Goal: Task Accomplishment & Management: Use online tool/utility

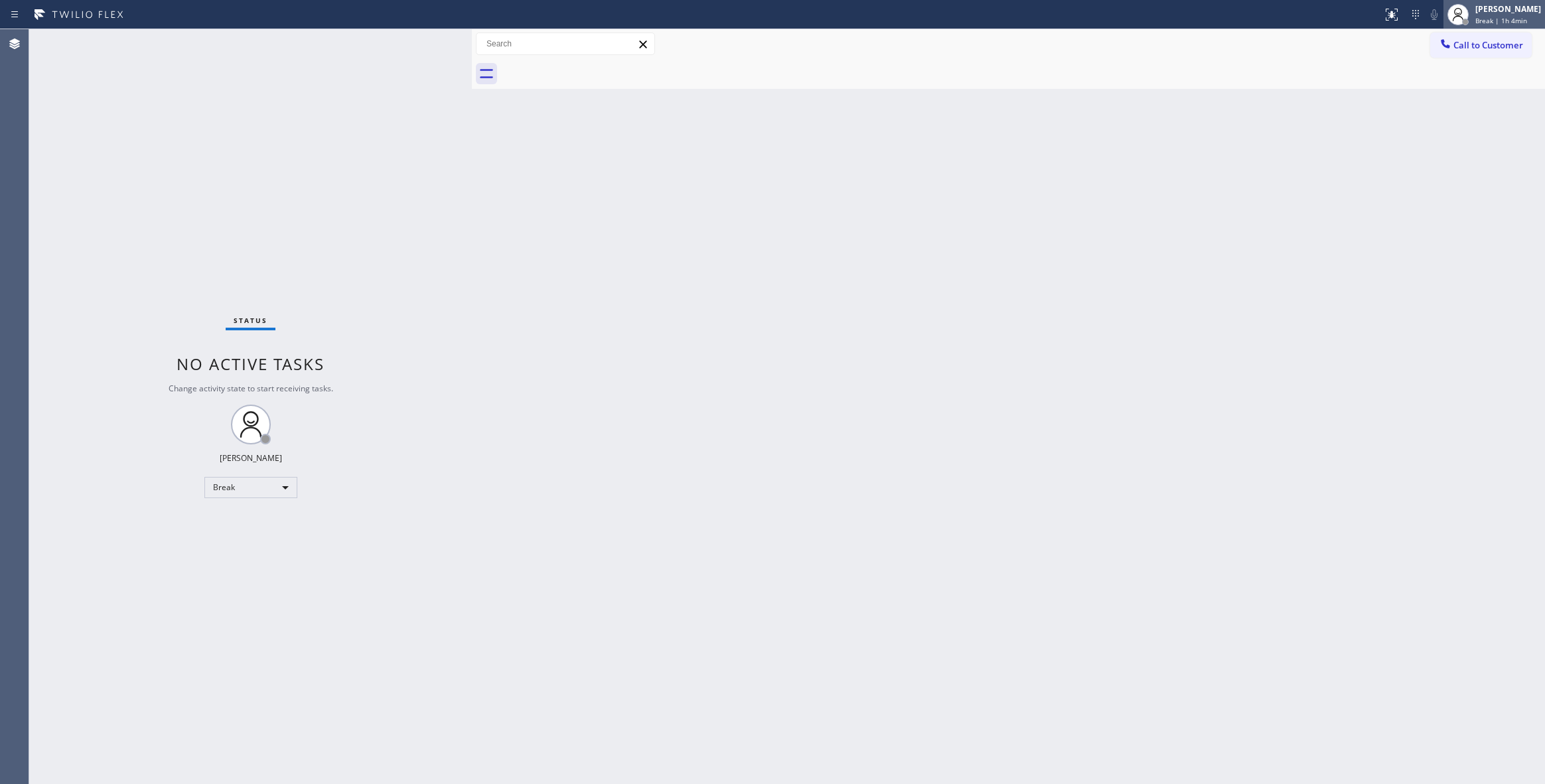
click at [1475, 17] on span "Break | 1h 4min" at bounding box center [1501, 21] width 52 height 9
click at [1459, 79] on button "Unavailable" at bounding box center [1479, 88] width 133 height 17
click at [190, 97] on div "Status No active tasks Change activity state to start receiving tasks. [PERSON_…" at bounding box center [250, 406] width 443 height 755
click at [67, 703] on div "Status No active tasks Change activity state to start receiving tasks. [PERSON_…" at bounding box center [250, 406] width 443 height 755
drag, startPoint x: 192, startPoint y: 163, endPoint x: 1272, endPoint y: 118, distance: 1080.9
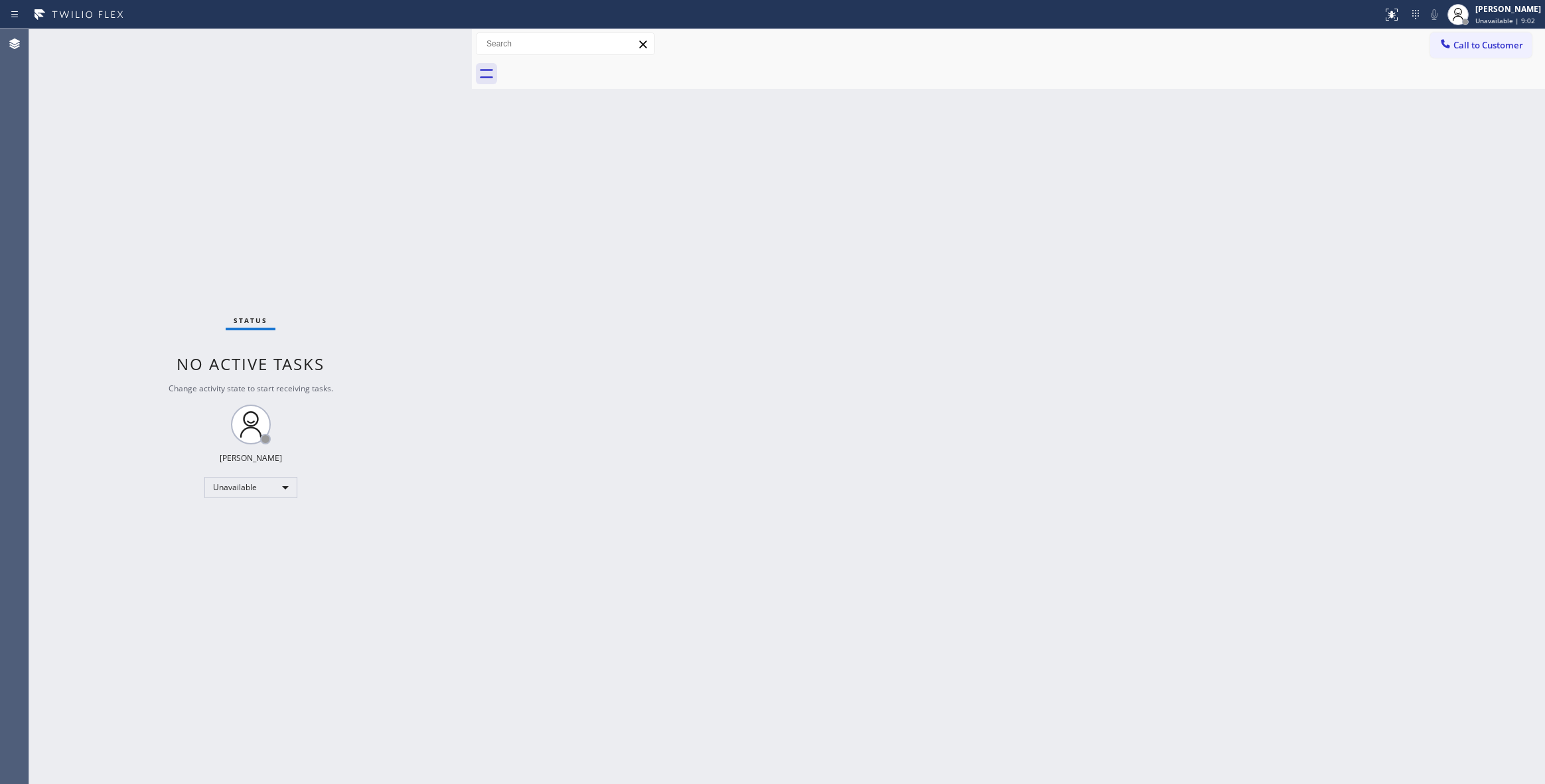
click at [227, 163] on div "Status No active tasks Change activity state to start receiving tasks. [PERSON_…" at bounding box center [250, 406] width 443 height 755
drag, startPoint x: 1485, startPoint y: 42, endPoint x: 945, endPoint y: 139, distance: 548.6
click at [1484, 42] on span "Call to Customer" at bounding box center [1488, 45] width 70 height 12
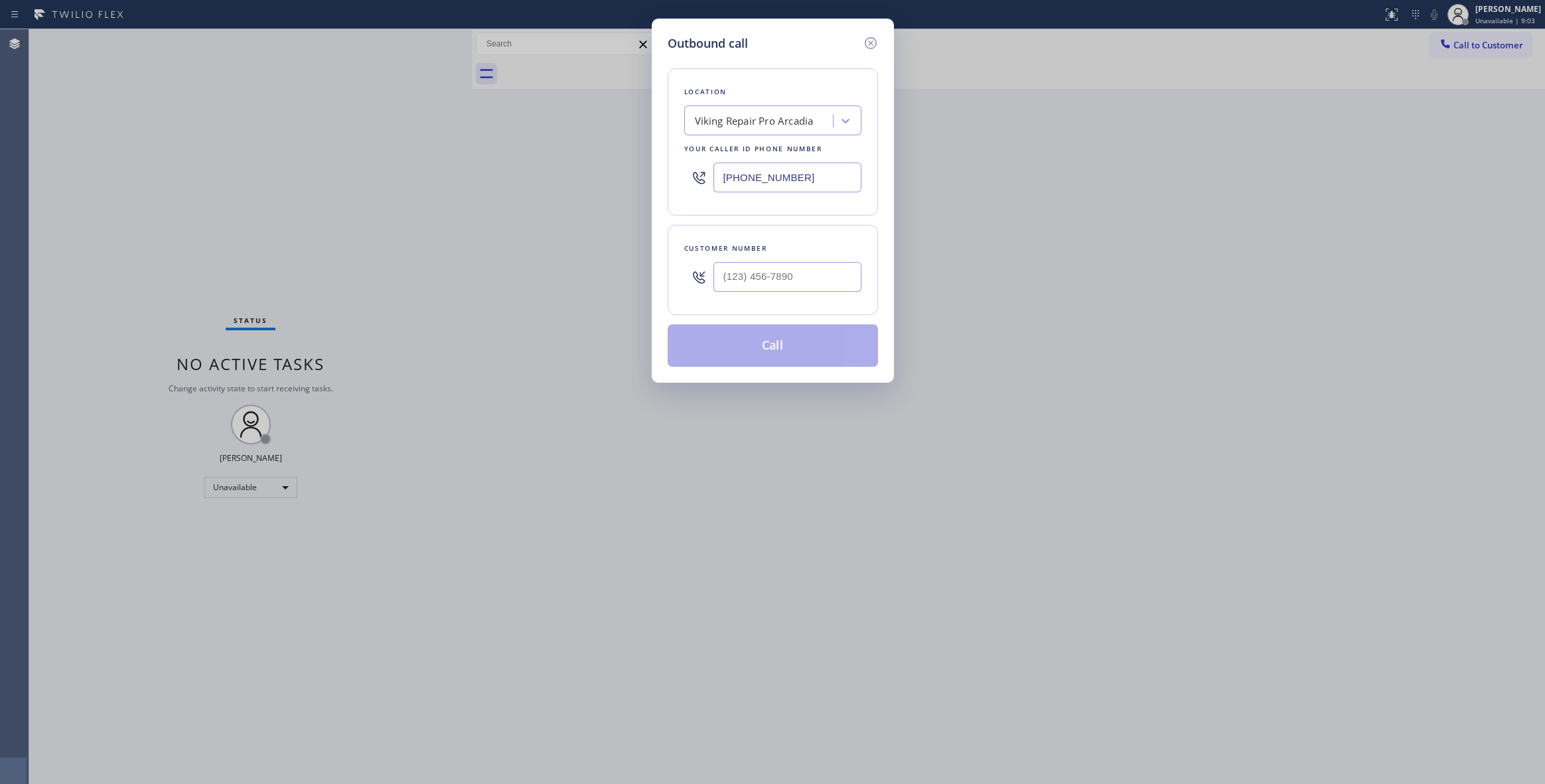
paste input "844) 735-4685"
drag, startPoint x: 827, startPoint y: 179, endPoint x: -2, endPoint y: 173, distance: 829.0
click at [0, 173] on html "Status report No issues detected If you experience an issue, please download th…" at bounding box center [772, 392] width 1545 height 784
type input "[PHONE_NUMBER]"
click at [788, 284] on input "(___) ___-____" at bounding box center [787, 277] width 148 height 30
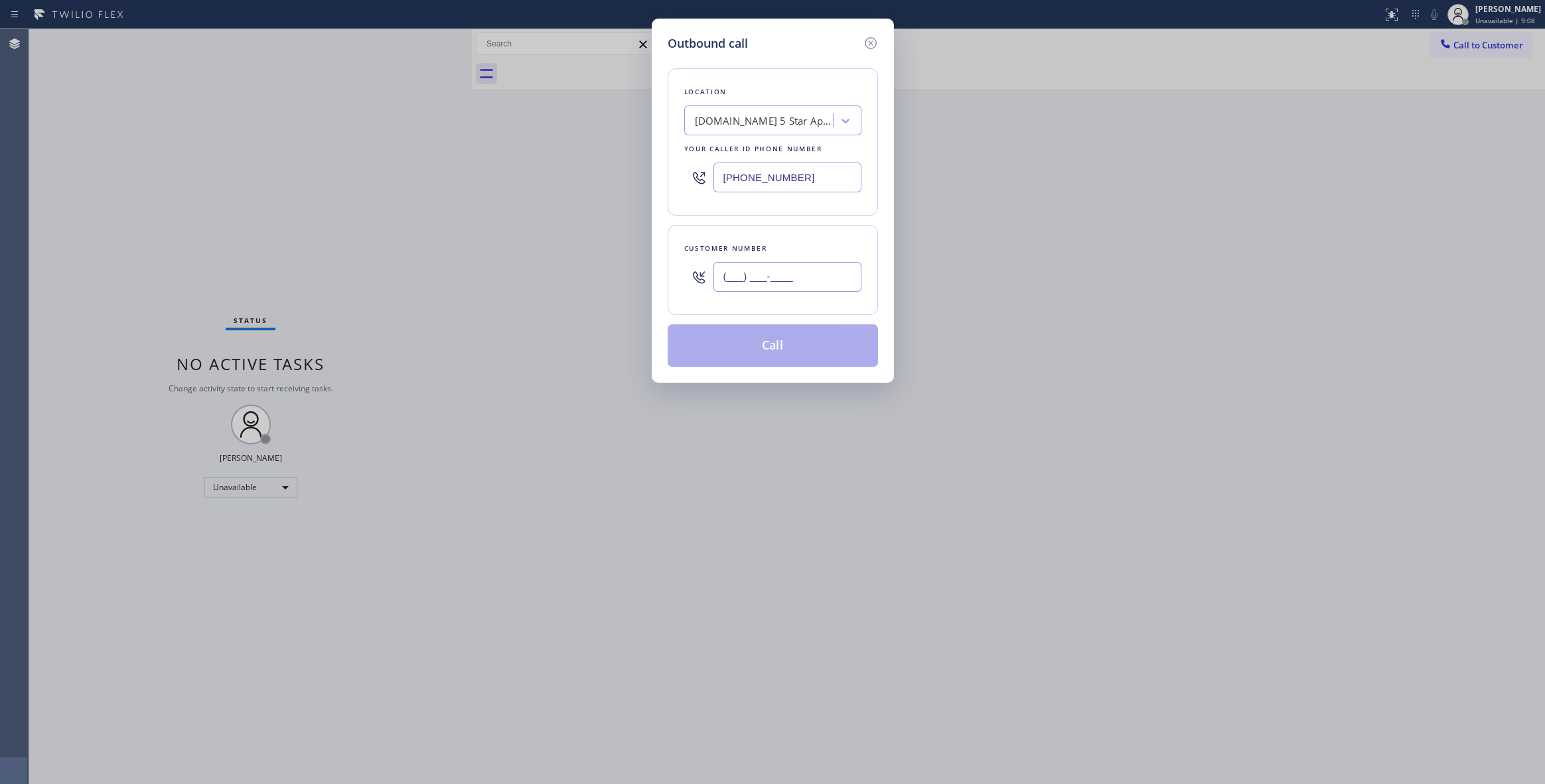
paste input "949) 306-4186"
drag, startPoint x: 808, startPoint y: 279, endPoint x: 637, endPoint y: 279, distance: 171.0
click at [625, 279] on div "Outbound call Location [DOMAIN_NAME] 5 Star Appliance Repair Emails Your caller…" at bounding box center [772, 392] width 1545 height 784
paste input "text"
type input "[PHONE_NUMBER]"
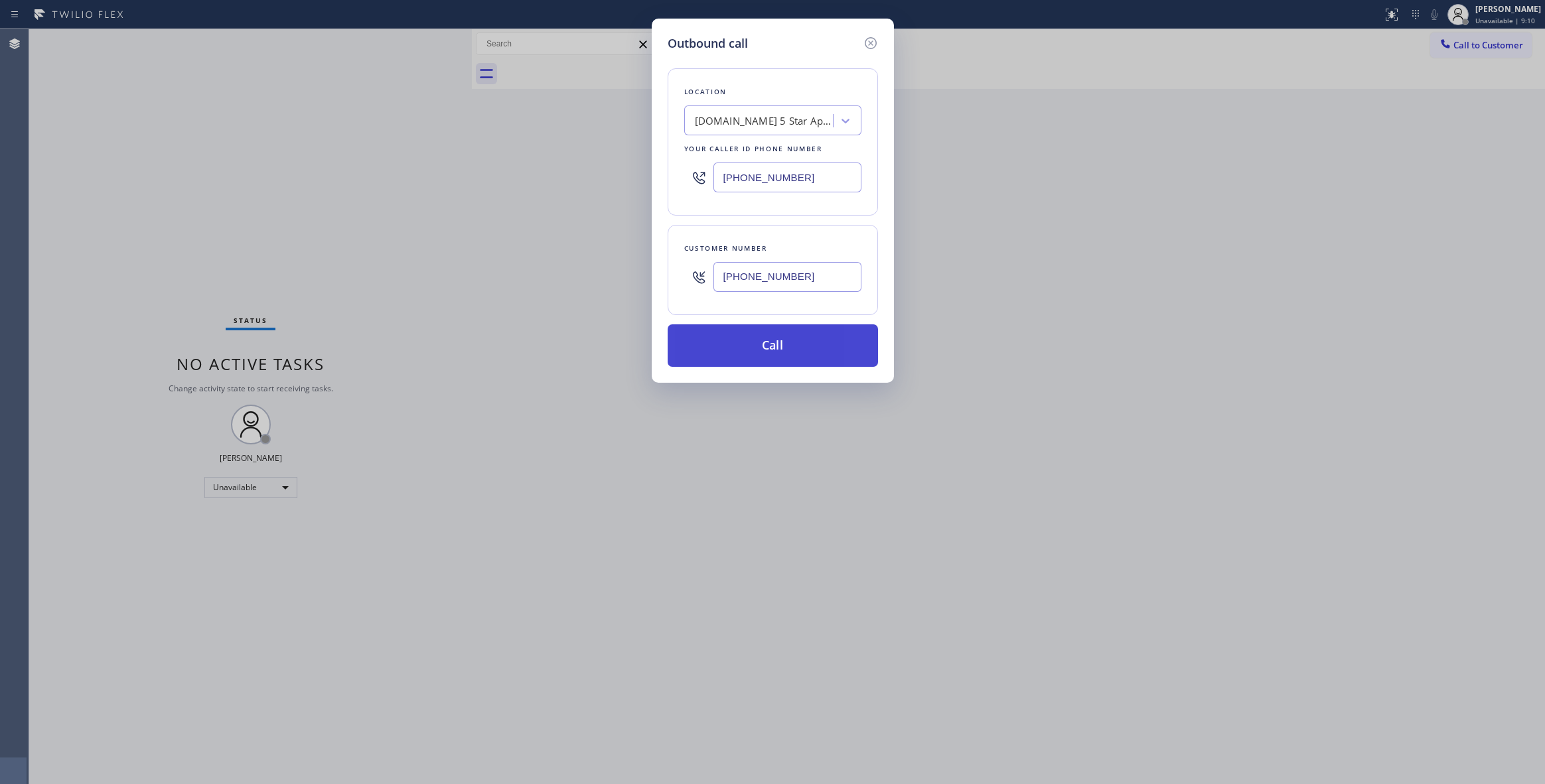
click at [778, 351] on button "Call" at bounding box center [773, 346] width 210 height 42
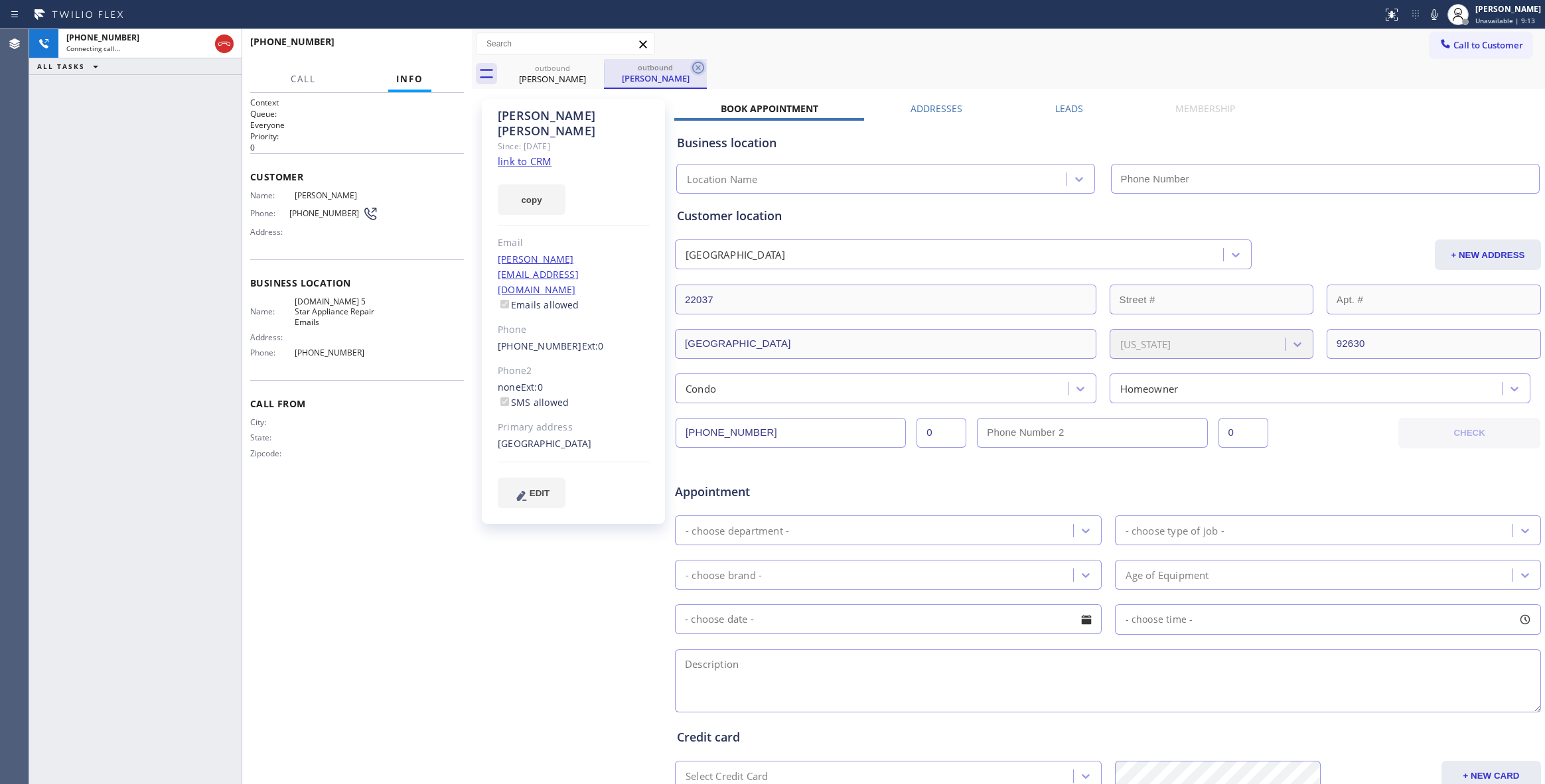
click at [699, 66] on icon at bounding box center [698, 68] width 12 height 12
type input "[PHONE_NUMBER]"
click at [521, 155] on link "link to CRM" at bounding box center [525, 161] width 54 height 13
drag, startPoint x: 330, startPoint y: 298, endPoint x: 361, endPoint y: 311, distance: 33.6
click at [361, 311] on span "[DOMAIN_NAME] 5 Star Appliance Repair Emails" at bounding box center [337, 312] width 84 height 31
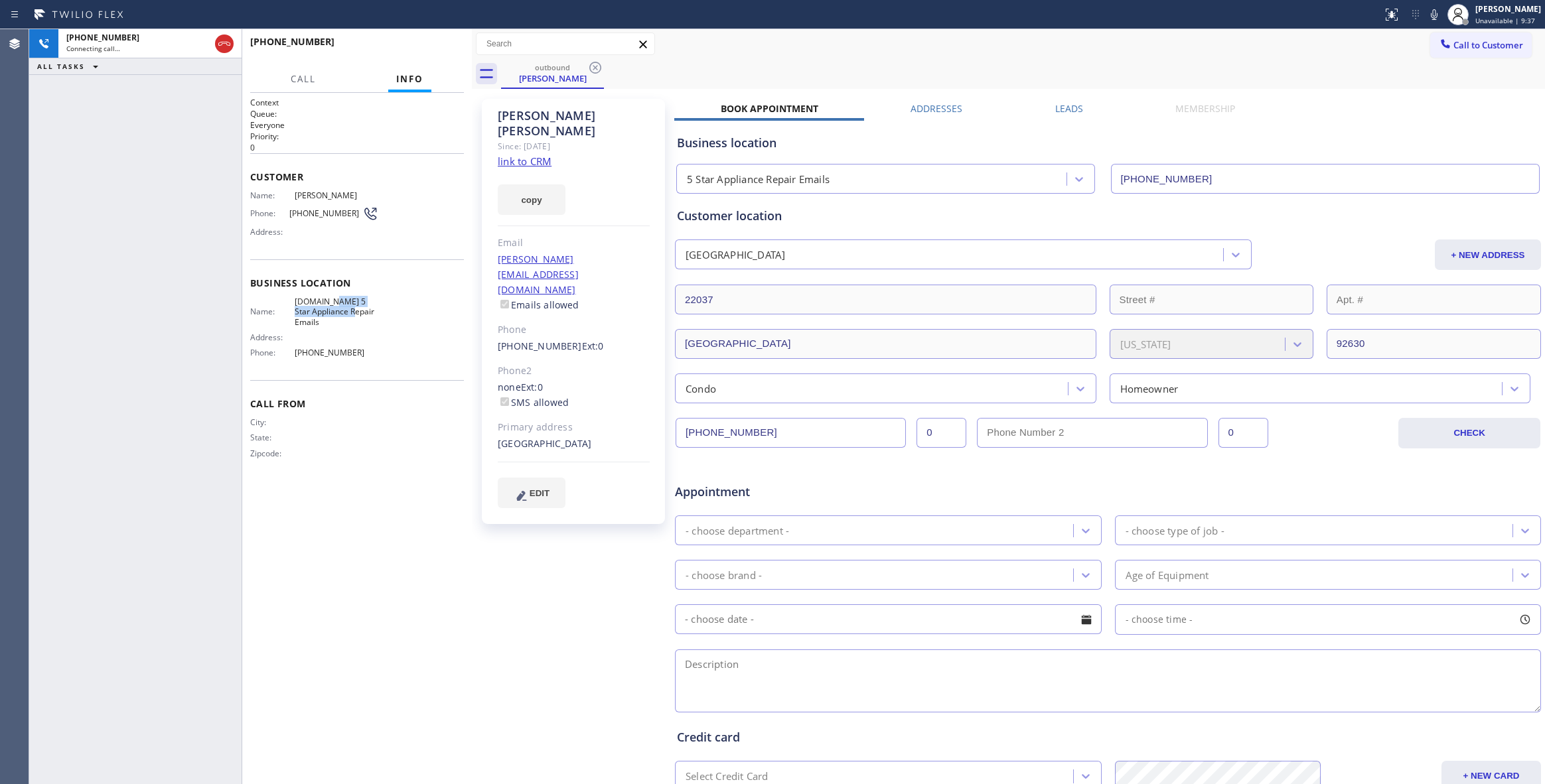
copy span "5 Star Appliance Repair"
click at [551, 577] on div "[PERSON_NAME] Since: [DATE] link to CRM copy Email [PERSON_NAME][EMAIL_ADDRESS]…" at bounding box center [575, 522] width 199 height 860
drag, startPoint x: 348, startPoint y: 360, endPoint x: 288, endPoint y: 357, distance: 60.1
click at [288, 357] on div "Name: [DOMAIN_NAME] 5 Star Appliance Repair Emails Address: Phone: [PHONE_NUMBE…" at bounding box center [314, 330] width 128 height 67
copy div "[PHONE_NUMBER]"
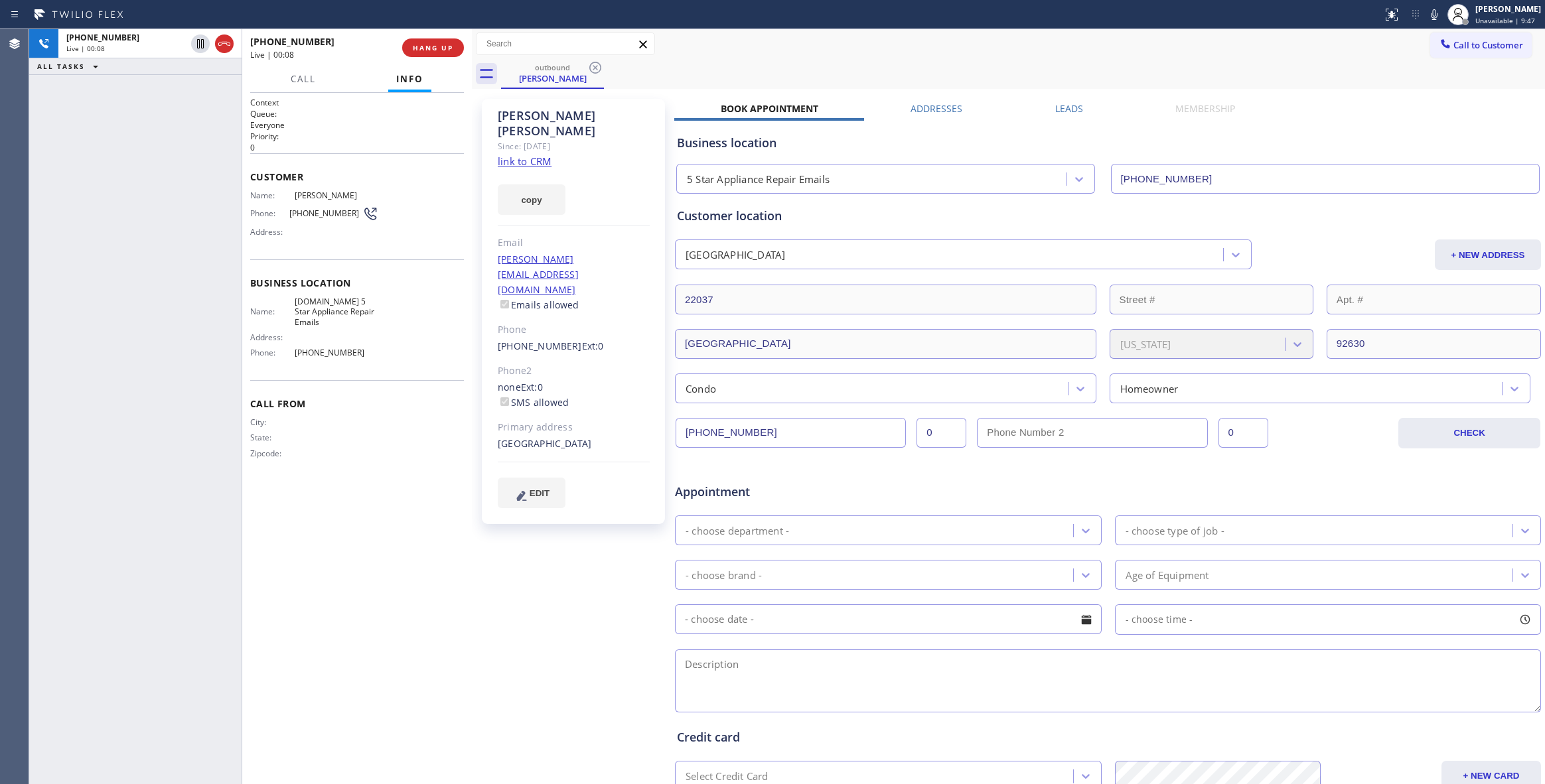
click at [532, 592] on div "[PERSON_NAME] Since: [DATE] link to CRM copy Email [PERSON_NAME][EMAIL_ADDRESS]…" at bounding box center [575, 522] width 199 height 860
click at [441, 46] on span "HANG UP" at bounding box center [433, 48] width 41 height 9
click at [420, 46] on span "COMPLETE" at bounding box center [430, 48] width 46 height 9
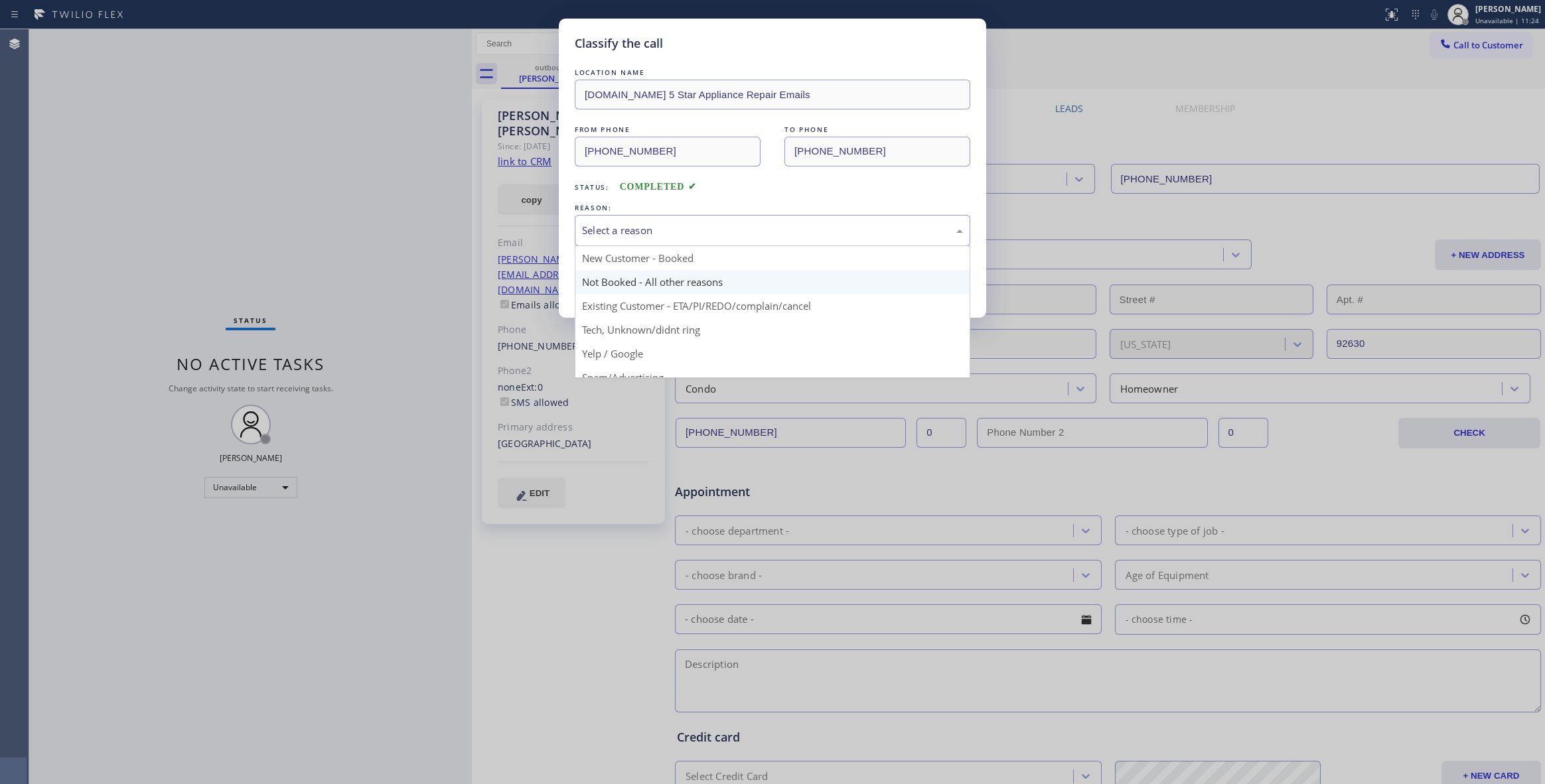
drag, startPoint x: 631, startPoint y: 227, endPoint x: 651, endPoint y: 276, distance: 52.9
click at [631, 226] on div "Select a reason" at bounding box center [773, 230] width 381 height 15
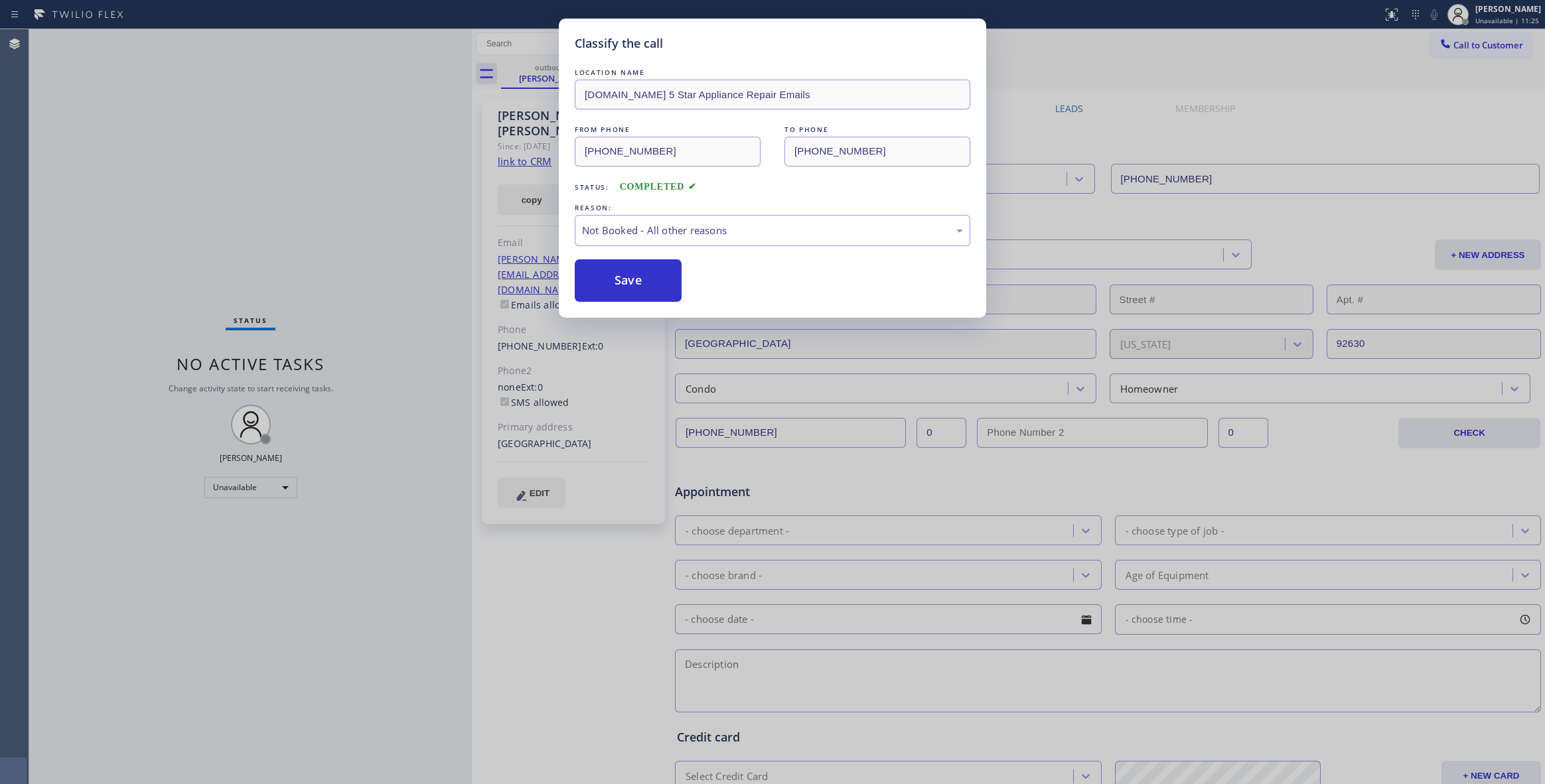
click at [647, 279] on button "Save" at bounding box center [628, 281] width 107 height 42
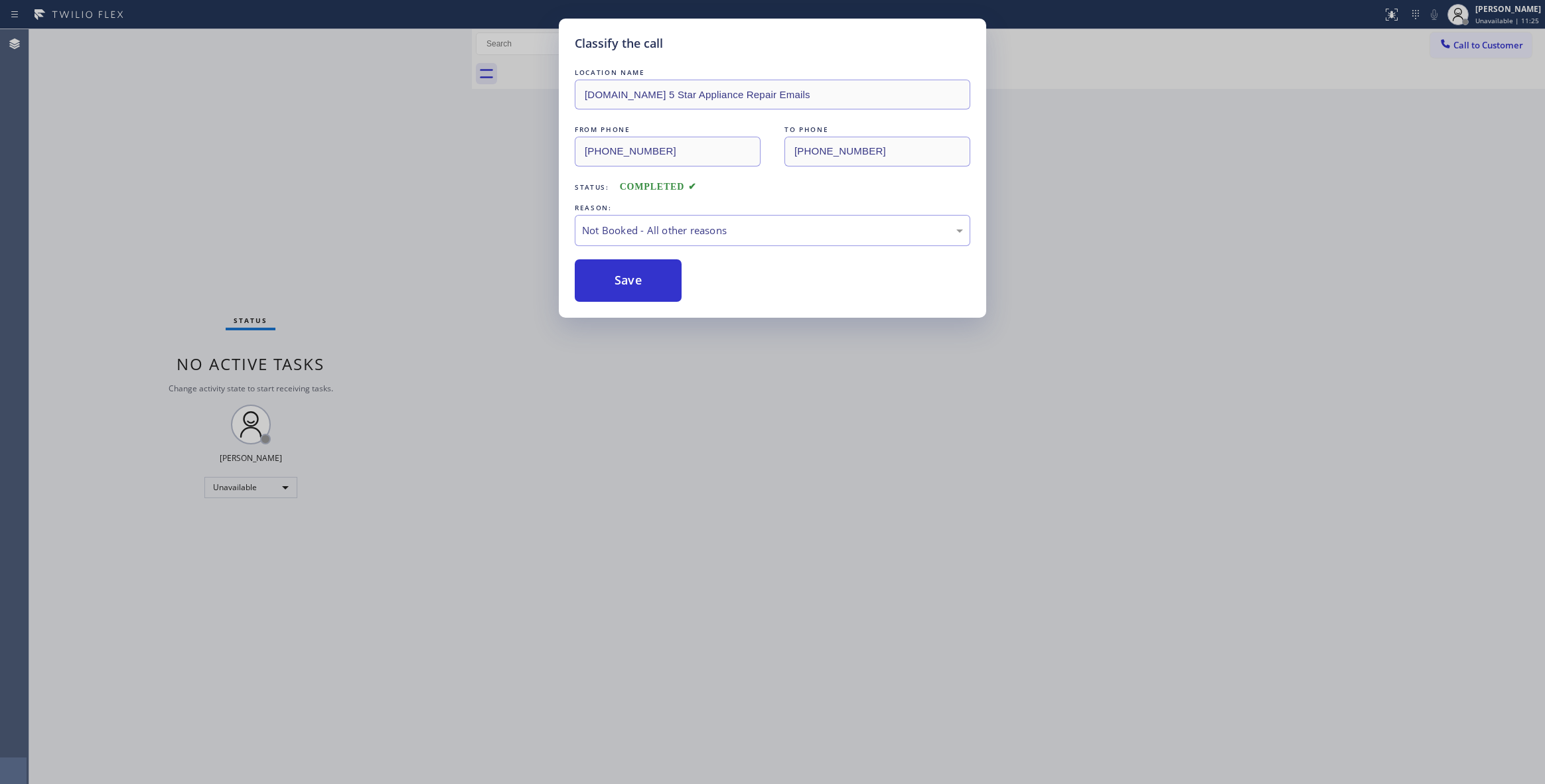
click at [647, 279] on button "Save" at bounding box center [628, 281] width 107 height 42
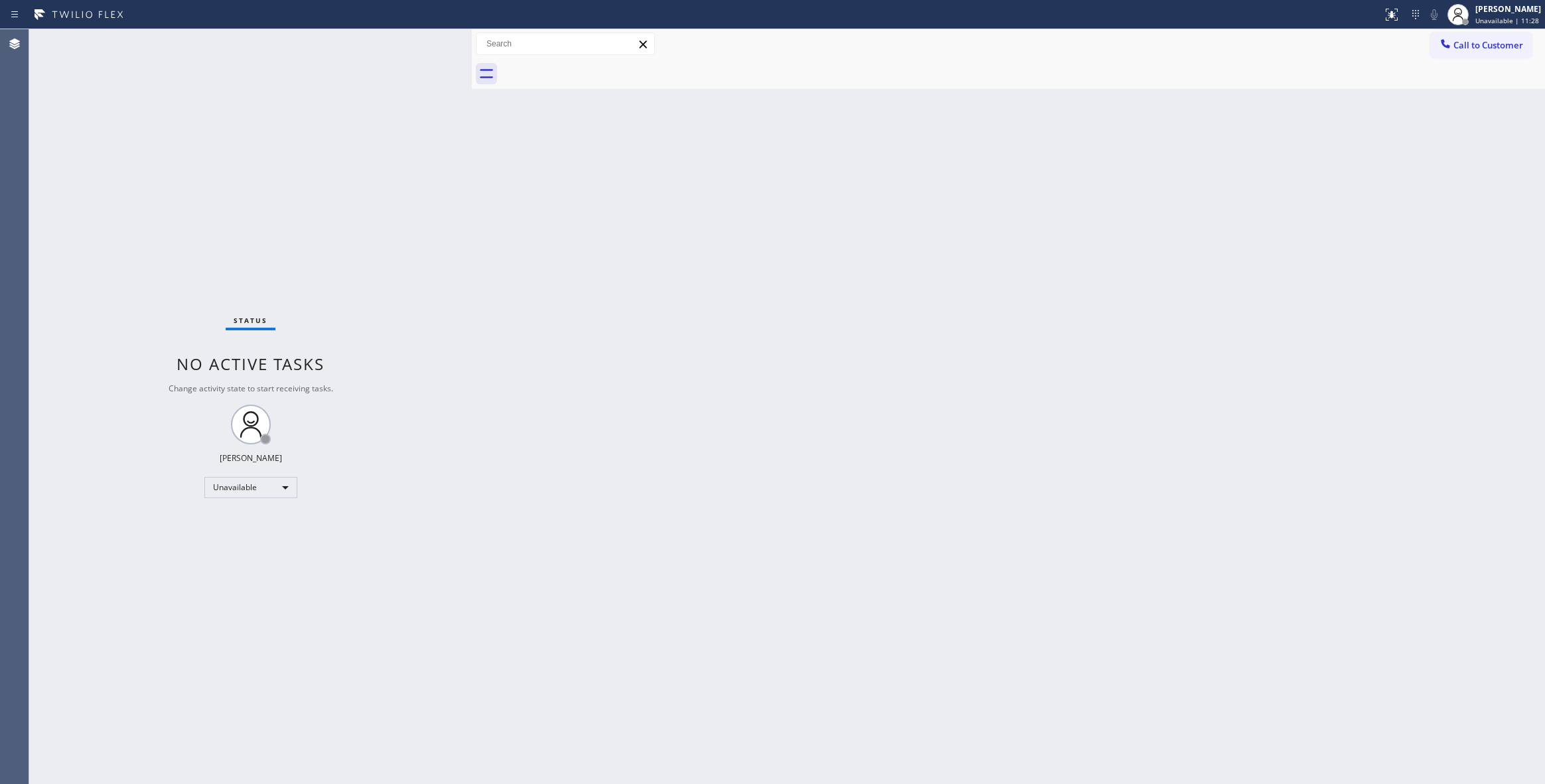
drag, startPoint x: 228, startPoint y: 100, endPoint x: 426, endPoint y: 181, distance: 213.9
click at [228, 101] on div "Status No active tasks Change activity state to start receiving tasks. [PERSON_…" at bounding box center [250, 406] width 443 height 755
drag, startPoint x: 76, startPoint y: 154, endPoint x: 260, endPoint y: 16, distance: 230.0
click at [77, 150] on div "Status No active tasks Change activity state to start receiving tasks. [PERSON_…" at bounding box center [250, 406] width 443 height 755
click at [1490, 46] on span "Call to Customer" at bounding box center [1488, 45] width 70 height 12
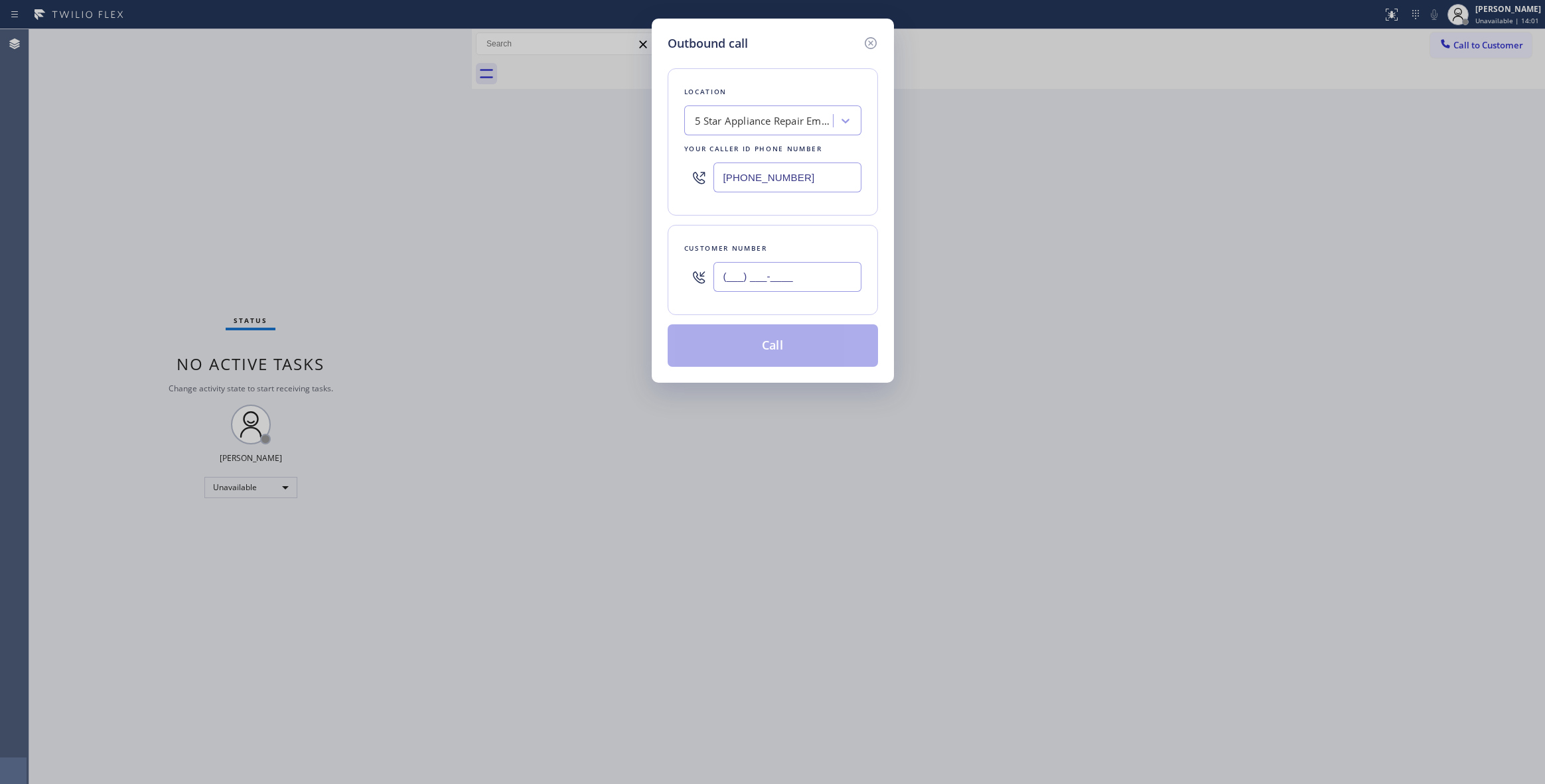
click at [809, 276] on input "(___) ___-____" at bounding box center [787, 277] width 148 height 30
paste input "714) 472-5698"
type input "[PHONE_NUMBER]"
drag, startPoint x: 819, startPoint y: 179, endPoint x: 479, endPoint y: 191, distance: 340.2
click at [479, 191] on div "Outbound call Location 5 Star Appliance Repair Emails Your caller id phone numb…" at bounding box center [772, 392] width 1545 height 784
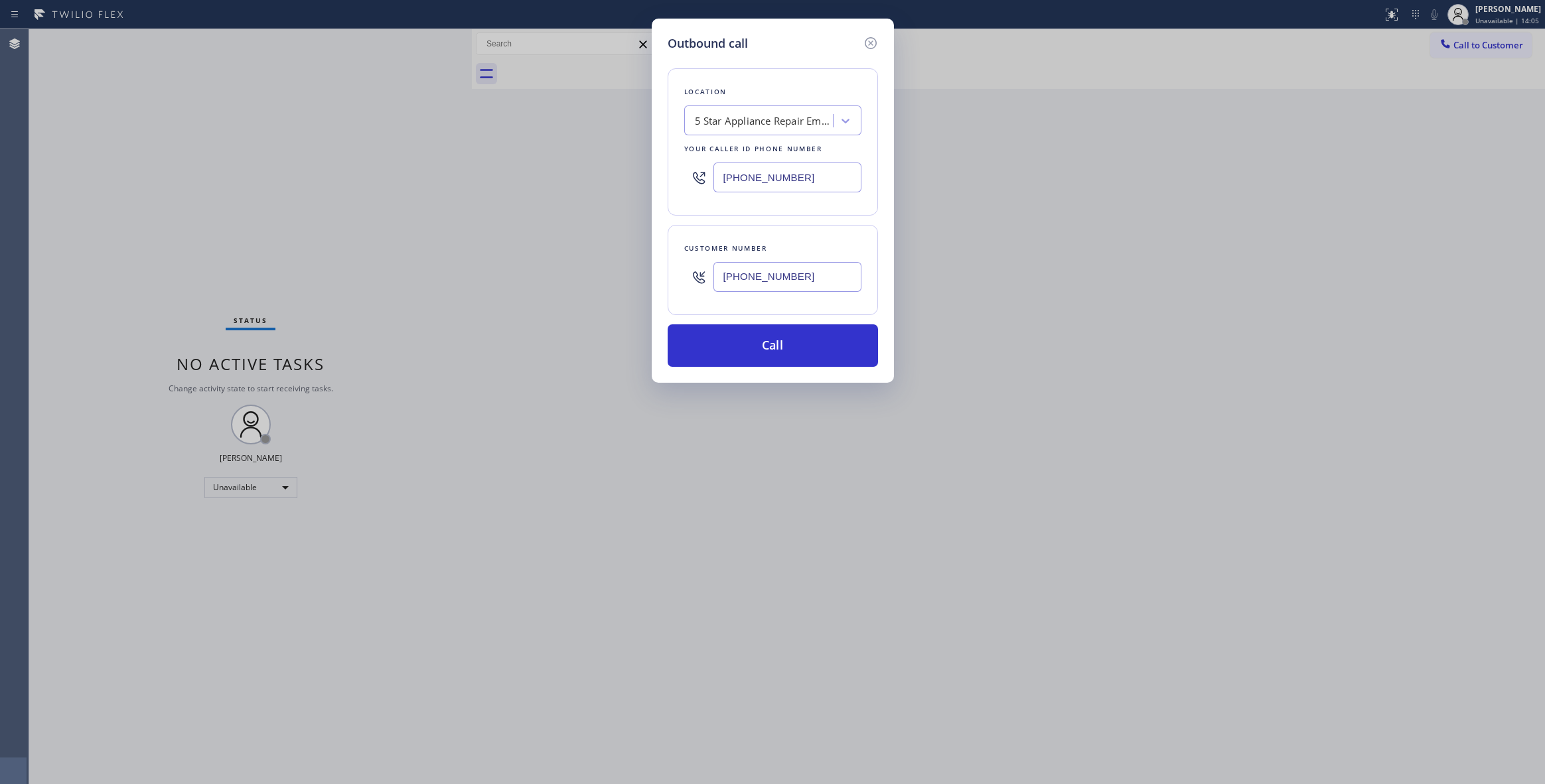
paste input "714) 410-5524"
type input "[PHONE_NUMBER]"
click at [768, 347] on button "Call" at bounding box center [773, 346] width 210 height 42
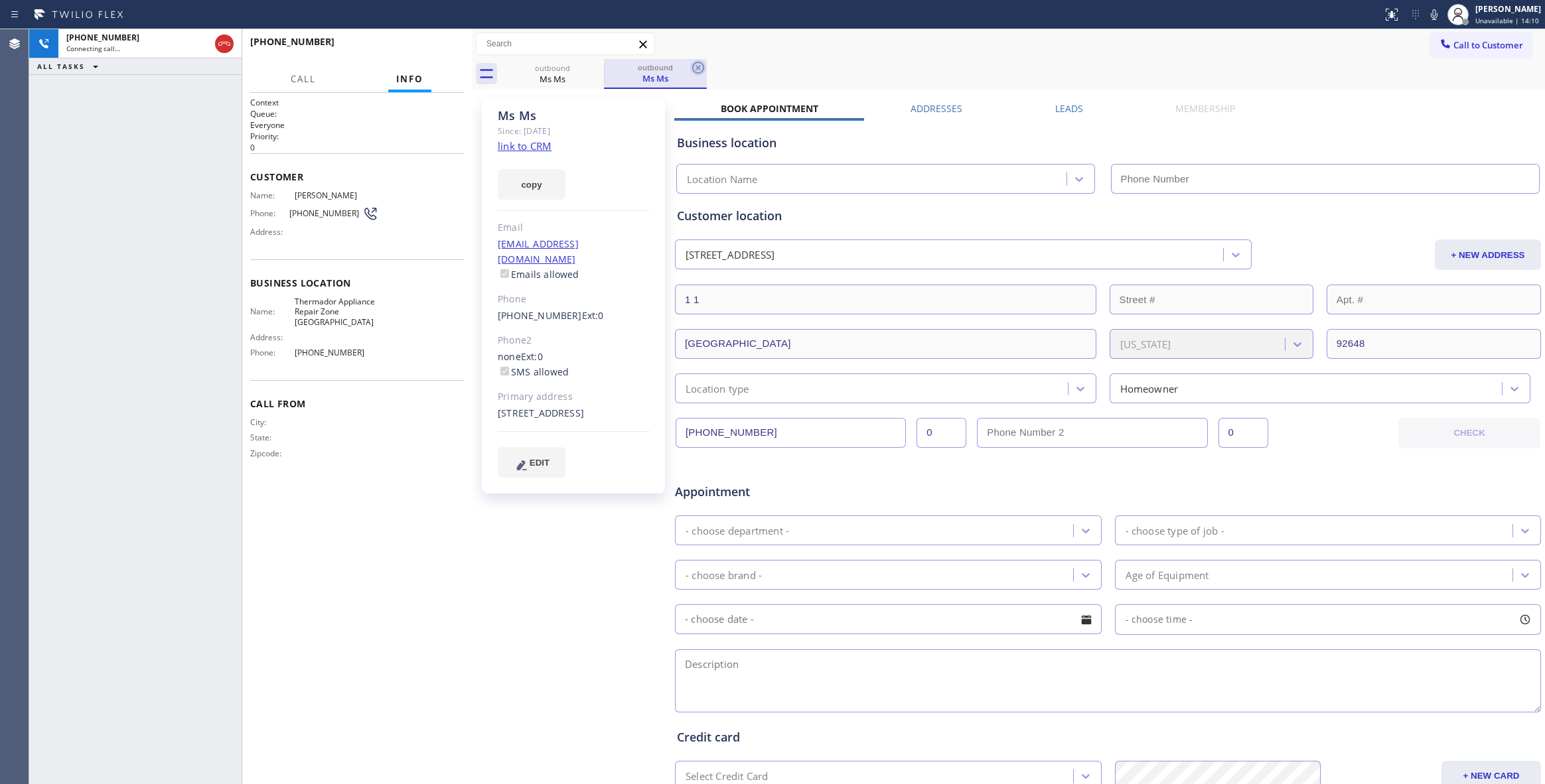
type input "[PHONE_NUMBER]"
click at [694, 70] on icon at bounding box center [698, 68] width 16 height 16
drag, startPoint x: 718, startPoint y: 57, endPoint x: 657, endPoint y: 67, distance: 61.8
click at [717, 58] on div "Call to Customer Outbound call Location Thermador Appliance Repair Zone [GEOGRA…" at bounding box center [1009, 59] width 1073 height 60
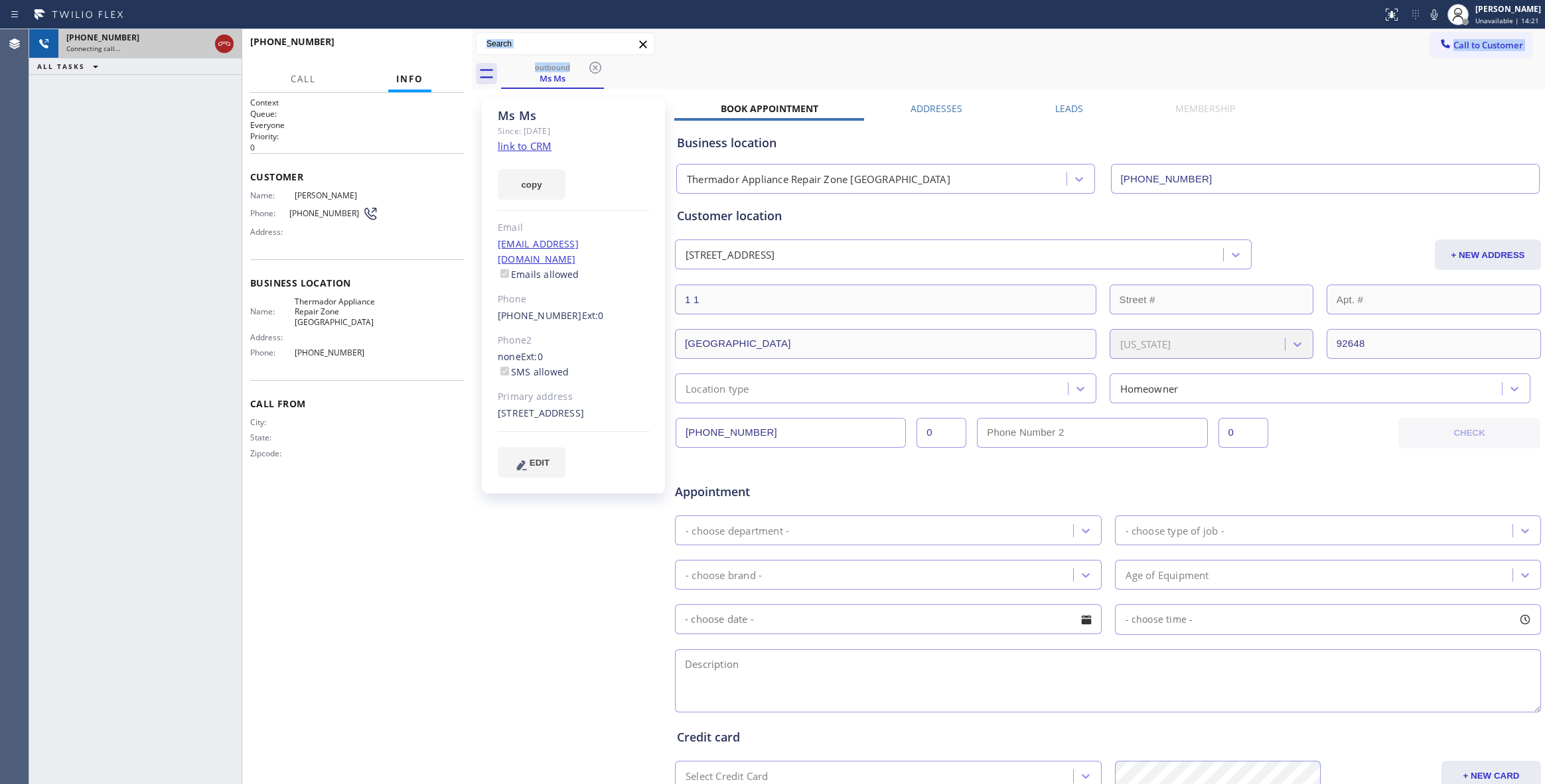
click at [229, 40] on icon at bounding box center [224, 44] width 16 height 16
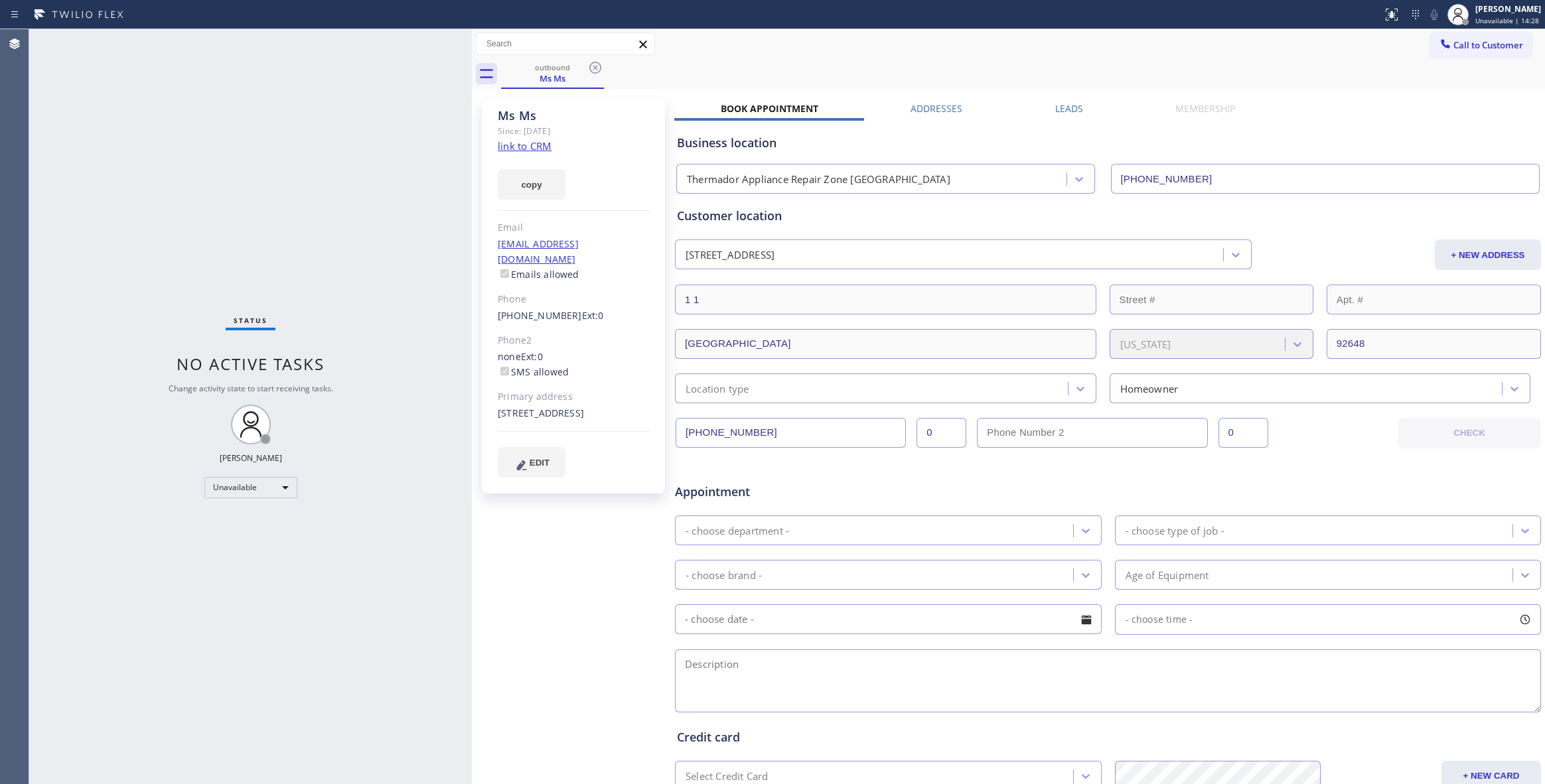
click at [517, 551] on div "Ms Ms Since: [DATE] link to CRM copy Email [EMAIL_ADDRESS][DOMAIN_NAME] Emails …" at bounding box center [575, 522] width 199 height 860
click at [532, 145] on link "link to CRM" at bounding box center [525, 146] width 54 height 13
click at [592, 69] on icon at bounding box center [596, 68] width 16 height 16
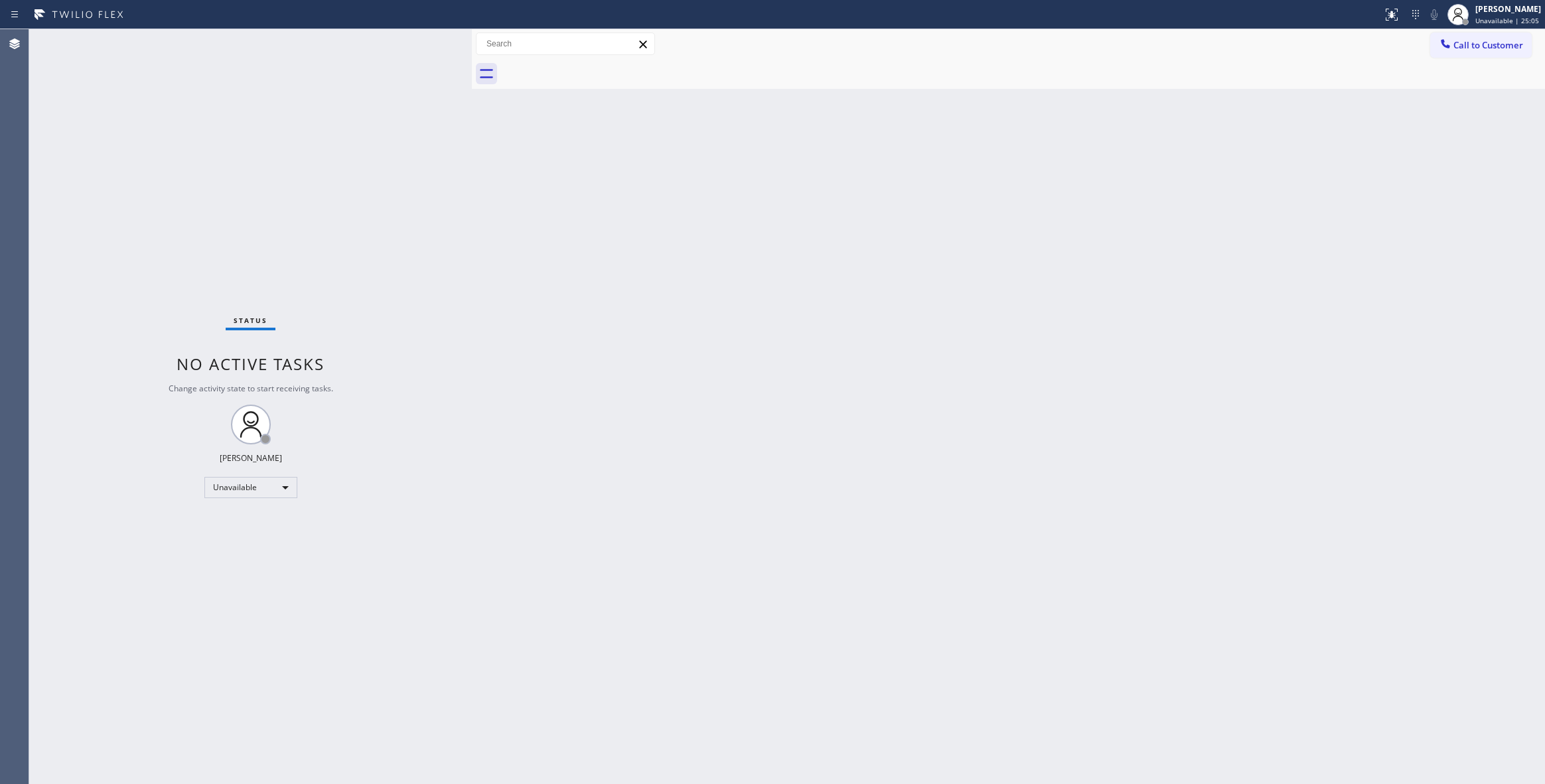
drag, startPoint x: 1490, startPoint y: 42, endPoint x: 943, endPoint y: 261, distance: 589.2
click at [1487, 44] on span "Call to Customer" at bounding box center [1488, 45] width 70 height 12
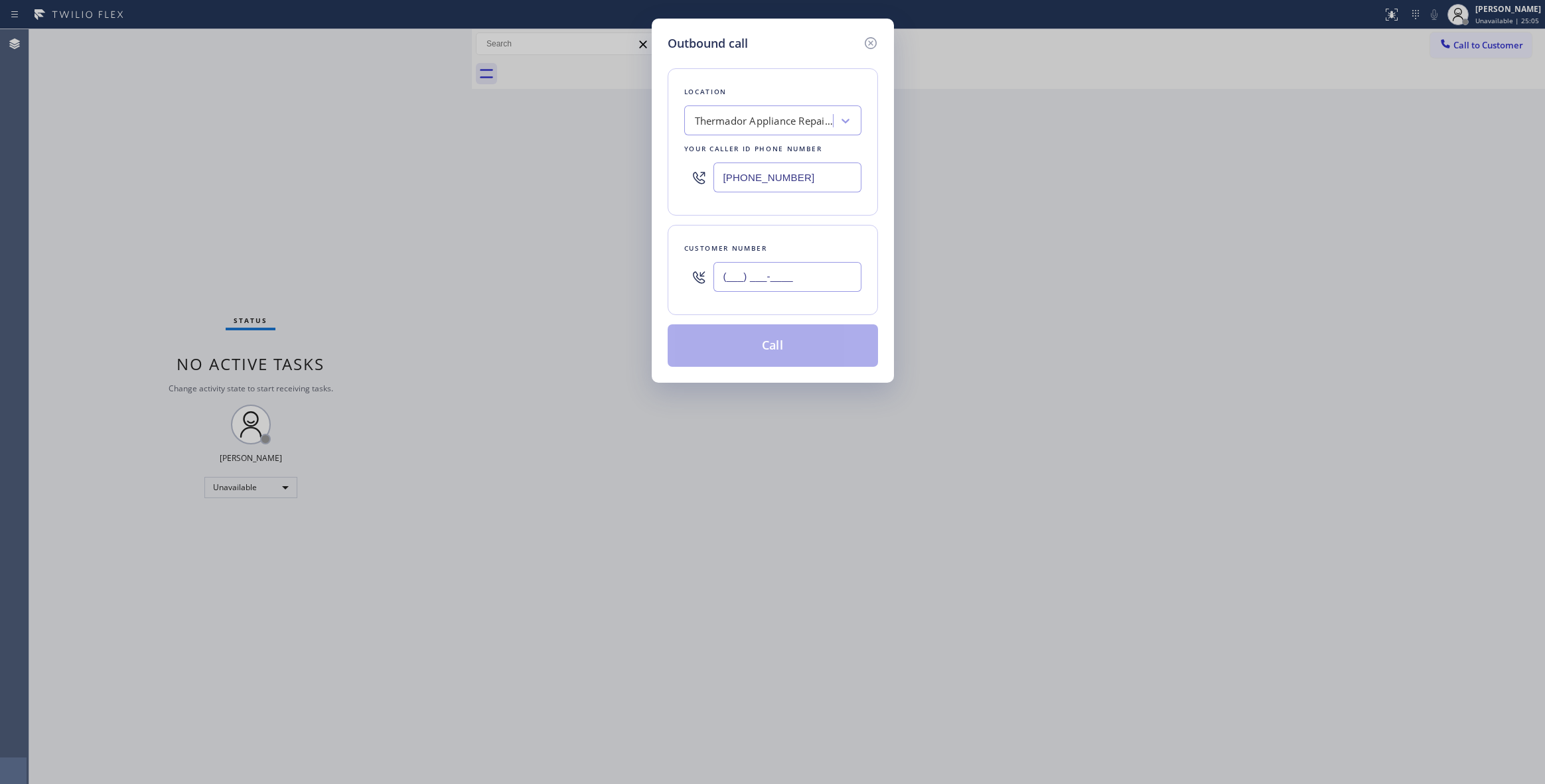
click at [795, 272] on input "(___) ___-____" at bounding box center [787, 277] width 148 height 30
paste input "949) 306-4186"
type input "[PHONE_NUMBER]"
drag, startPoint x: 837, startPoint y: 181, endPoint x: 405, endPoint y: 179, distance: 432.0
click at [405, 179] on div "Outbound call Location Thermador Appliance Repair Zone [GEOGRAPHIC_DATA] Your c…" at bounding box center [772, 392] width 1545 height 784
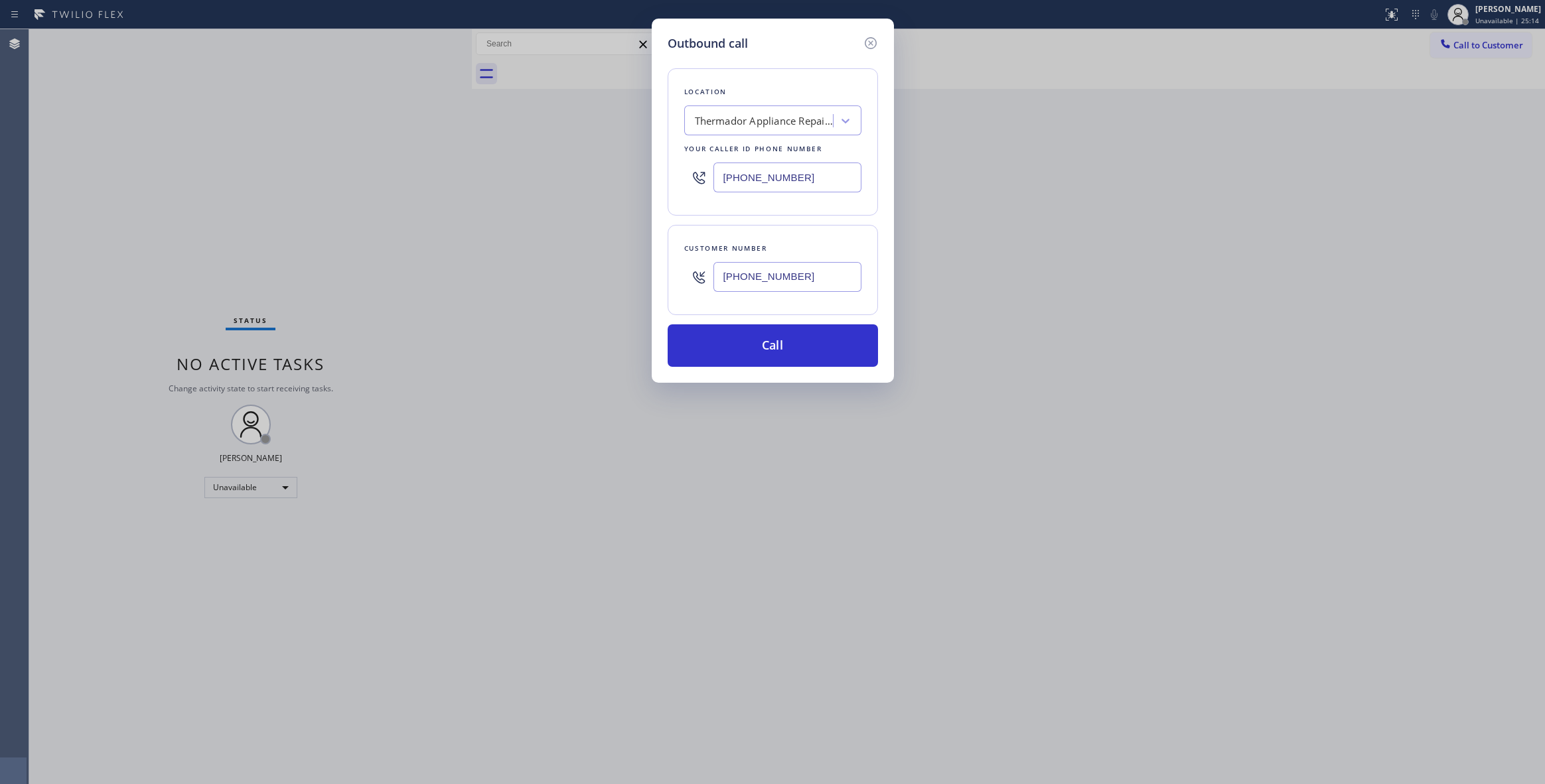
paste input "855) 731-4952"
type input "[PHONE_NUMBER]"
drag, startPoint x: 823, startPoint y: 275, endPoint x: 558, endPoint y: 262, distance: 265.3
click at [558, 262] on div "Outbound call Location 5 Star Appliance Repair Your caller id phone number [PHO…" at bounding box center [772, 392] width 1545 height 784
click at [775, 351] on button "Call" at bounding box center [773, 346] width 210 height 42
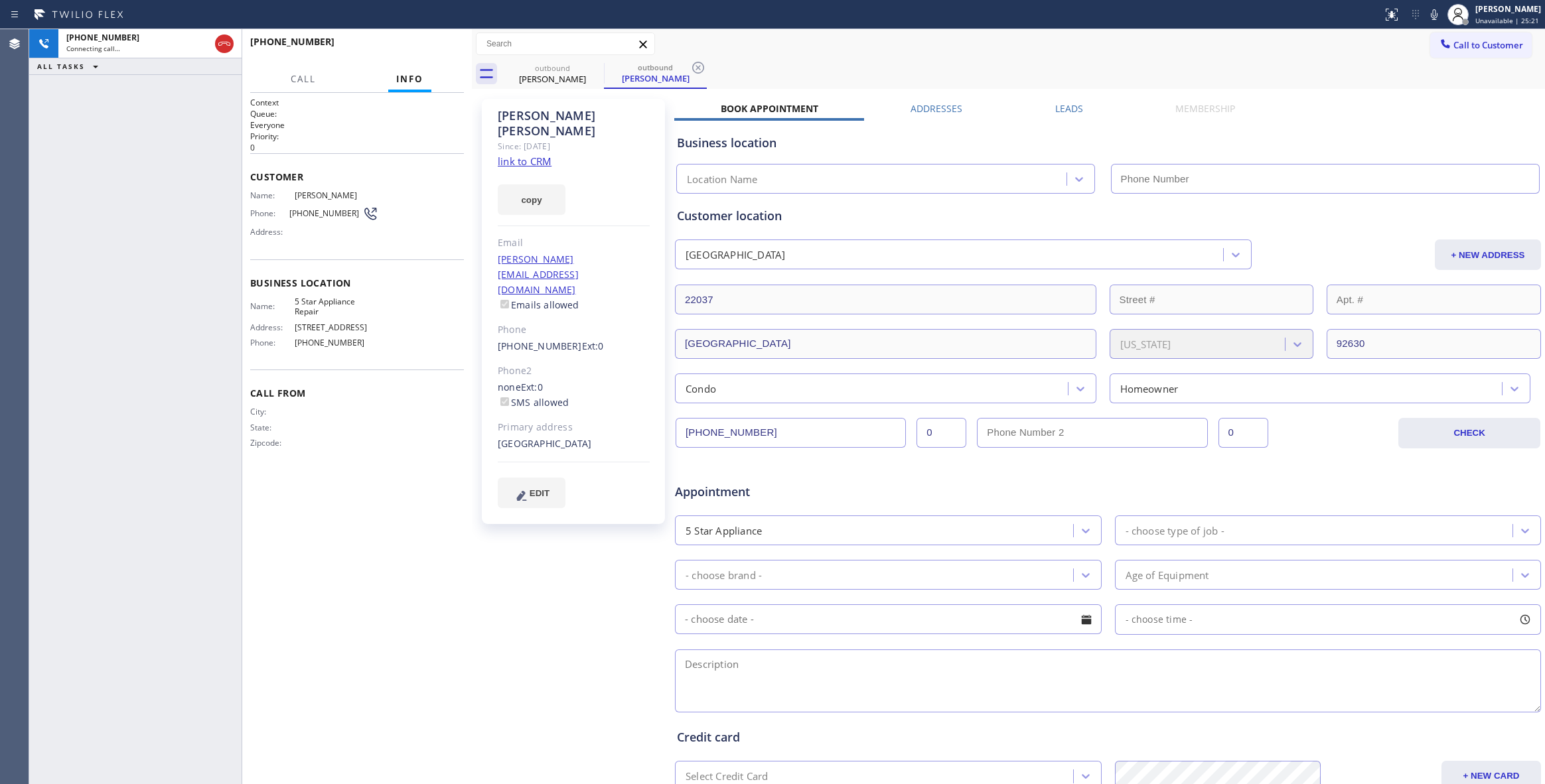
type input "[PHONE_NUMBER]"
drag, startPoint x: 698, startPoint y: 68, endPoint x: 712, endPoint y: 4, distance: 65.5
click at [698, 65] on icon at bounding box center [698, 68] width 16 height 16
click at [436, 54] on button "HANG UP" at bounding box center [433, 48] width 62 height 19
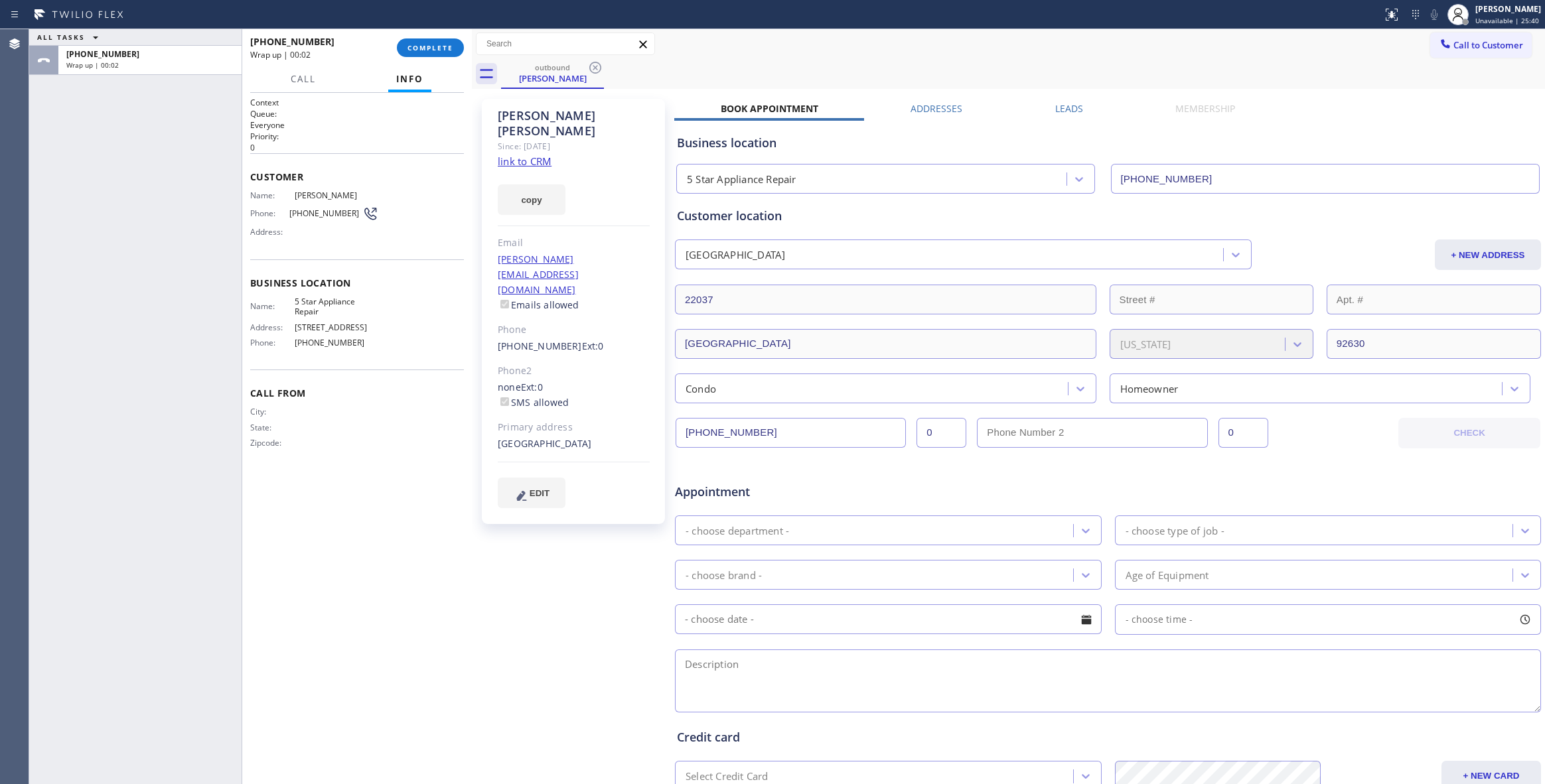
click at [531, 155] on link "link to CRM" at bounding box center [525, 161] width 54 height 13
click at [439, 49] on span "COMPLETE" at bounding box center [430, 48] width 46 height 9
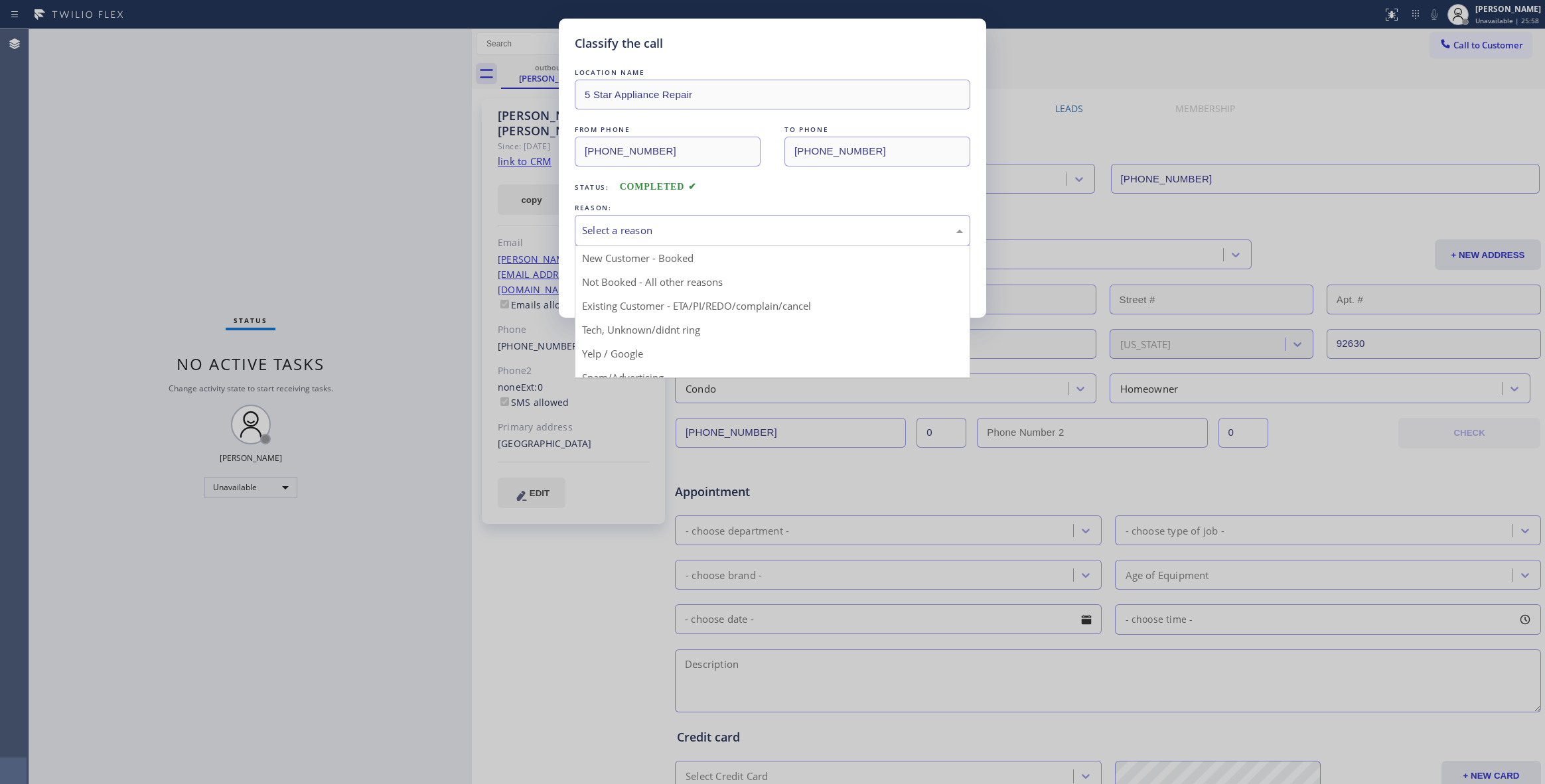
click at [730, 232] on div "Select a reason" at bounding box center [773, 230] width 381 height 15
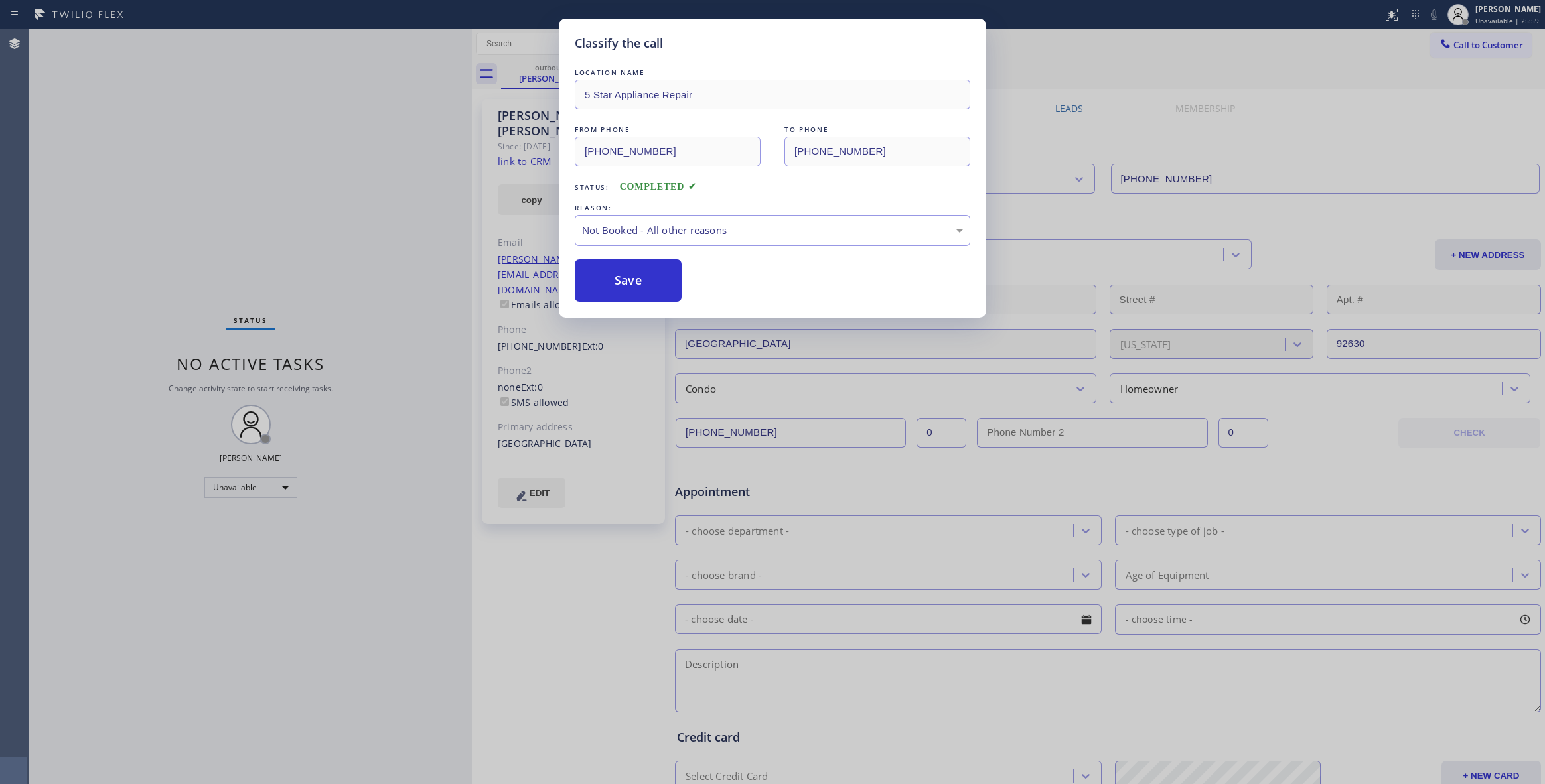
click at [621, 279] on button "Save" at bounding box center [628, 281] width 107 height 42
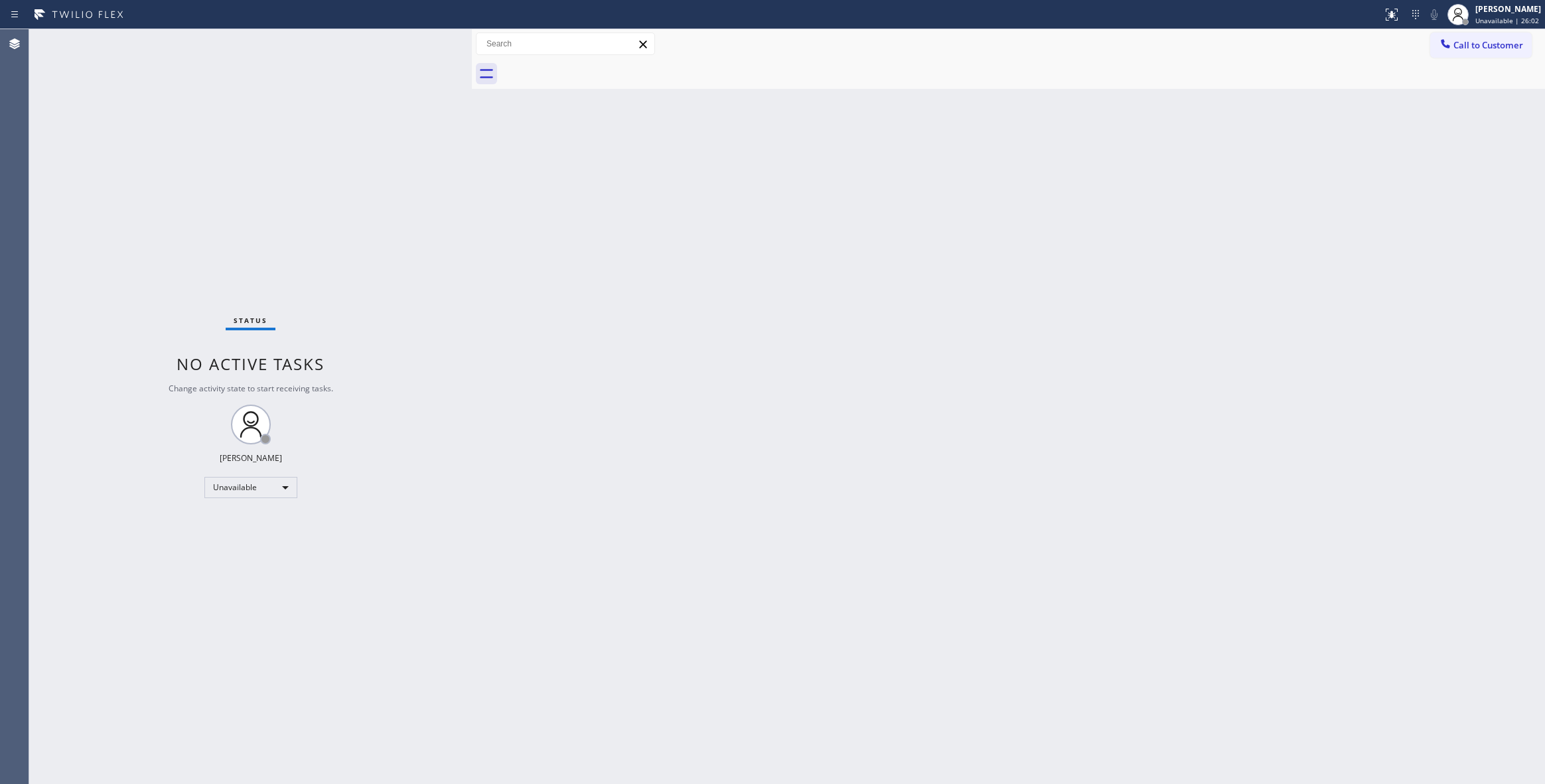
drag, startPoint x: 716, startPoint y: 534, endPoint x: 508, endPoint y: 767, distance: 312.3
click at [714, 534] on div "Back to Dashboard Change Sender ID Customers Technicians Select a contact Outbo…" at bounding box center [1009, 406] width 1073 height 755
click at [414, 759] on div "Status No active tasks Change activity state to start receiving tasks. [PERSON_…" at bounding box center [250, 406] width 443 height 755
click at [1509, 41] on span "Call to Customer" at bounding box center [1488, 45] width 70 height 12
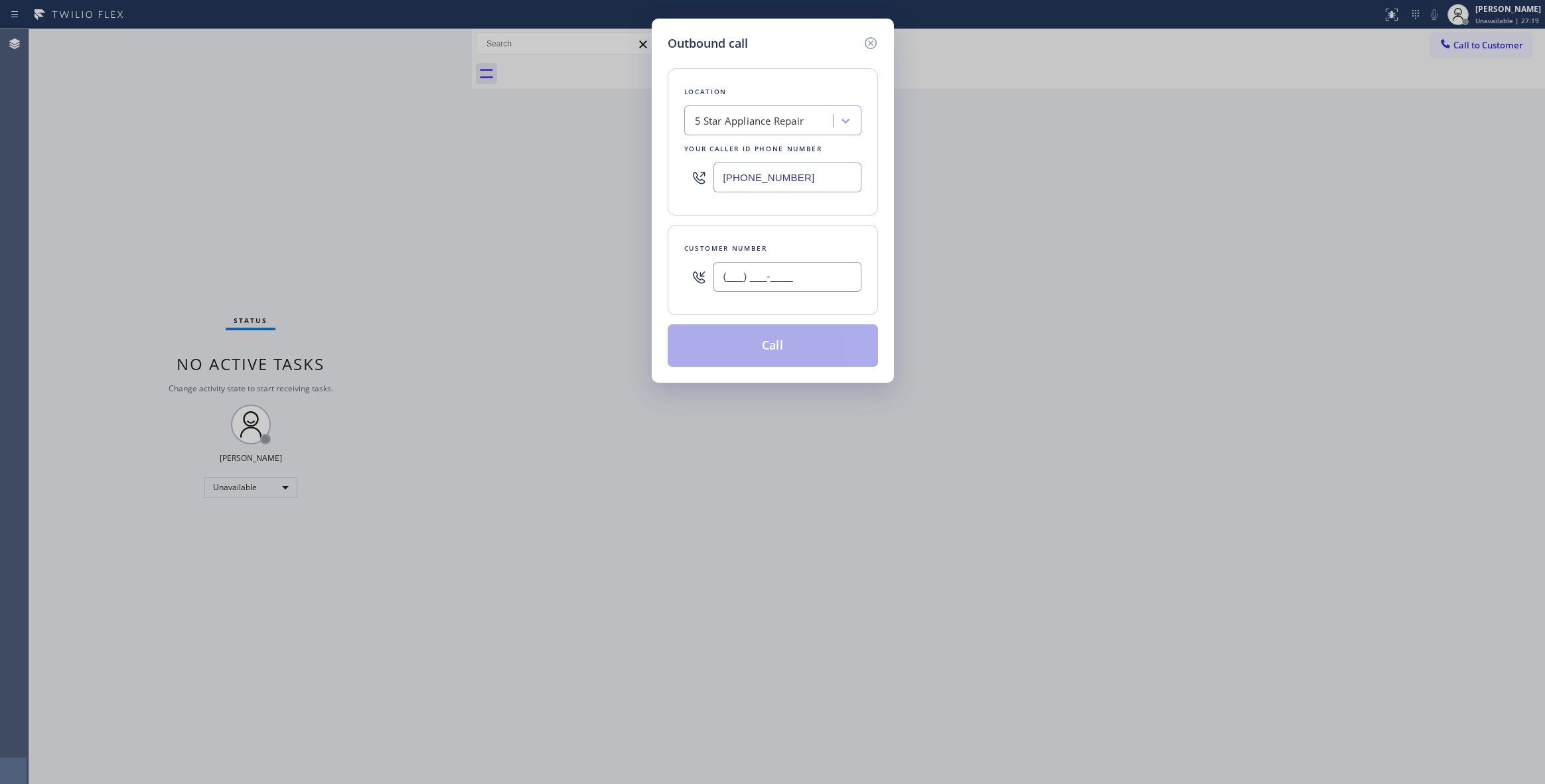
click at [757, 268] on input "(___) ___-____" at bounding box center [787, 277] width 148 height 30
paste input "480) 205-6725"
type input "[PHONE_NUMBER]"
drag, startPoint x: 833, startPoint y: 176, endPoint x: 571, endPoint y: 303, distance: 291.2
click at [359, 183] on div "Outbound call Location 5 Star Appliance Repair Your caller id phone number [PHO…" at bounding box center [772, 392] width 1545 height 784
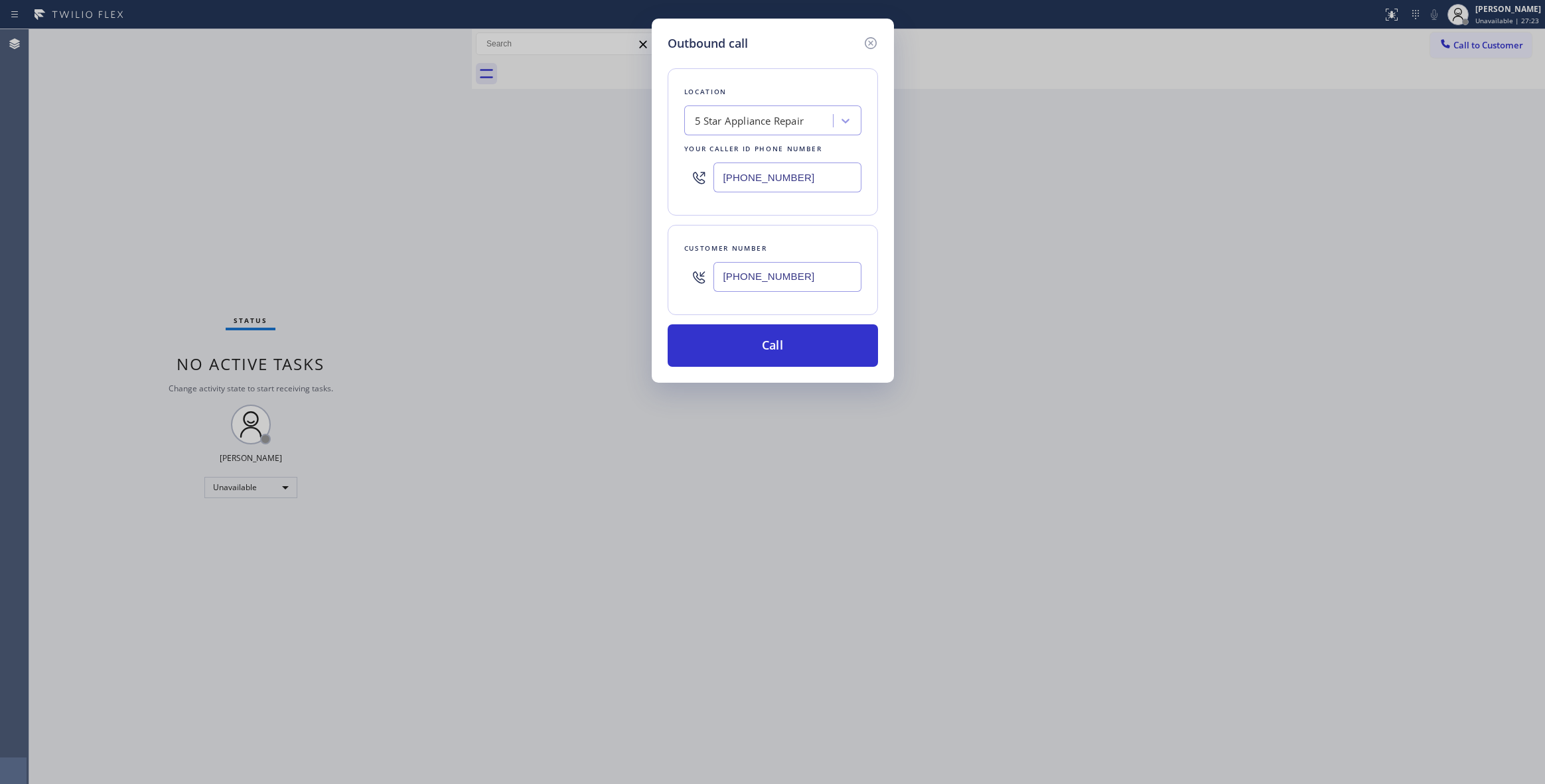
paste input "626) 602-992"
type input "[PHONE_NUMBER]"
drag, startPoint x: 832, startPoint y: 289, endPoint x: 672, endPoint y: 270, distance: 161.1
click at [672, 270] on div "Customer number [PHONE_NUMBER]" at bounding box center [773, 270] width 210 height 90
click at [744, 357] on button "Call" at bounding box center [773, 346] width 210 height 42
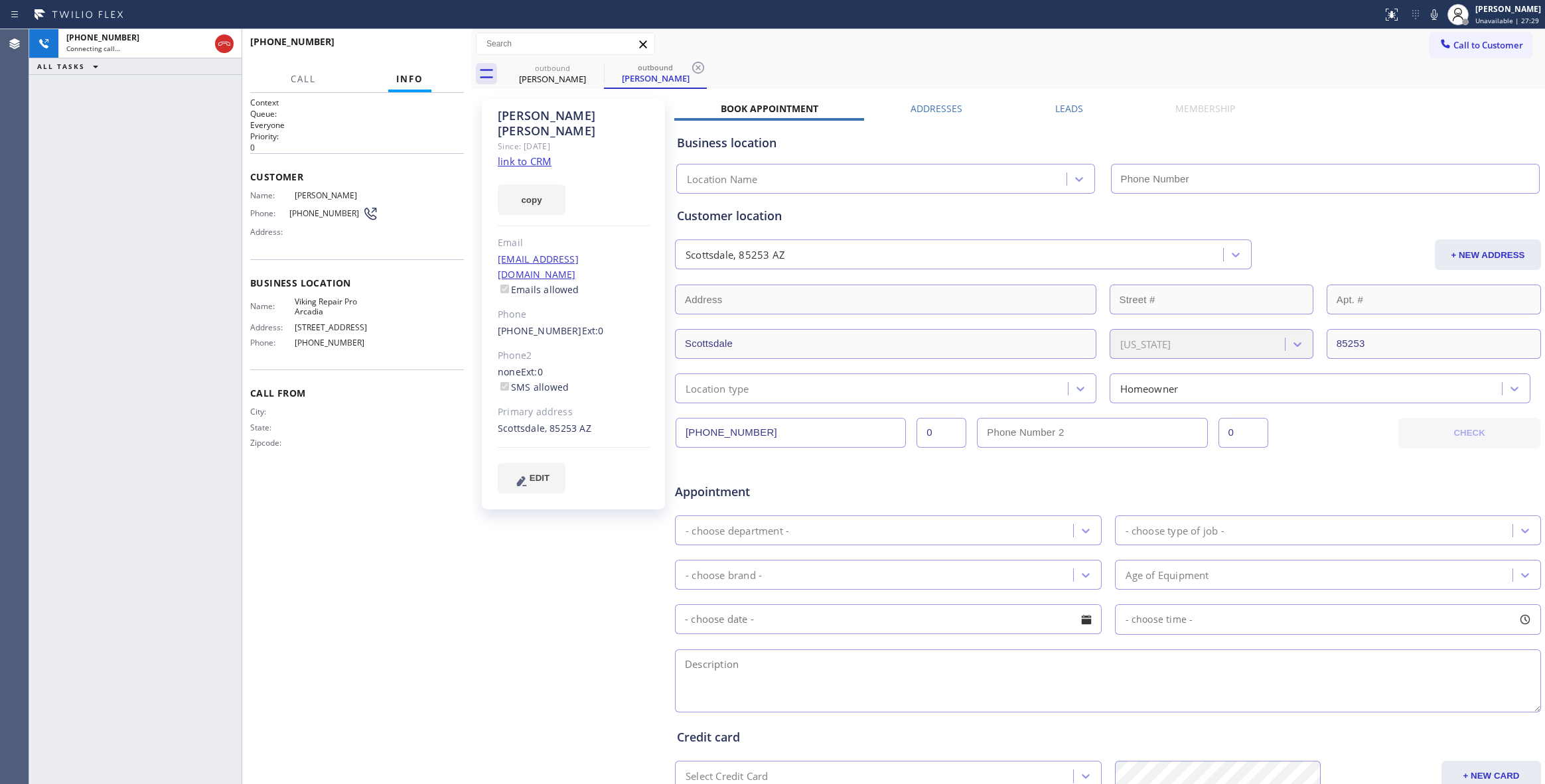
type input "[PHONE_NUMBER]"
click at [696, 70] on icon at bounding box center [698, 68] width 16 height 16
click at [540, 155] on link "link to CRM" at bounding box center [525, 161] width 54 height 13
click at [424, 48] on span "HANG UP" at bounding box center [433, 48] width 41 height 9
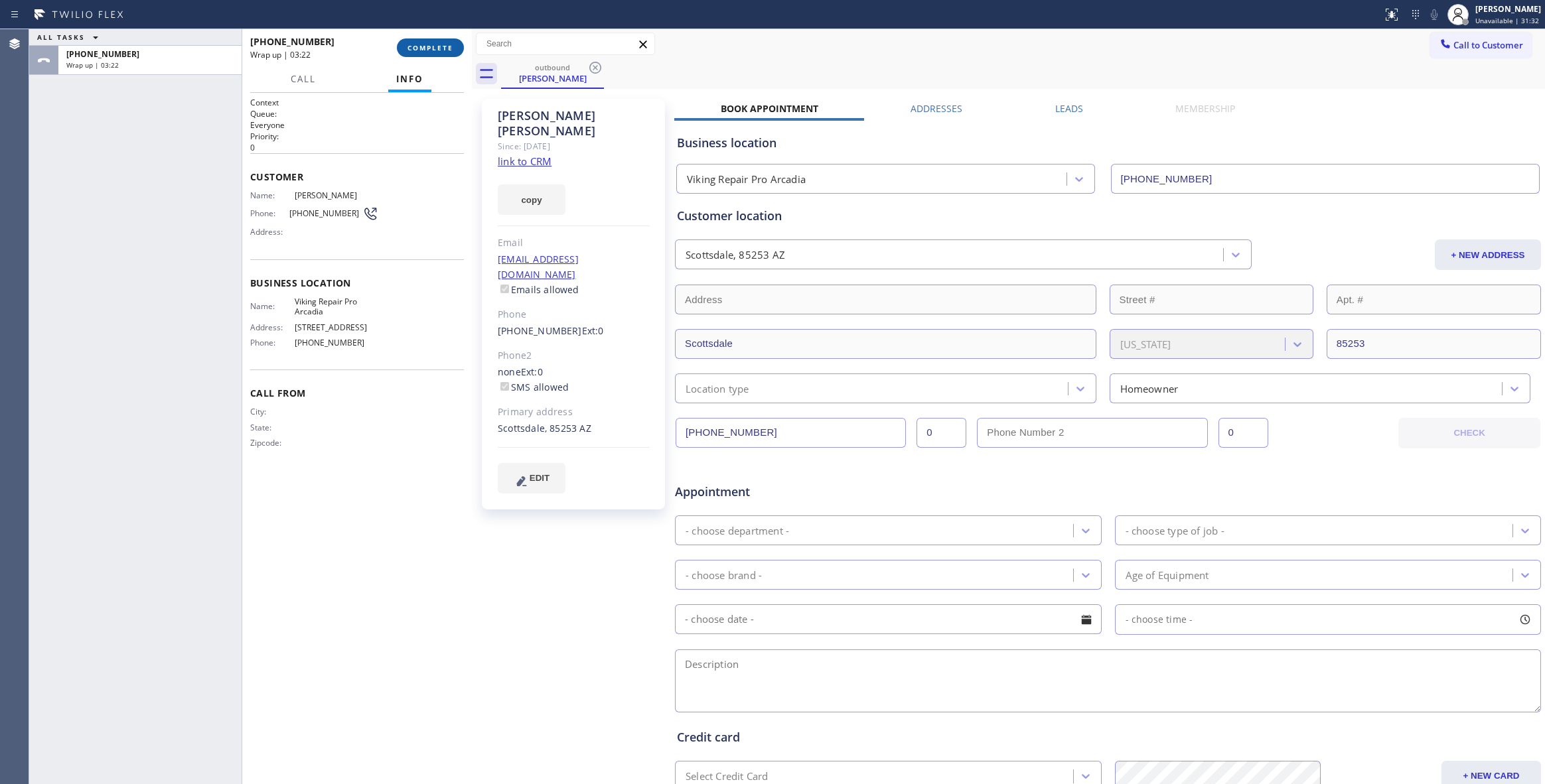
click at [402, 46] on button "COMPLETE" at bounding box center [430, 48] width 67 height 19
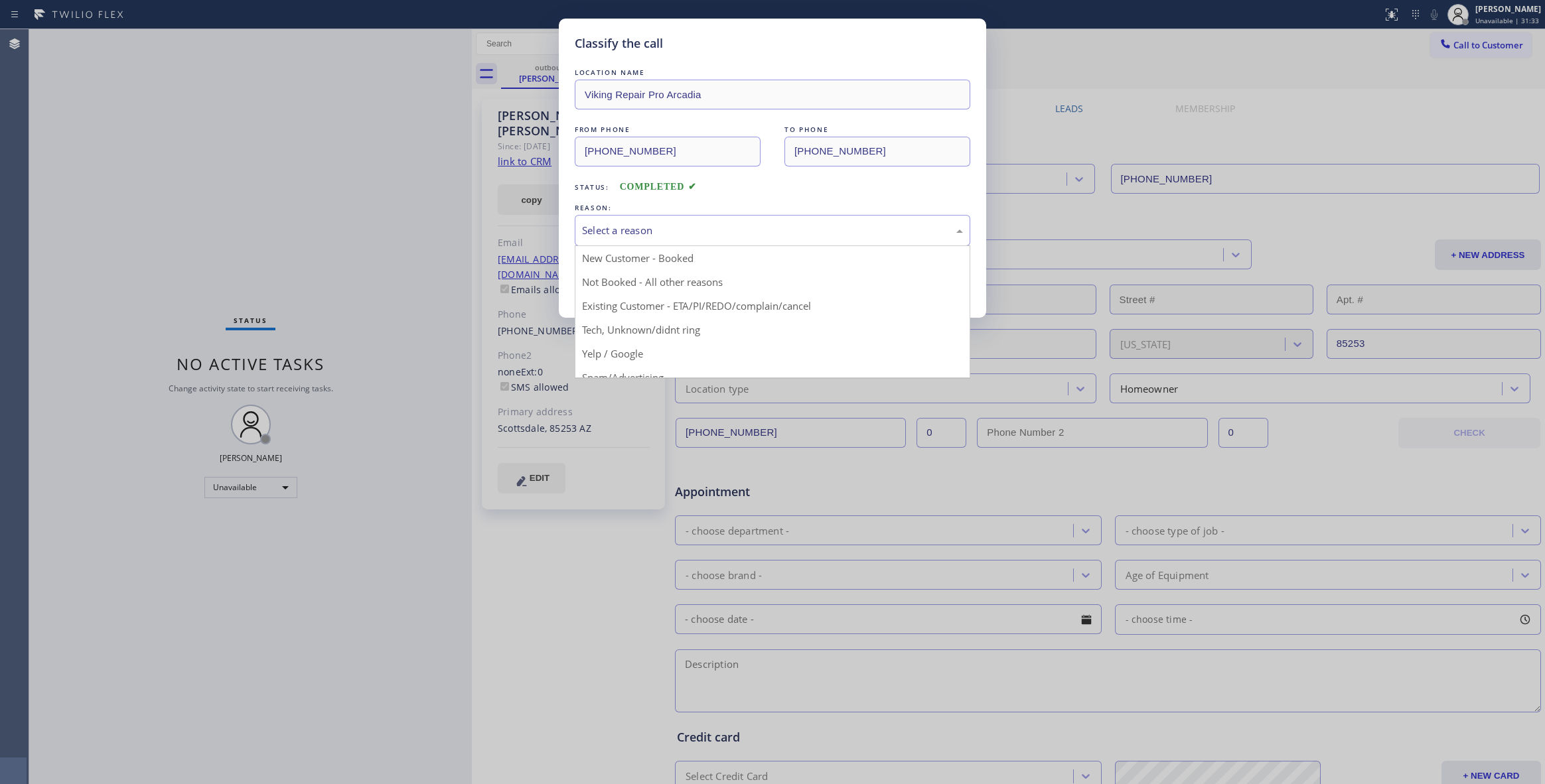
click at [636, 235] on div "Select a reason" at bounding box center [773, 230] width 381 height 15
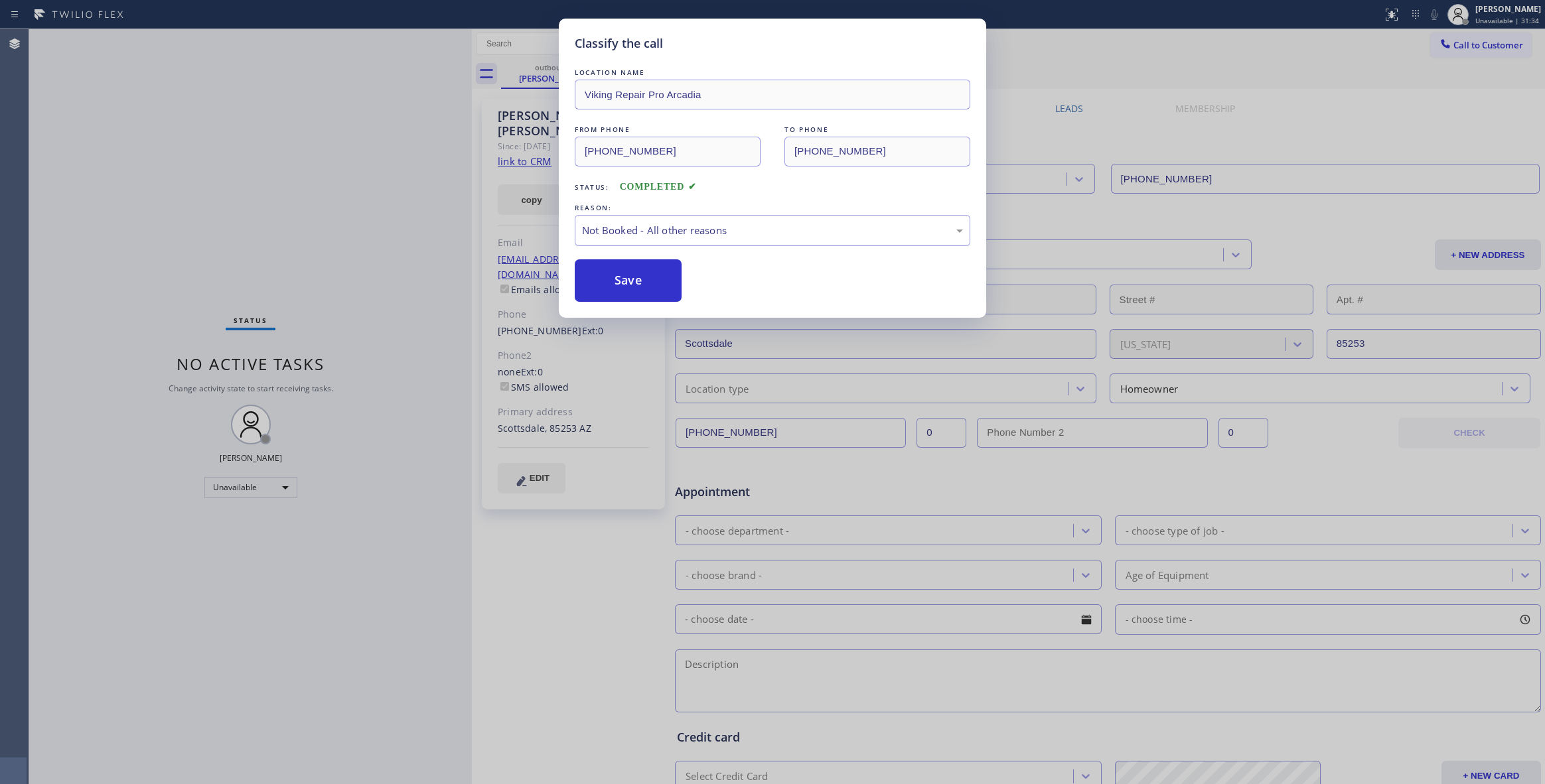
click at [627, 279] on button "Save" at bounding box center [628, 281] width 107 height 42
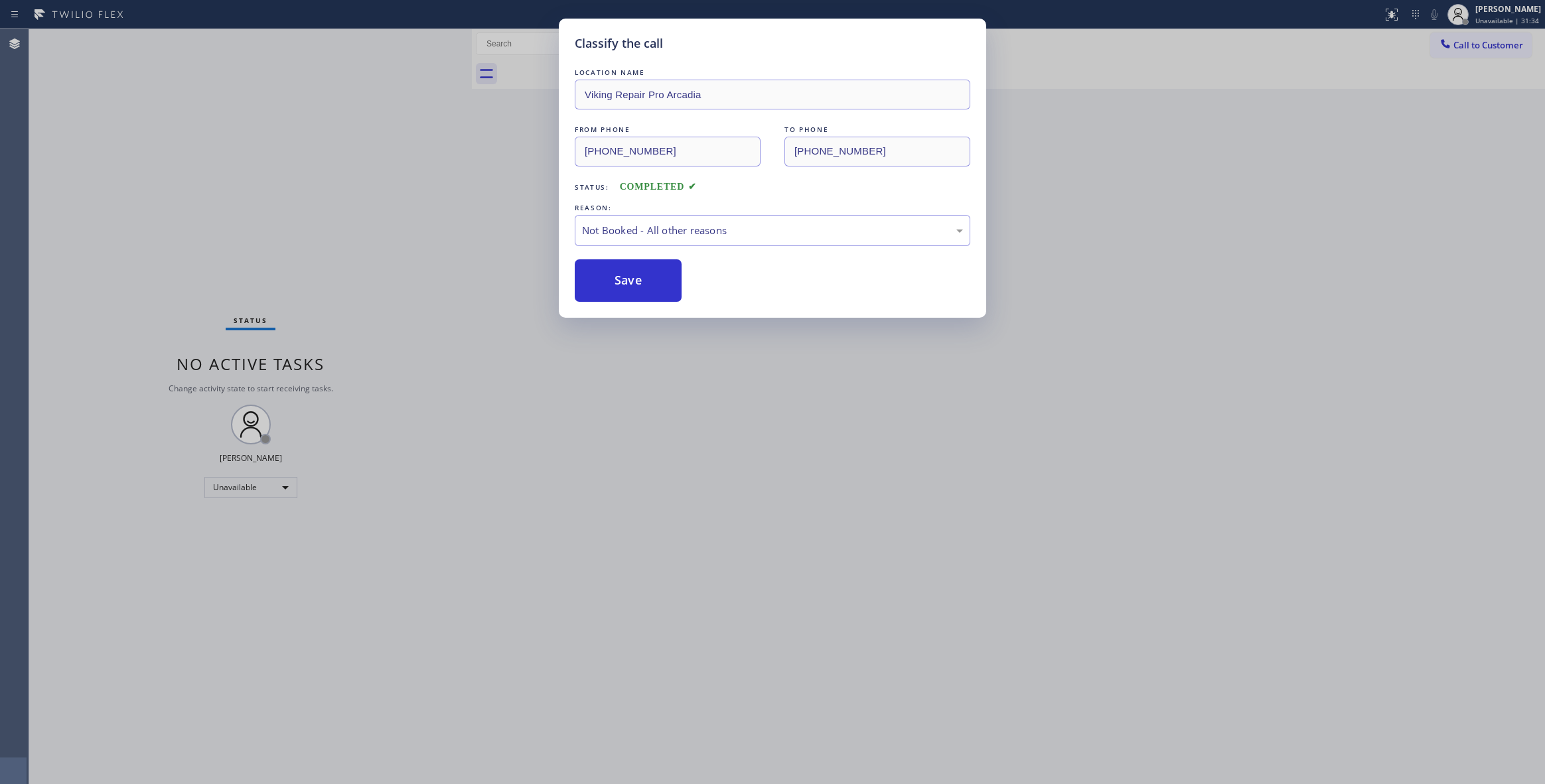
click at [627, 279] on button "Save" at bounding box center [628, 281] width 107 height 42
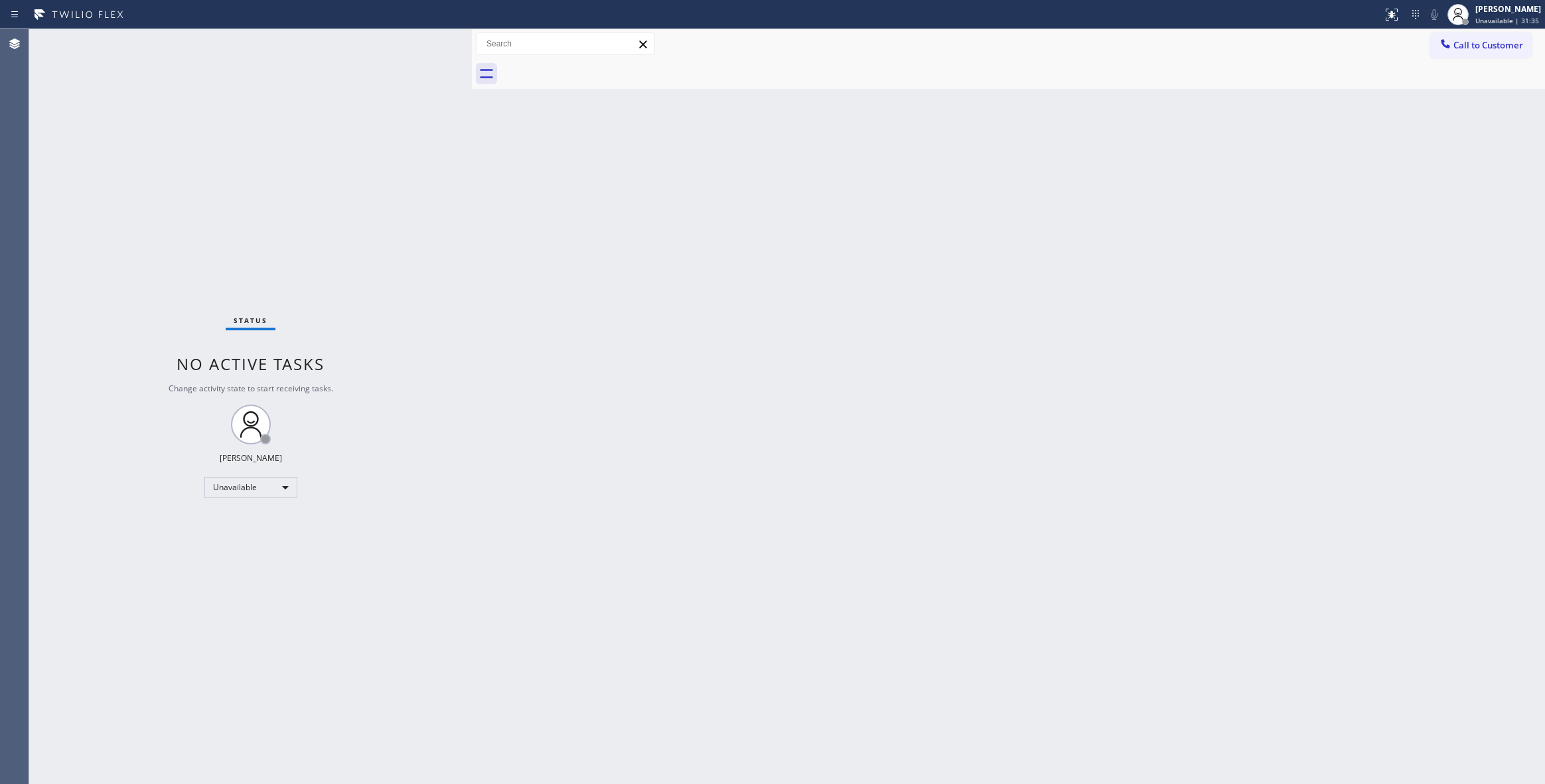
click at [1482, 45] on span "Call to Customer" at bounding box center [1488, 45] width 70 height 12
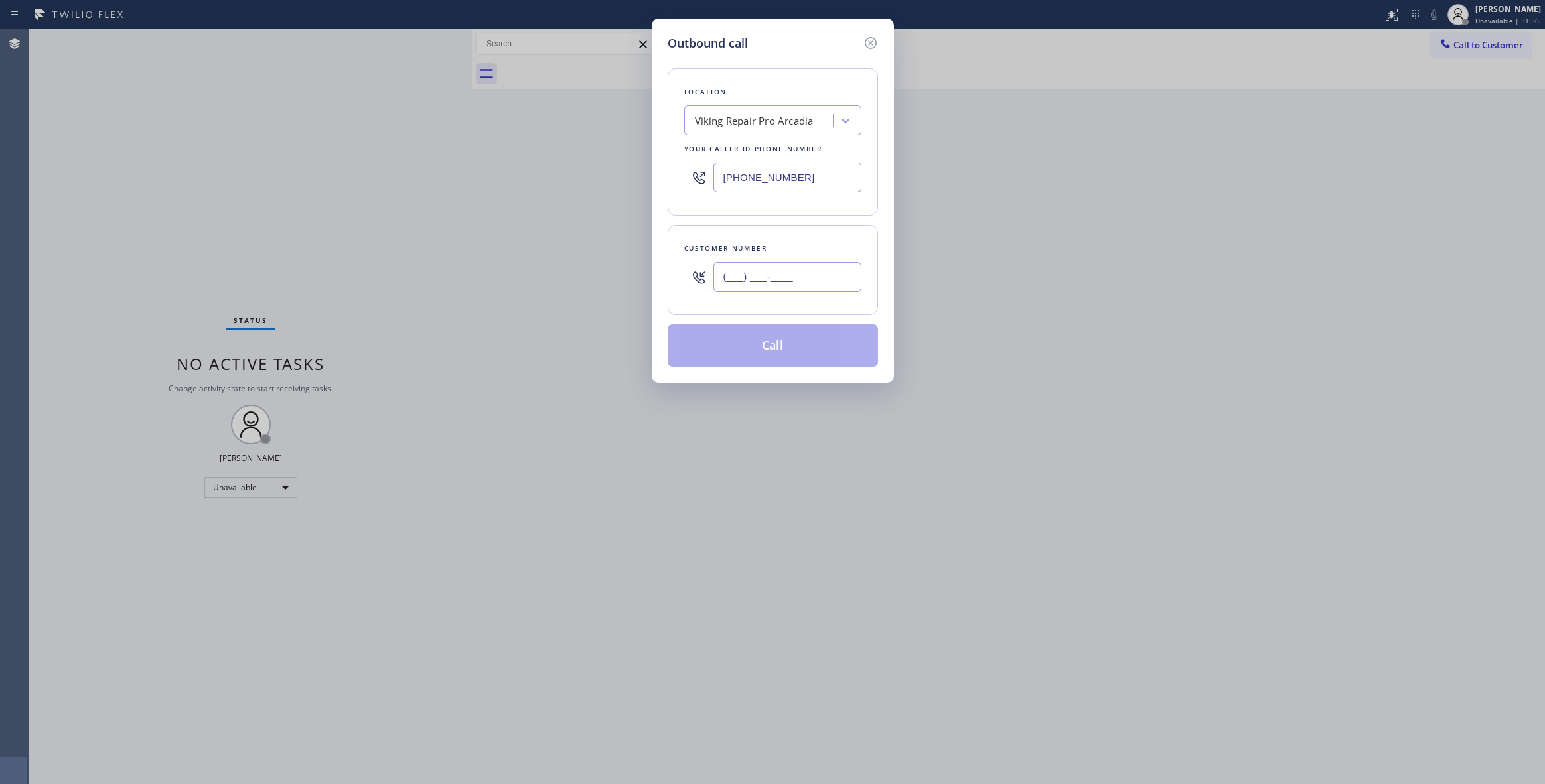
click at [773, 283] on input "(___) ___-____" at bounding box center [787, 277] width 148 height 30
paste input "949) 306-4186"
type input "[PHONE_NUMBER]"
drag, startPoint x: 824, startPoint y: 181, endPoint x: 303, endPoint y: 171, distance: 521.1
click at [303, 171] on div "Outbound call Location Viking Repair Pro [GEOGRAPHIC_DATA] Your caller id phone…" at bounding box center [772, 392] width 1545 height 784
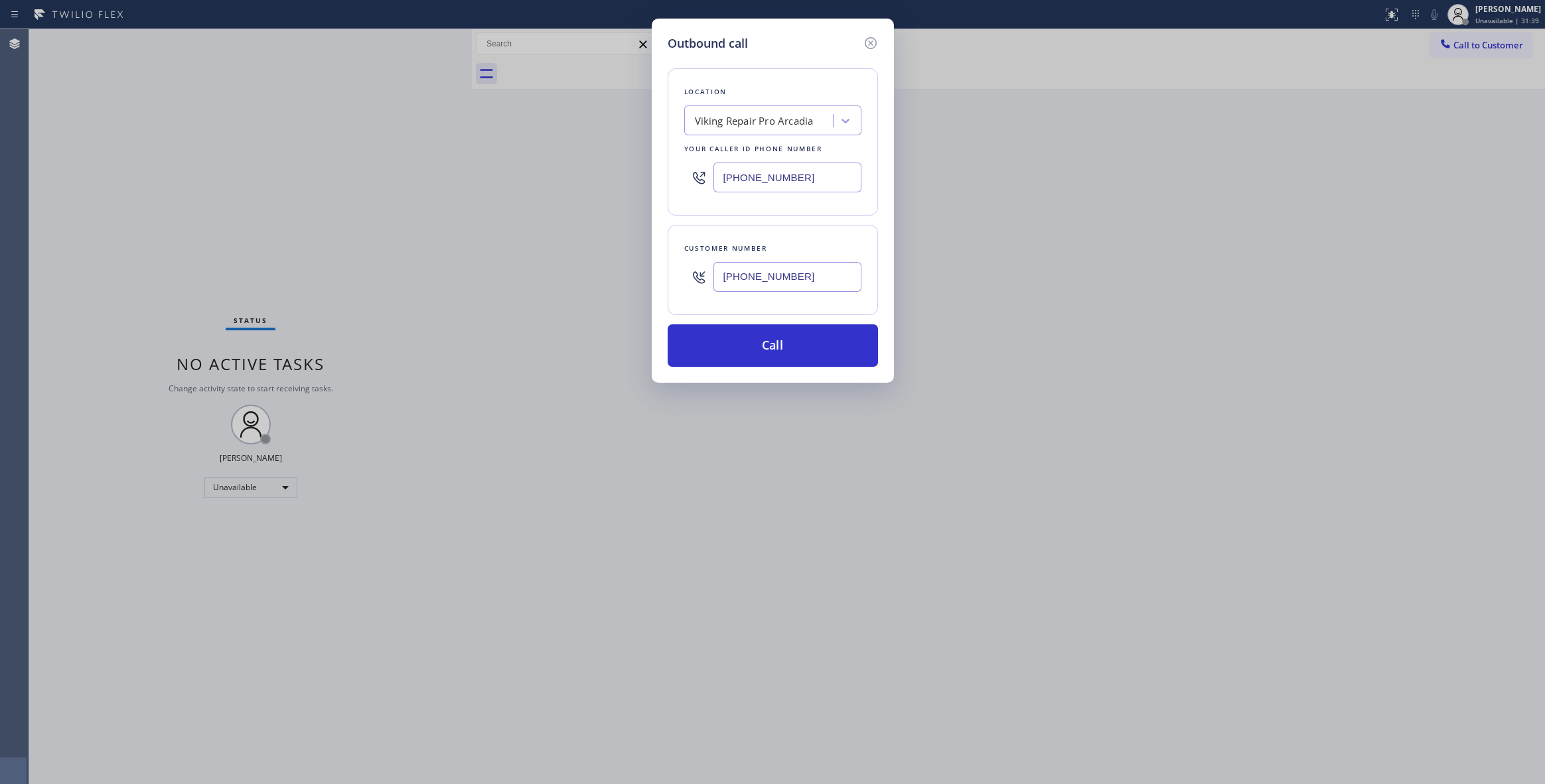
paste input "844) 735-4685"
type input "[PHONE_NUMBER]"
click at [754, 354] on button "Call" at bounding box center [773, 346] width 210 height 42
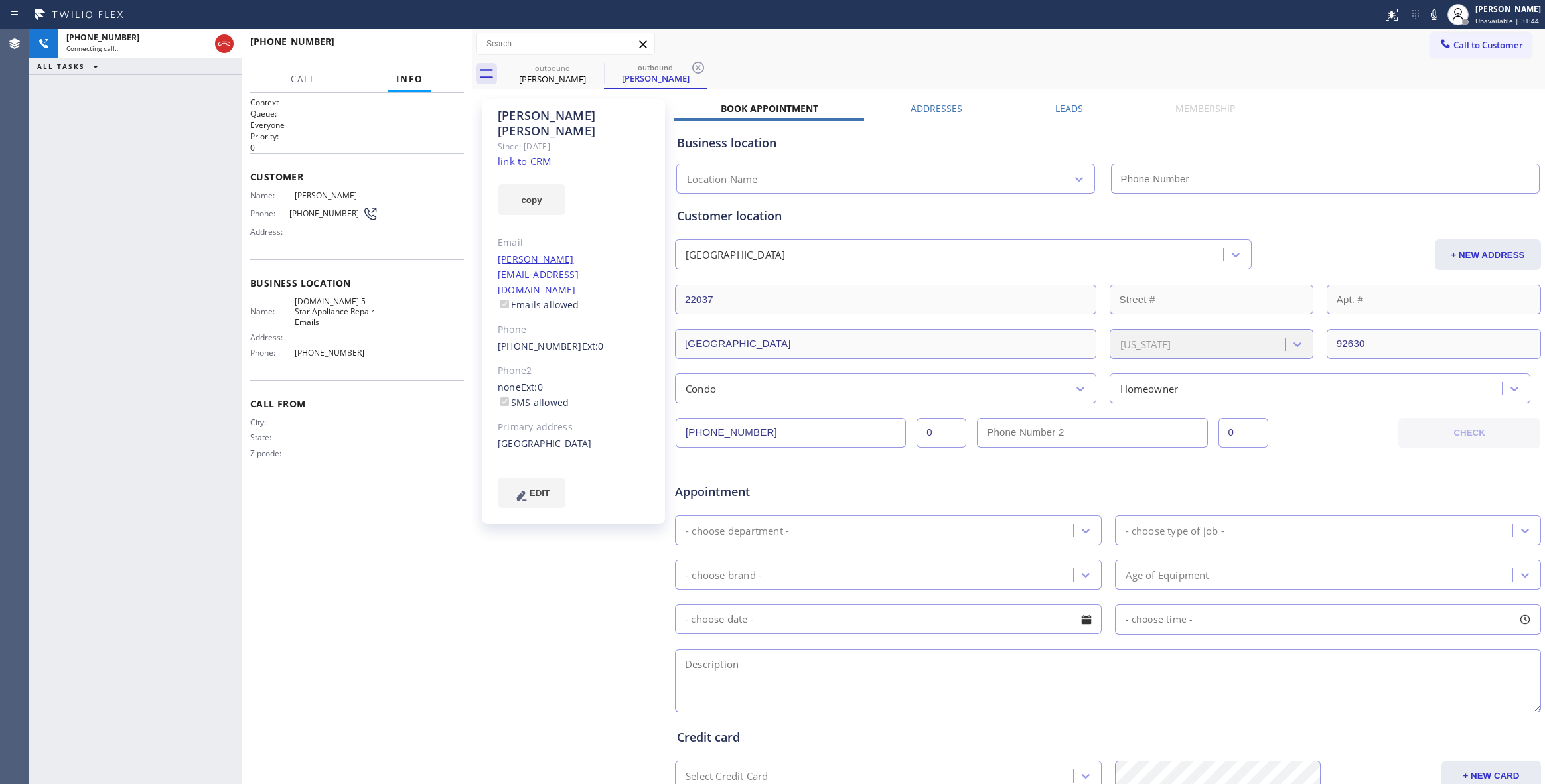
type input "[PHONE_NUMBER]"
drag, startPoint x: 73, startPoint y: 176, endPoint x: 319, endPoint y: 69, distance: 268.3
click at [89, 169] on div "[PHONE_NUMBER] Live | 00:03 ALL TASKS ALL TASKS ACTIVE TASKS TASKS IN WRAP UP" at bounding box center [135, 406] width 212 height 755
click at [446, 43] on span "HANG UP" at bounding box center [433, 48] width 41 height 9
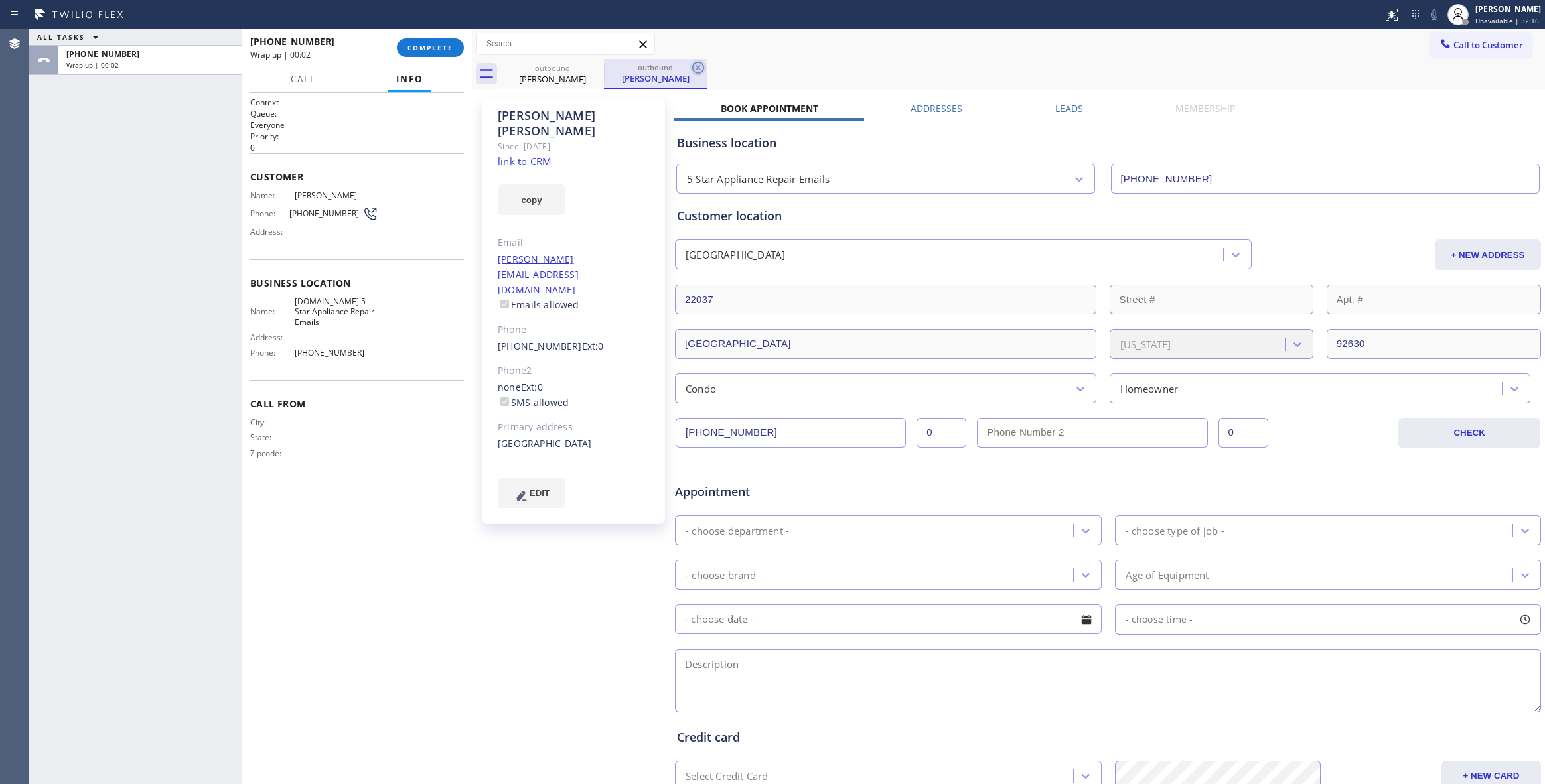
click at [700, 72] on icon at bounding box center [698, 68] width 16 height 16
click at [426, 48] on span "COMPLETE" at bounding box center [430, 48] width 46 height 9
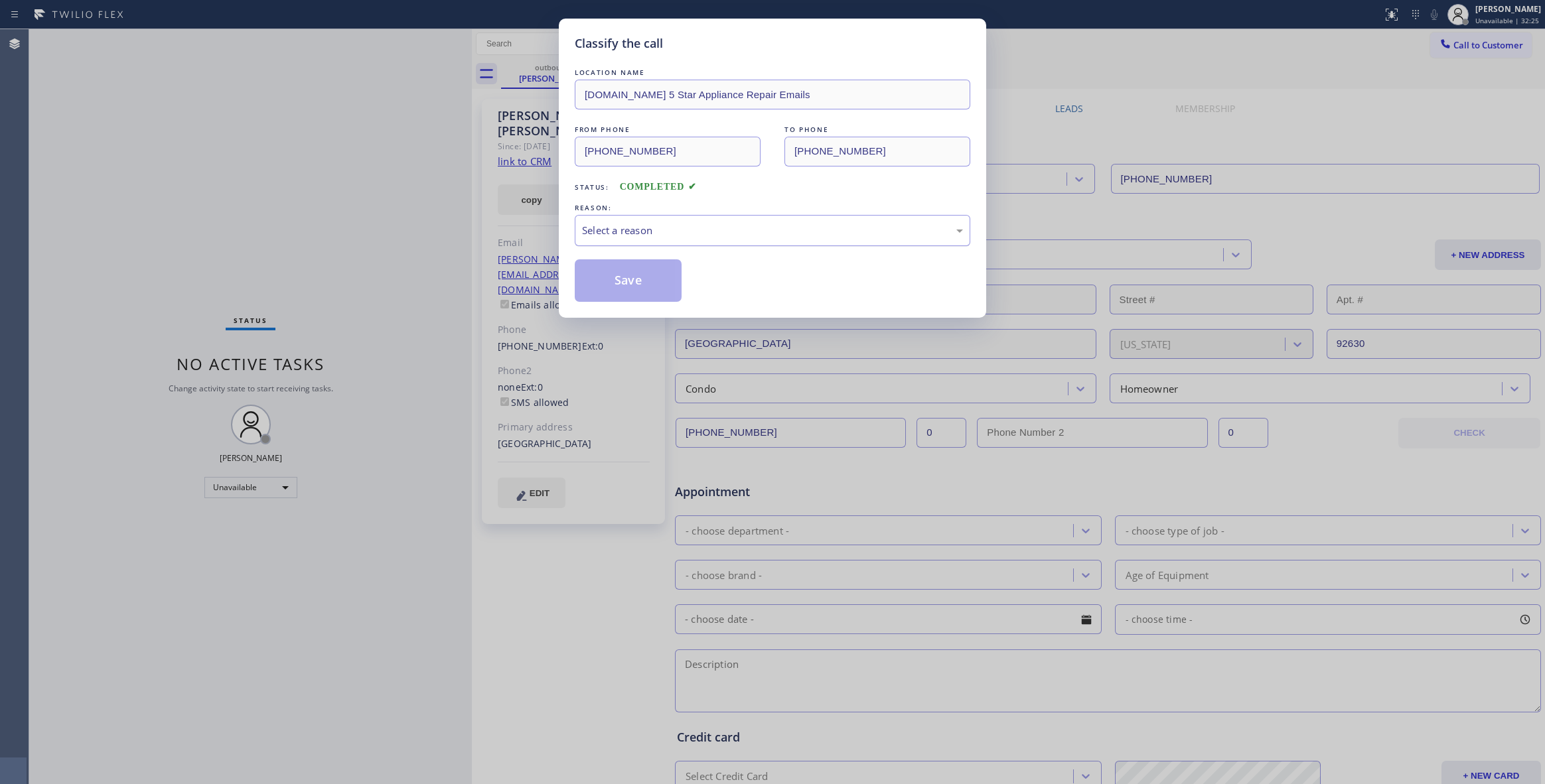
drag, startPoint x: 676, startPoint y: 240, endPoint x: 671, endPoint y: 244, distance: 6.4
click at [675, 240] on div "Select a reason" at bounding box center [773, 230] width 396 height 31
click at [632, 285] on button "Save" at bounding box center [628, 281] width 107 height 42
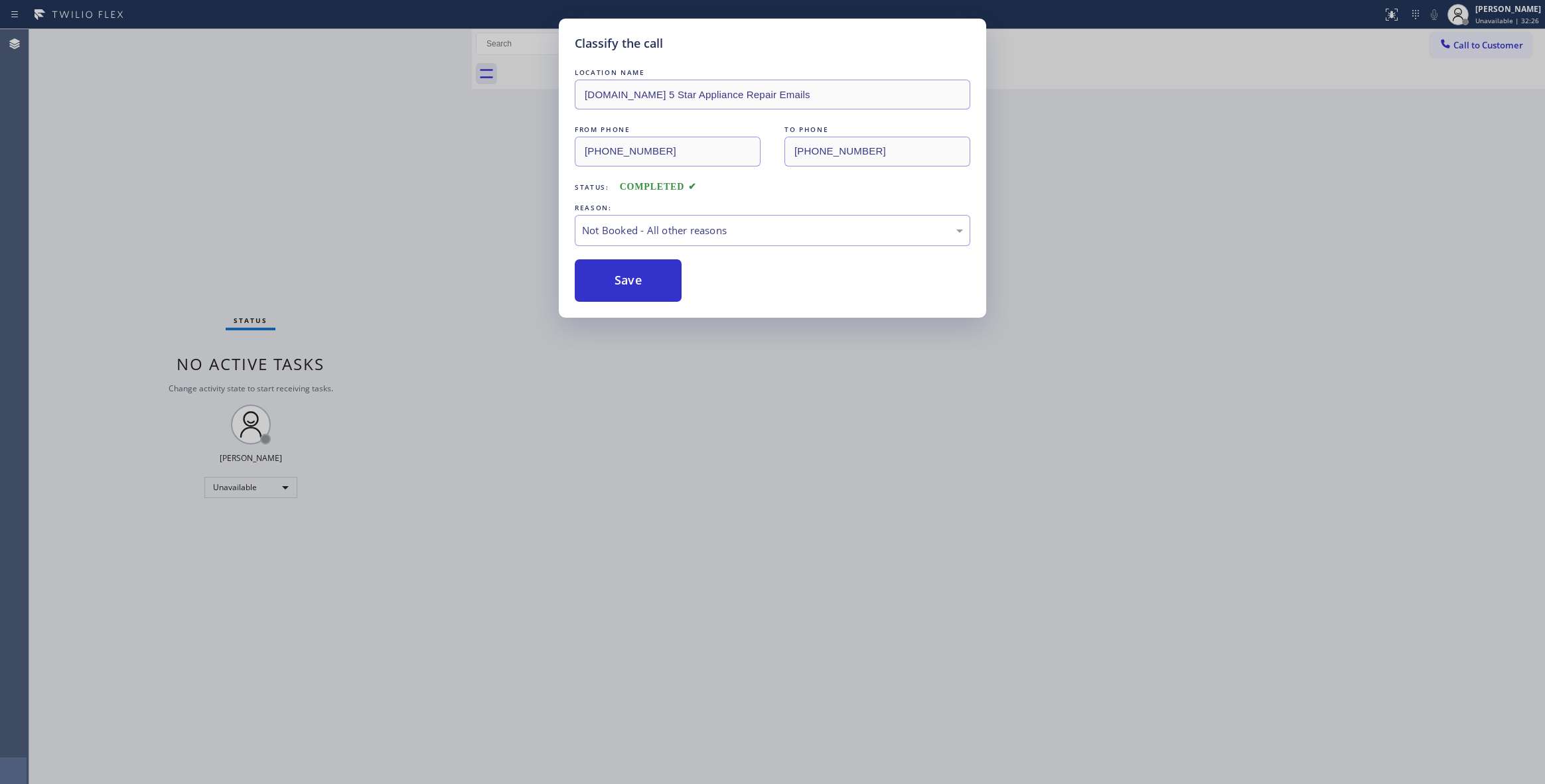
click at [632, 285] on button "Save" at bounding box center [628, 281] width 107 height 42
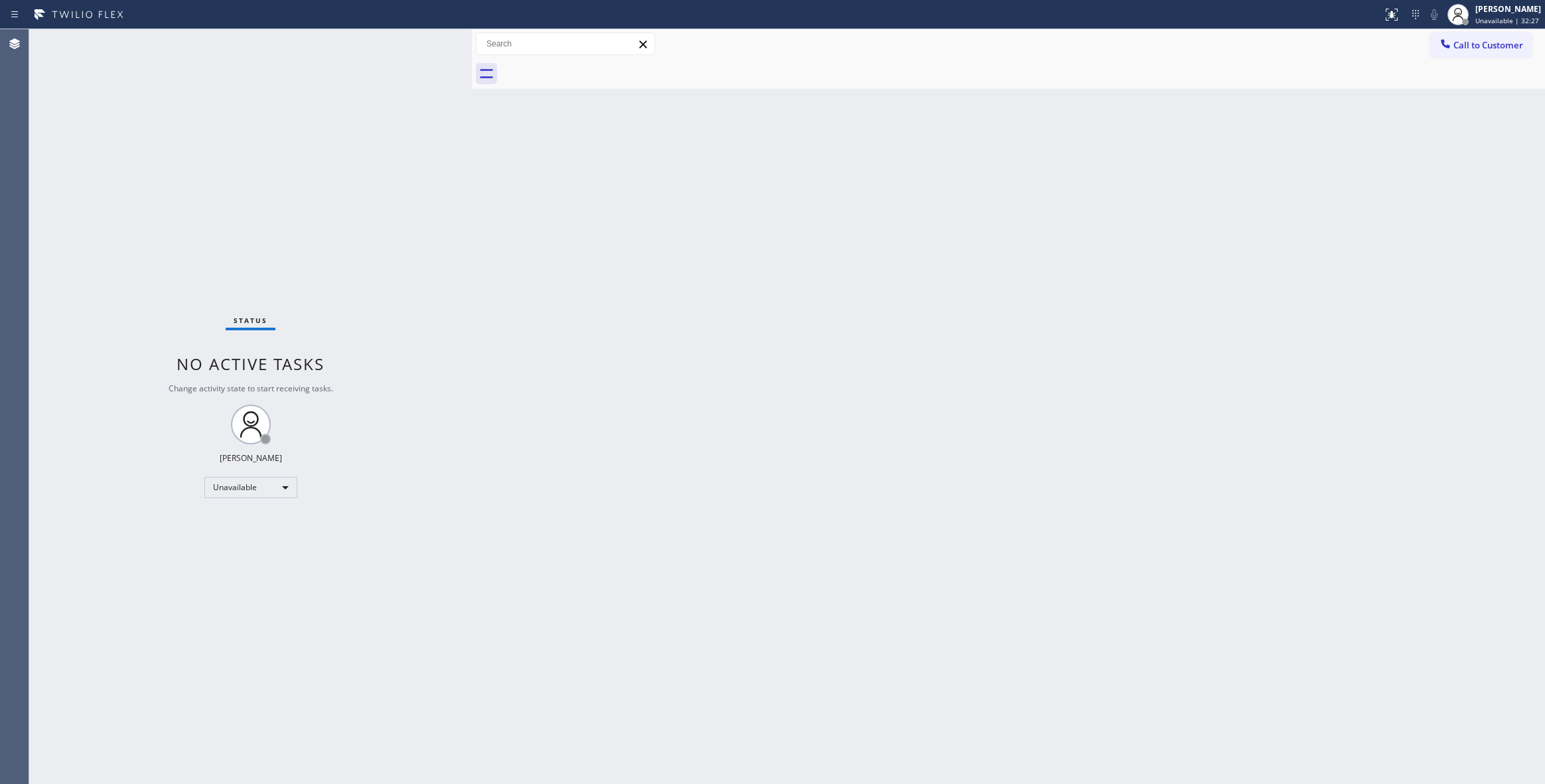
drag, startPoint x: 425, startPoint y: 718, endPoint x: 428, endPoint y: 775, distance: 57.1
click at [428, 773] on div "Status No active tasks Change activity state to start receiving tasks. [PERSON_…" at bounding box center [250, 406] width 443 height 755
drag, startPoint x: 1280, startPoint y: 139, endPoint x: 1529, endPoint y: 24, distance: 274.3
click at [1327, 118] on div "Back to Dashboard Change Sender ID Customers Technicians Select a contact Outbo…" at bounding box center [1009, 406] width 1073 height 755
drag, startPoint x: 1487, startPoint y: 38, endPoint x: 1034, endPoint y: 122, distance: 460.7
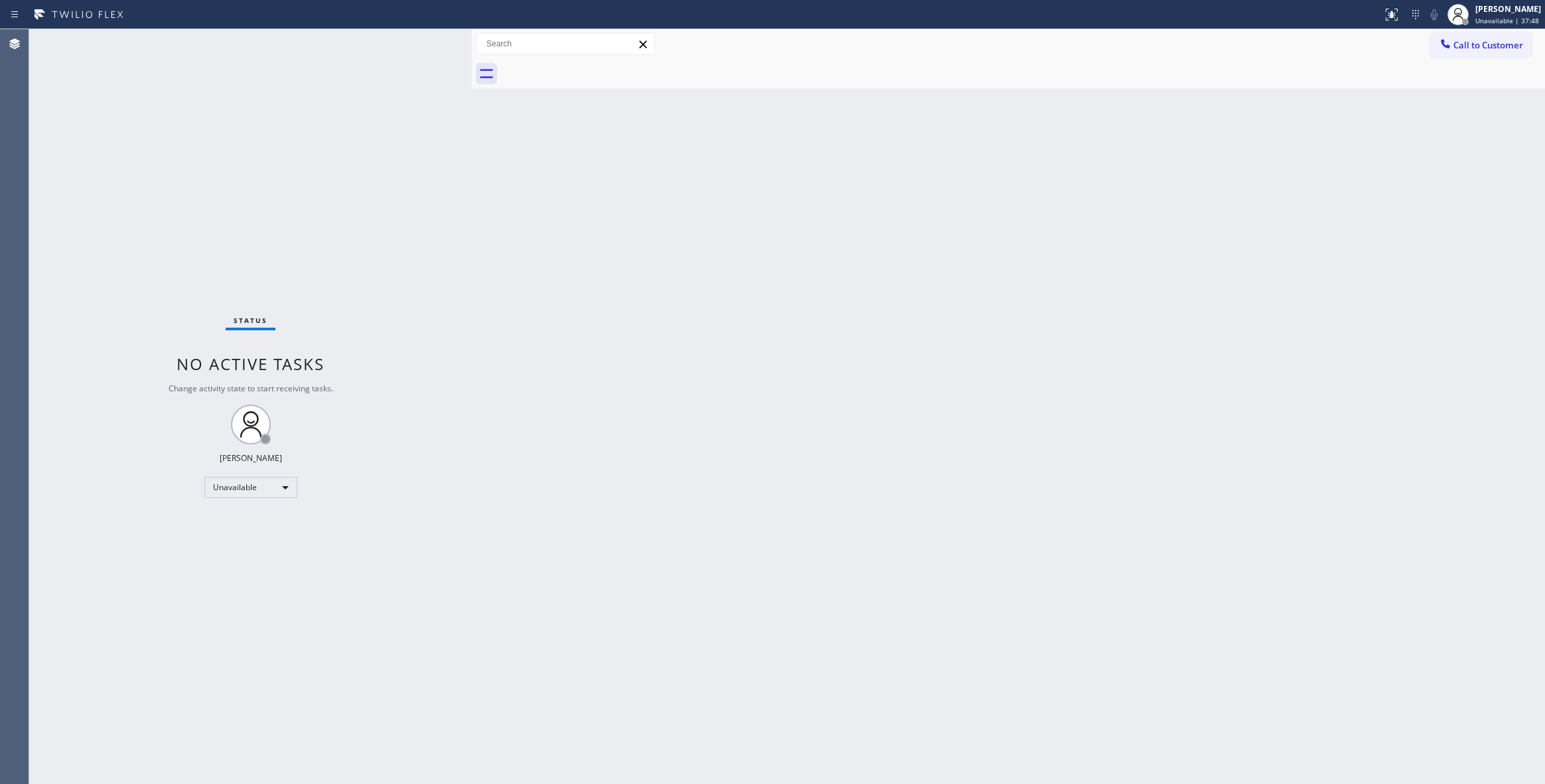
click at [1482, 40] on button "Call to Customer" at bounding box center [1481, 45] width 102 height 25
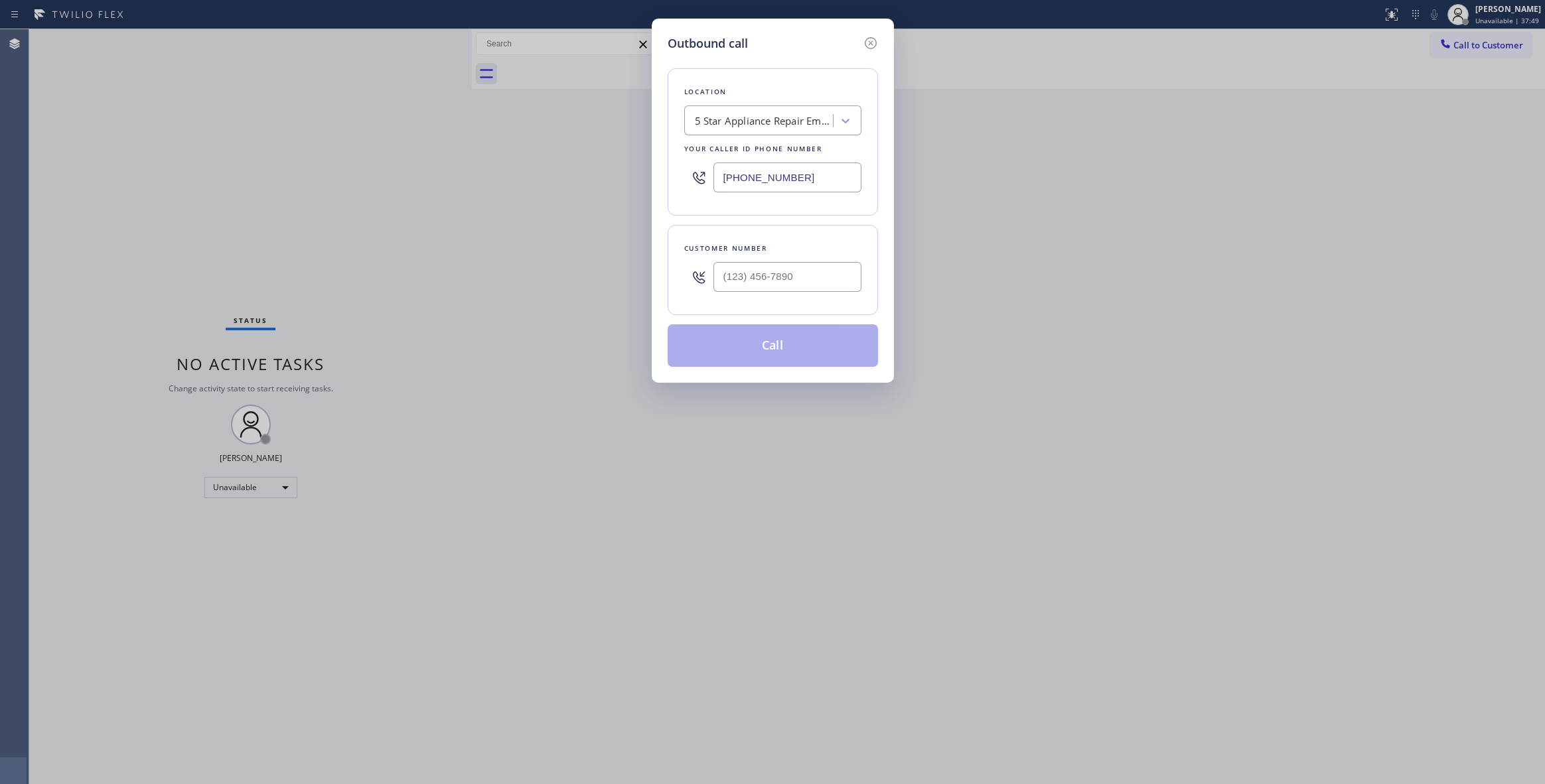
drag, startPoint x: 821, startPoint y: 176, endPoint x: 1, endPoint y: 205, distance: 820.5
click at [0, 181] on html "Status report No issues detected If you experience an issue, please download th…" at bounding box center [772, 392] width 1545 height 784
paste input "626) 602-9922"
type input "[PHONE_NUMBER]"
click at [789, 276] on input "(___) ___-____" at bounding box center [787, 277] width 148 height 30
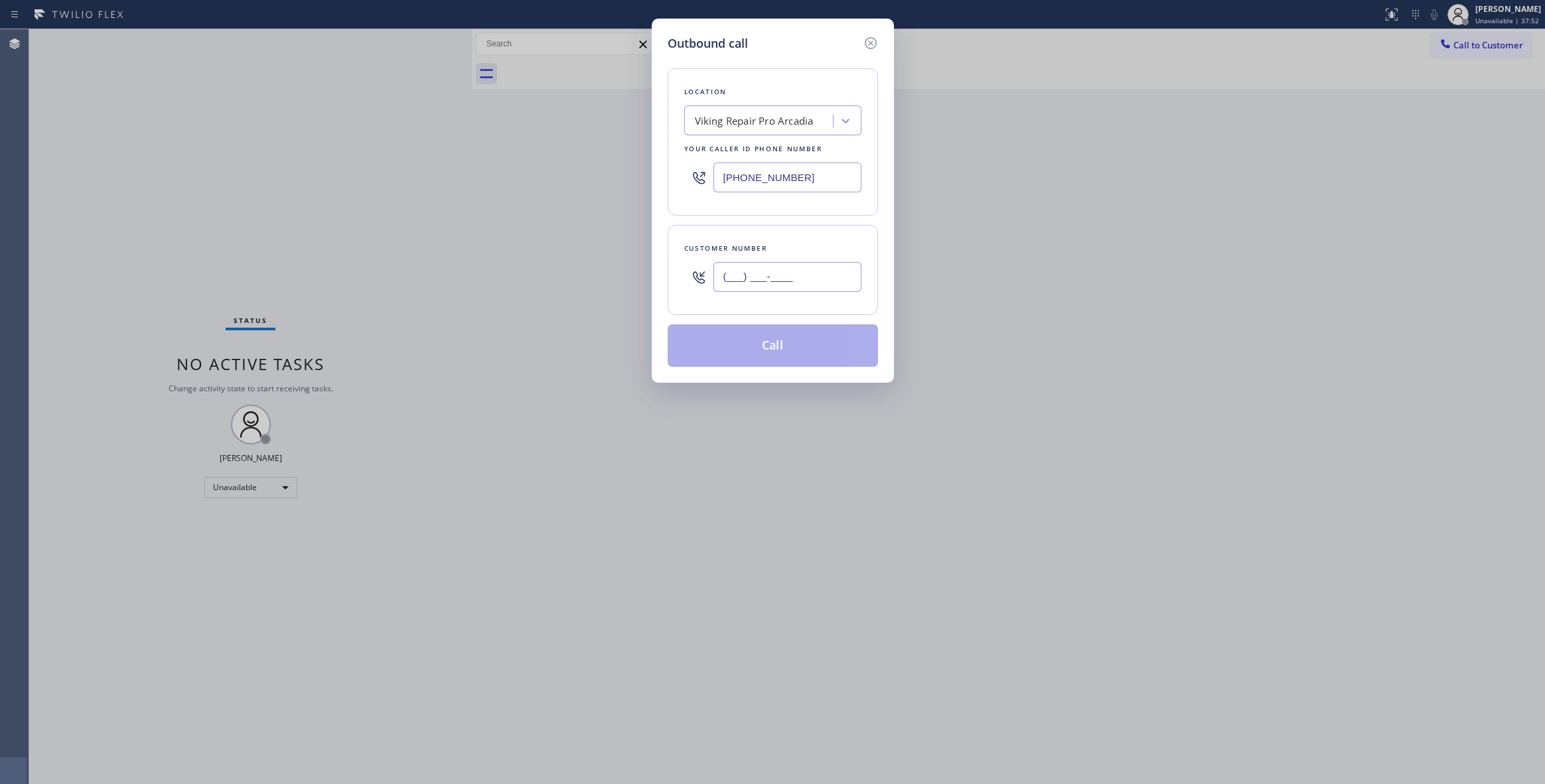
paste input "480) 205-6725"
type input "[PHONE_NUMBER]"
click at [749, 354] on button "Call" at bounding box center [773, 346] width 210 height 42
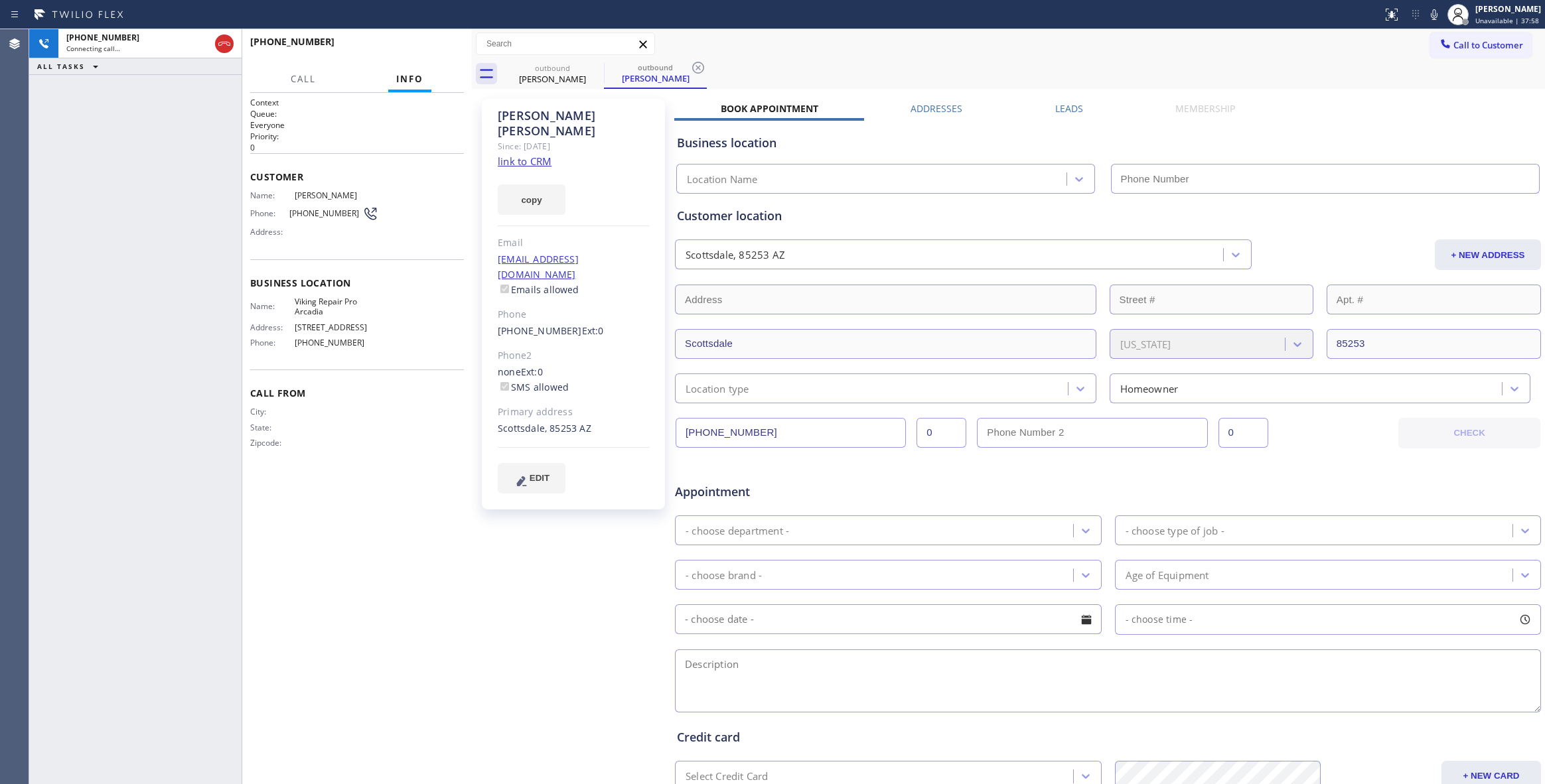
type input "[PHONE_NUMBER]"
click at [699, 69] on icon at bounding box center [698, 68] width 12 height 12
click at [543, 155] on link "link to CRM" at bounding box center [525, 161] width 54 height 13
click at [444, 54] on button "HANG UP" at bounding box center [433, 48] width 62 height 19
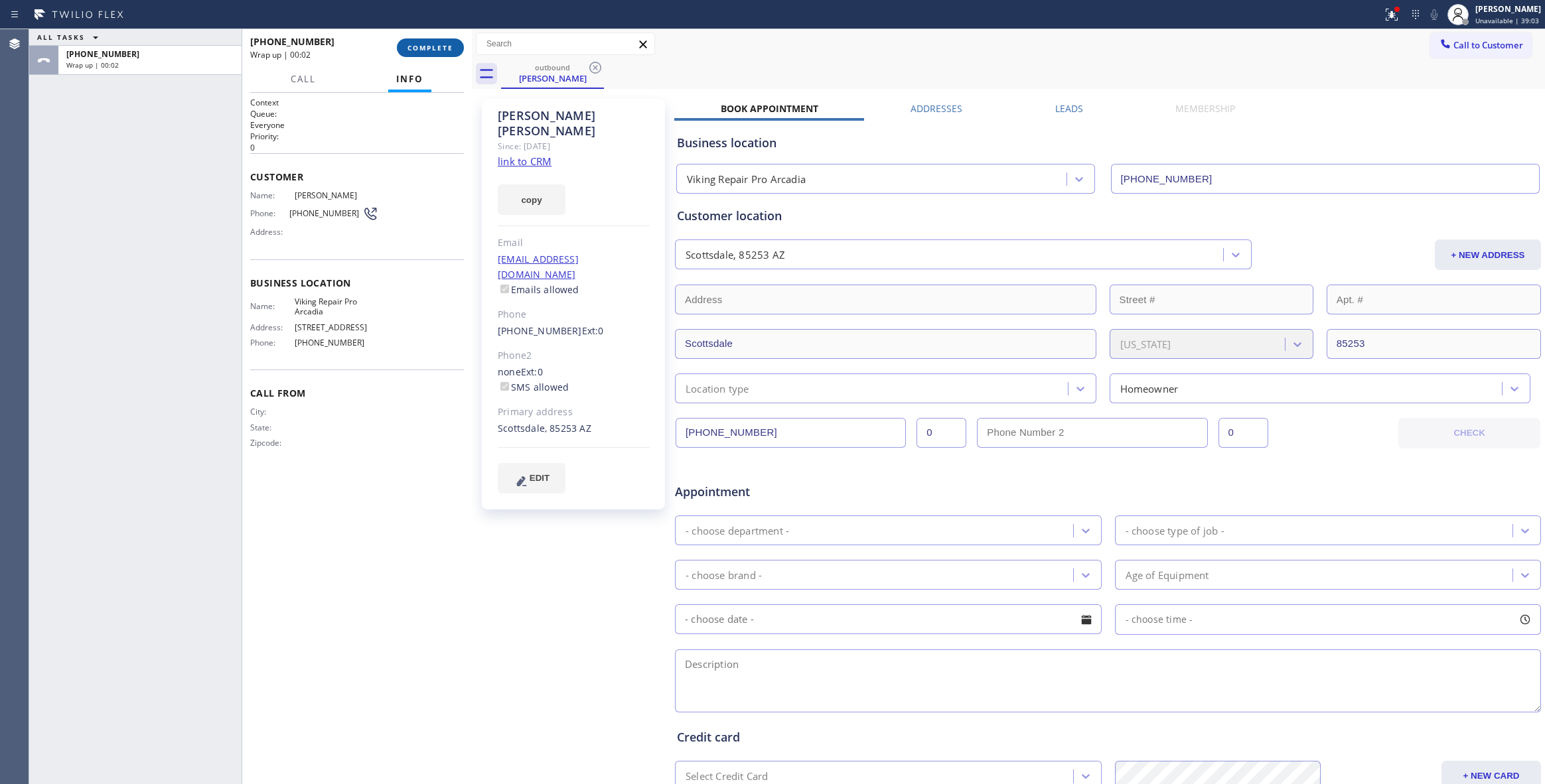
click at [444, 54] on button "COMPLETE" at bounding box center [430, 48] width 67 height 19
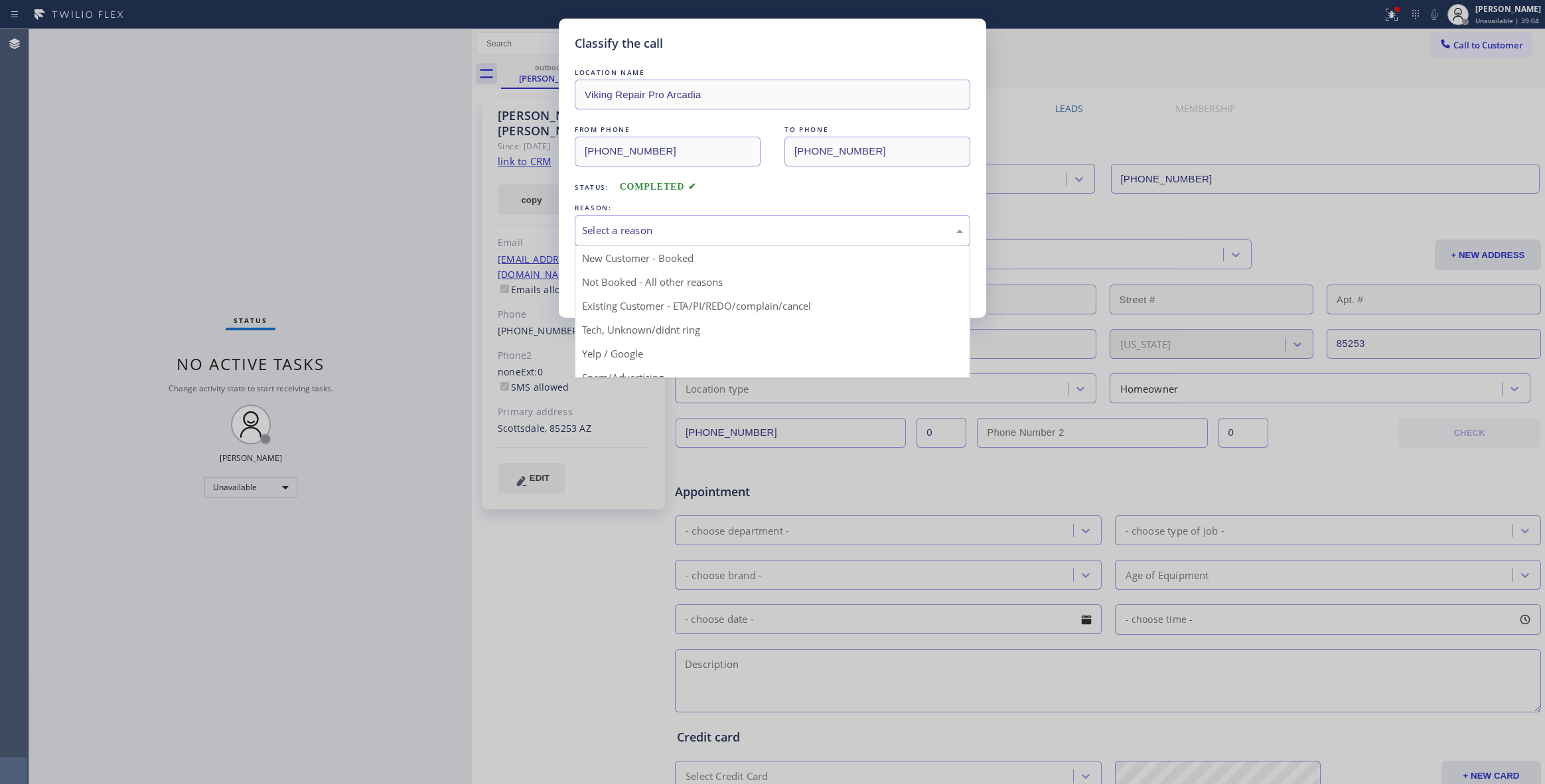
click at [623, 229] on div "Select a reason" at bounding box center [773, 230] width 381 height 15
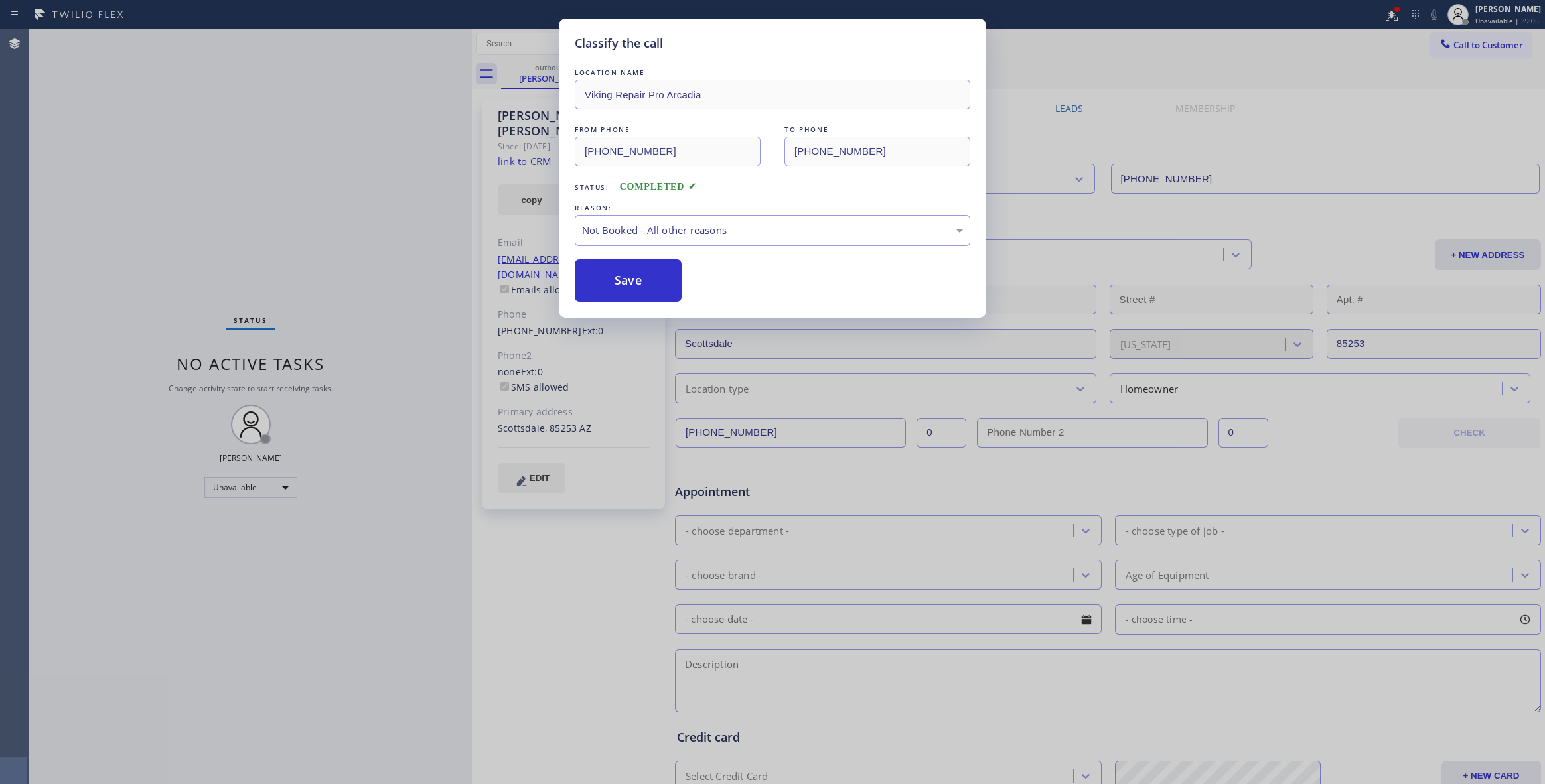
click at [620, 287] on button "Save" at bounding box center [628, 281] width 107 height 42
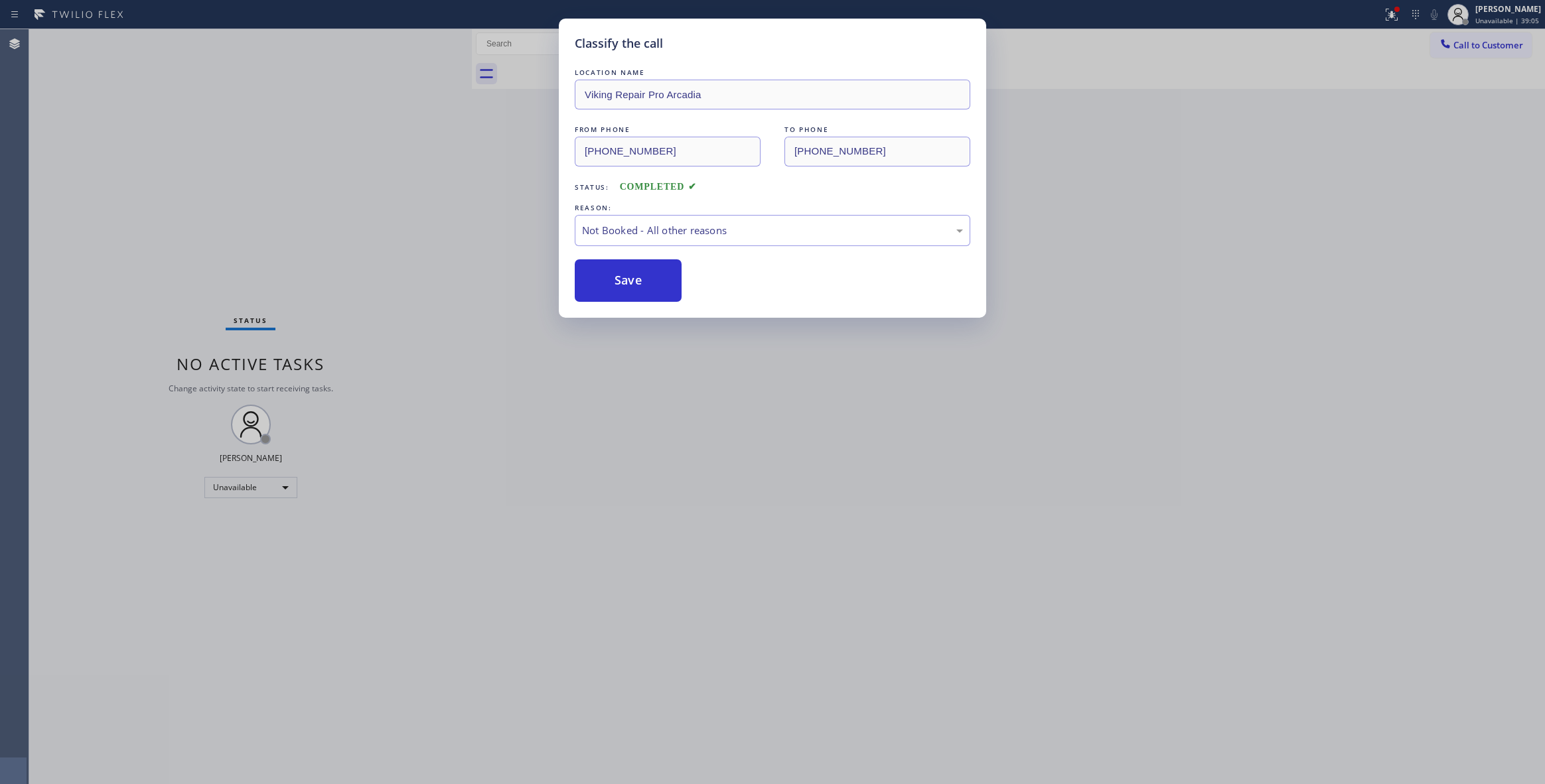
click at [620, 287] on button "Save" at bounding box center [628, 281] width 107 height 42
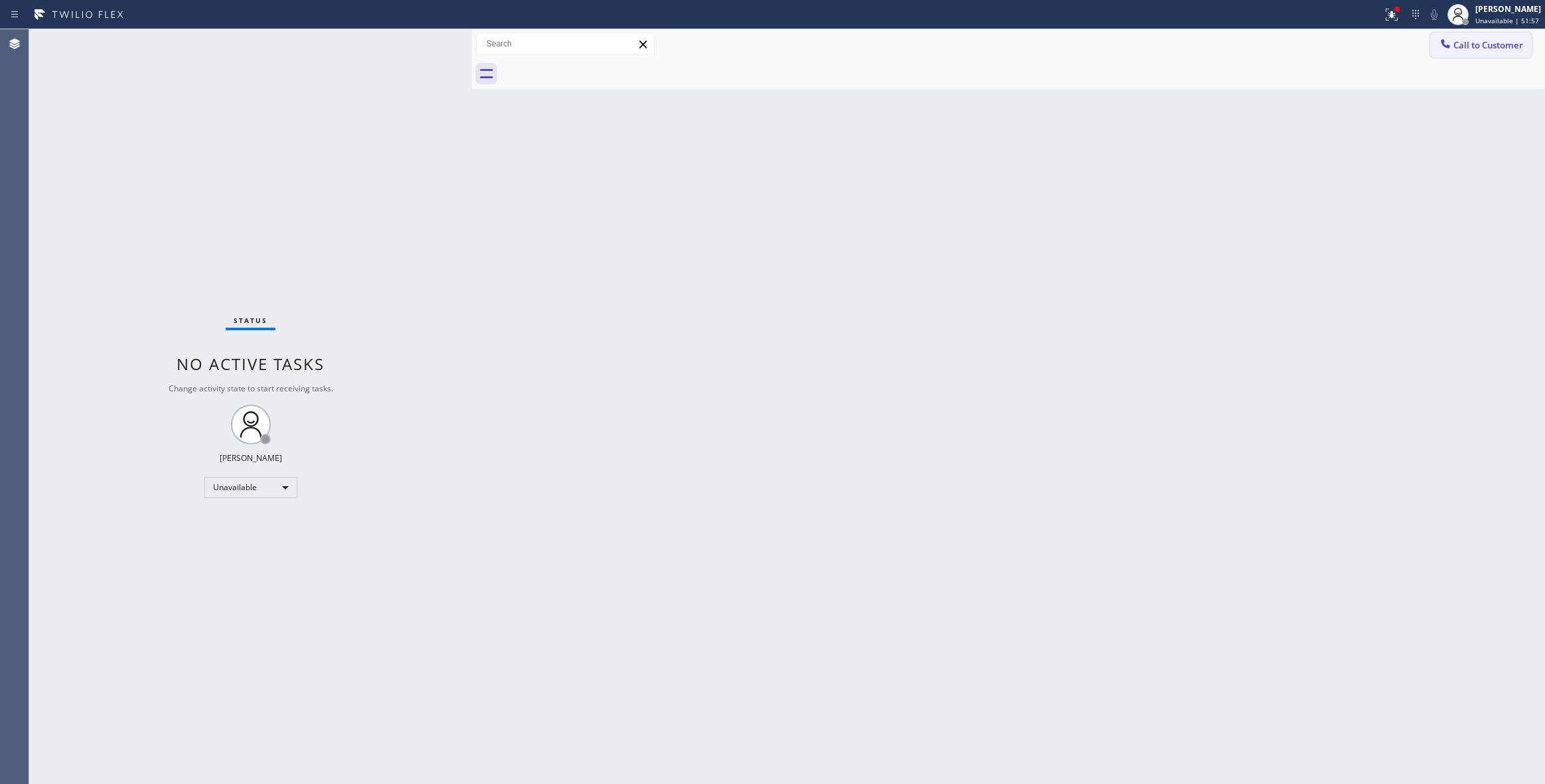
drag, startPoint x: 1479, startPoint y: 49, endPoint x: 675, endPoint y: 396, distance: 875.7
click at [1477, 49] on span "Call to Customer" at bounding box center [1488, 45] width 70 height 12
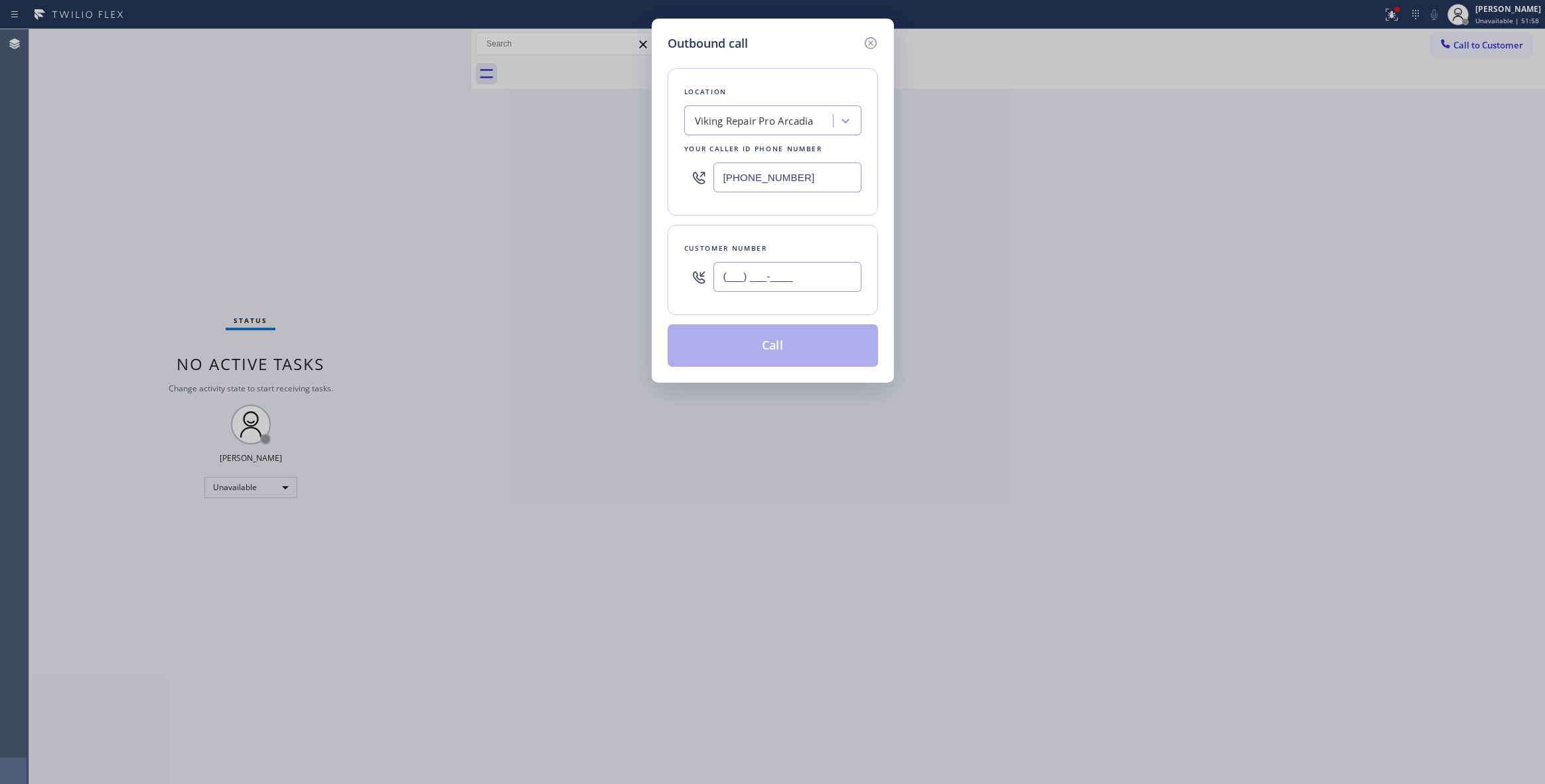
click at [733, 292] on input "(___) ___-____" at bounding box center [787, 277] width 148 height 30
paste input "530) 913-3157"
type input "[PHONE_NUMBER]"
drag, startPoint x: 792, startPoint y: 170, endPoint x: 534, endPoint y: 173, distance: 258.0
click at [534, 173] on div "Outbound call Location Viking Repair Pro [GEOGRAPHIC_DATA] Your caller id phone…" at bounding box center [772, 392] width 1545 height 784
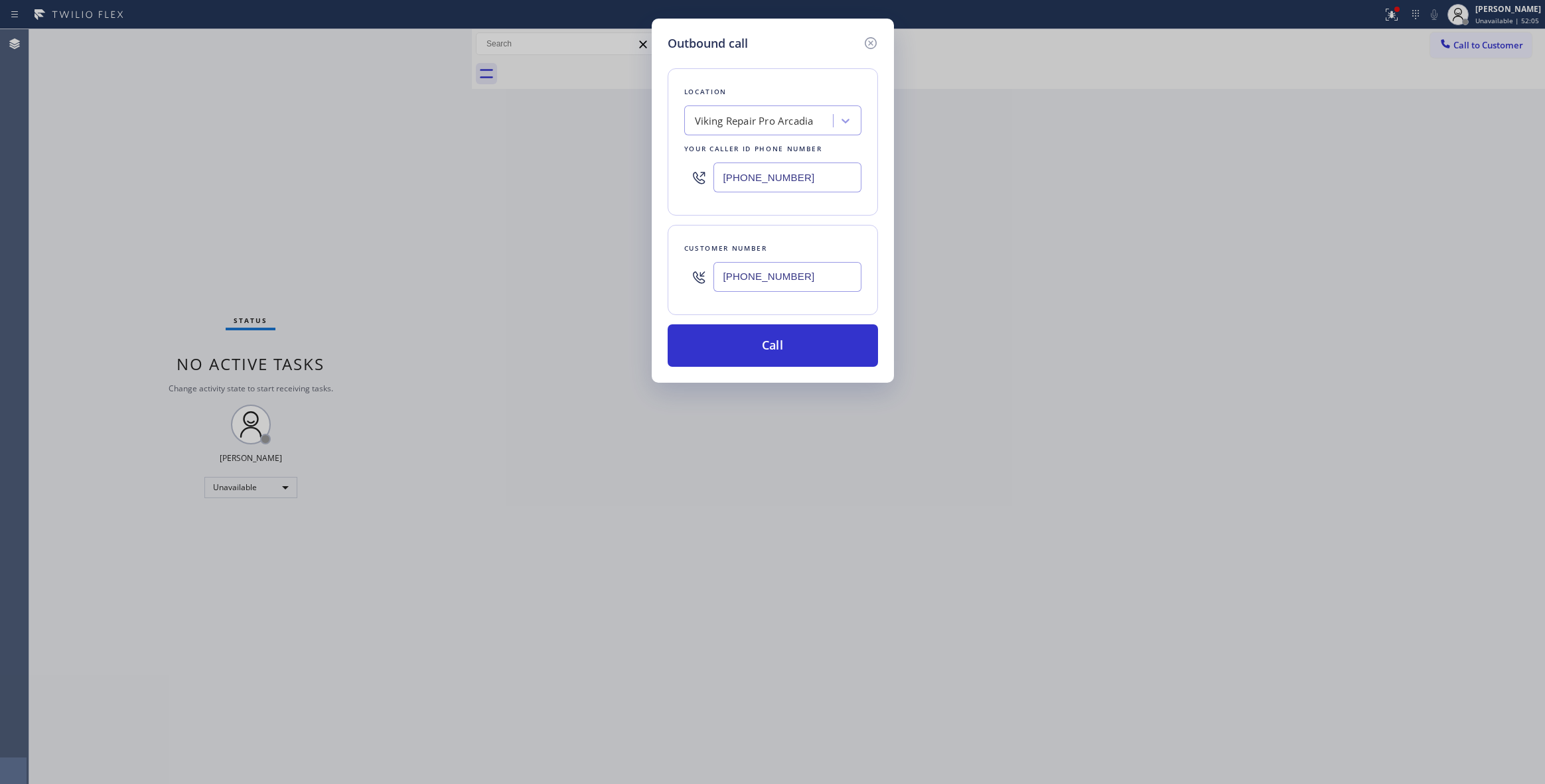
paste input "855) 731-495"
type input "[PHONE_NUMBER]"
drag, startPoint x: 809, startPoint y: 285, endPoint x: 807, endPoint y: 345, distance: 60.0
click at [665, 285] on div "Outbound call Location 5 Star Appliance Repair Your caller id phone number [PHO…" at bounding box center [773, 200] width 242 height 364
click at [807, 349] on button "Call" at bounding box center [773, 346] width 210 height 42
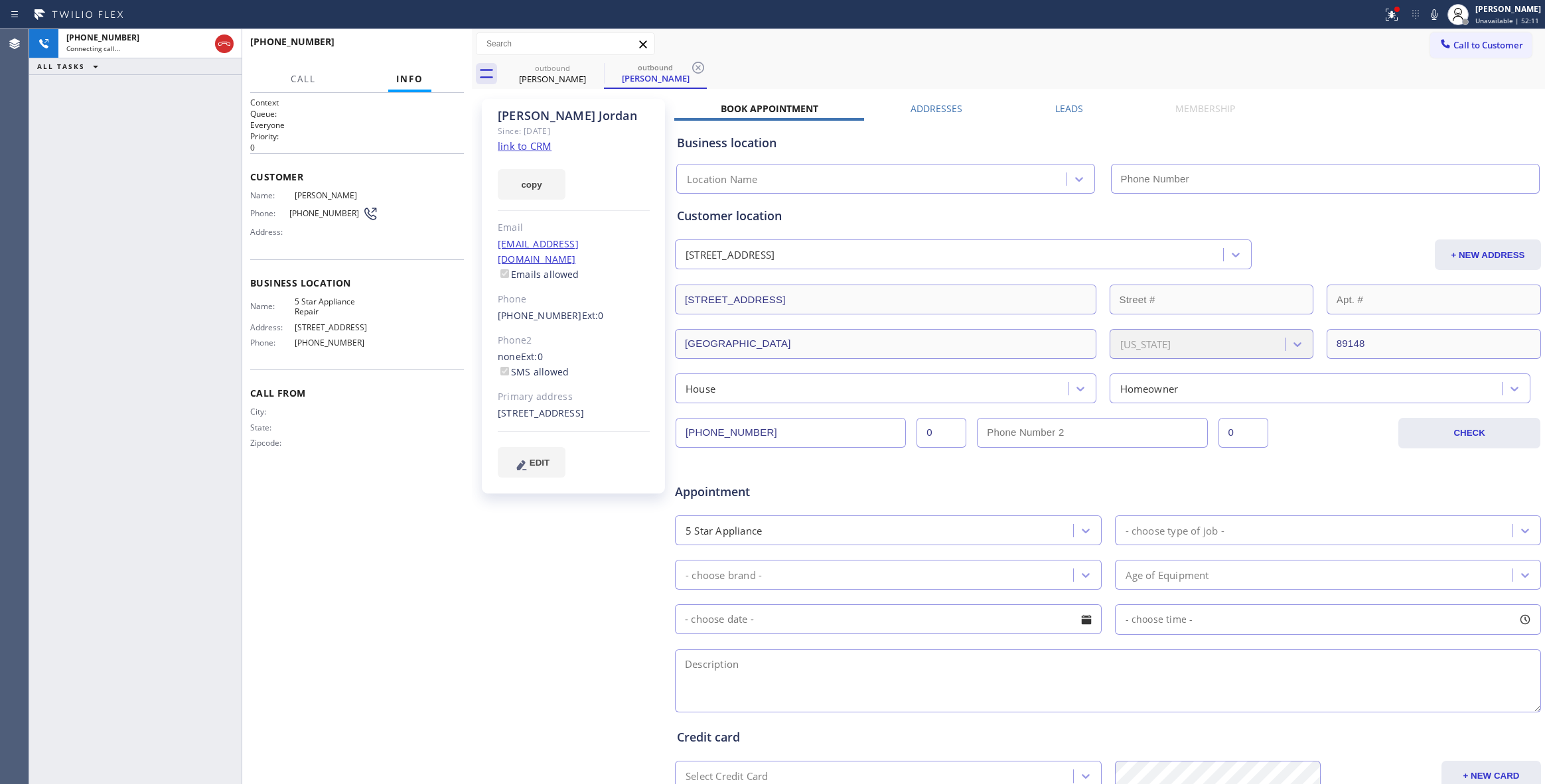
type input "[PHONE_NUMBER]"
drag, startPoint x: 16, startPoint y: 274, endPoint x: 41, endPoint y: 247, distance: 36.8
click at [16, 274] on div "Agent Desktop" at bounding box center [14, 406] width 29 height 755
click at [81, 216] on div "[PHONE_NUMBER] Live | 02:05 ALL TASKS ALL TASKS ACTIVE TASKS TASKS IN WRAP UP" at bounding box center [135, 406] width 212 height 755
click at [441, 48] on span "HANG UP" at bounding box center [433, 48] width 41 height 9
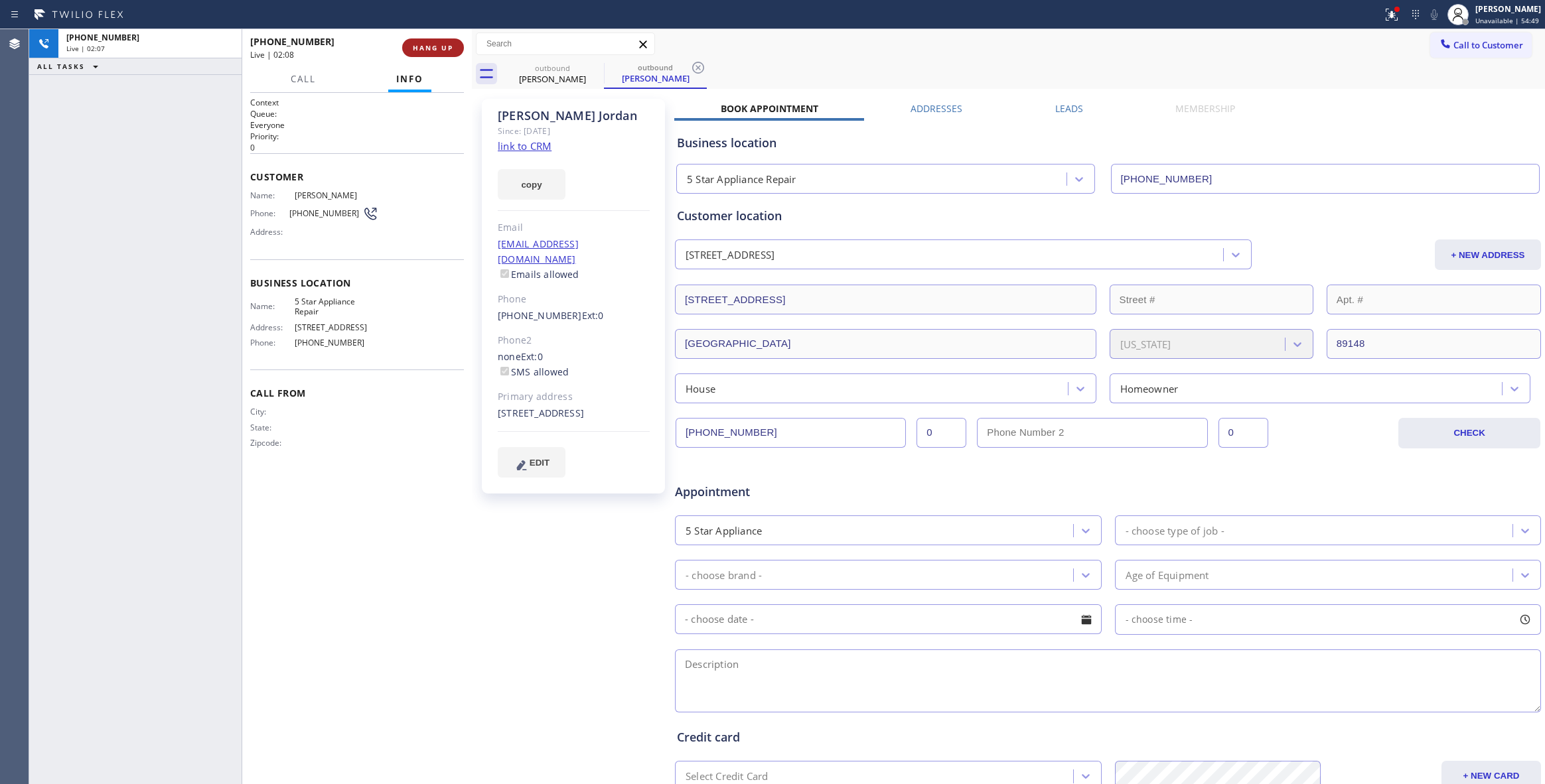
click at [439, 48] on span "HANG UP" at bounding box center [433, 48] width 41 height 9
click at [333, 214] on span "[PHONE_NUMBER]" at bounding box center [326, 213] width 73 height 10
click at [332, 214] on span "[PHONE_NUMBER]" at bounding box center [326, 213] width 73 height 10
click at [330, 211] on span "[PHONE_NUMBER]" at bounding box center [326, 213] width 73 height 10
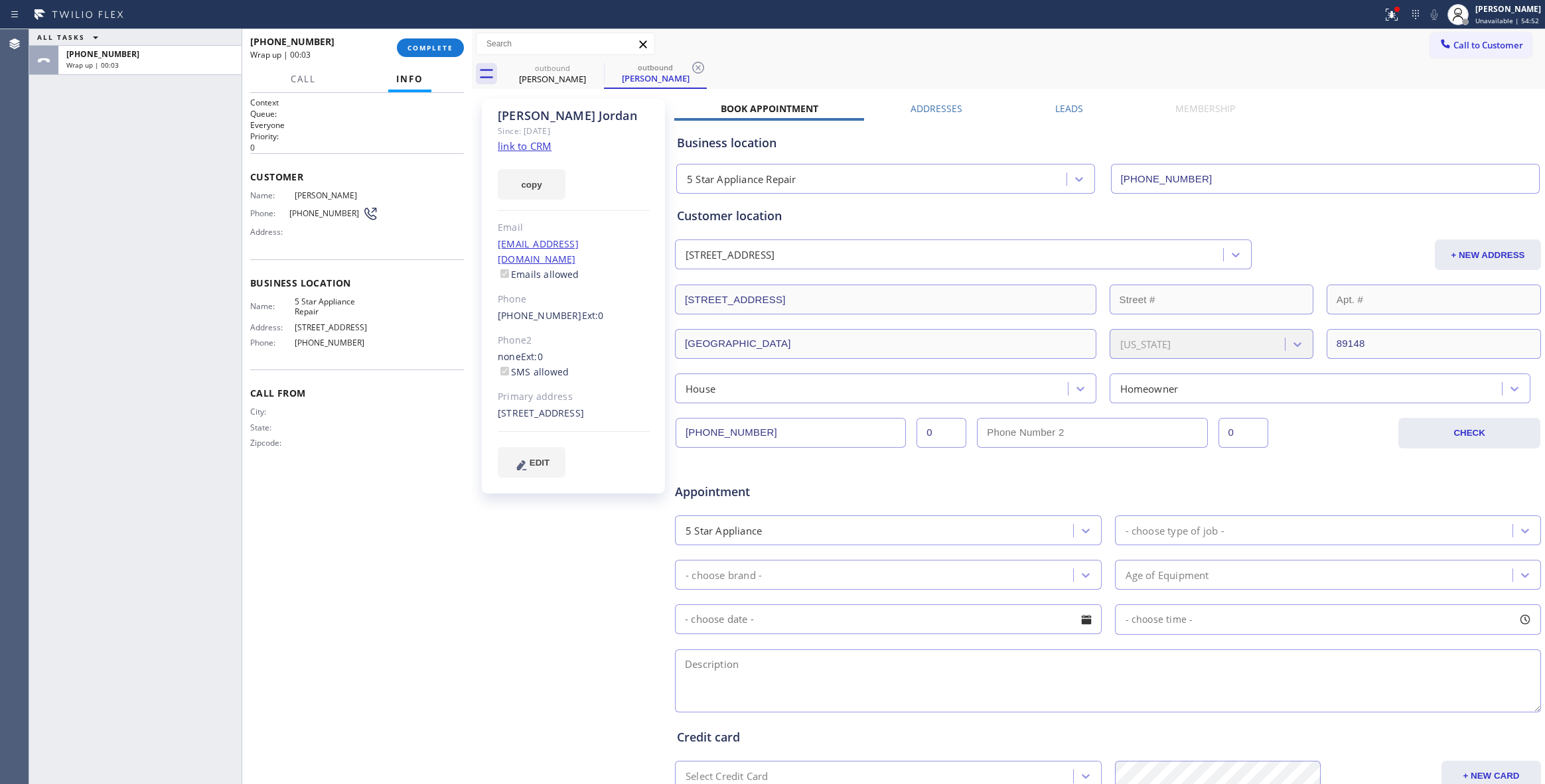
click at [328, 208] on div "Phone: [PHONE_NUMBER]" at bounding box center [314, 214] width 128 height 16
click at [327, 210] on div "Phone: [PHONE_NUMBER]" at bounding box center [314, 214] width 128 height 16
click at [327, 212] on span "[PHONE_NUMBER]" at bounding box center [326, 213] width 73 height 10
click at [327, 213] on span "[PHONE_NUMBER]" at bounding box center [326, 213] width 73 height 10
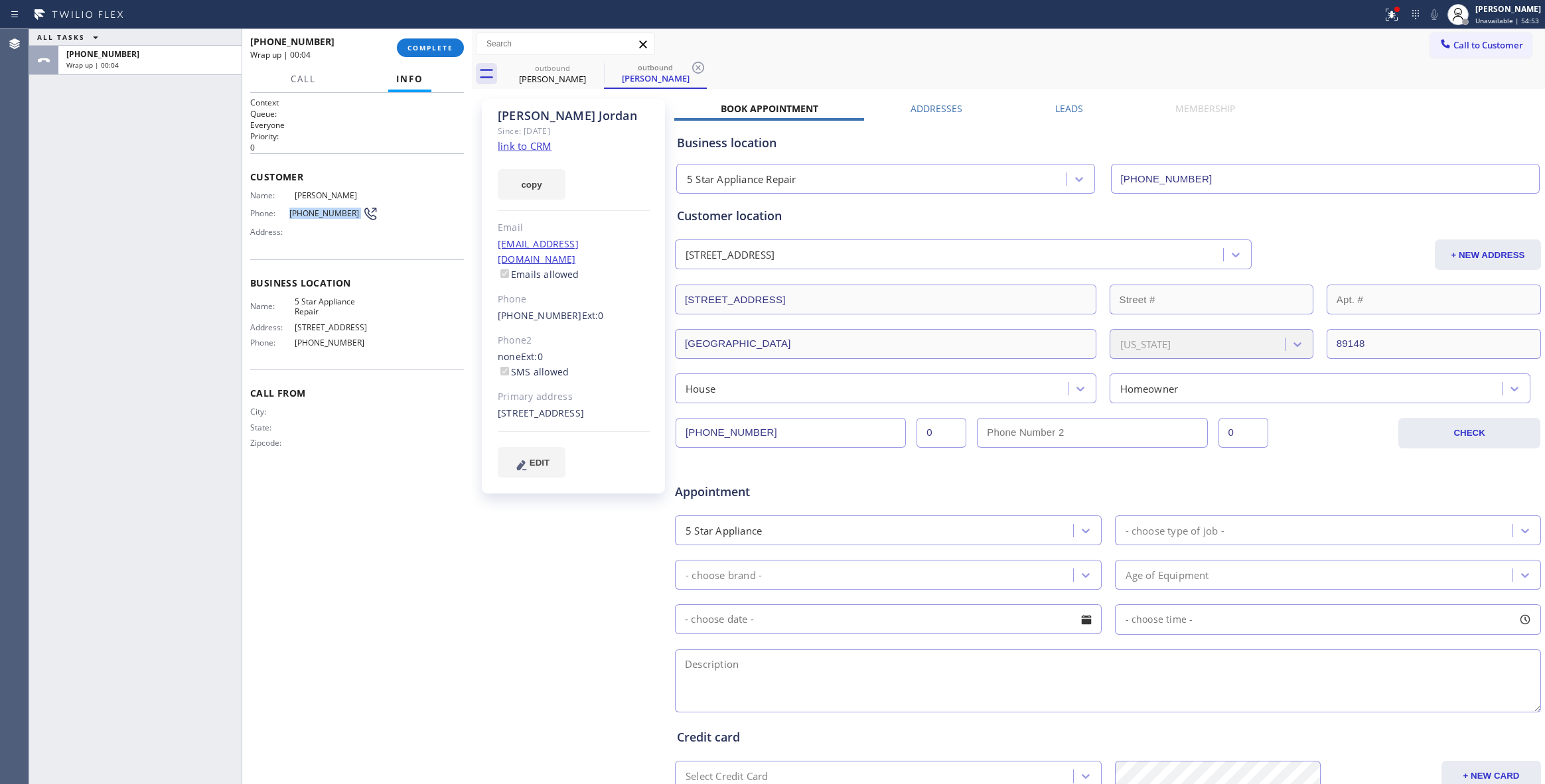
click at [327, 214] on span "[PHONE_NUMBER]" at bounding box center [326, 213] width 73 height 10
click at [432, 51] on span "COMPLETE" at bounding box center [430, 48] width 46 height 9
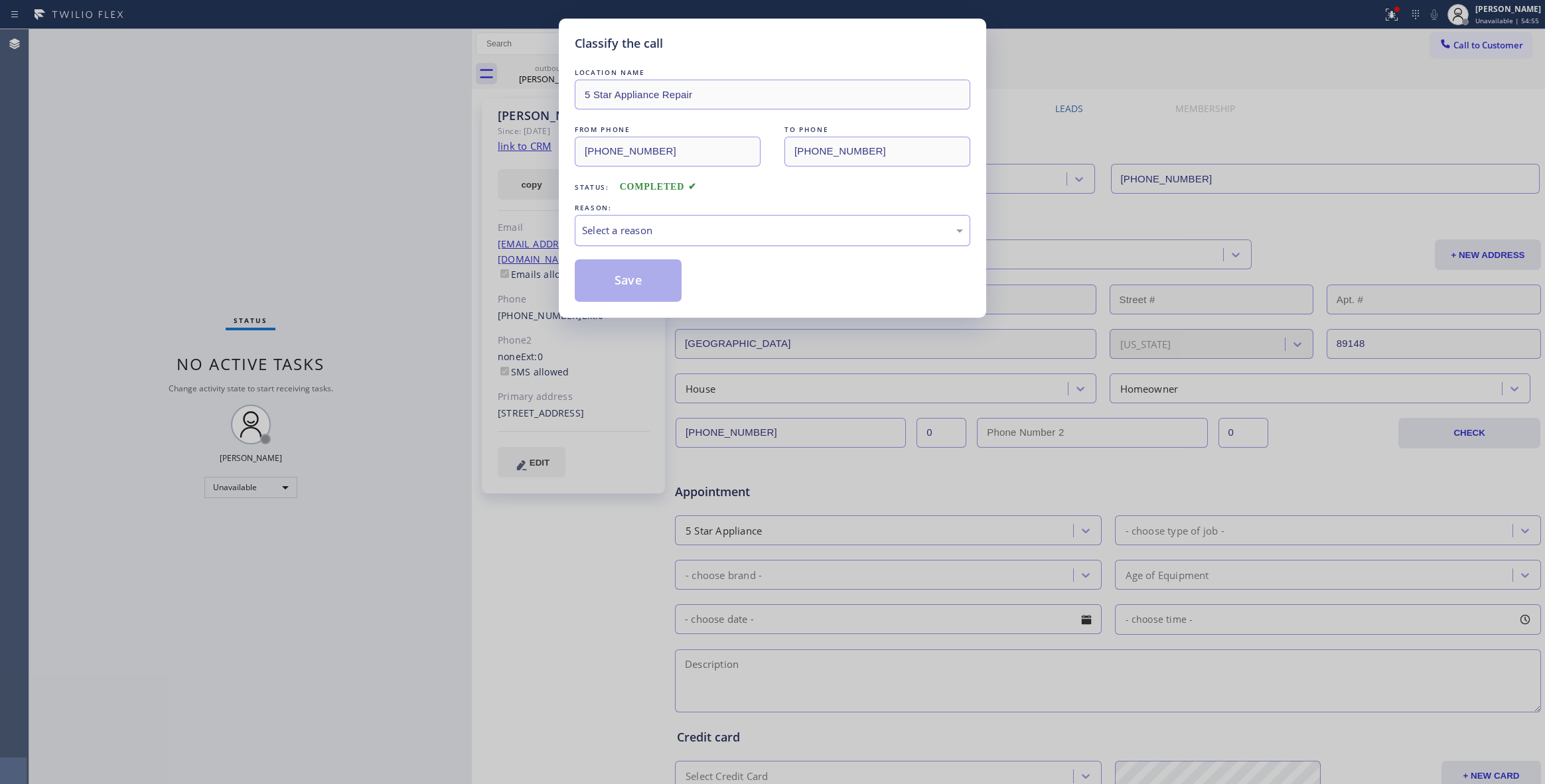
click at [696, 235] on div "Select a reason" at bounding box center [773, 230] width 381 height 15
click at [599, 283] on button "Save" at bounding box center [628, 281] width 107 height 42
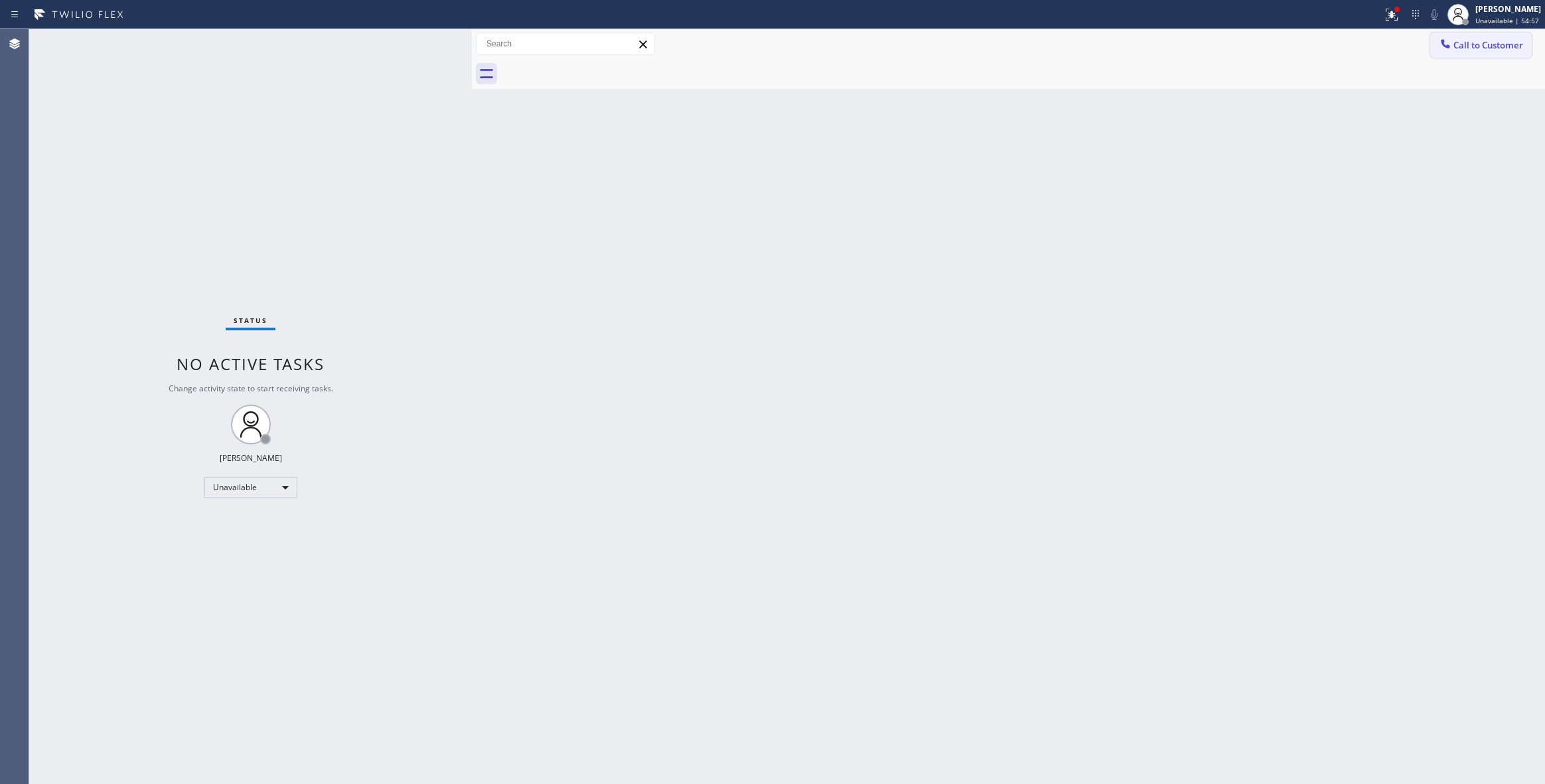
click at [1480, 46] on span "Call to Customer" at bounding box center [1488, 45] width 70 height 12
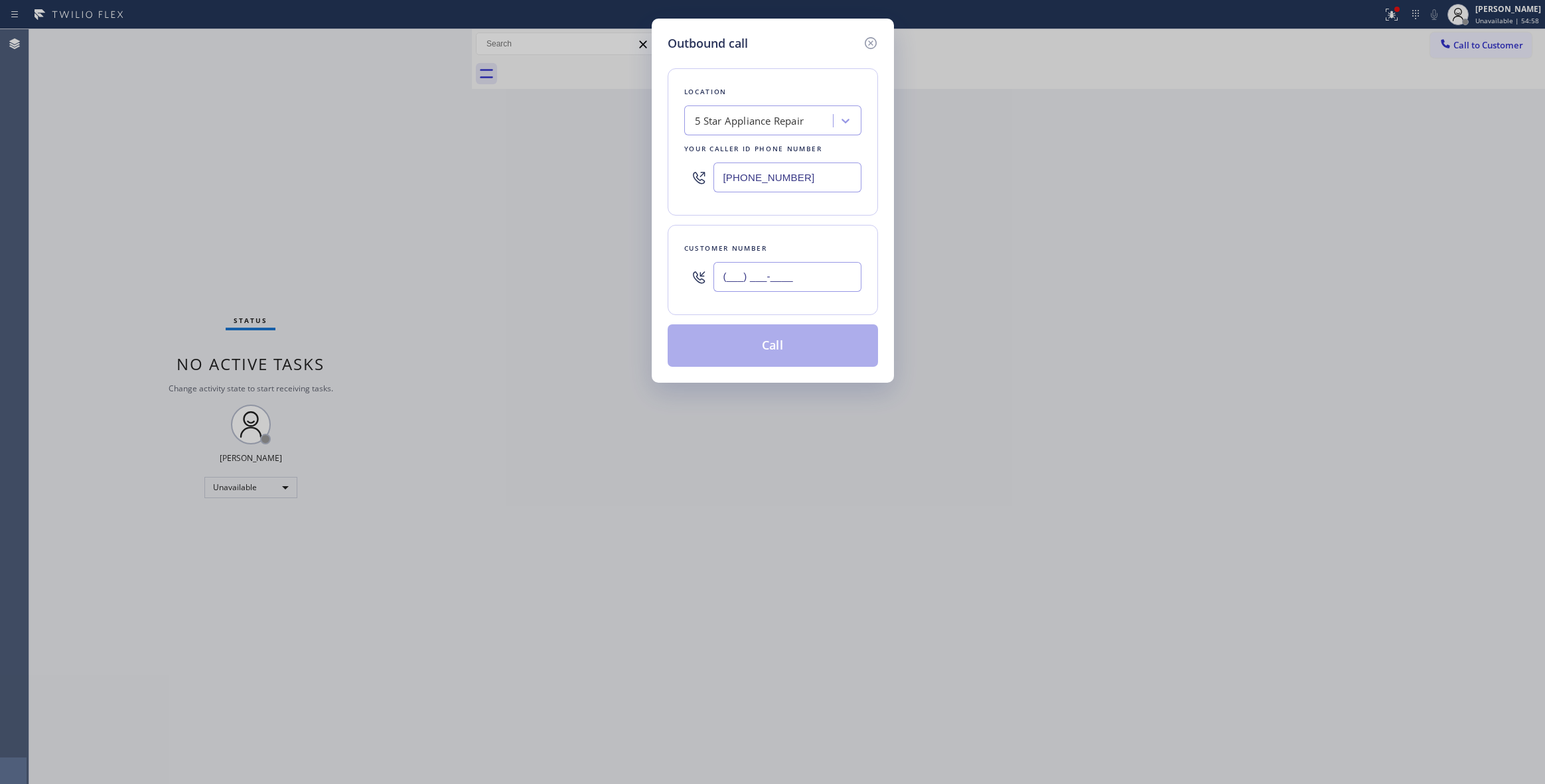
click at [720, 285] on input "(___) ___-____" at bounding box center [787, 277] width 148 height 30
paste input "530) 913-3157"
type input "[PHONE_NUMBER]"
click at [773, 349] on button "Call" at bounding box center [773, 346] width 210 height 42
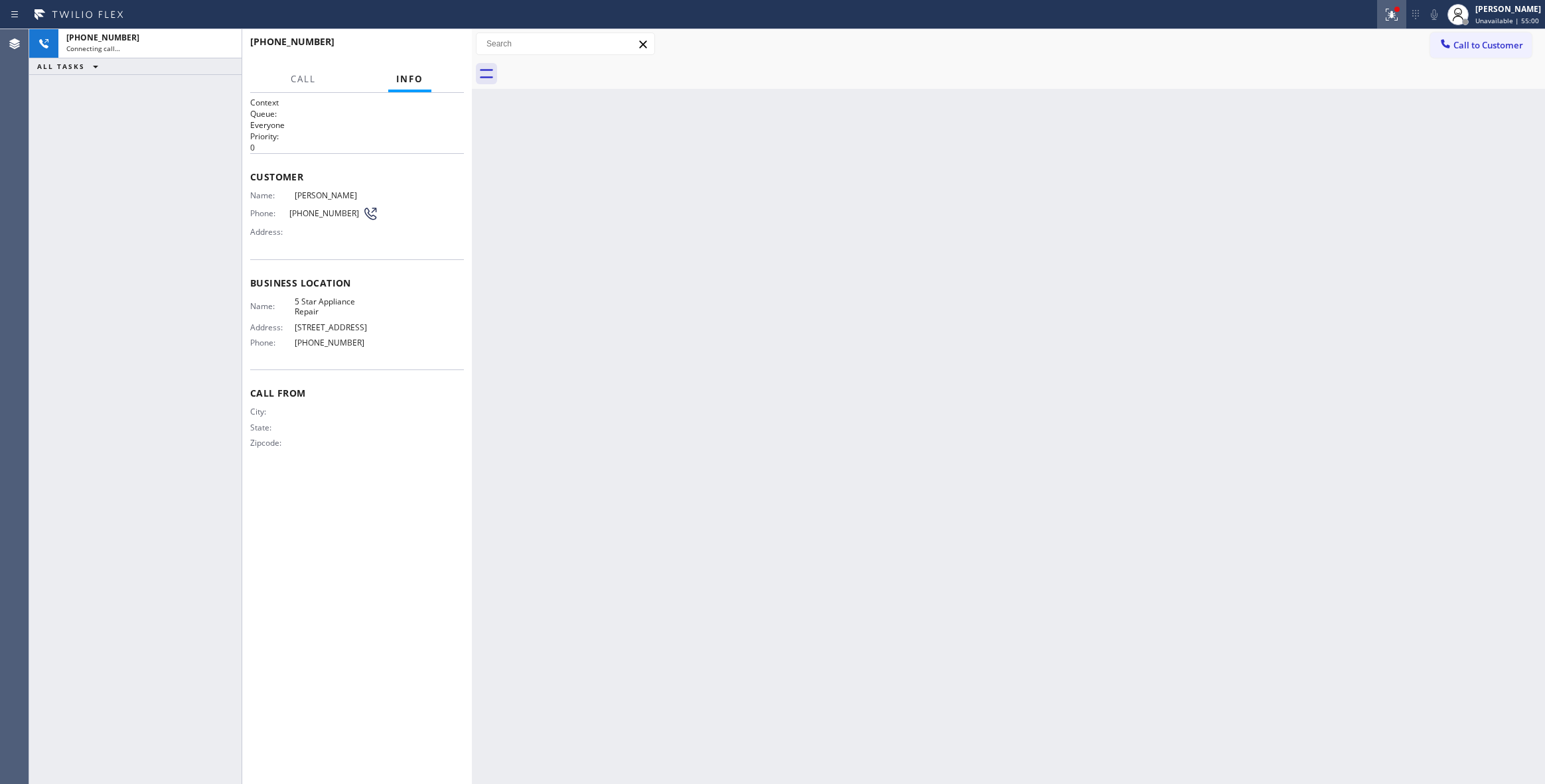
click at [1384, 19] on icon at bounding box center [1392, 15] width 16 height 16
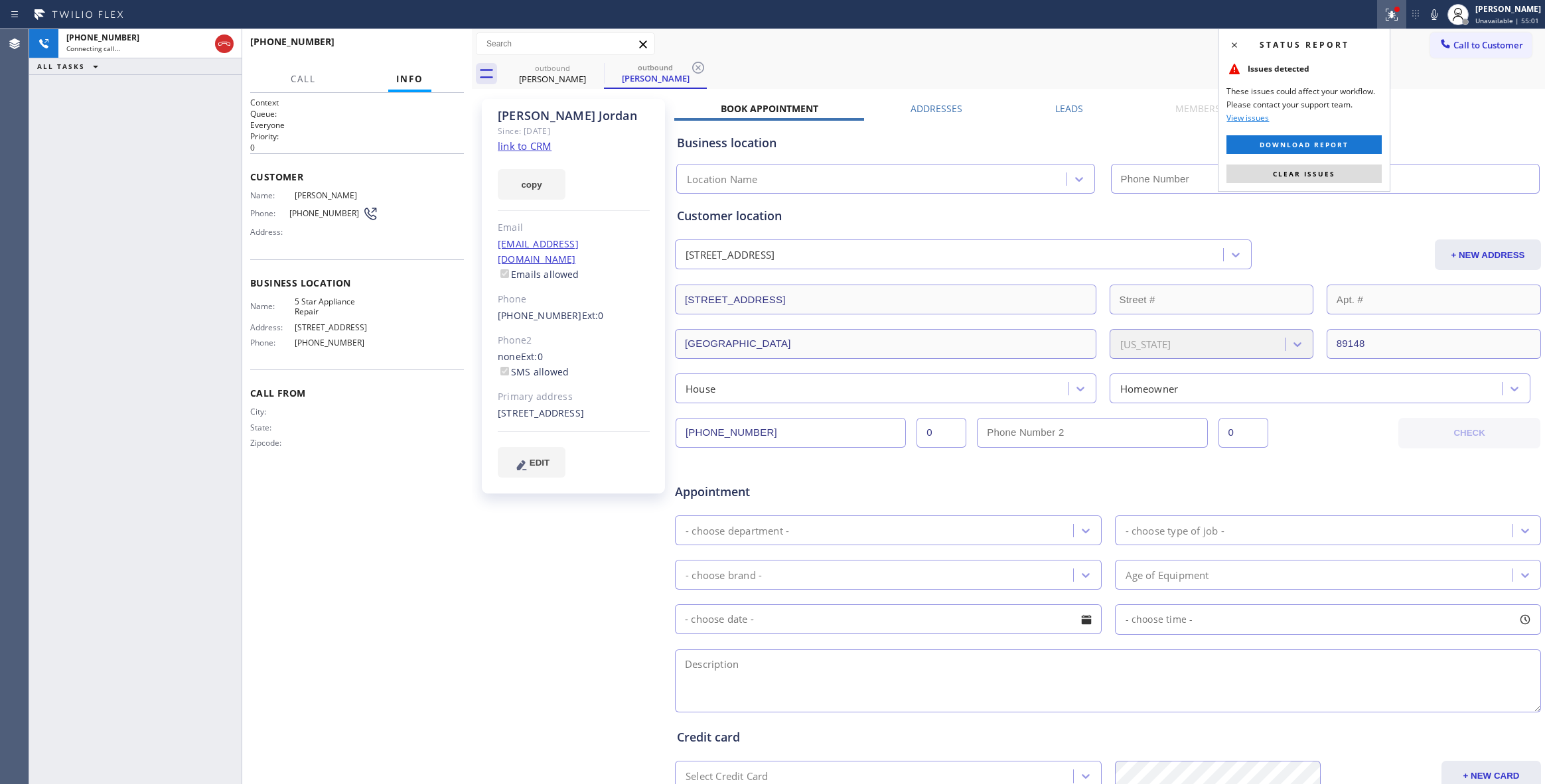
click at [1250, 178] on button "Clear issues" at bounding box center [1304, 174] width 155 height 19
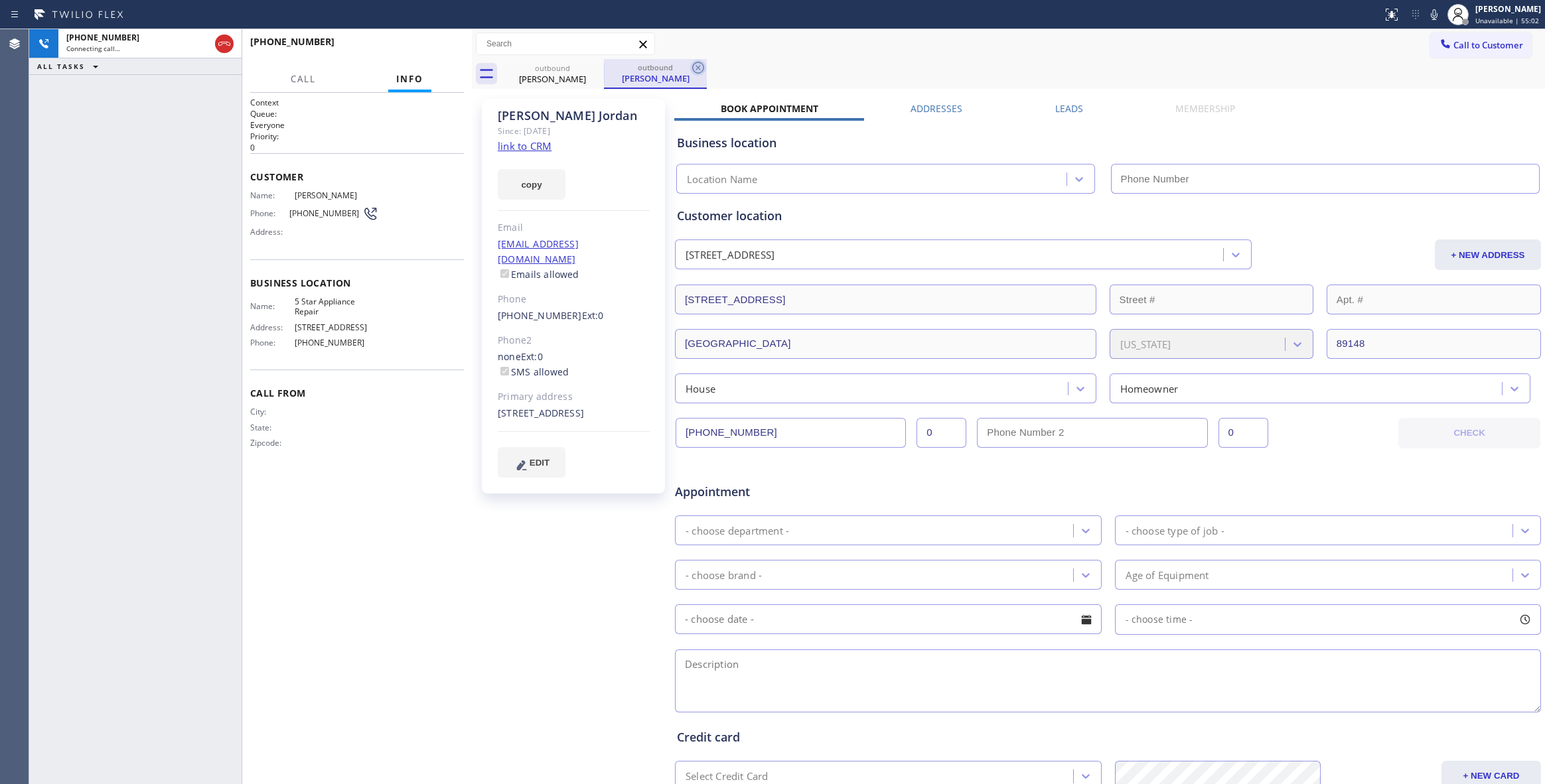
click at [696, 70] on icon at bounding box center [698, 68] width 12 height 12
type input "[PHONE_NUMBER]"
click at [532, 152] on link "link to CRM" at bounding box center [525, 146] width 54 height 13
click at [434, 54] on button "HANG UP" at bounding box center [433, 48] width 62 height 19
click at [433, 53] on button "HANG UP" at bounding box center [433, 48] width 62 height 19
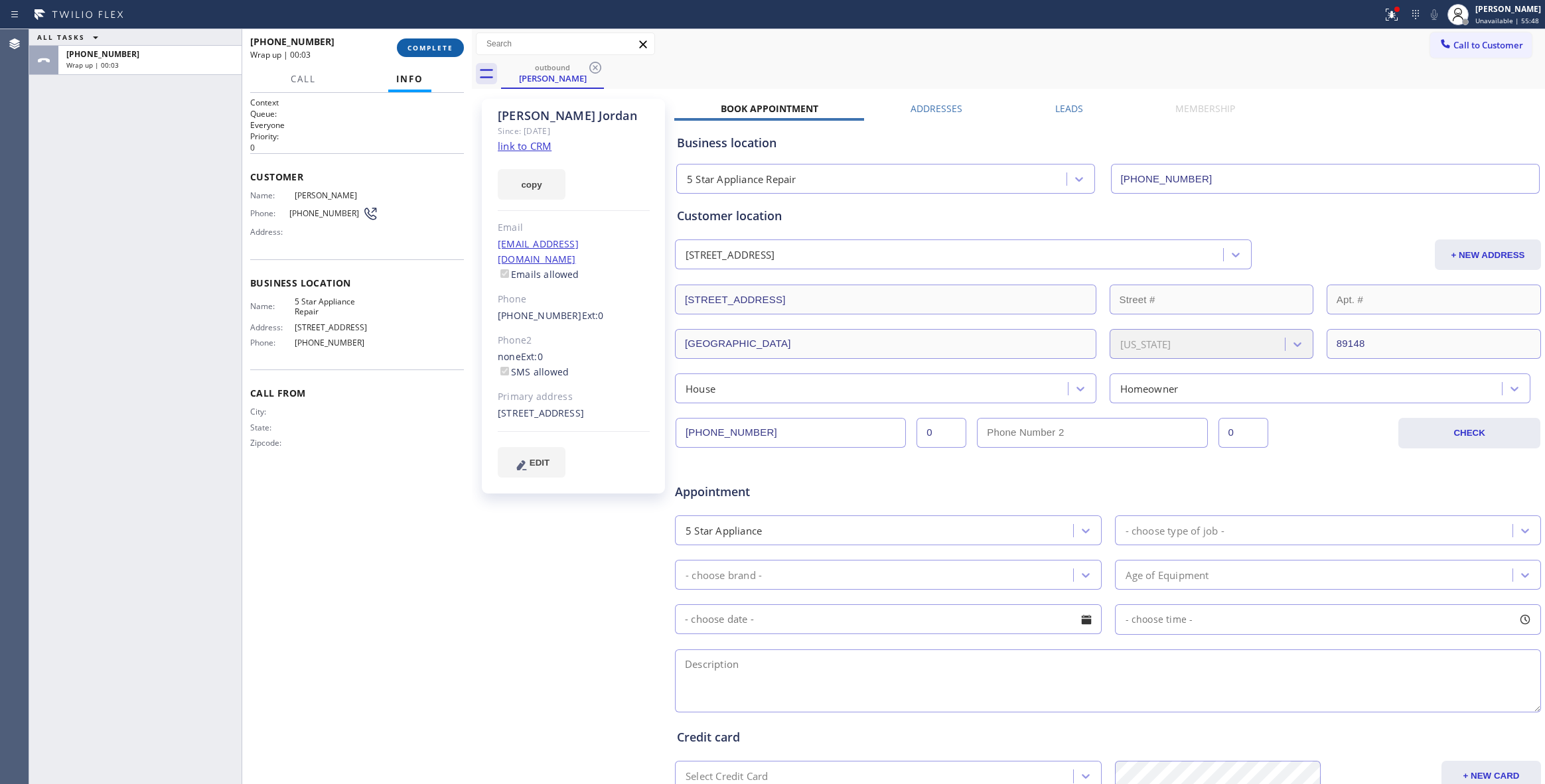
click at [440, 39] on button "COMPLETE" at bounding box center [430, 48] width 67 height 19
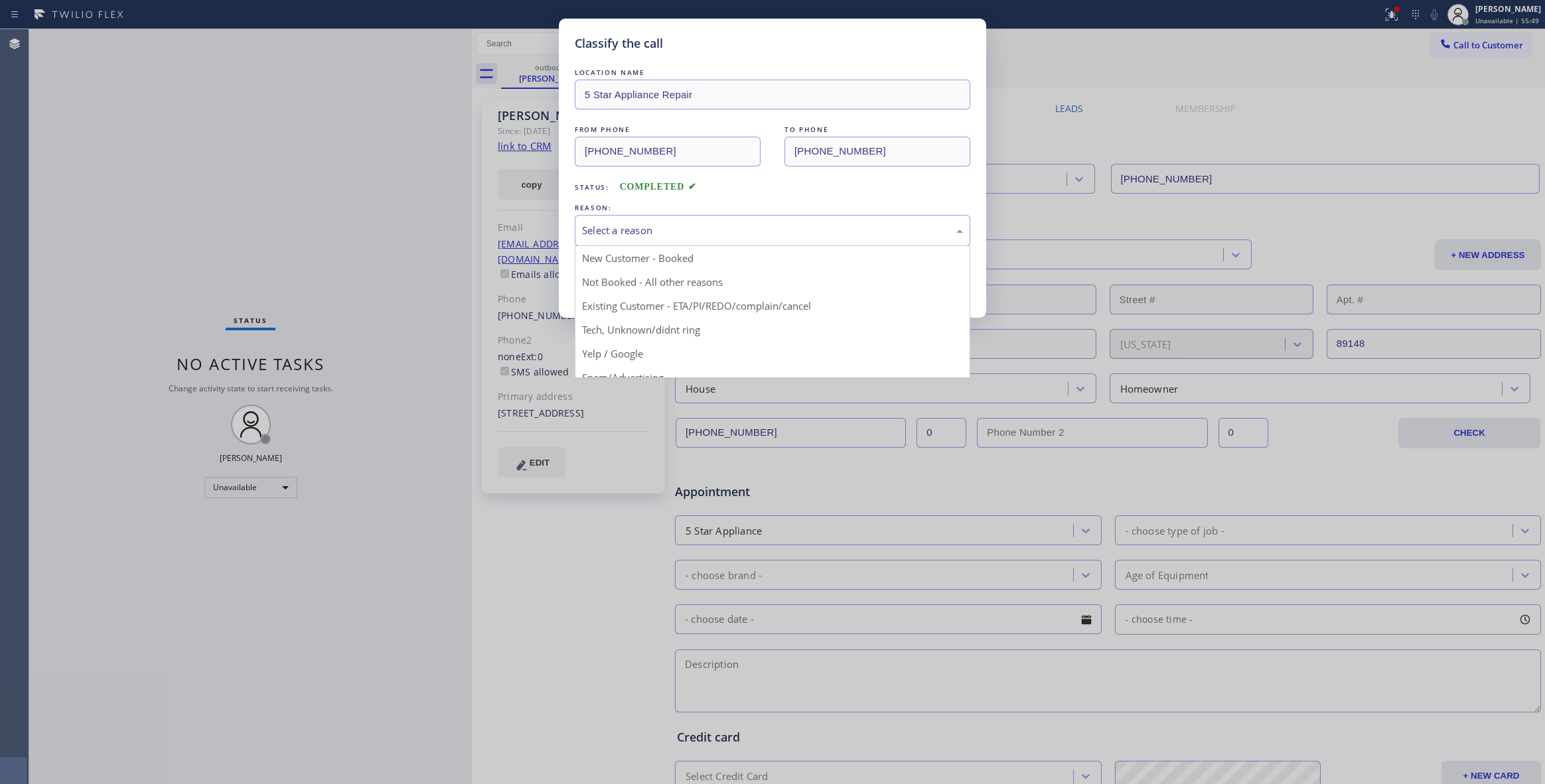
click at [624, 224] on div "Select a reason" at bounding box center [773, 230] width 381 height 15
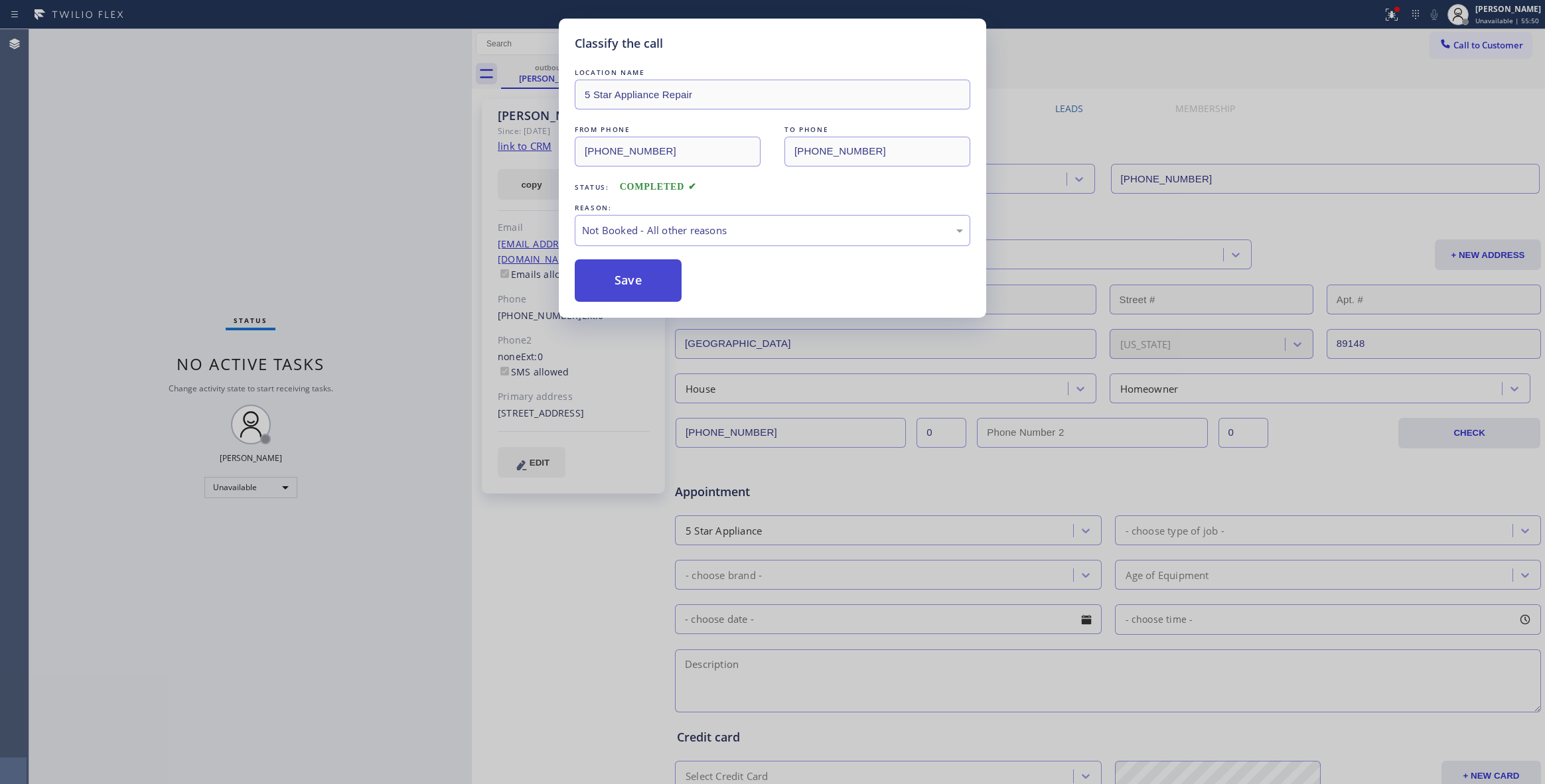
click at [611, 274] on button "Save" at bounding box center [628, 281] width 107 height 42
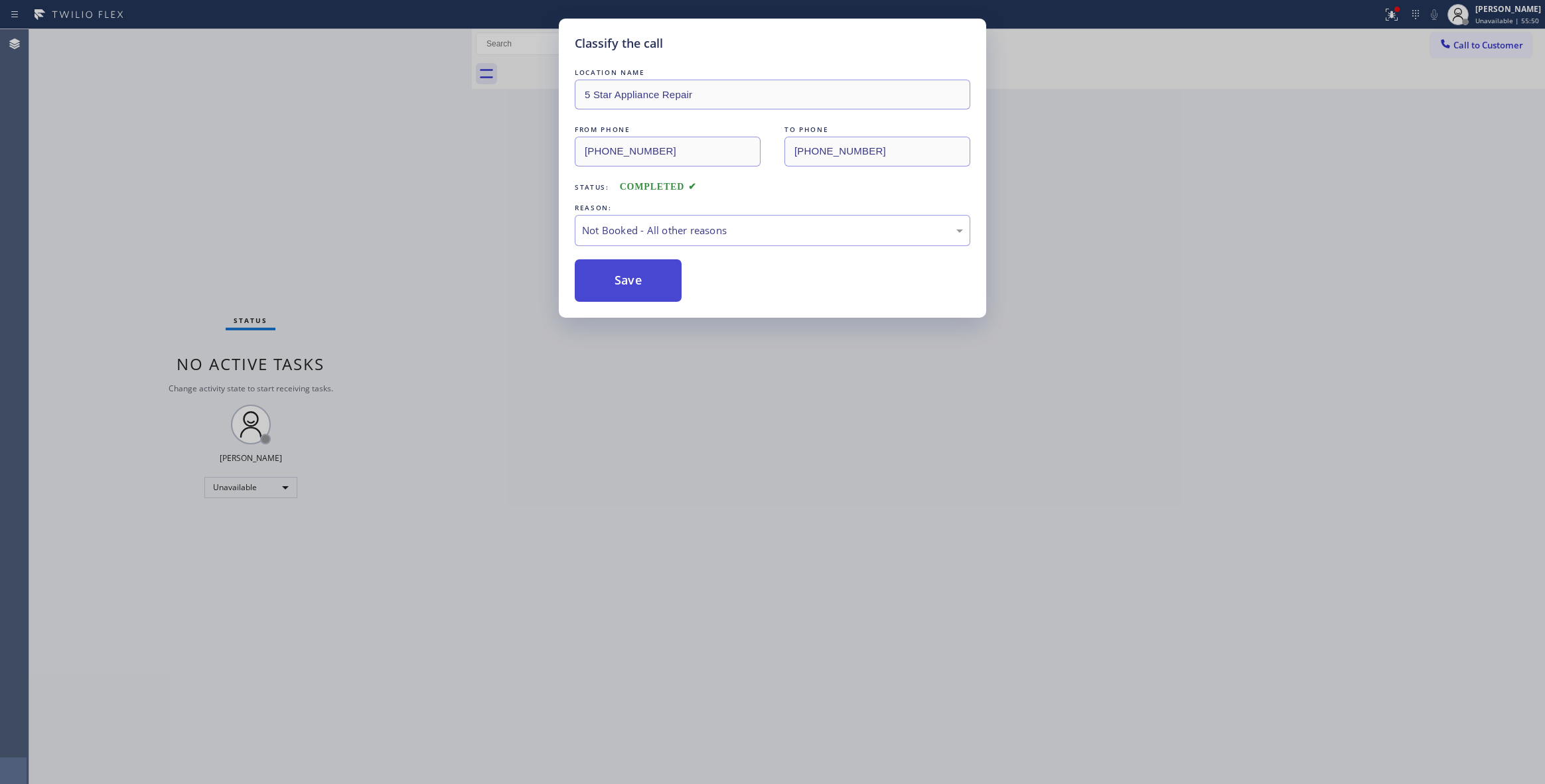
click at [611, 274] on button "Save" at bounding box center [628, 281] width 107 height 42
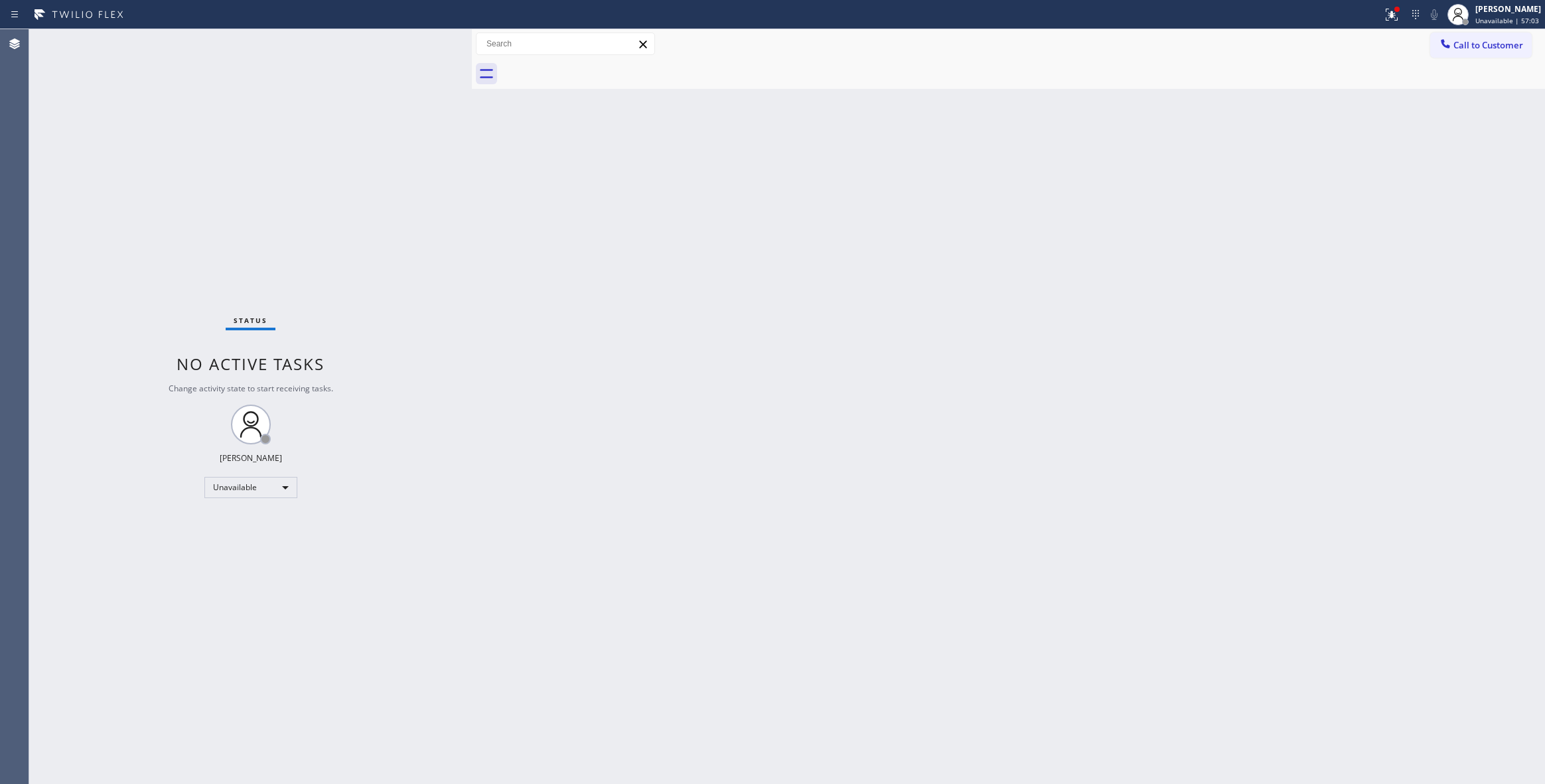
click at [1482, 42] on span "Call to Customer" at bounding box center [1488, 45] width 70 height 12
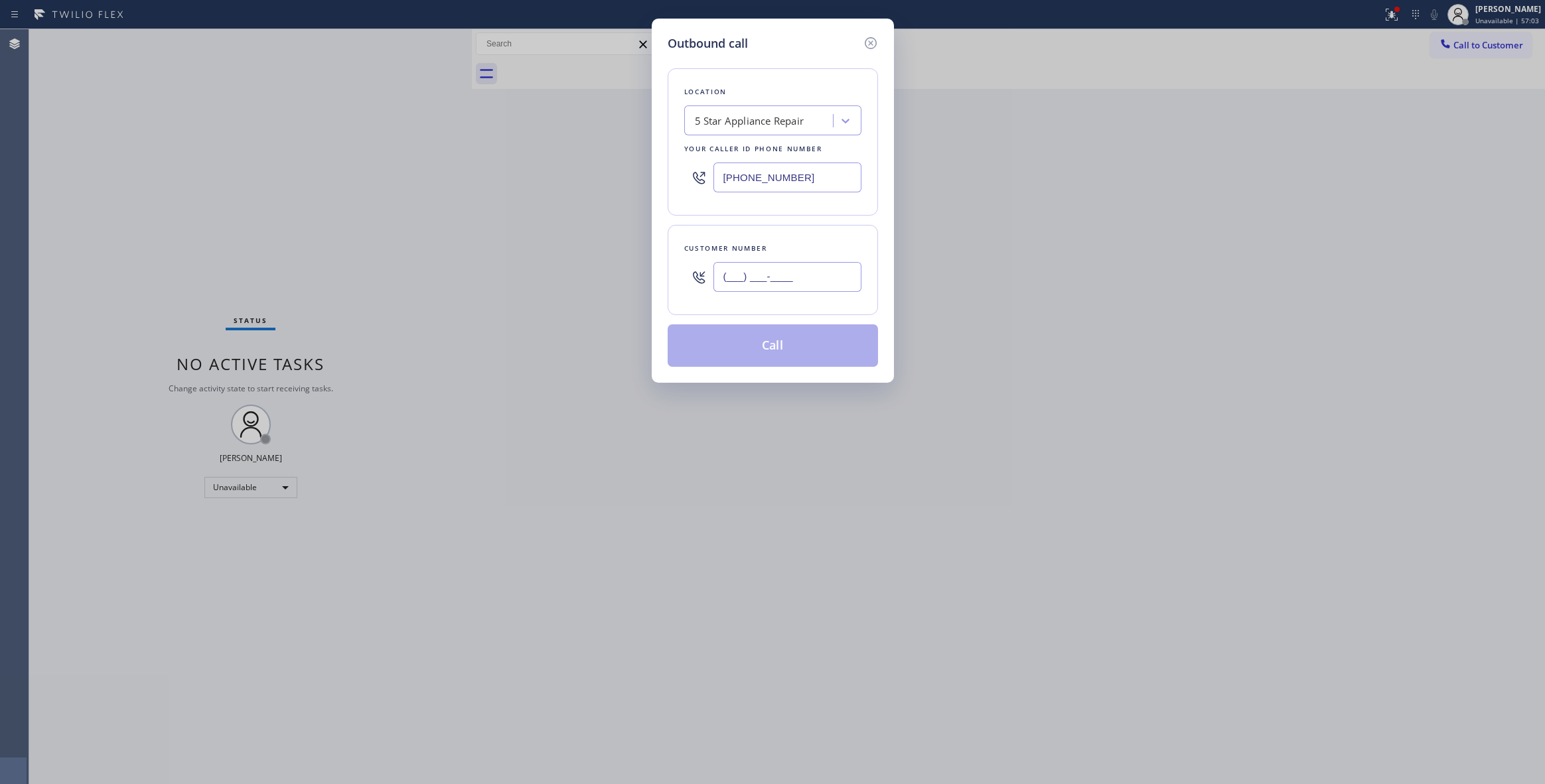
click at [756, 279] on input "(___) ___-____" at bounding box center [787, 277] width 148 height 30
paste input "617) 840-0375"
type input "[PHONE_NUMBER]"
drag, startPoint x: 812, startPoint y: 173, endPoint x: 467, endPoint y: 181, distance: 345.1
click at [467, 181] on div "Outbound call Location 5 Star Appliance Repair Your caller id phone number [PHO…" at bounding box center [772, 392] width 1545 height 784
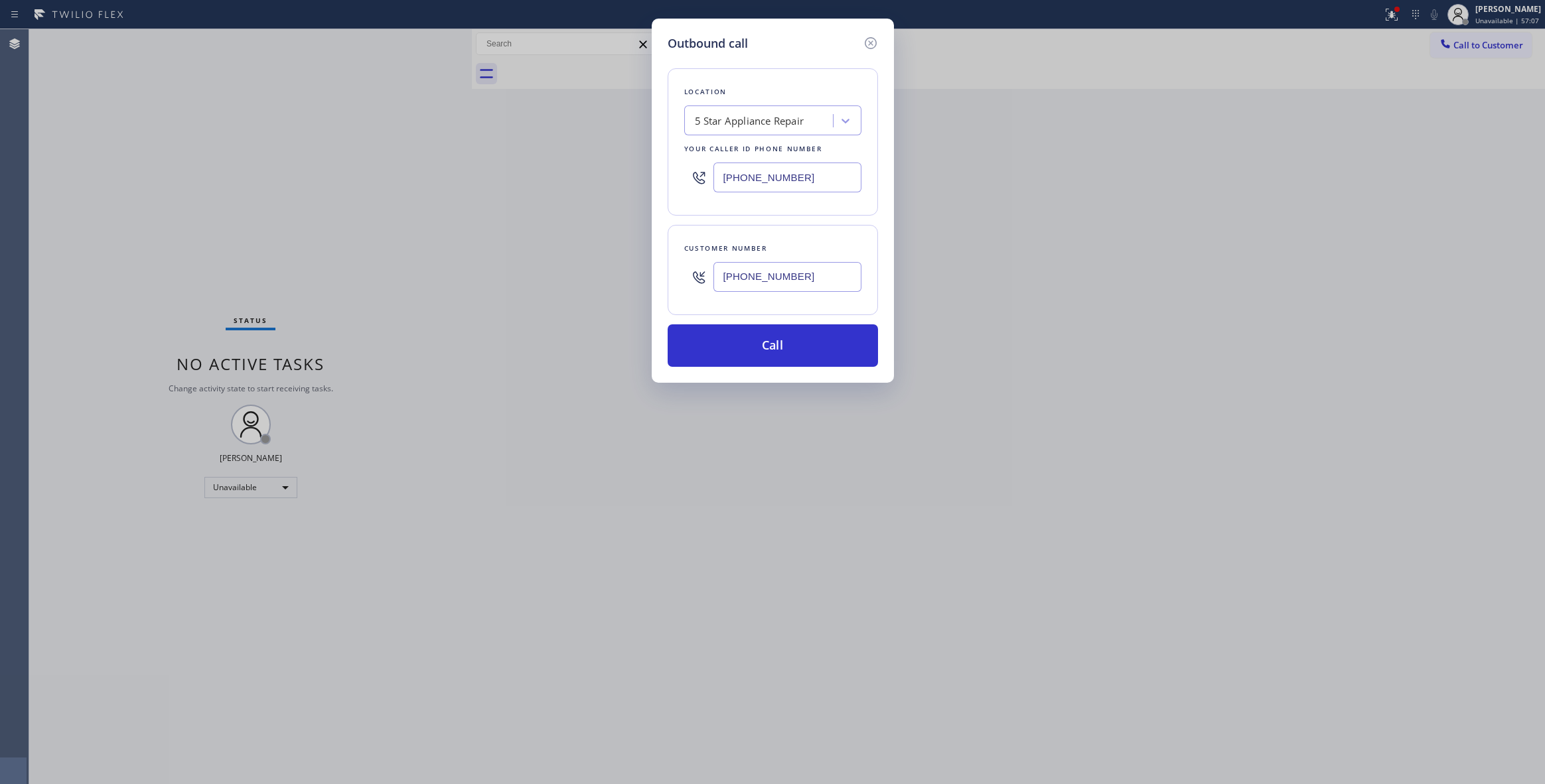
paste input "202) 933-7030"
type input "[PHONE_NUMBER]"
click at [809, 344] on button "Call" at bounding box center [773, 346] width 210 height 42
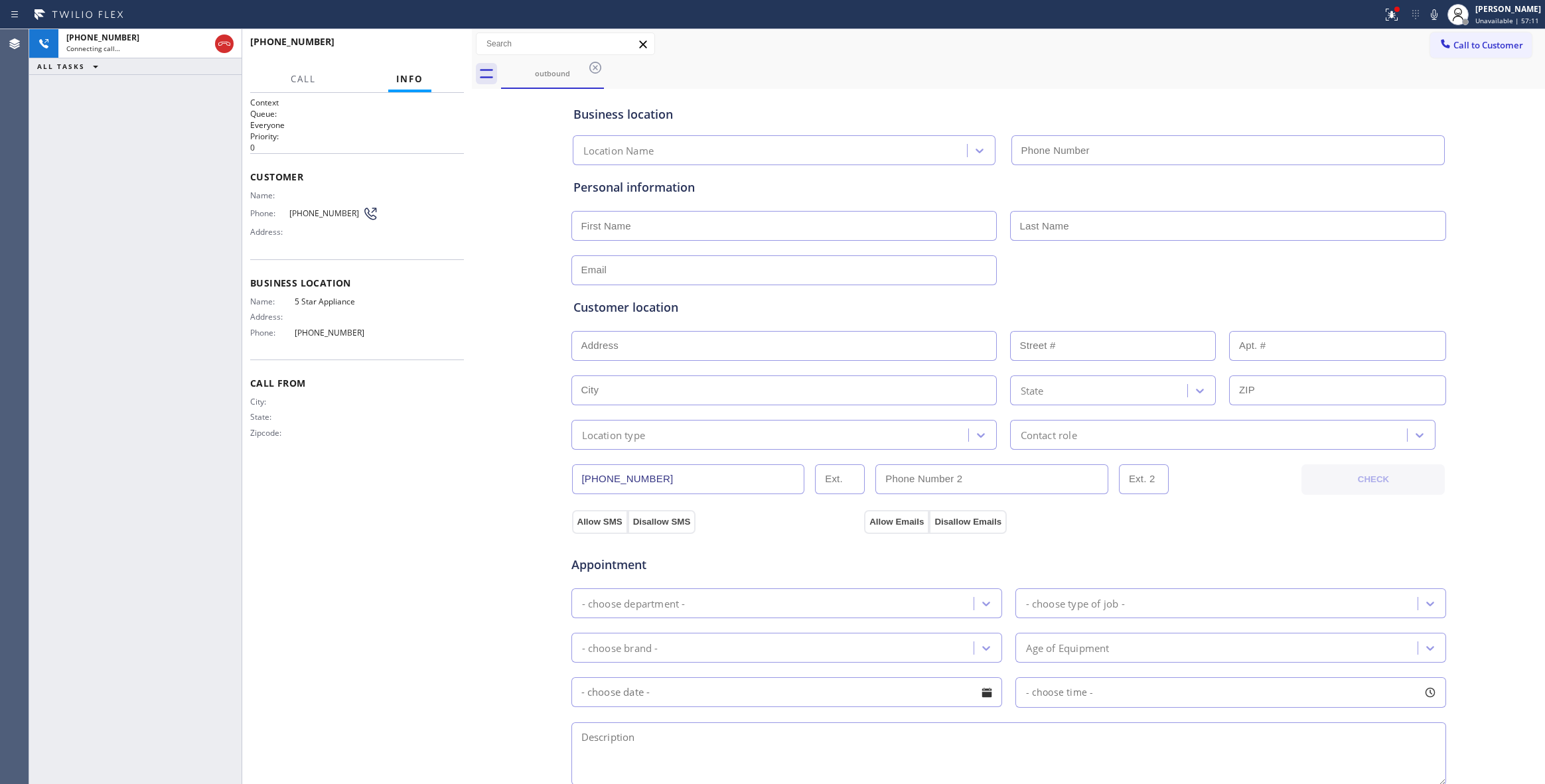
type input "[PHONE_NUMBER]"
drag, startPoint x: 500, startPoint y: 429, endPoint x: 547, endPoint y: 422, distance: 47.5
click at [499, 426] on div "Business location 5 Star Appliance [PHONE_NUMBER] Personal information Customer…" at bounding box center [1009, 545] width 1066 height 906
click at [505, 428] on div "Business location 5 Star Appliance [PHONE_NUMBER] Personal information Customer…" at bounding box center [1009, 545] width 1066 height 906
click at [463, 717] on div "Context Queue: Everyone Priority: 0 Customer Name: Phone: [PHONE_NUMBER] Addres…" at bounding box center [357, 438] width 214 height 683
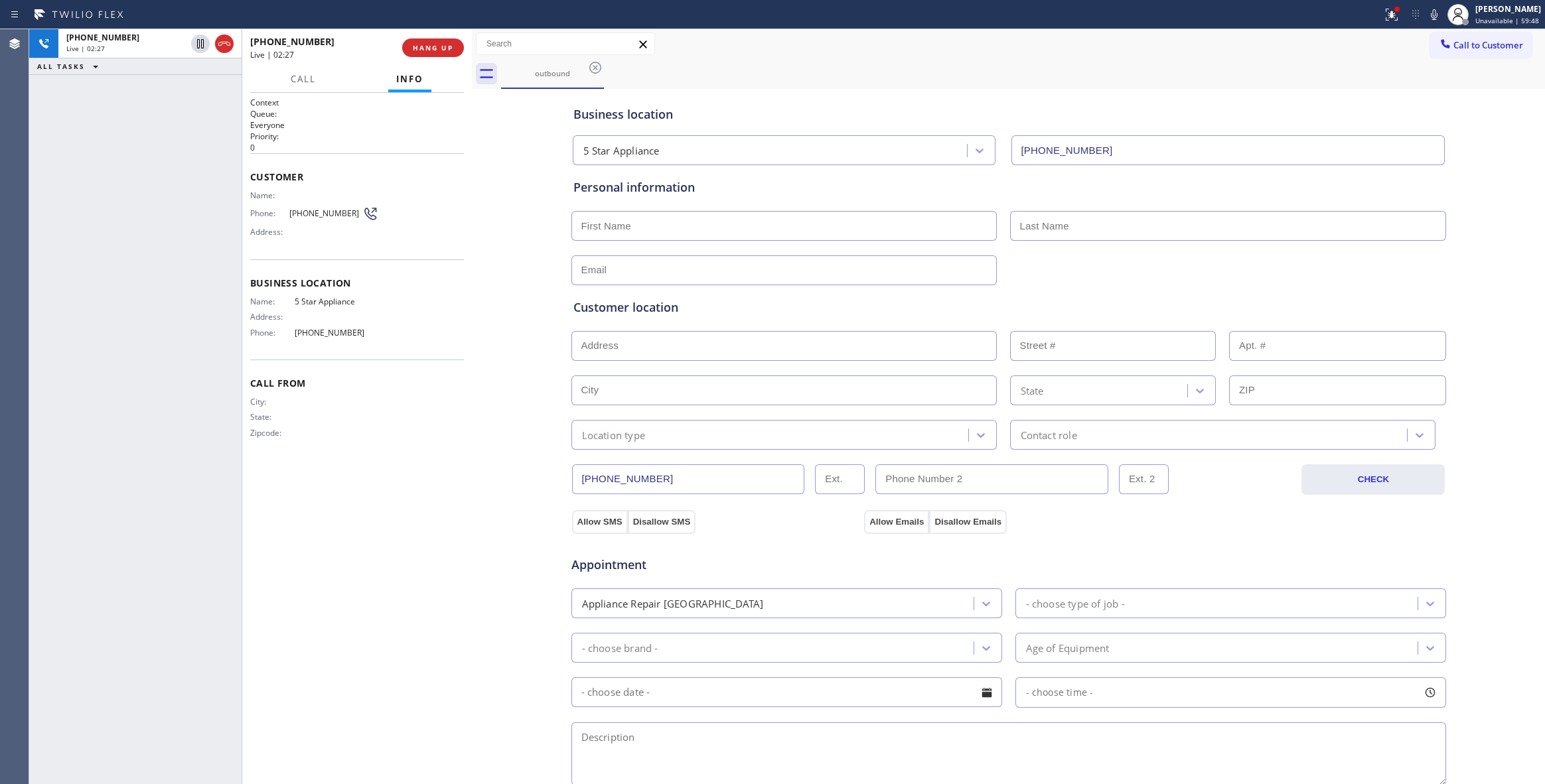
drag, startPoint x: 486, startPoint y: 428, endPoint x: 485, endPoint y: 397, distance: 31.0
click at [485, 415] on div "Business location 5 Star Appliance [PHONE_NUMBER] Personal information Customer…" at bounding box center [1009, 545] width 1066 height 906
click at [1426, 14] on icon at bounding box center [1434, 15] width 16 height 16
click at [203, 44] on icon at bounding box center [201, 44] width 16 height 16
click at [199, 44] on icon at bounding box center [201, 44] width 16 height 16
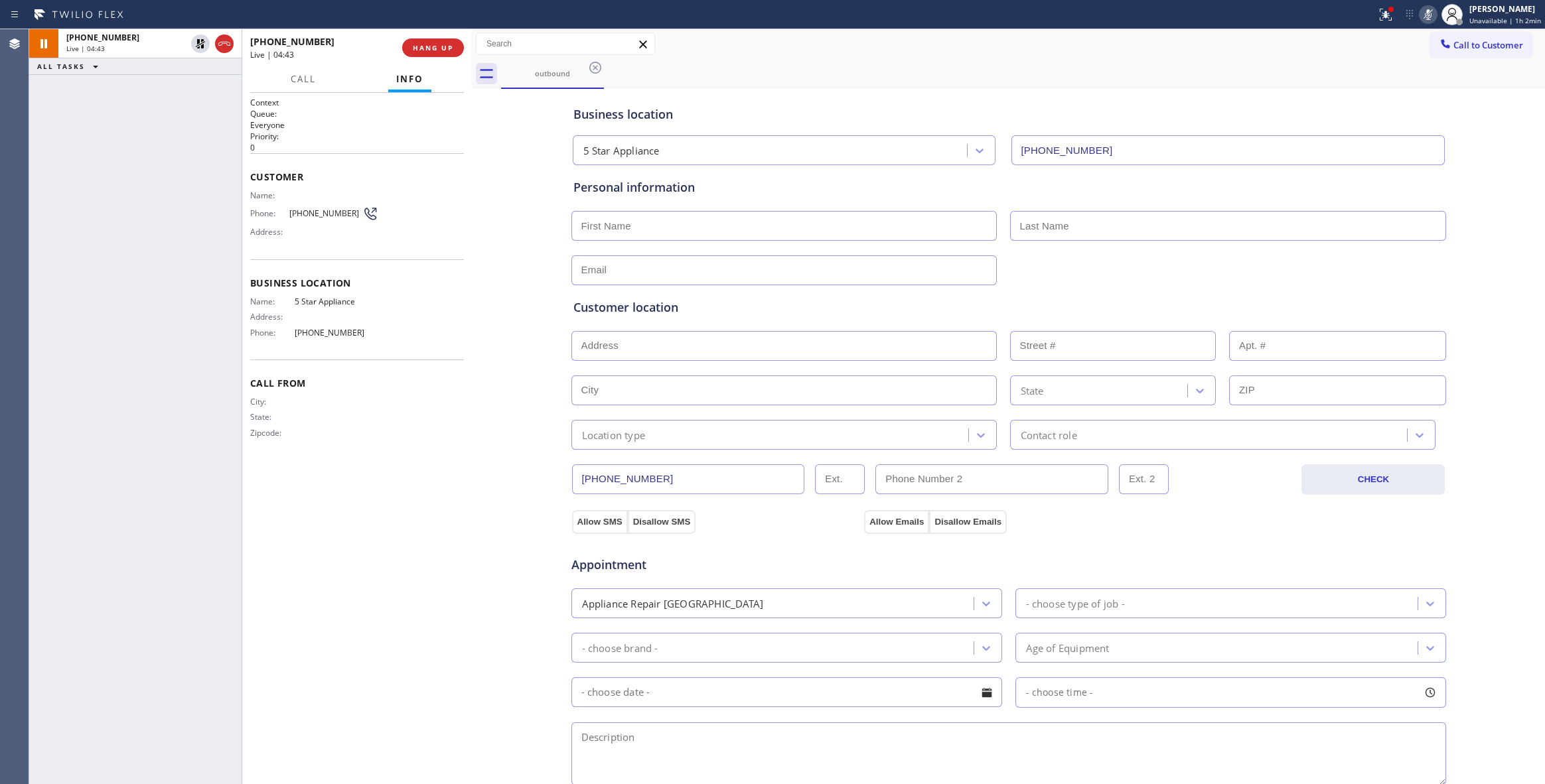
click at [1421, 14] on icon at bounding box center [1428, 15] width 16 height 16
click at [420, 40] on button "COMPLETE" at bounding box center [430, 48] width 67 height 19
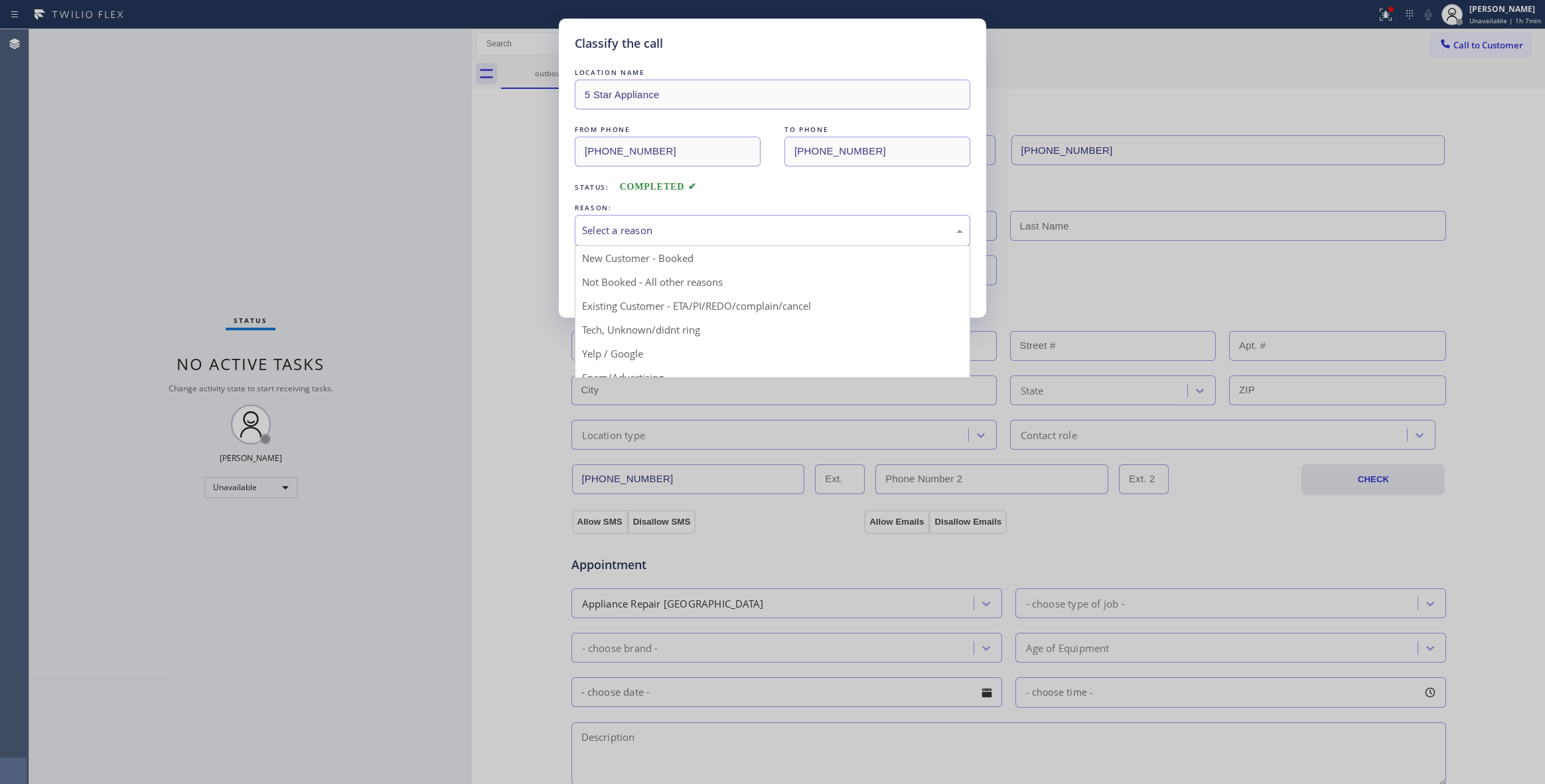
click at [665, 232] on div "Select a reason" at bounding box center [773, 230] width 381 height 15
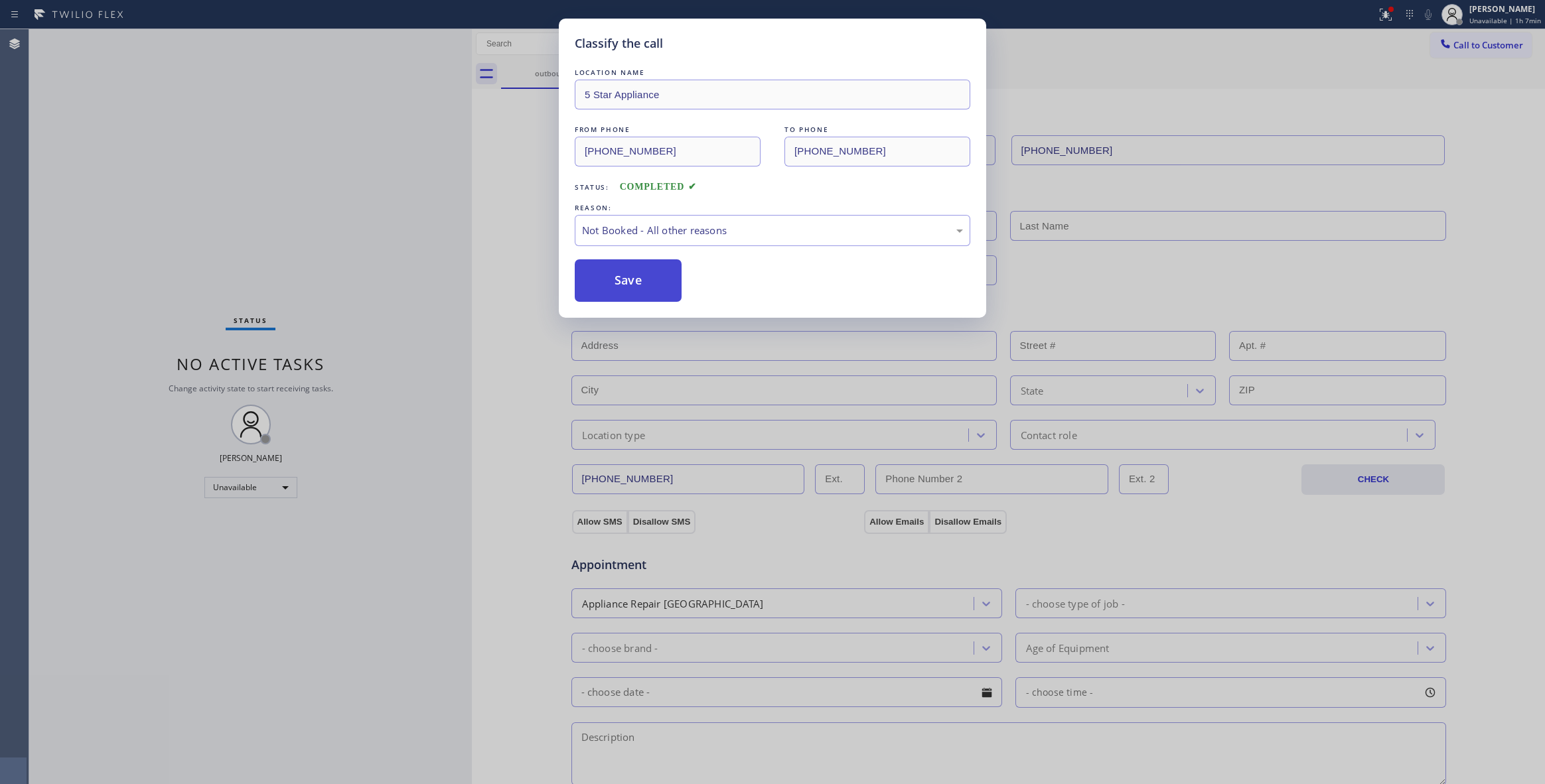
click at [637, 285] on button "Save" at bounding box center [628, 281] width 107 height 42
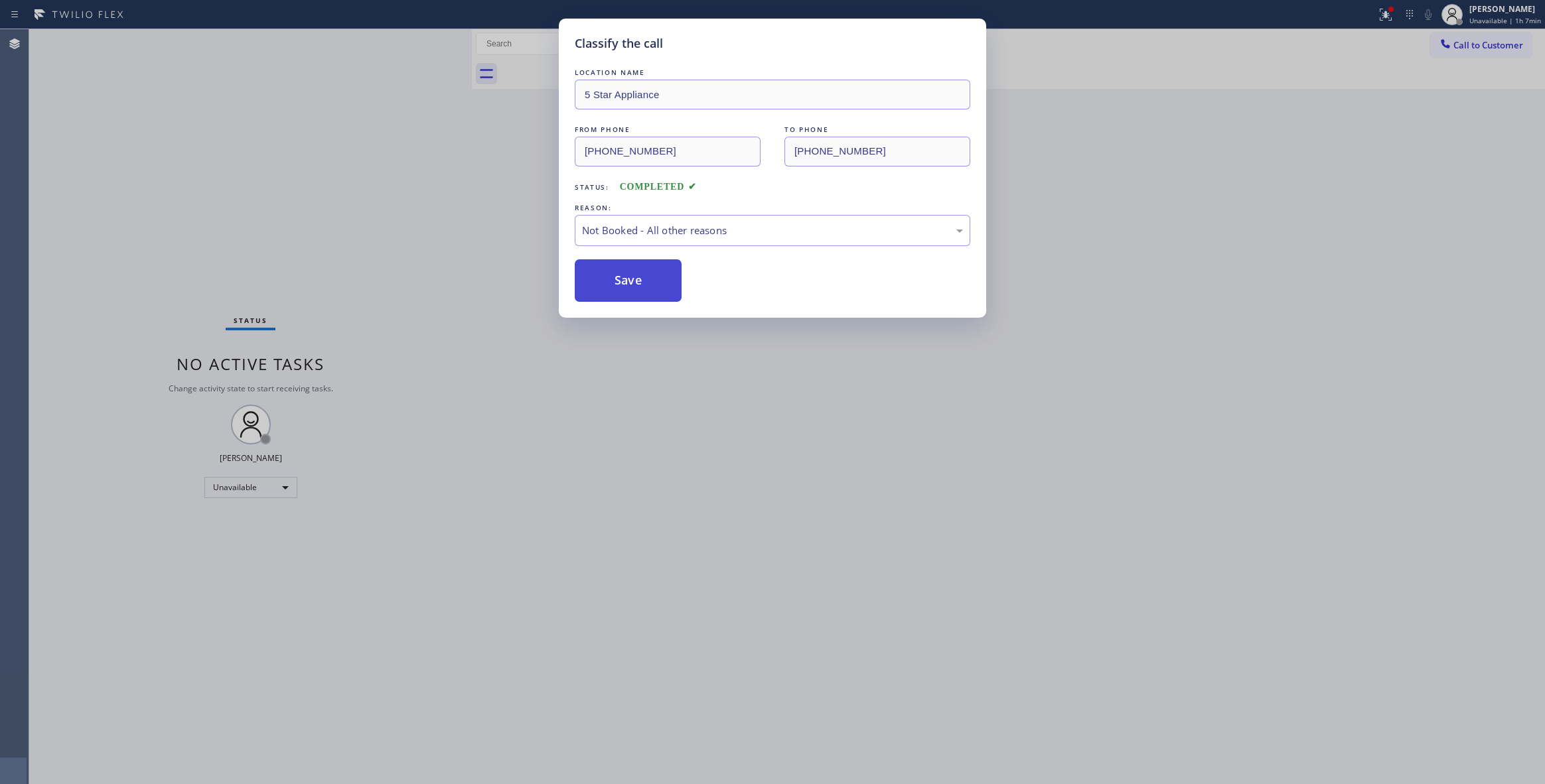
click at [636, 285] on button "Save" at bounding box center [628, 281] width 107 height 42
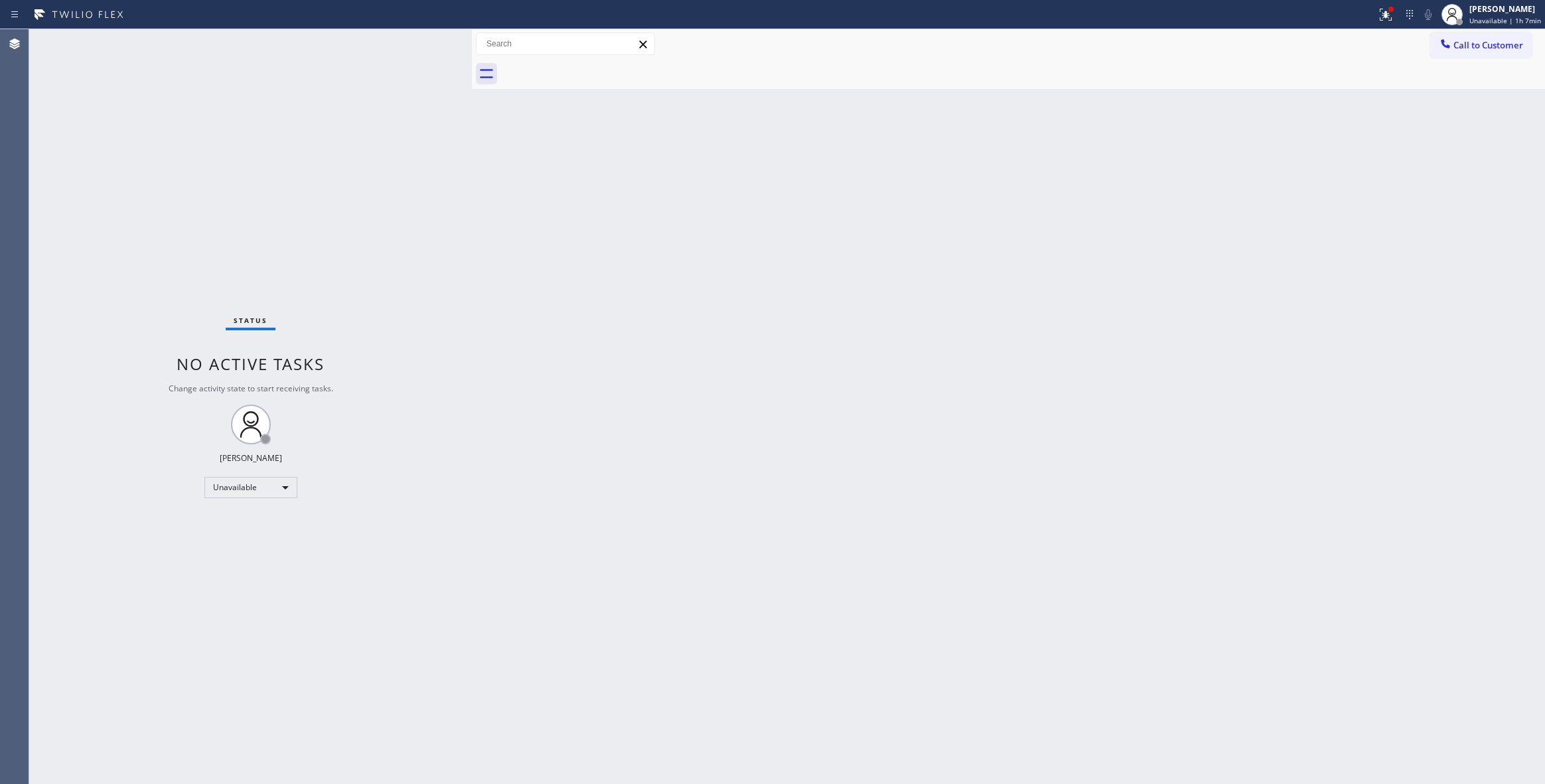
drag, startPoint x: 248, startPoint y: 208, endPoint x: 375, endPoint y: 187, distance: 128.7
click at [248, 208] on div "Status No active tasks Change activity state to start receiving tasks. [PERSON_…" at bounding box center [250, 406] width 443 height 755
click at [1476, 39] on span "Call to Customer" at bounding box center [1488, 45] width 70 height 12
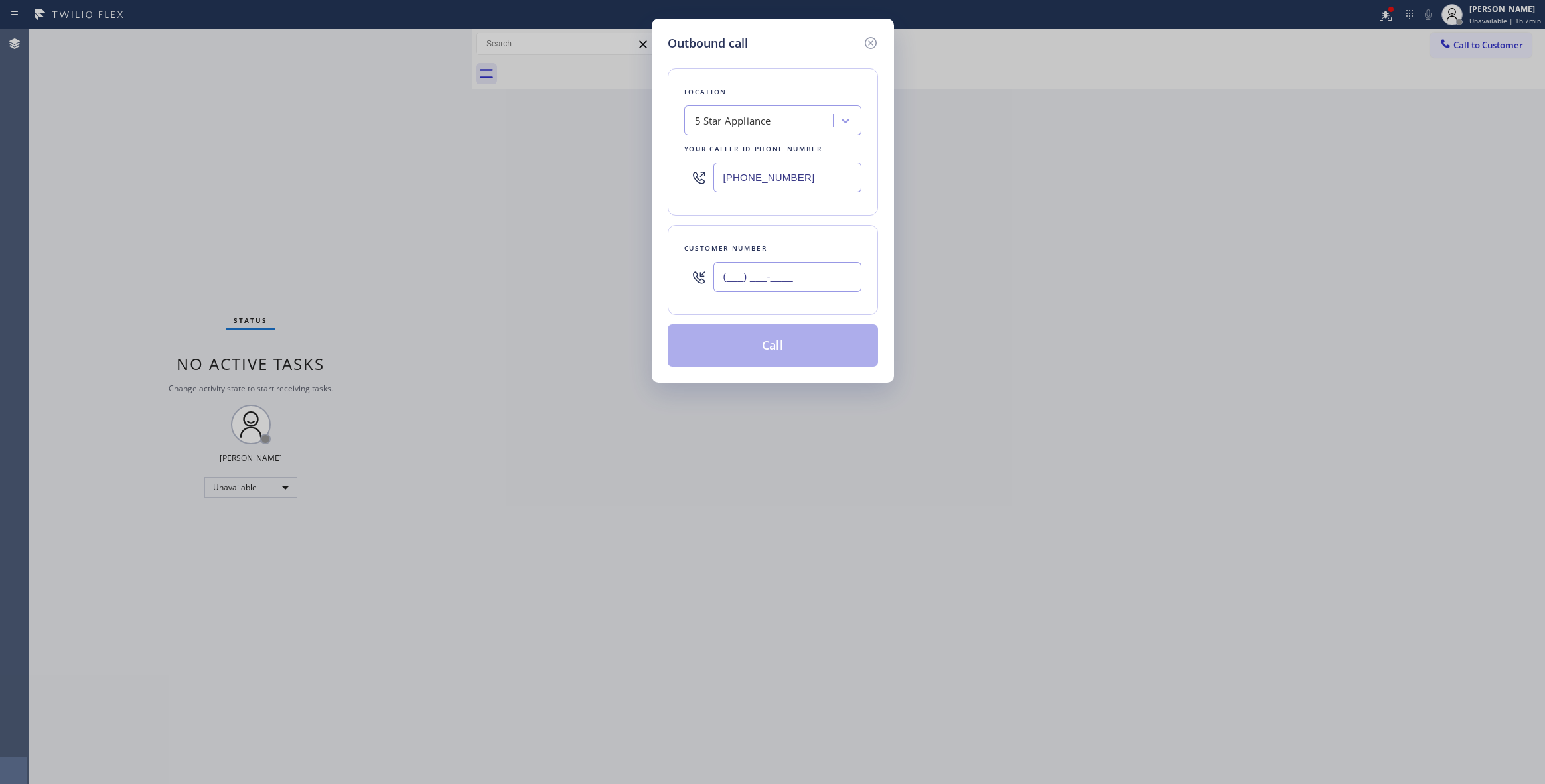
click at [795, 277] on input "(___) ___-____" at bounding box center [787, 277] width 148 height 30
paste input "206) 251-3414"
type input "[PHONE_NUMBER]"
drag, startPoint x: 83, startPoint y: 169, endPoint x: 802, endPoint y: 142, distance: 719.5
click at [104, 165] on div "Outbound call Location 5 Star Appliance Your caller id phone number [PHONE_NUMB…" at bounding box center [772, 392] width 1545 height 784
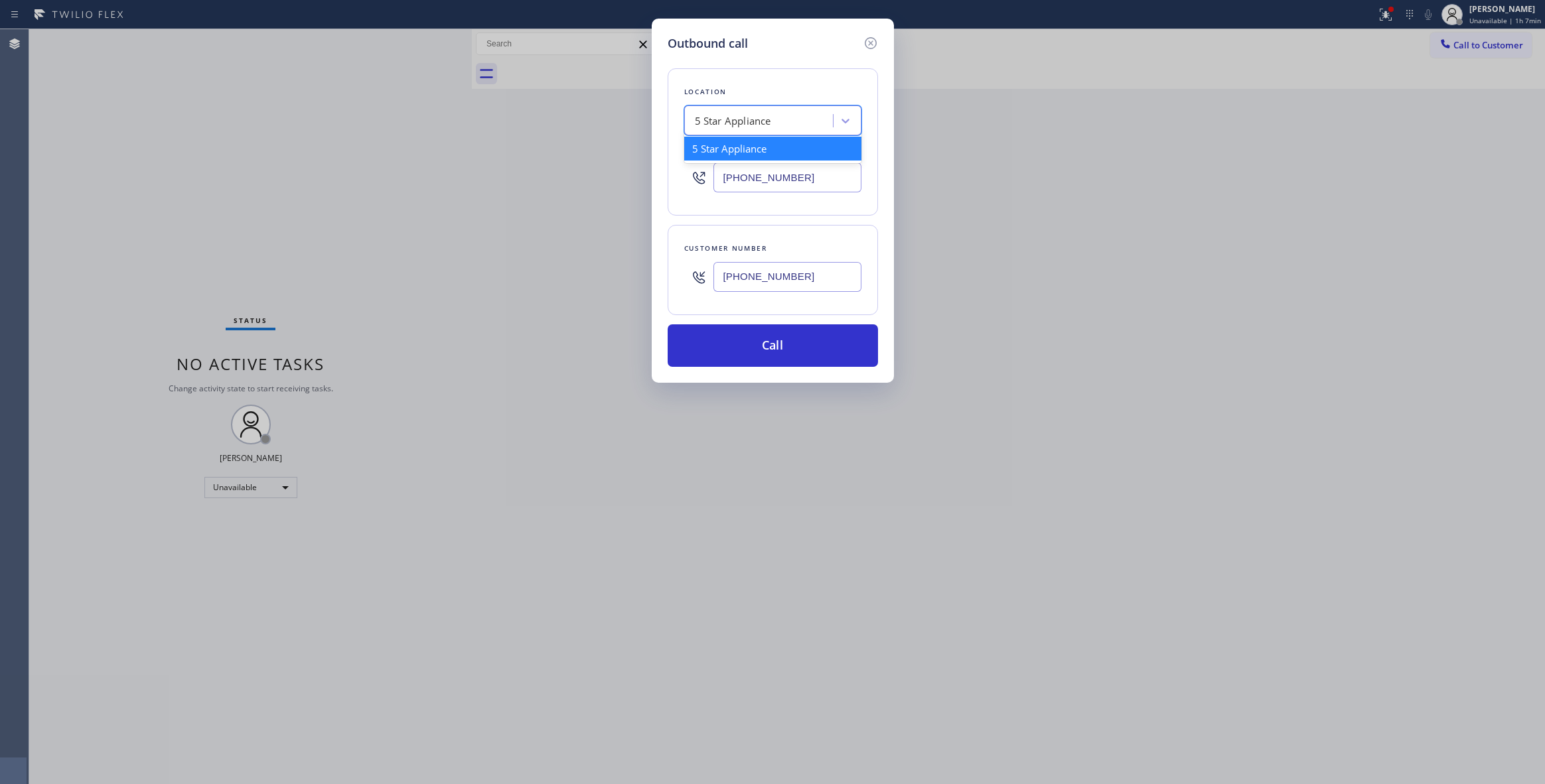
click at [750, 118] on div "5 Star Appliance" at bounding box center [732, 121] width 76 height 15
paste input "Seattle Viking Appliance Repair"
type input "Seattle Viking Appliance Repair"
click at [742, 151] on div "Seattle Viking Appliance Repair" at bounding box center [772, 149] width 177 height 24
type input "[PHONE_NUMBER]"
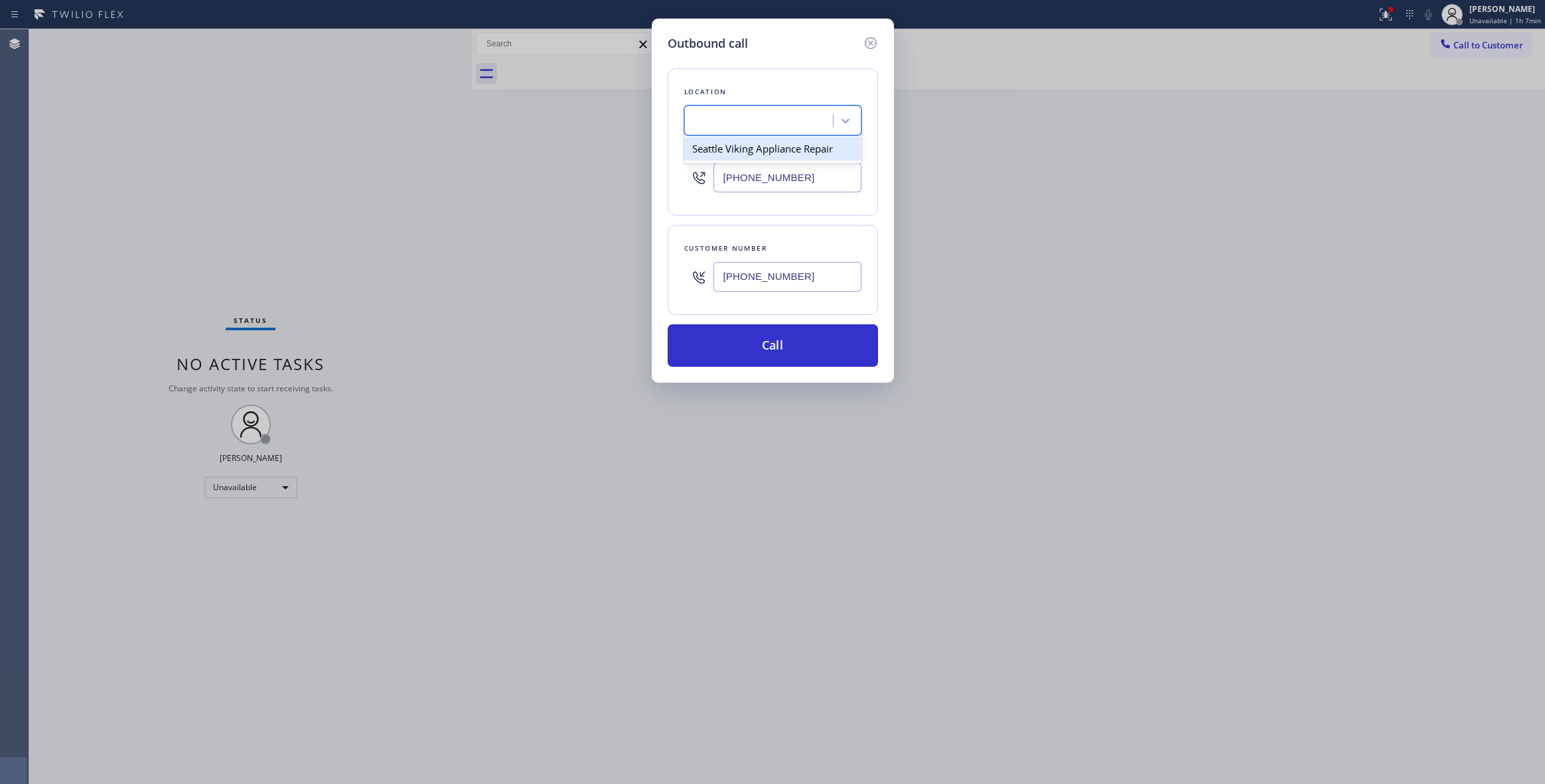
scroll to position [0, 1]
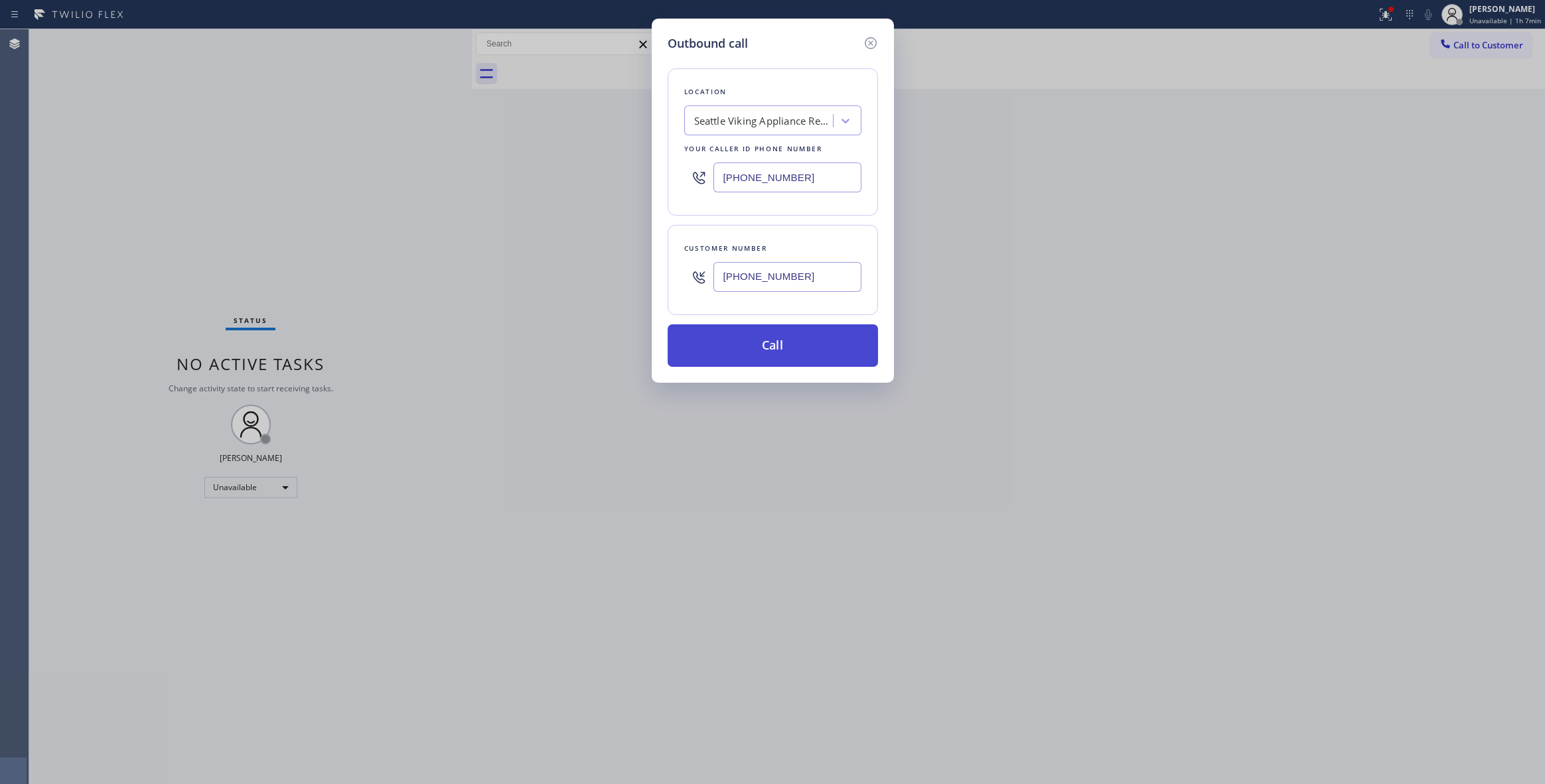
click at [760, 343] on button "Call" at bounding box center [773, 346] width 210 height 42
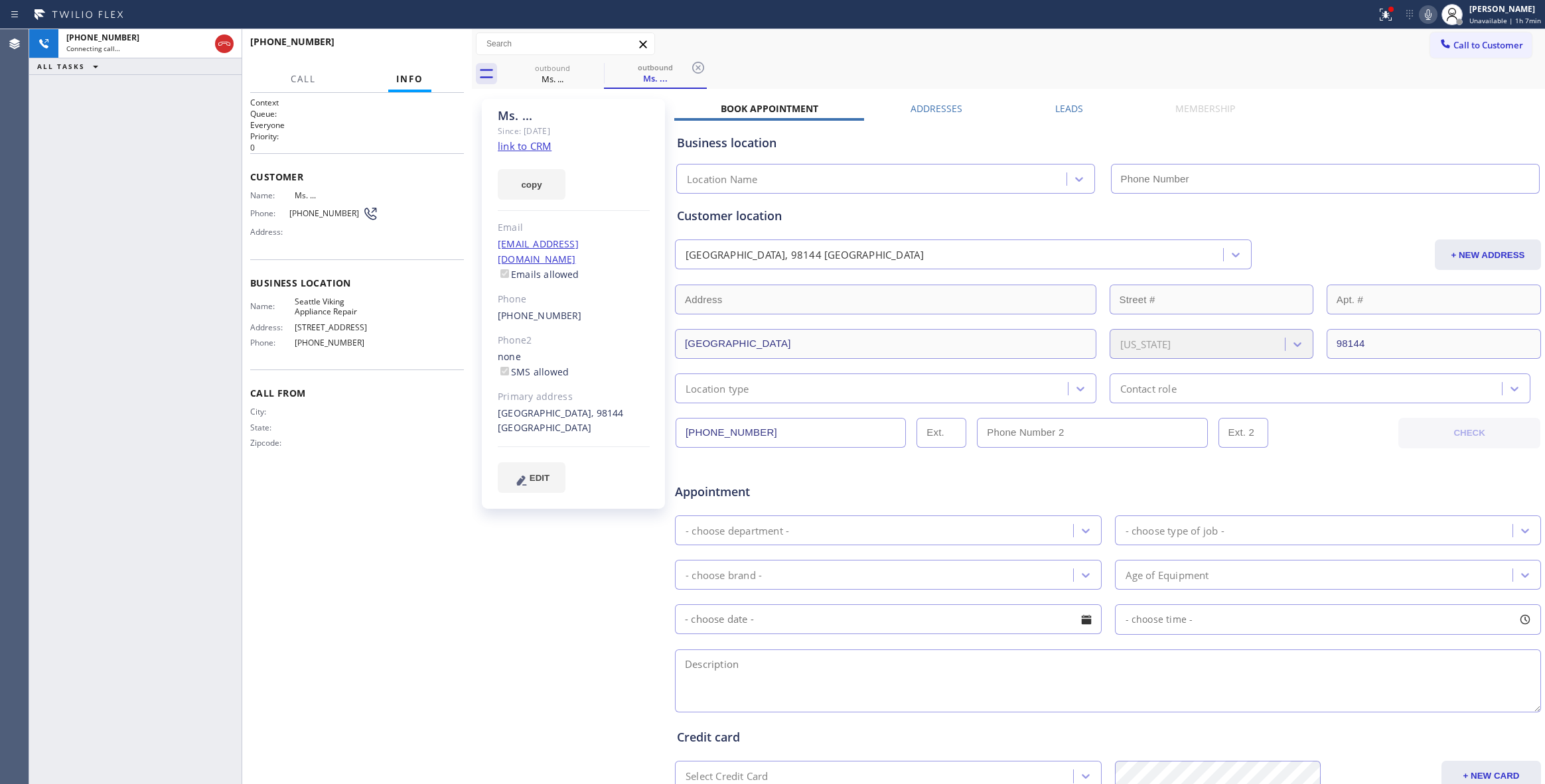
type input "[PHONE_NUMBER]"
click at [442, 41] on button "HANG UP" at bounding box center [433, 48] width 62 height 19
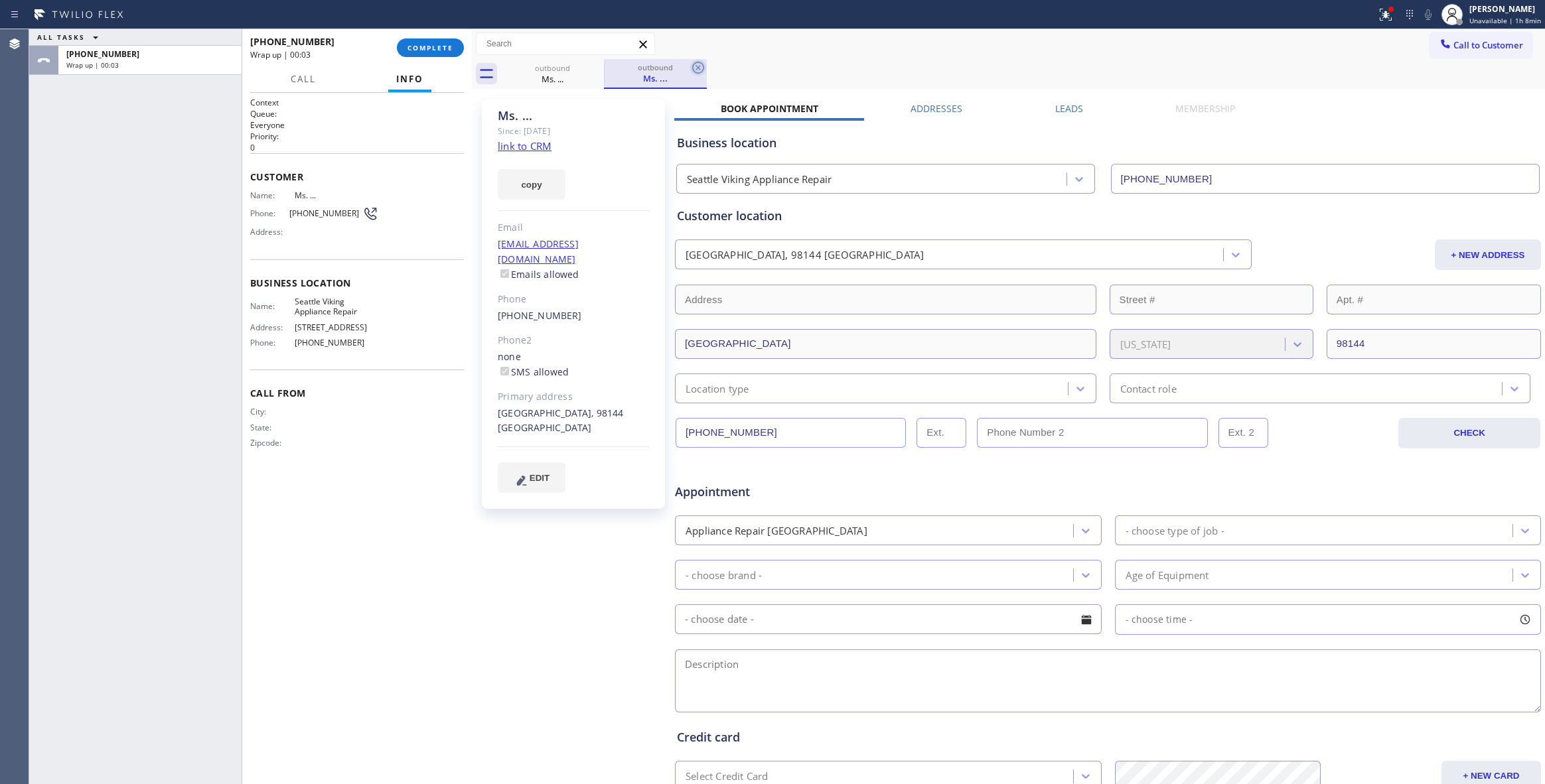
click at [698, 70] on icon at bounding box center [698, 68] width 16 height 16
click at [568, 611] on div "Ms. ... Since: [DATE] link to CRM copy Email [EMAIL_ADDRESS][DOMAIN_NAME] Email…" at bounding box center [575, 522] width 199 height 860
drag, startPoint x: 434, startPoint y: 477, endPoint x: 434, endPoint y: 230, distance: 247.0
click at [434, 477] on div "Context Queue: Everyone Priority: 0 Customer Name: Ms. ... Phone: [PHONE_NUMBER…" at bounding box center [357, 438] width 214 height 683
click at [519, 554] on div "Ms. ... Since: [DATE] link to CRM copy Email [EMAIL_ADDRESS][DOMAIN_NAME] Email…" at bounding box center [575, 522] width 199 height 860
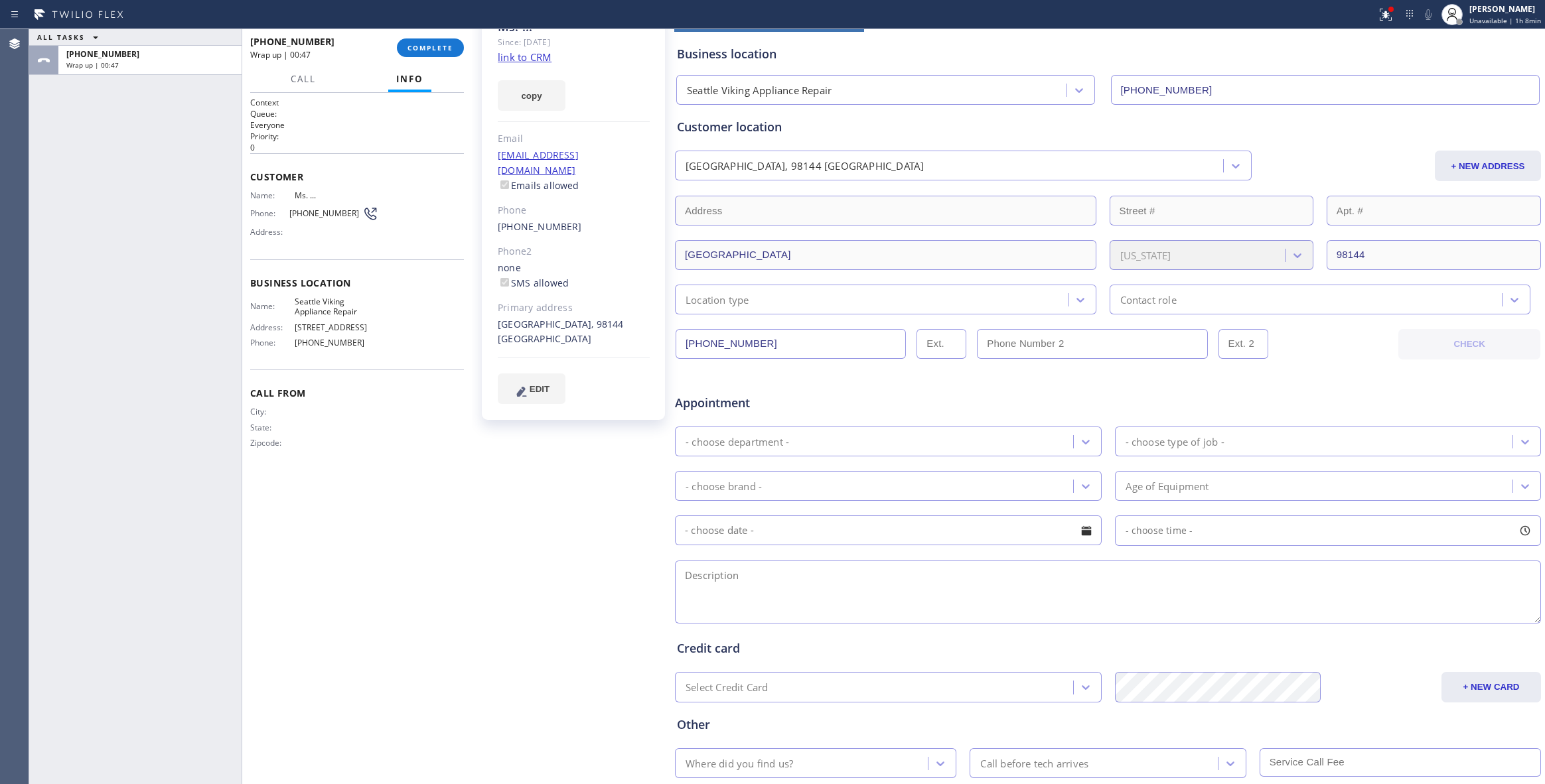
scroll to position [173, 0]
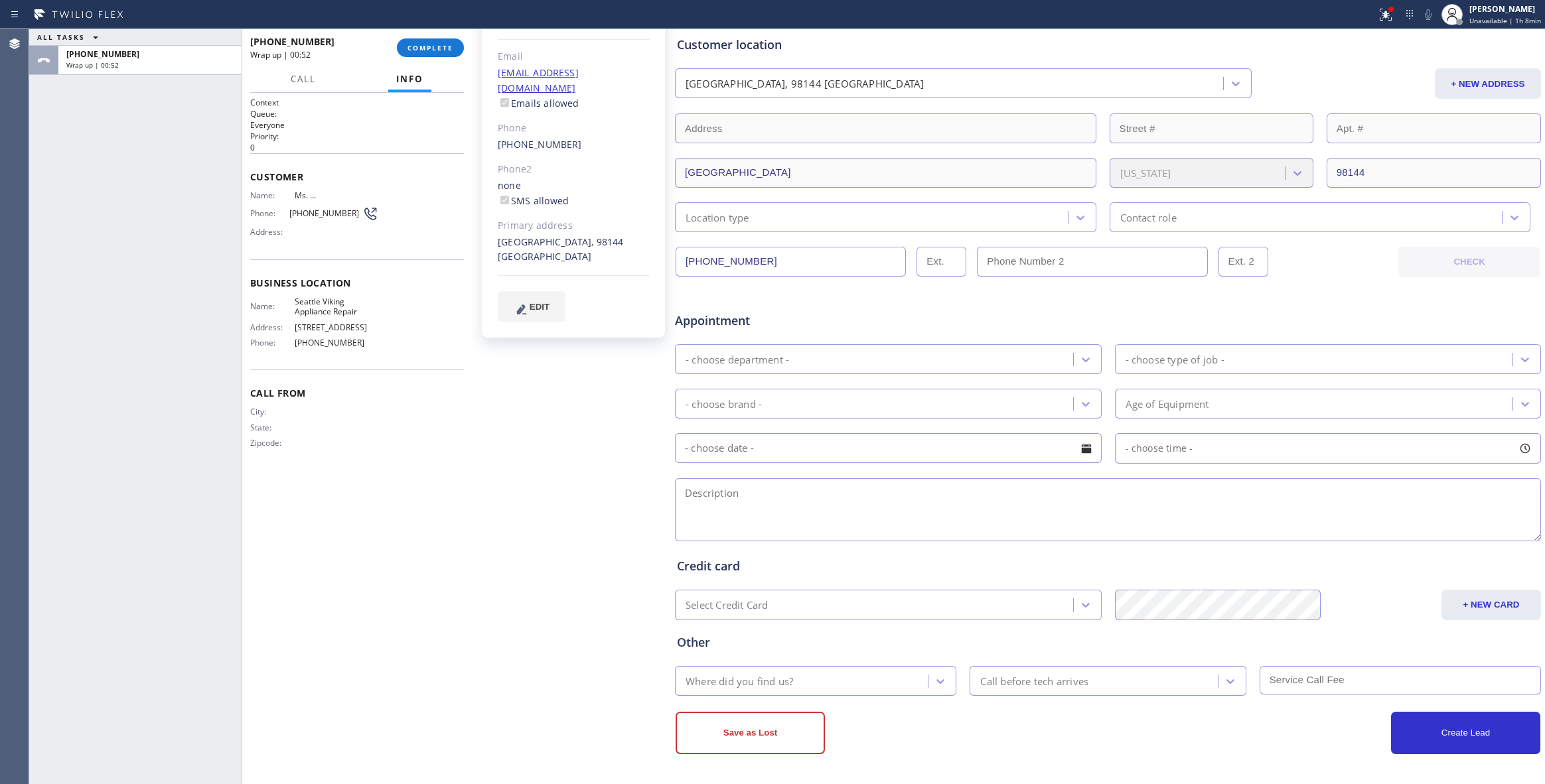
click at [122, 476] on div "ALL TASKS ALL TASKS ACTIVE TASKS TASKS IN WRAP UP [PHONE_NUMBER] Wrap up | 00:52" at bounding box center [135, 406] width 212 height 755
click at [417, 45] on span "COMPLETE" at bounding box center [430, 48] width 46 height 9
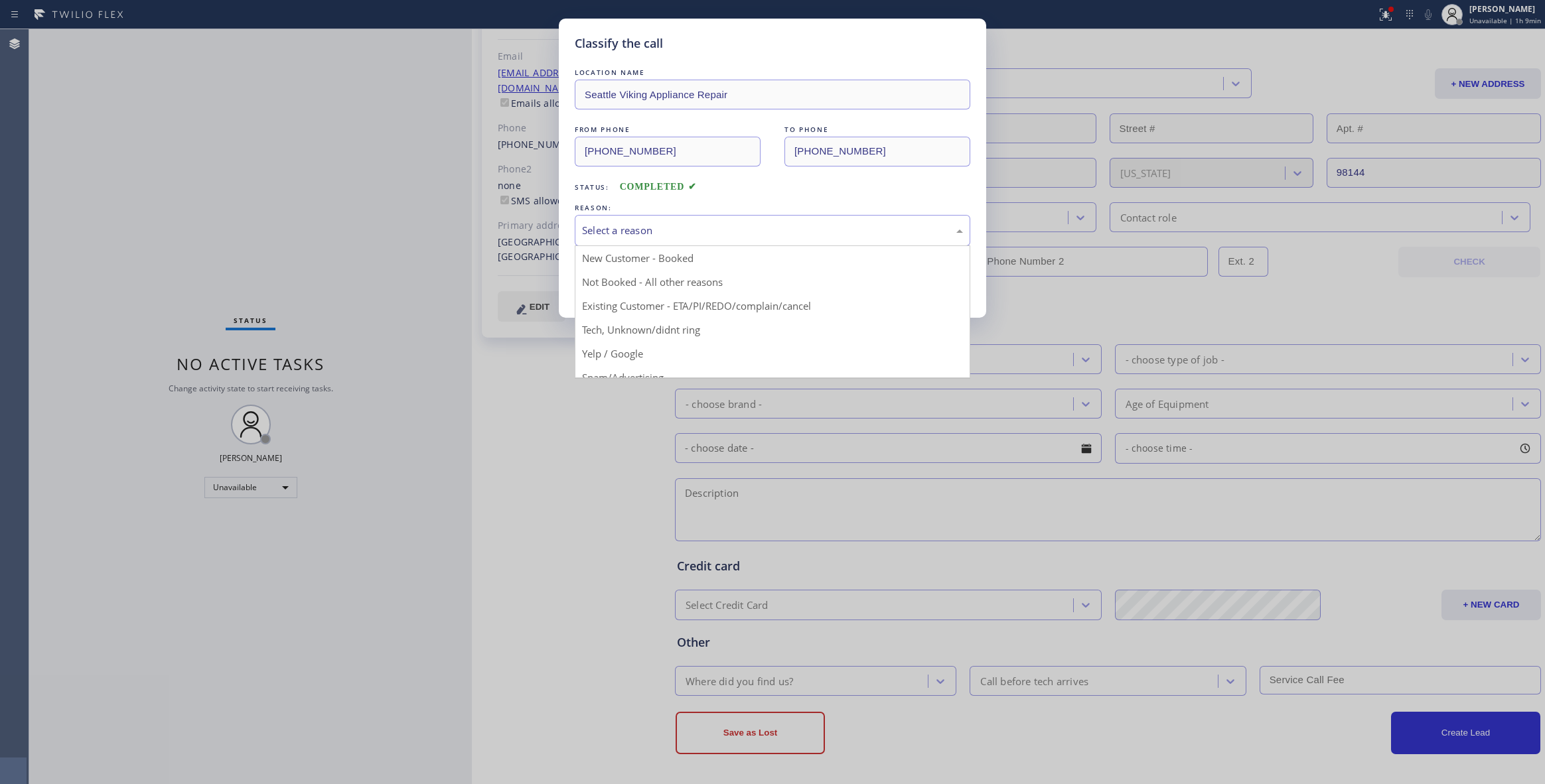
click at [617, 238] on div "Select a reason" at bounding box center [773, 230] width 381 height 15
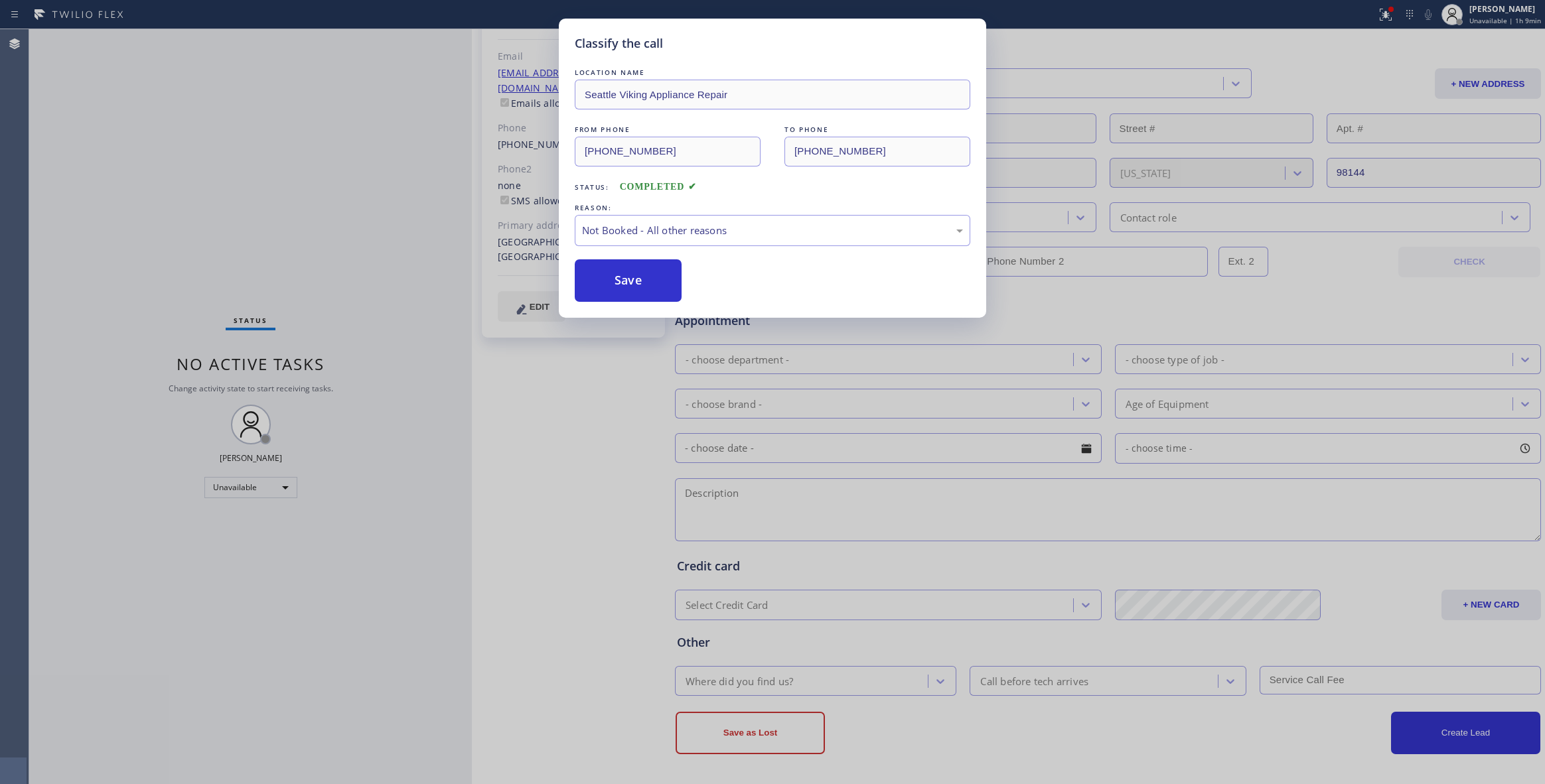
click at [621, 281] on button "Save" at bounding box center [628, 281] width 107 height 42
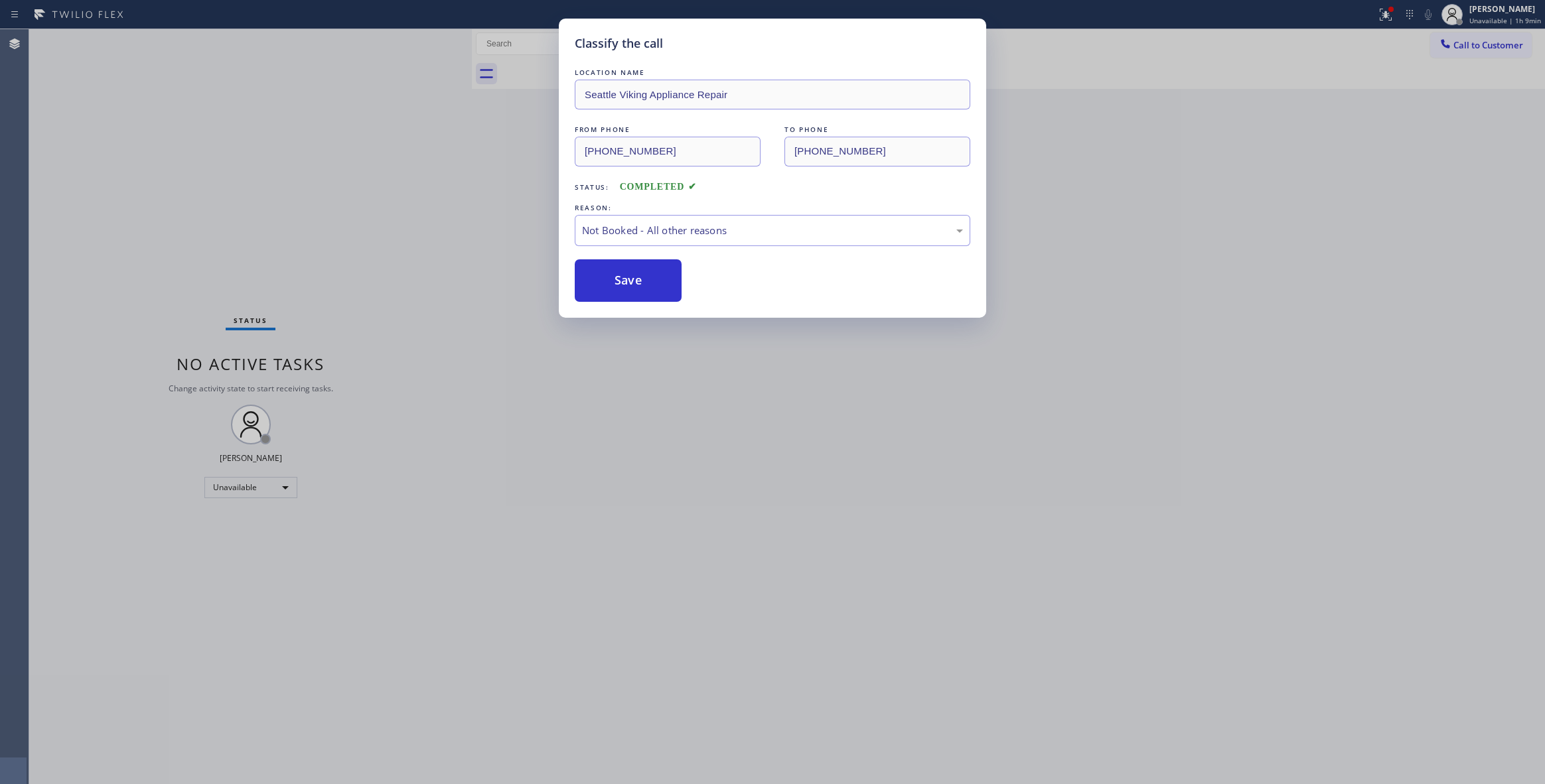
click at [621, 281] on button "Save" at bounding box center [628, 281] width 107 height 42
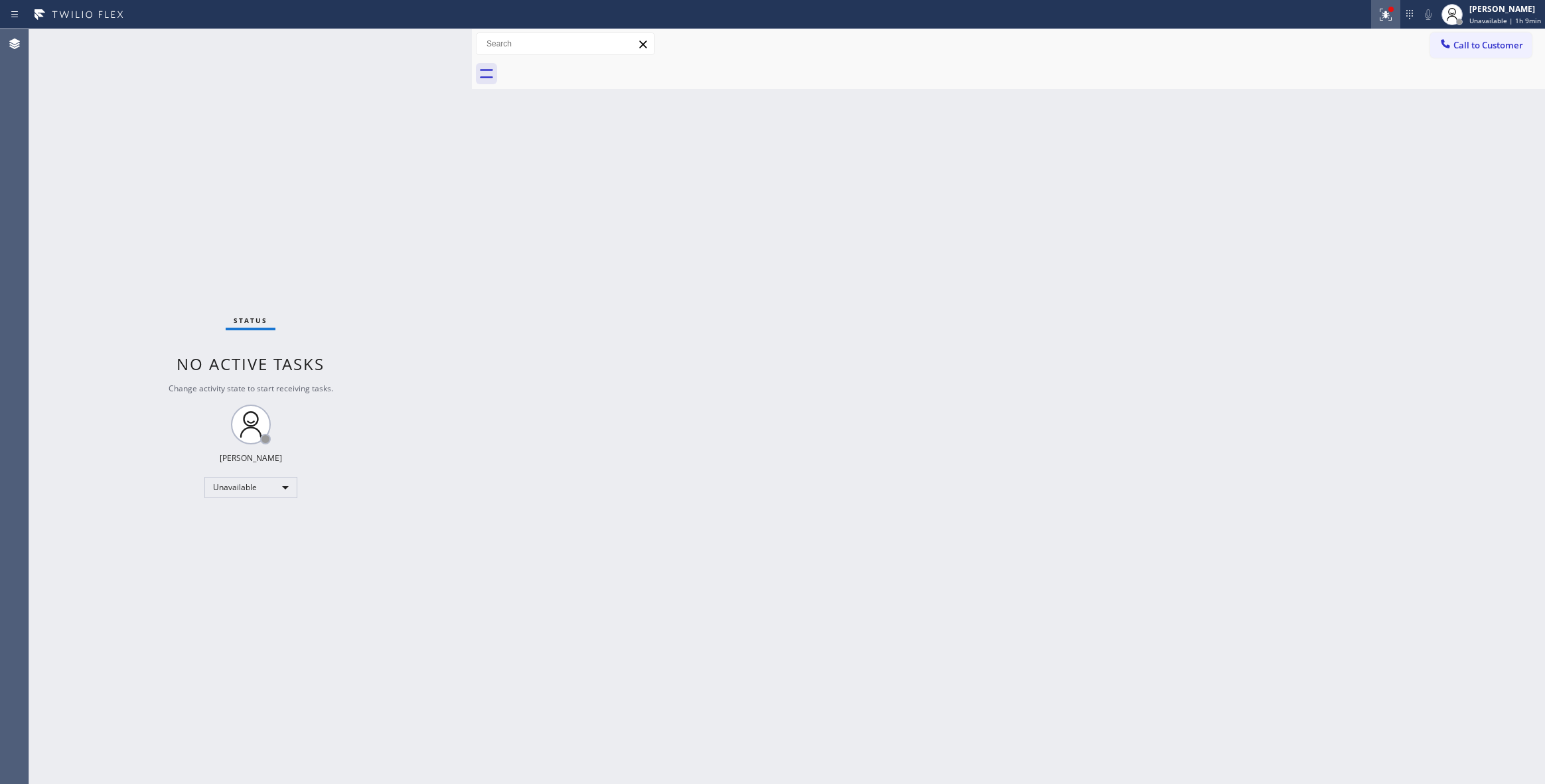
click at [1371, 14] on div at bounding box center [1386, 15] width 29 height 16
click at [1326, 165] on button "Clear issues" at bounding box center [1304, 174] width 155 height 19
click at [1472, 44] on span "Call to Customer" at bounding box center [1488, 45] width 70 height 12
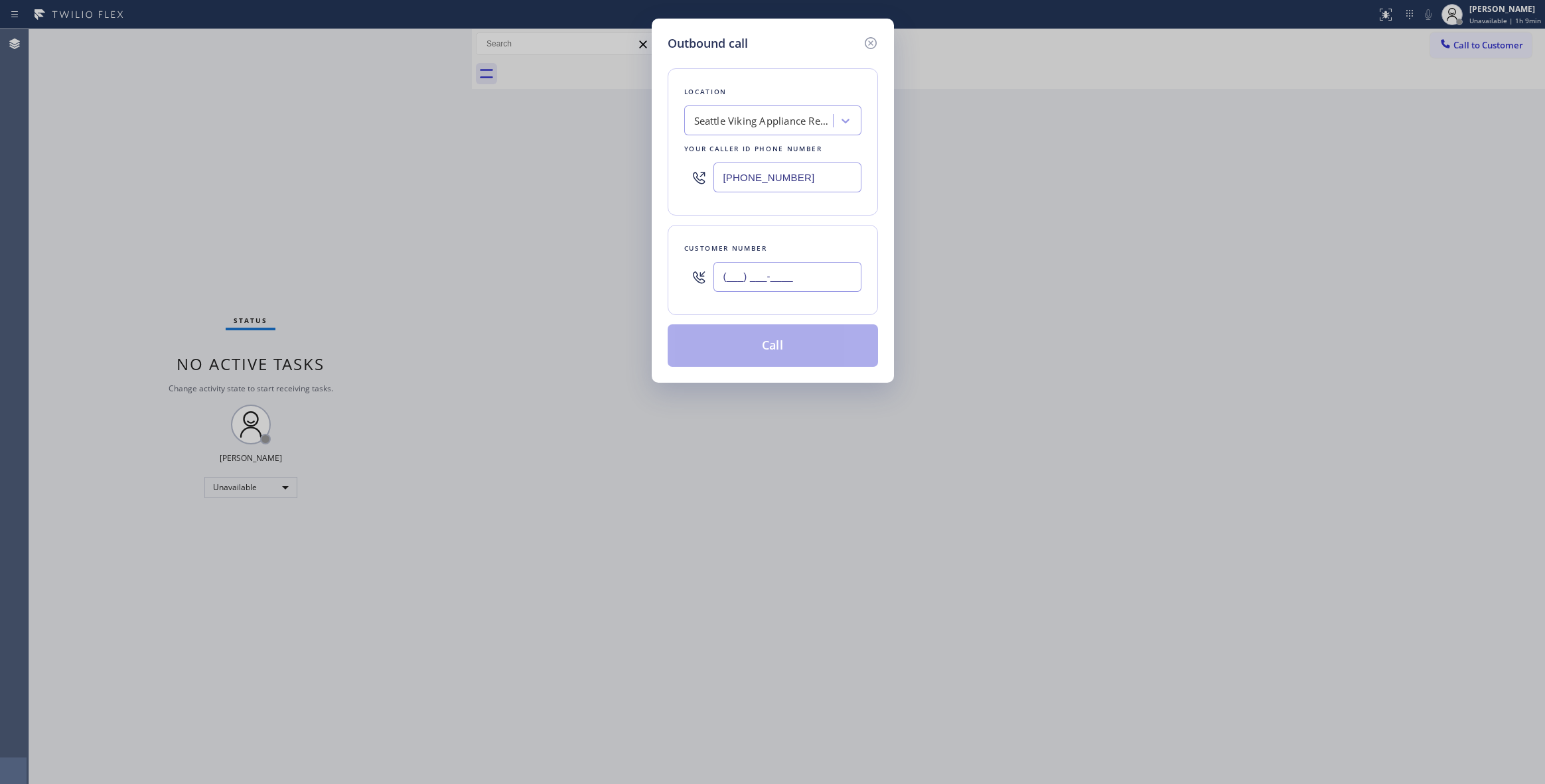
click at [816, 277] on input "(___) ___-____" at bounding box center [787, 277] width 148 height 30
paste input "206) 251-3414"
type input "[PHONE_NUMBER]"
click at [815, 347] on button "Call" at bounding box center [773, 346] width 210 height 42
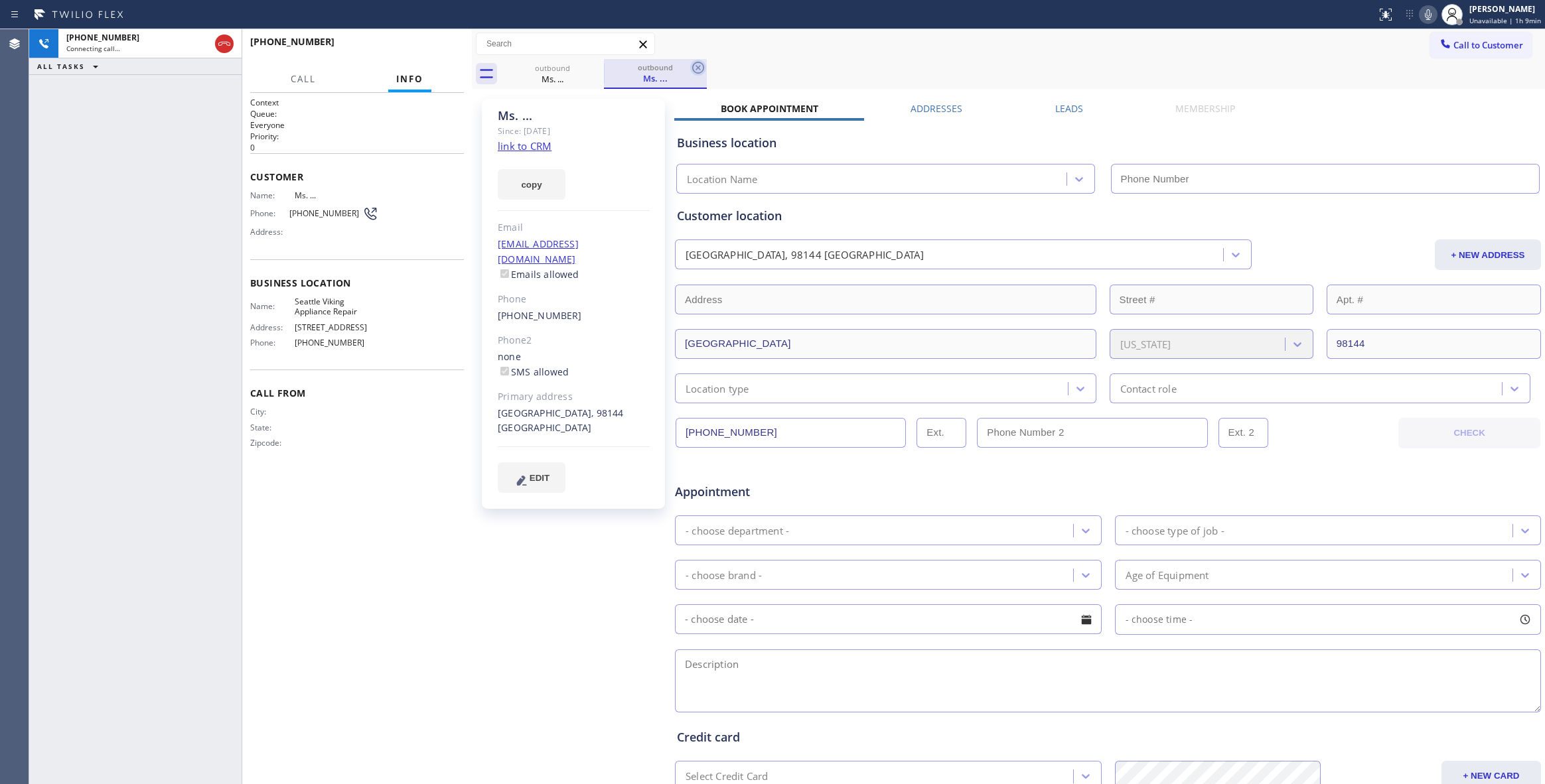
type input "[PHONE_NUMBER]"
click at [700, 65] on icon at bounding box center [698, 68] width 16 height 16
click at [73, 289] on div "[PHONE_NUMBER] Live | 00:03 ALL TASKS ALL TASKS ACTIVE TASKS TASKS IN WRAP UP" at bounding box center [135, 406] width 212 height 755
click at [442, 32] on div "[PHONE_NUMBER] Live | 00:03 HANG UP" at bounding box center [357, 48] width 214 height 35
click at [445, 48] on span "HANG UP" at bounding box center [433, 48] width 41 height 9
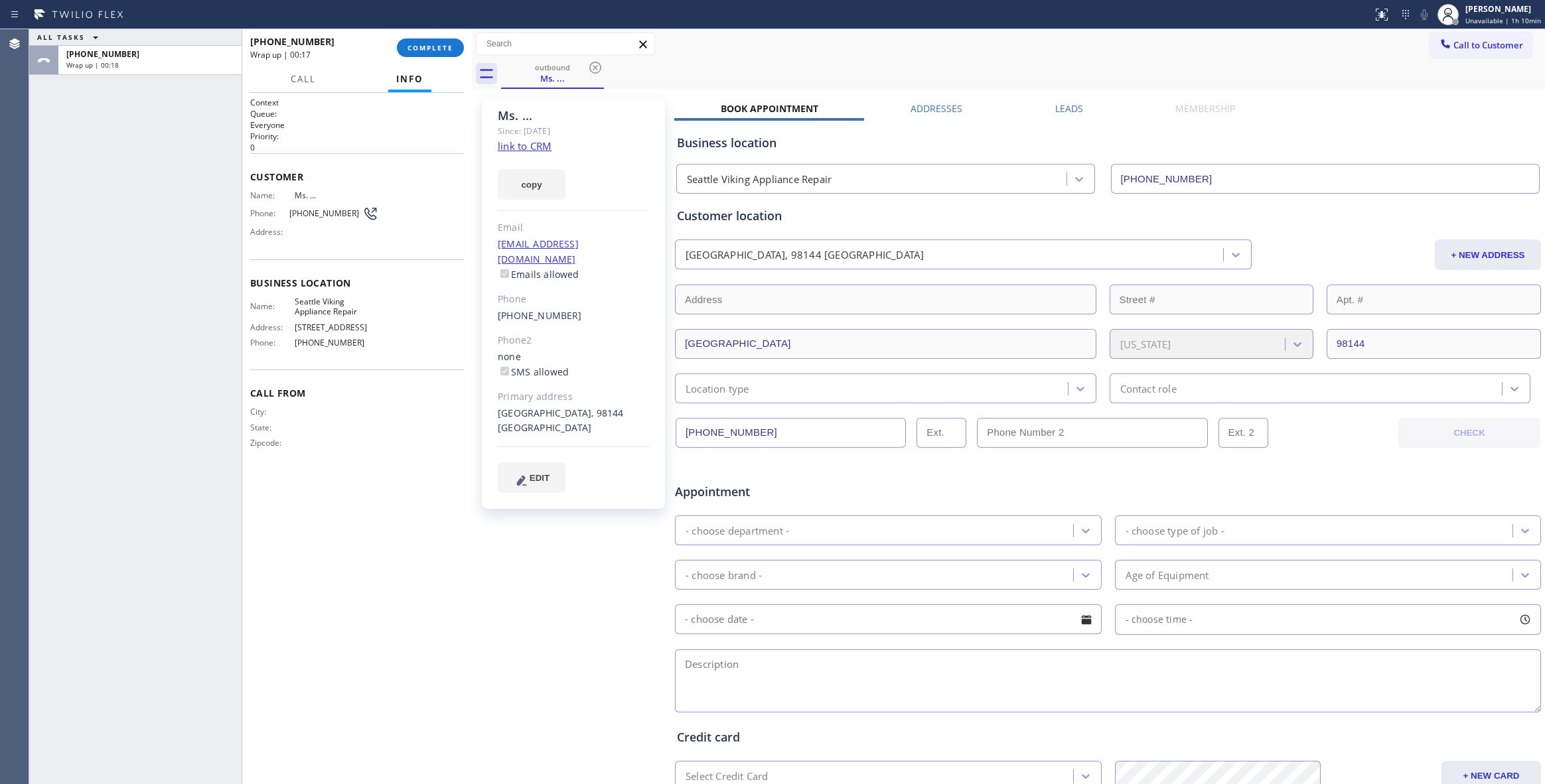
click at [538, 149] on link "link to CRM" at bounding box center [525, 146] width 54 height 13
drag, startPoint x: 356, startPoint y: 341, endPoint x: 289, endPoint y: 298, distance: 79.6
click at [289, 298] on div "Name: Seattle Viking Appliance Repair Address: [STREET_ADDRESS] Phone: [PHONE_N…" at bounding box center [314, 325] width 128 height 57
copy div "Seattle Viking Appliance Repair Address: [STREET_ADDRESS] Phone: [PHONE_NUMBER]"
click at [447, 45] on span "COMPLETE" at bounding box center [430, 48] width 46 height 9
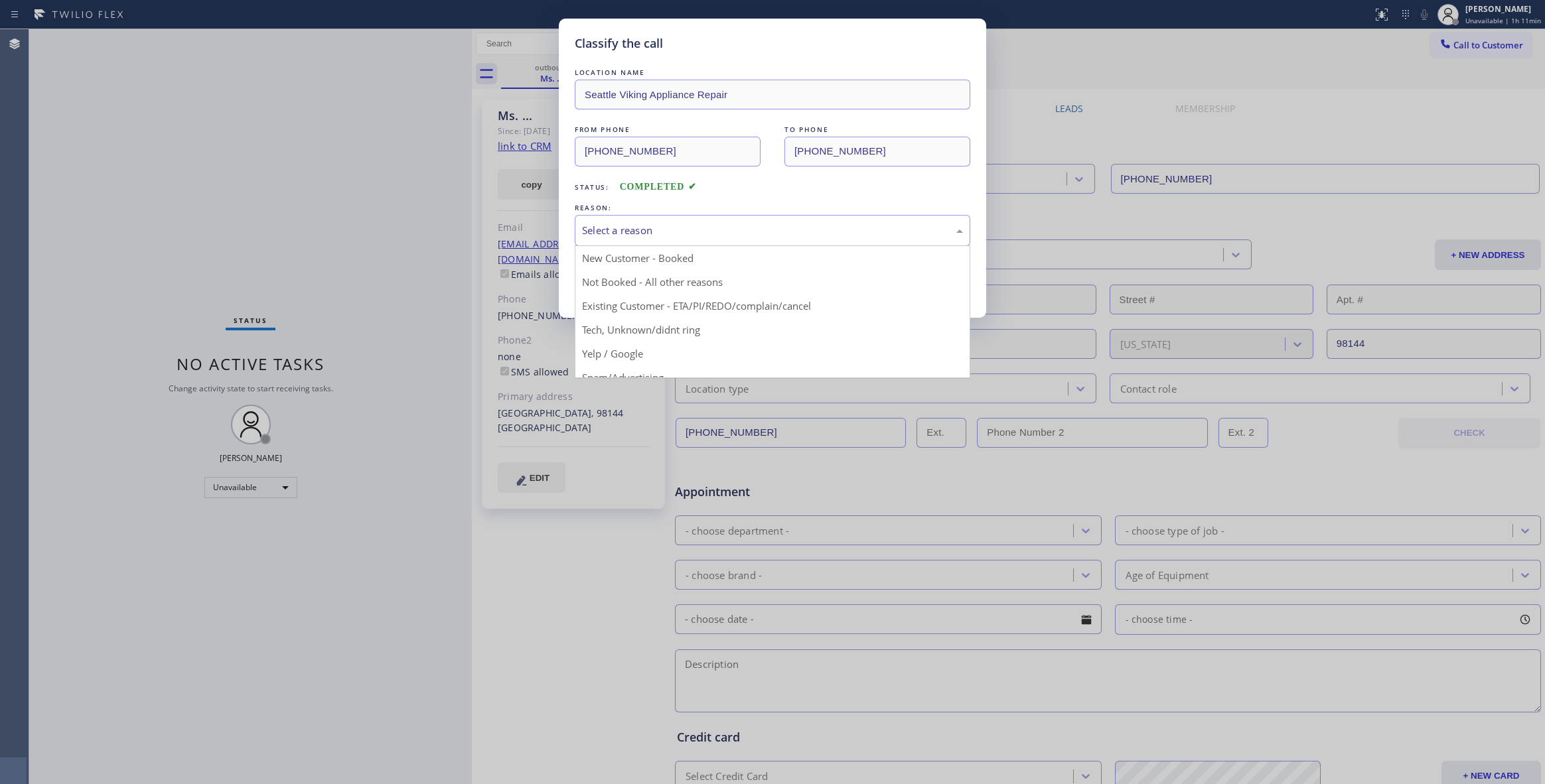
click at [603, 232] on div "Select a reason" at bounding box center [773, 230] width 381 height 15
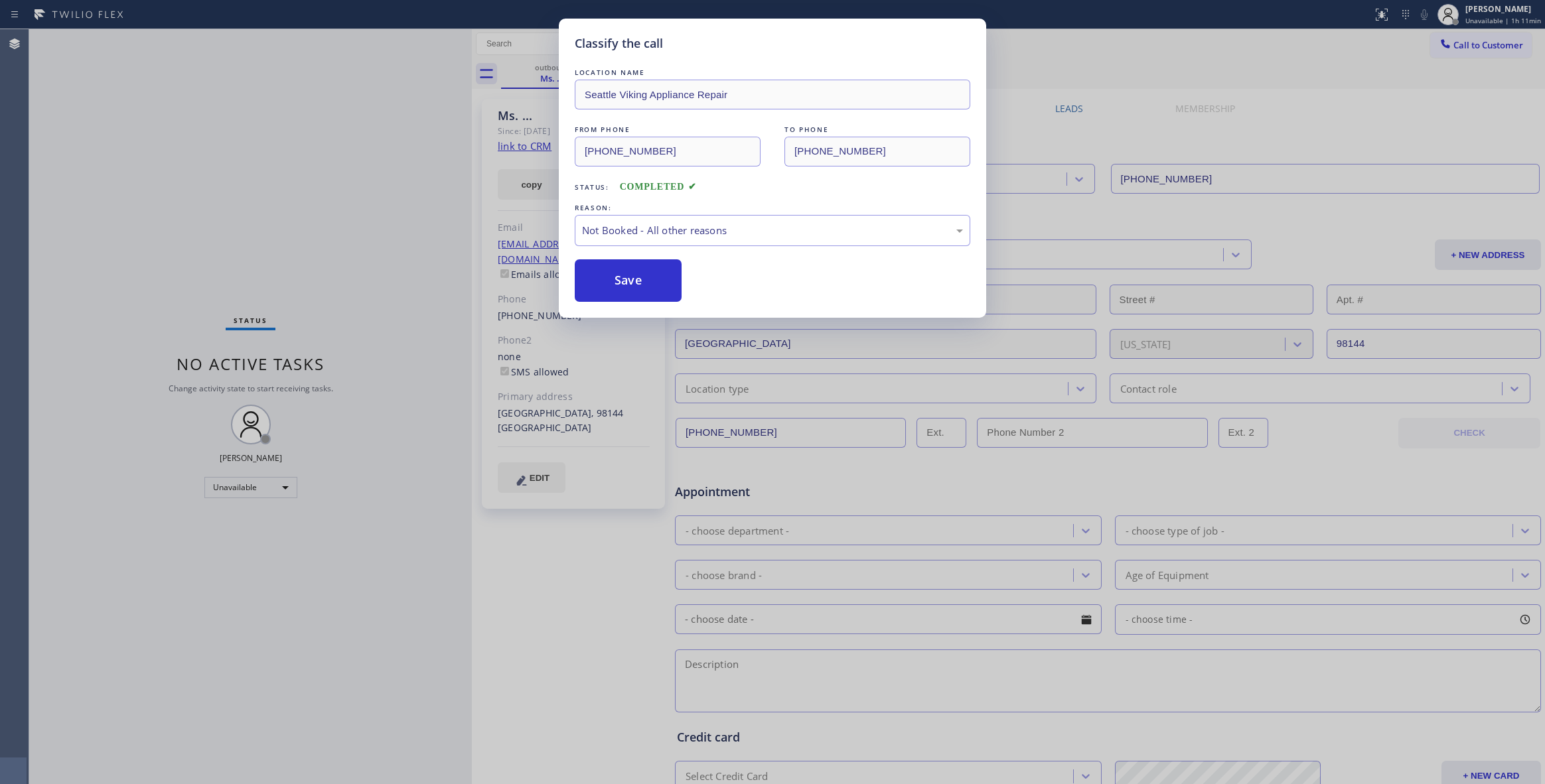
click at [617, 277] on button "Save" at bounding box center [628, 281] width 107 height 42
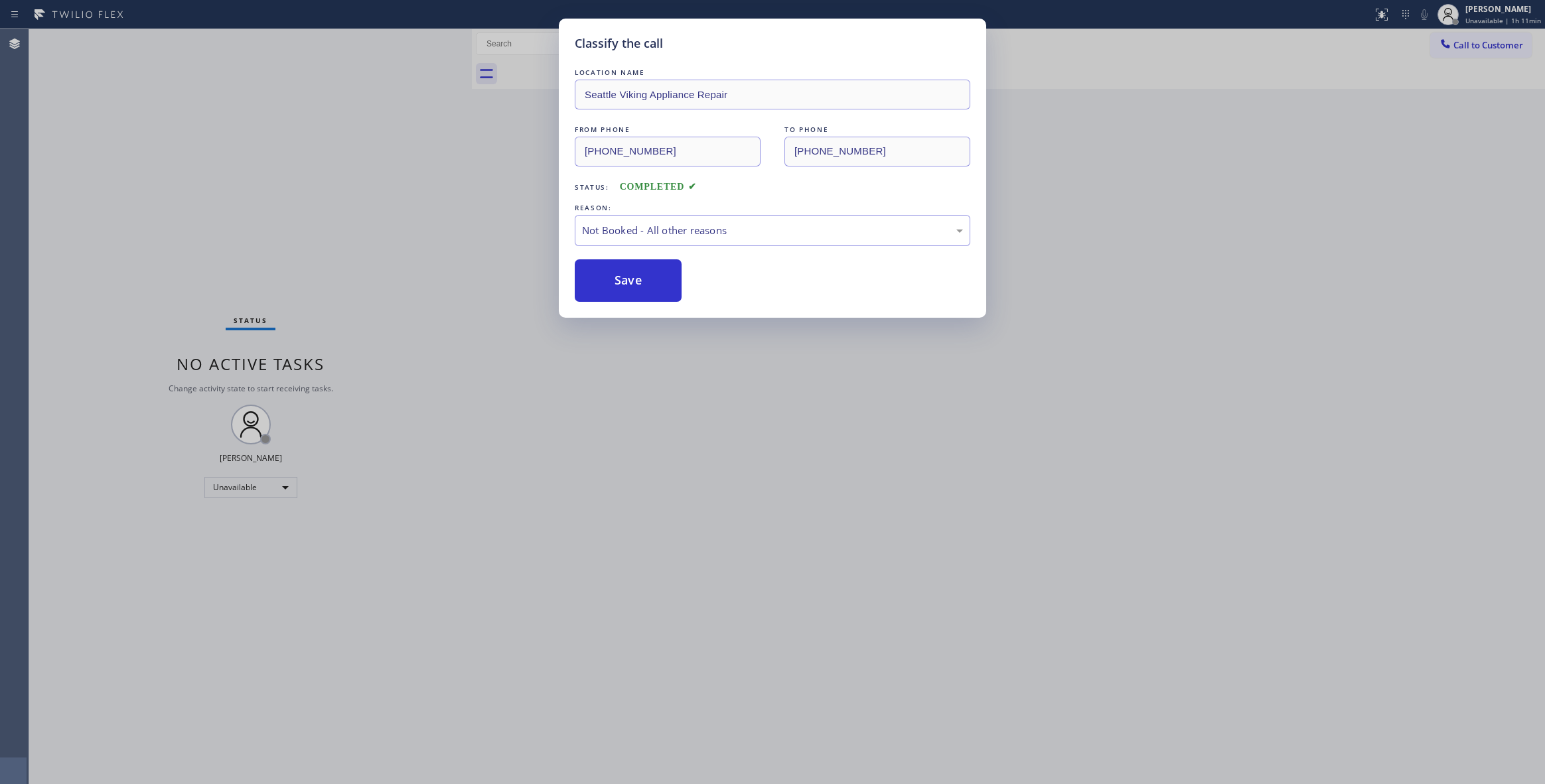
click at [617, 277] on button "Save" at bounding box center [628, 281] width 107 height 42
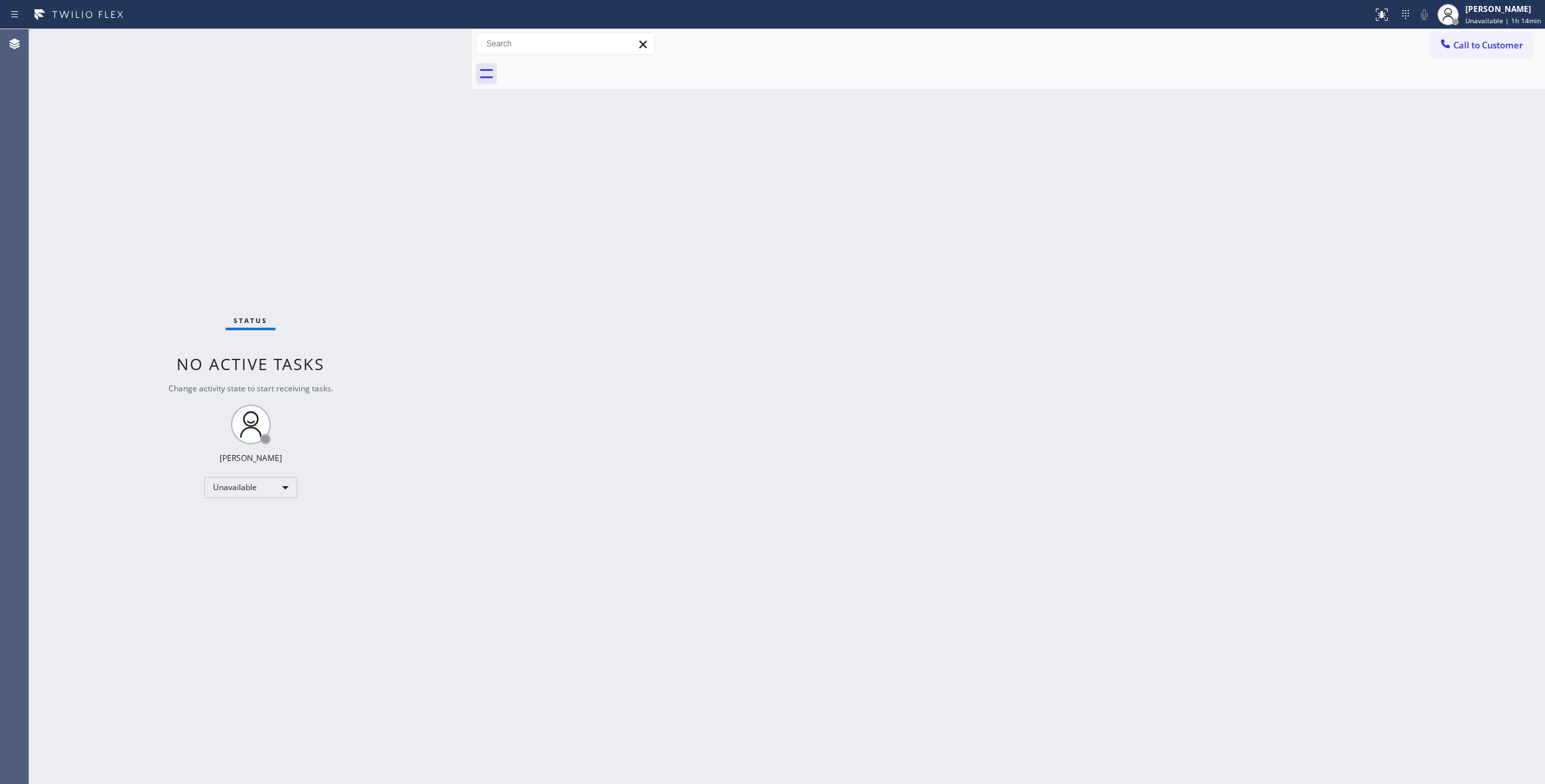
drag, startPoint x: 282, startPoint y: 648, endPoint x: 280, endPoint y: 640, distance: 8.2
click at [282, 648] on div "Status No active tasks Change activity state to start receiving tasks. [PERSON_…" at bounding box center [250, 406] width 443 height 755
click at [1119, 441] on div "Back to Dashboard Change Sender ID Customers Technicians Select a contact Outbo…" at bounding box center [1009, 406] width 1073 height 755
click at [234, 199] on div "Status No active tasks Change activity state to start receiving tasks. [PERSON_…" at bounding box center [250, 406] width 443 height 755
drag, startPoint x: 216, startPoint y: 147, endPoint x: 993, endPoint y: 104, distance: 778.2
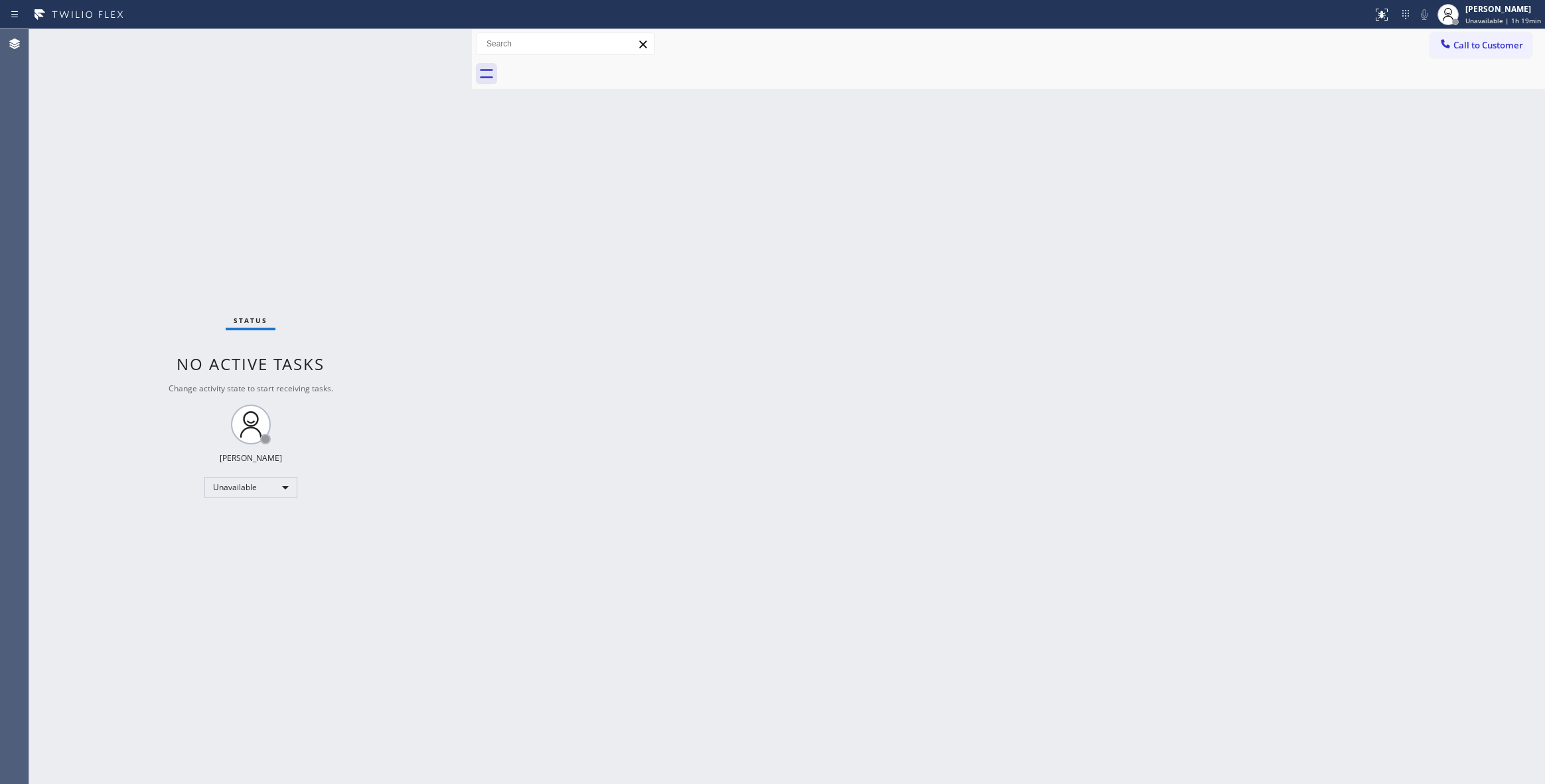
click at [220, 147] on div "Status No active tasks Change activity state to start receiving tasks. [PERSON_…" at bounding box center [250, 406] width 443 height 755
click at [1488, 20] on span "Unavailable | 1h 19min" at bounding box center [1503, 21] width 76 height 9
click at [1435, 104] on button "Break" at bounding box center [1479, 105] width 133 height 17
drag, startPoint x: 724, startPoint y: 524, endPoint x: 372, endPoint y: 497, distance: 353.0
click at [711, 516] on div "Back to Dashboard Change Sender ID Customers Technicians Select a contact Outbo…" at bounding box center [1009, 406] width 1073 height 755
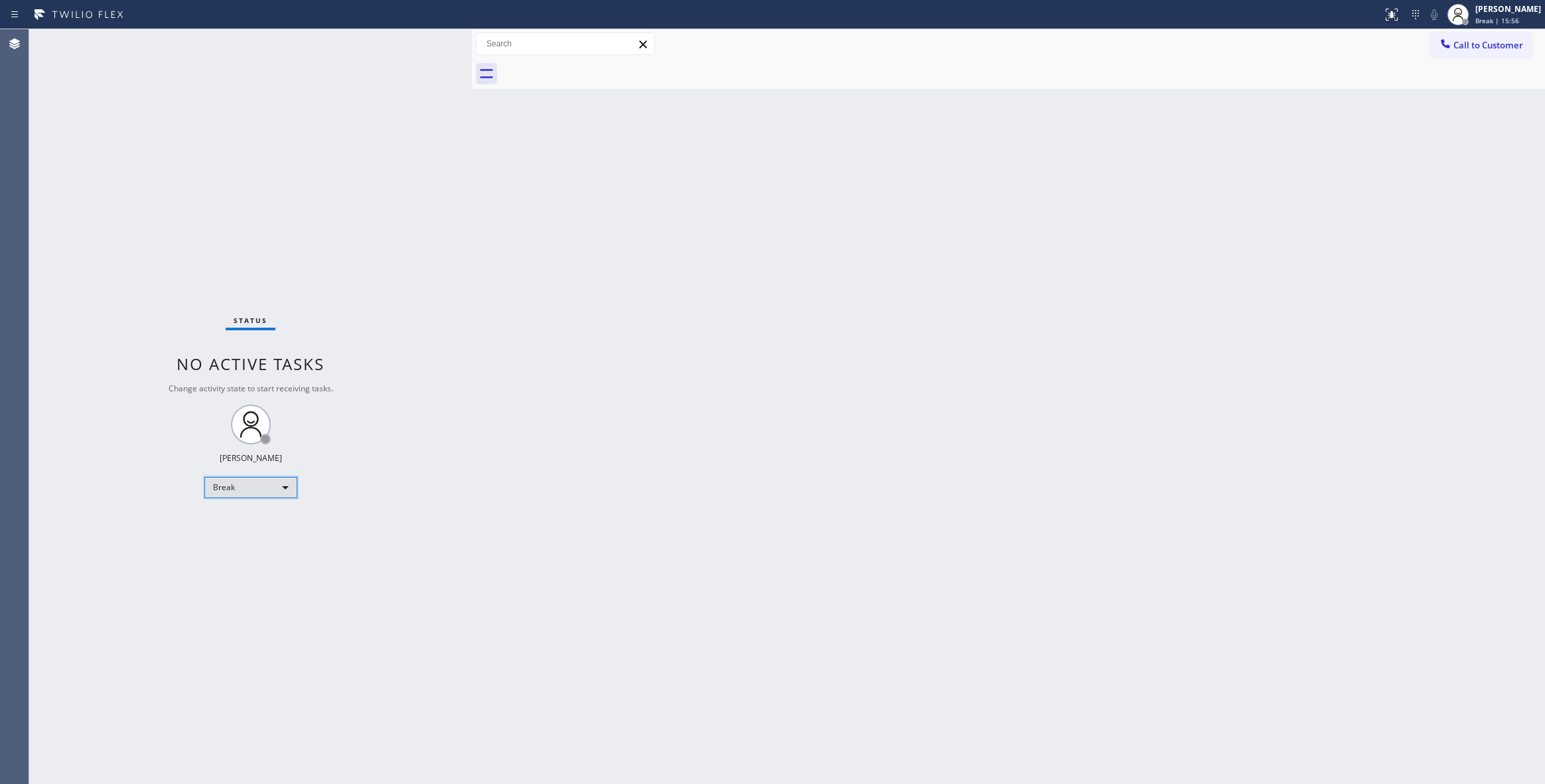
click at [235, 485] on div "Break" at bounding box center [251, 488] width 93 height 21
click at [237, 540] on li "Unavailable" at bounding box center [250, 540] width 90 height 16
click at [1158, 478] on div "Back to Dashboard Change Sender ID Customers Technicians Select a contact Outbo…" at bounding box center [1009, 406] width 1073 height 755
click at [202, 195] on div "Status No active tasks Change activity state to start receiving tasks. [PERSON_…" at bounding box center [250, 406] width 443 height 755
click at [1483, 49] on span "Call to Customer" at bounding box center [1488, 45] width 70 height 12
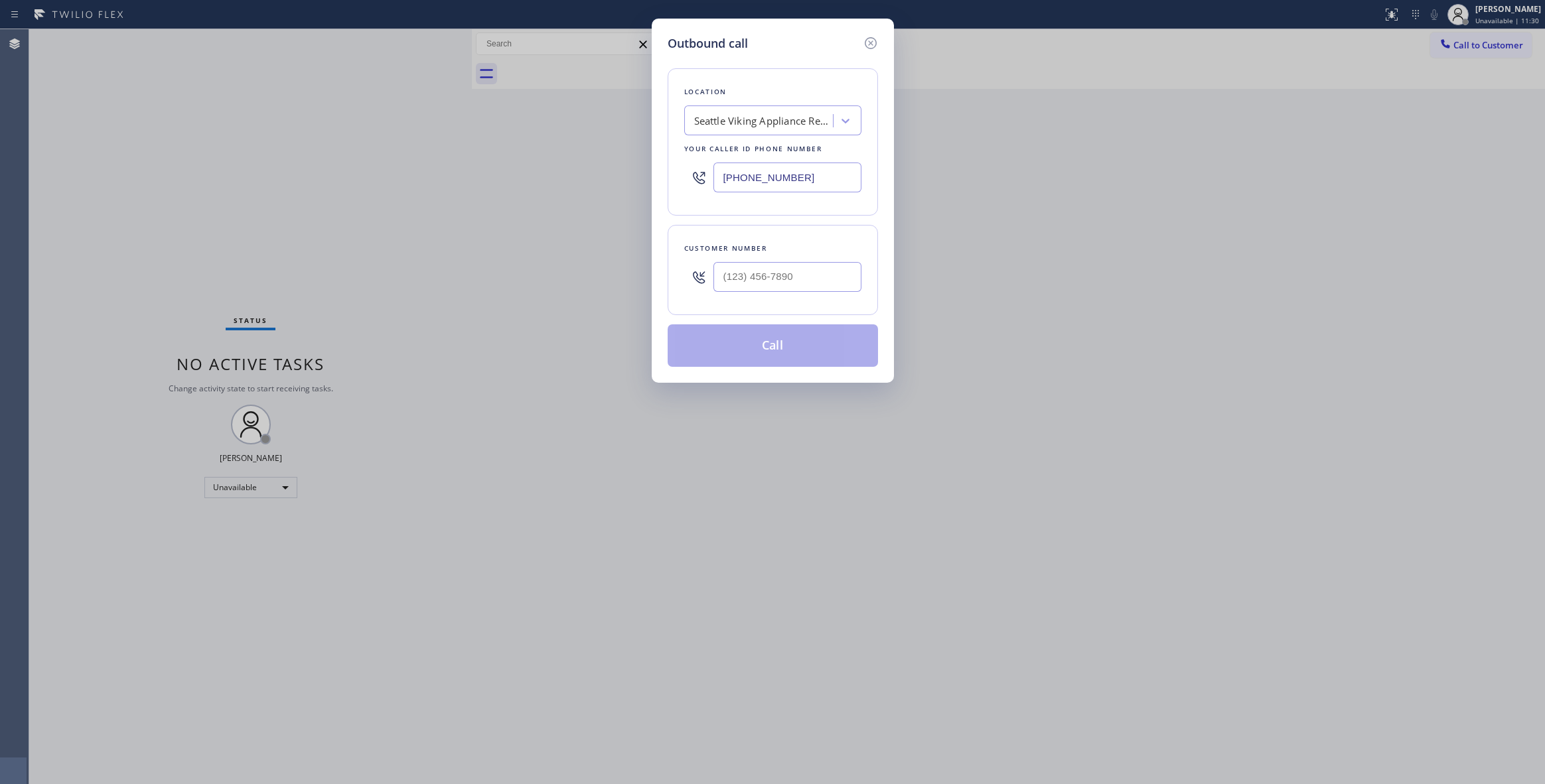
drag, startPoint x: 835, startPoint y: 182, endPoint x: 92, endPoint y: 185, distance: 743.0
click at [70, 181] on div "Outbound call Location [GEOGRAPHIC_DATA] Viking Appliance Repair Your caller id…" at bounding box center [772, 392] width 1545 height 784
paste input "425) 475-1001"
type input "[PHONE_NUMBER]"
click at [811, 274] on input "(___) ___-____" at bounding box center [787, 277] width 148 height 30
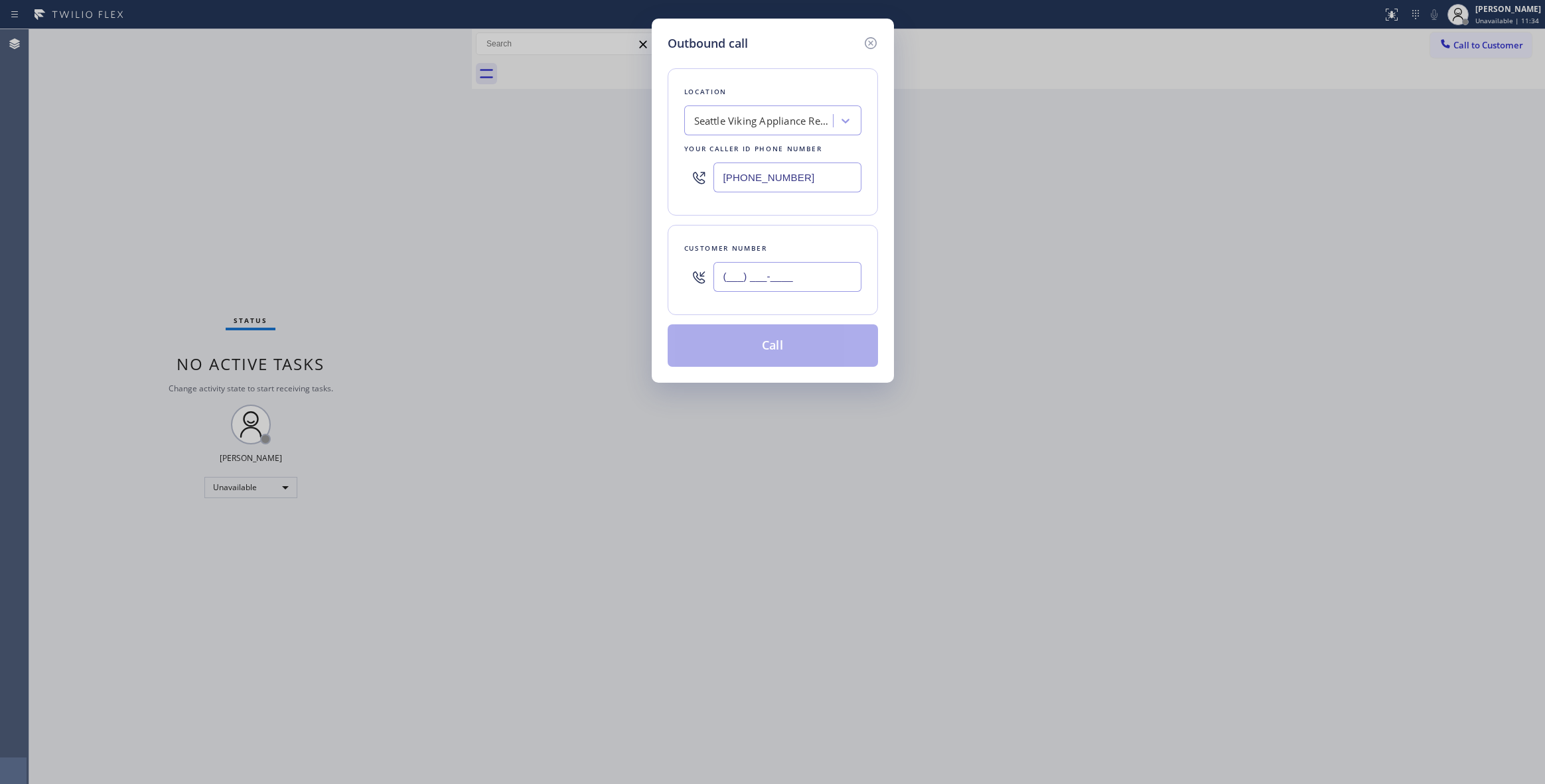
paste input "206) 251-3414"
type input "[PHONE_NUMBER]"
click at [751, 343] on button "Call" at bounding box center [773, 346] width 210 height 42
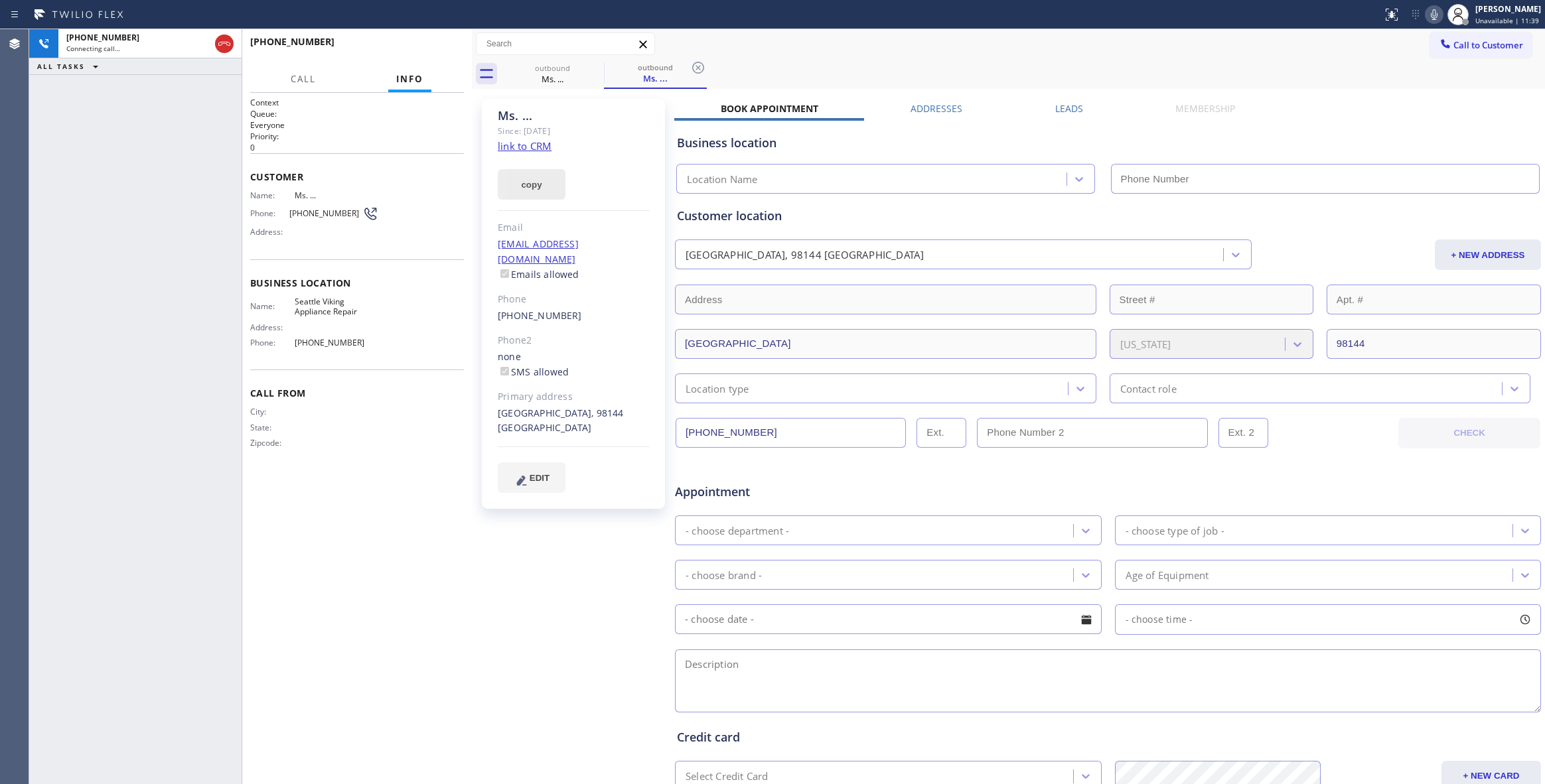
click at [76, 234] on div "[PHONE_NUMBER] Connecting call… ALL TASKS ALL TASKS ACTIVE TASKS TASKS IN WRAP …" at bounding box center [135, 406] width 212 height 755
type input "[PHONE_NUMBER]"
click at [692, 66] on icon at bounding box center [698, 68] width 12 height 12
click at [518, 146] on link "link to CRM" at bounding box center [525, 146] width 54 height 13
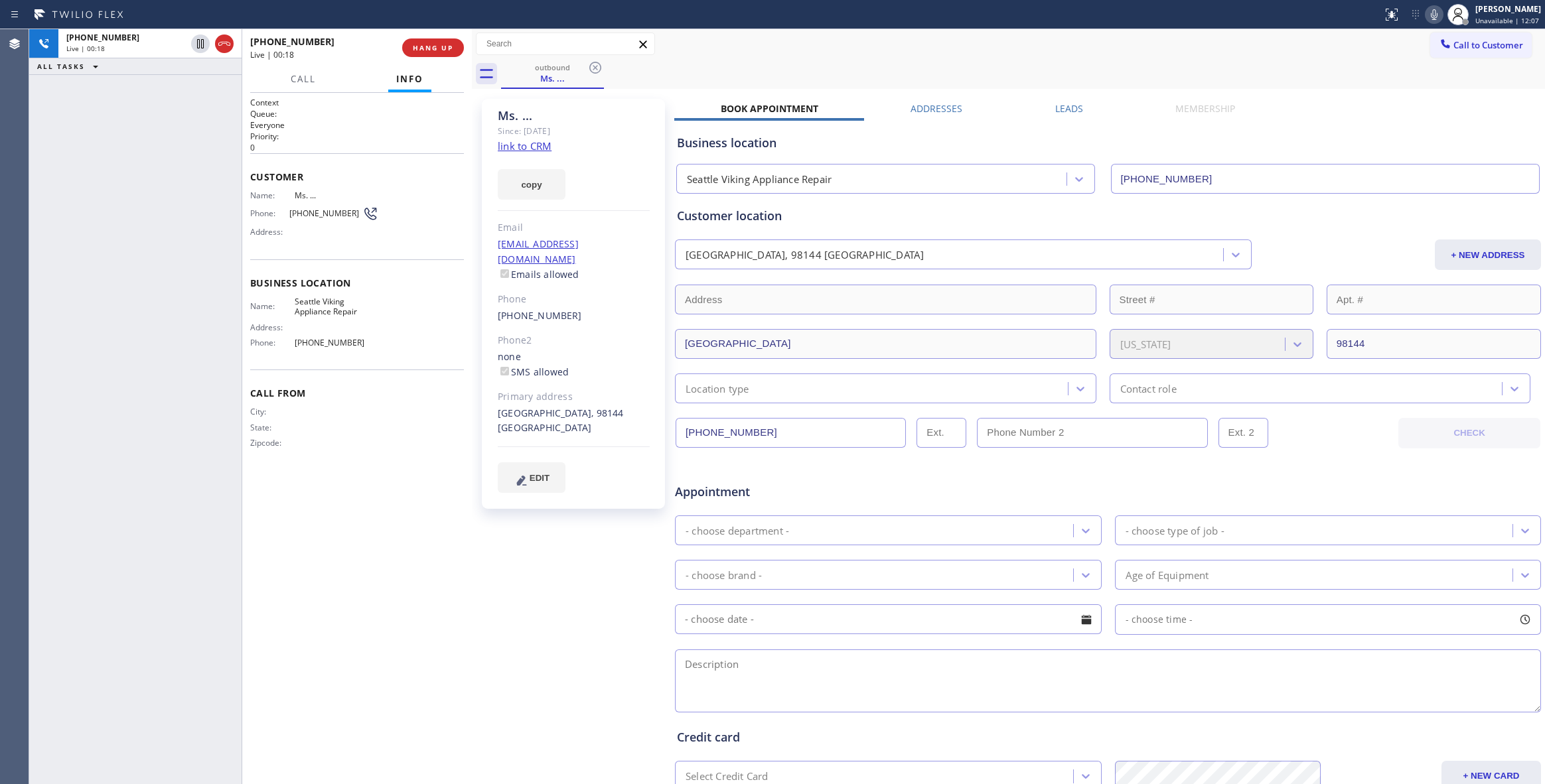
drag, startPoint x: 550, startPoint y: 607, endPoint x: 522, endPoint y: 508, distance: 102.9
click at [534, 551] on div "Ms. ... Since: [DATE] link to CRM copy Email [EMAIL_ADDRESS][DOMAIN_NAME] Email…" at bounding box center [575, 522] width 199 height 860
click at [422, 48] on span "HANG UP" at bounding box center [433, 48] width 41 height 9
click at [422, 48] on span "COMPLETE" at bounding box center [430, 48] width 46 height 9
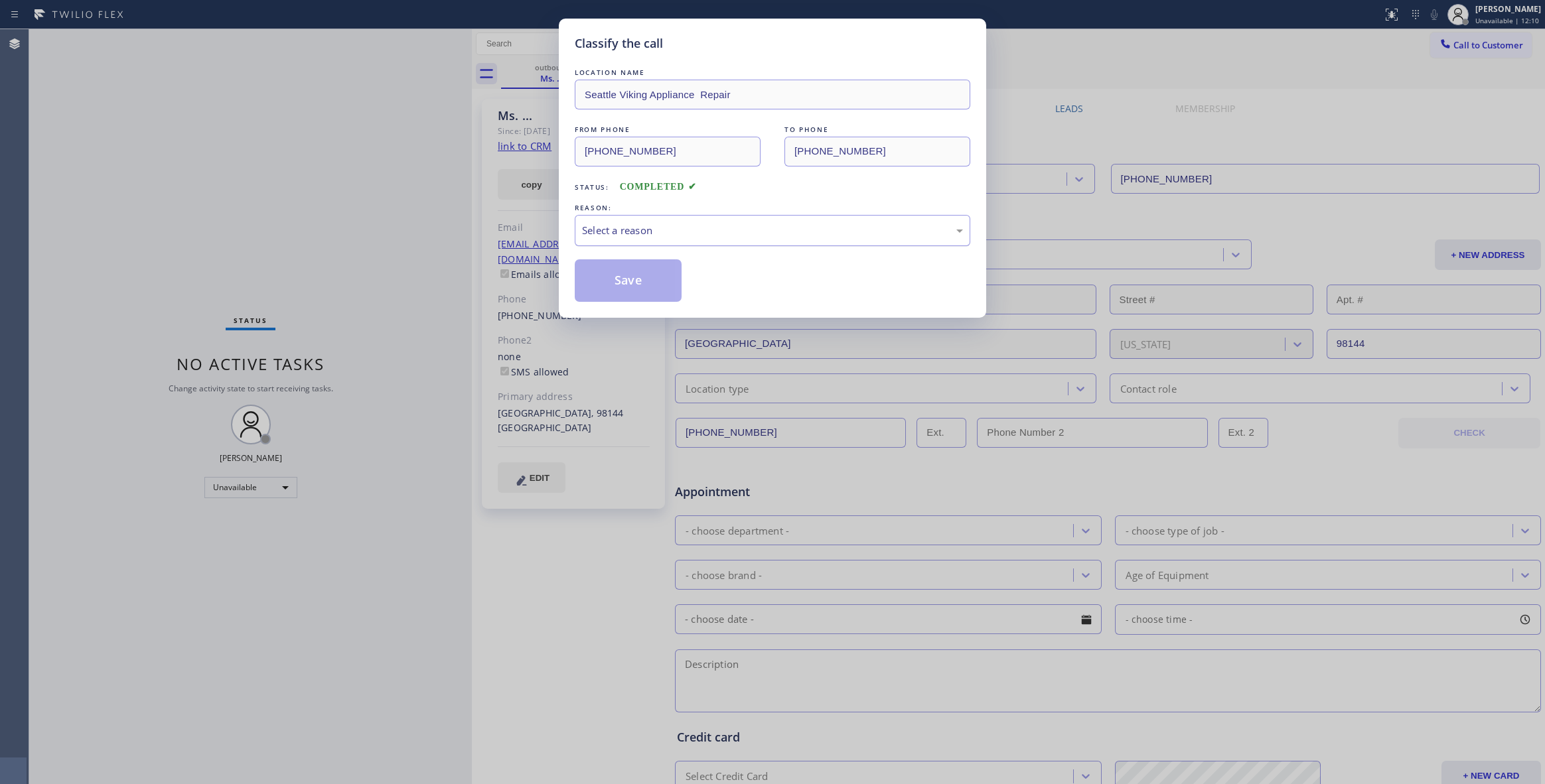
click at [614, 223] on div "Select a reason" at bounding box center [773, 230] width 381 height 15
click at [615, 285] on button "Save" at bounding box center [628, 281] width 107 height 42
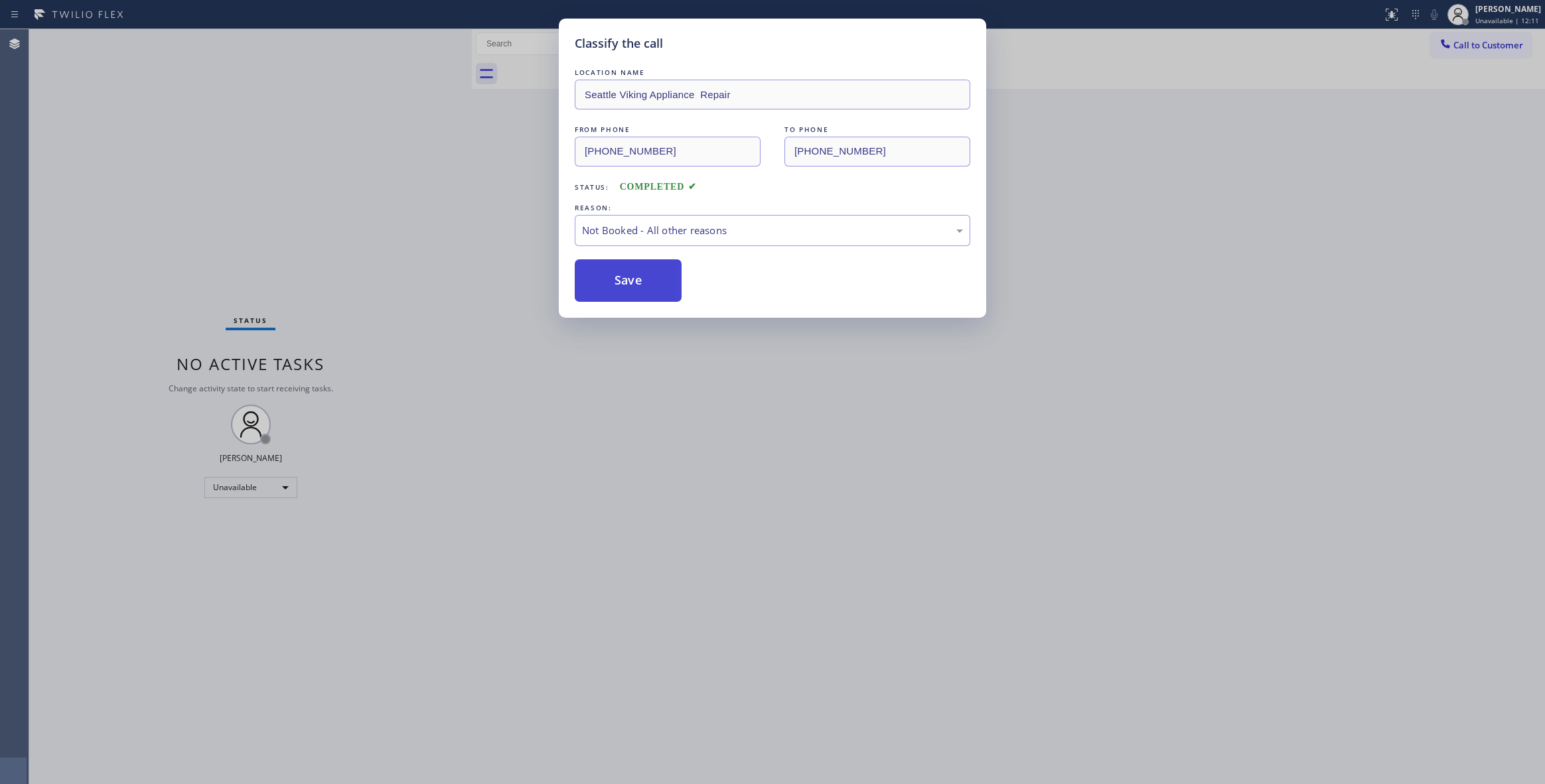
click at [615, 285] on button "Save" at bounding box center [628, 281] width 107 height 42
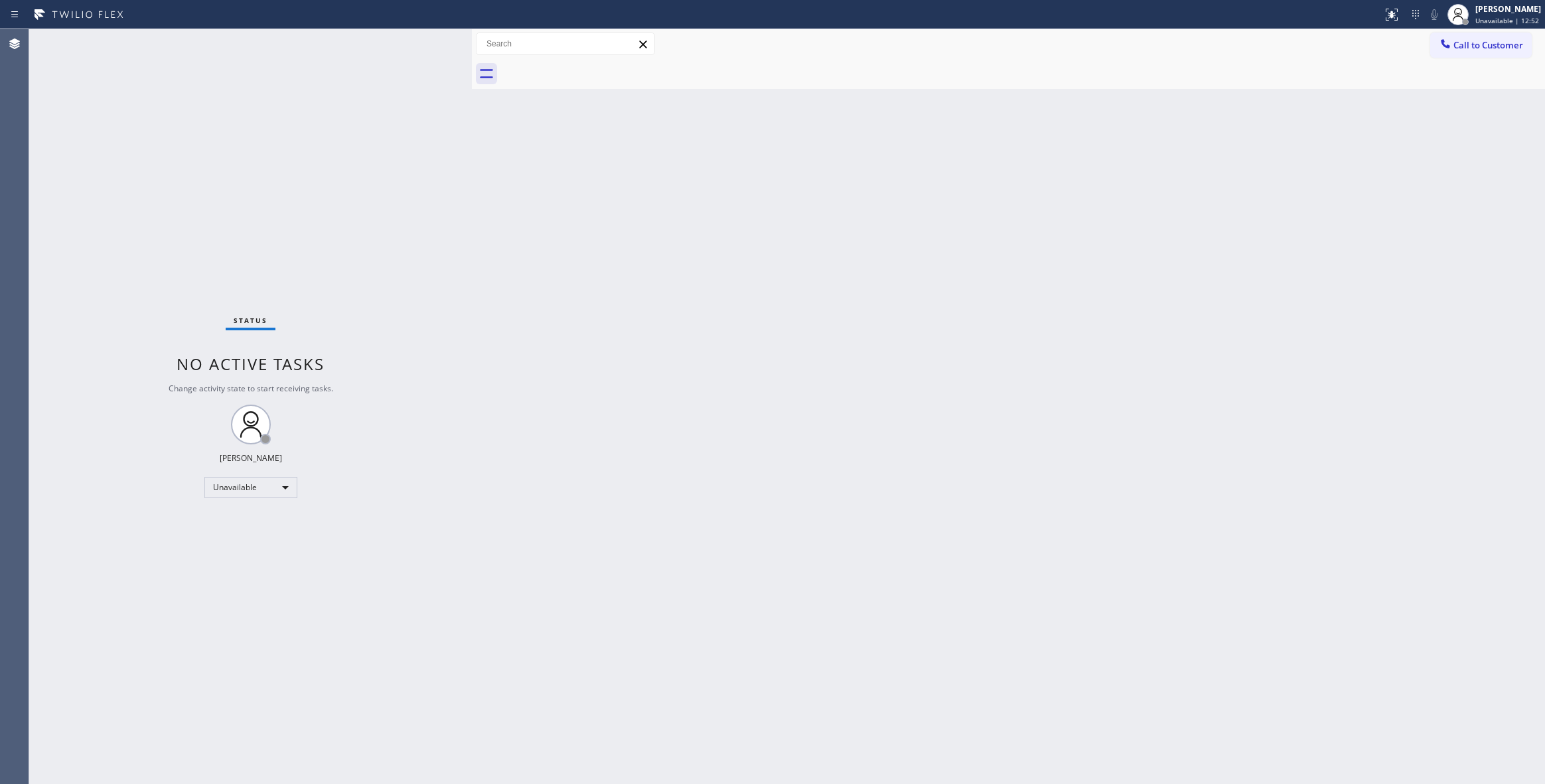
drag, startPoint x: 81, startPoint y: 700, endPoint x: 110, endPoint y: 613, distance: 91.7
click at [81, 700] on div "Status No active tasks Change activity state to start receiving tasks. [PERSON_…" at bounding box center [250, 406] width 443 height 755
drag, startPoint x: 1513, startPoint y: 48, endPoint x: 1184, endPoint y: 106, distance: 334.1
click at [1511, 48] on span "Call to Customer" at bounding box center [1488, 45] width 70 height 12
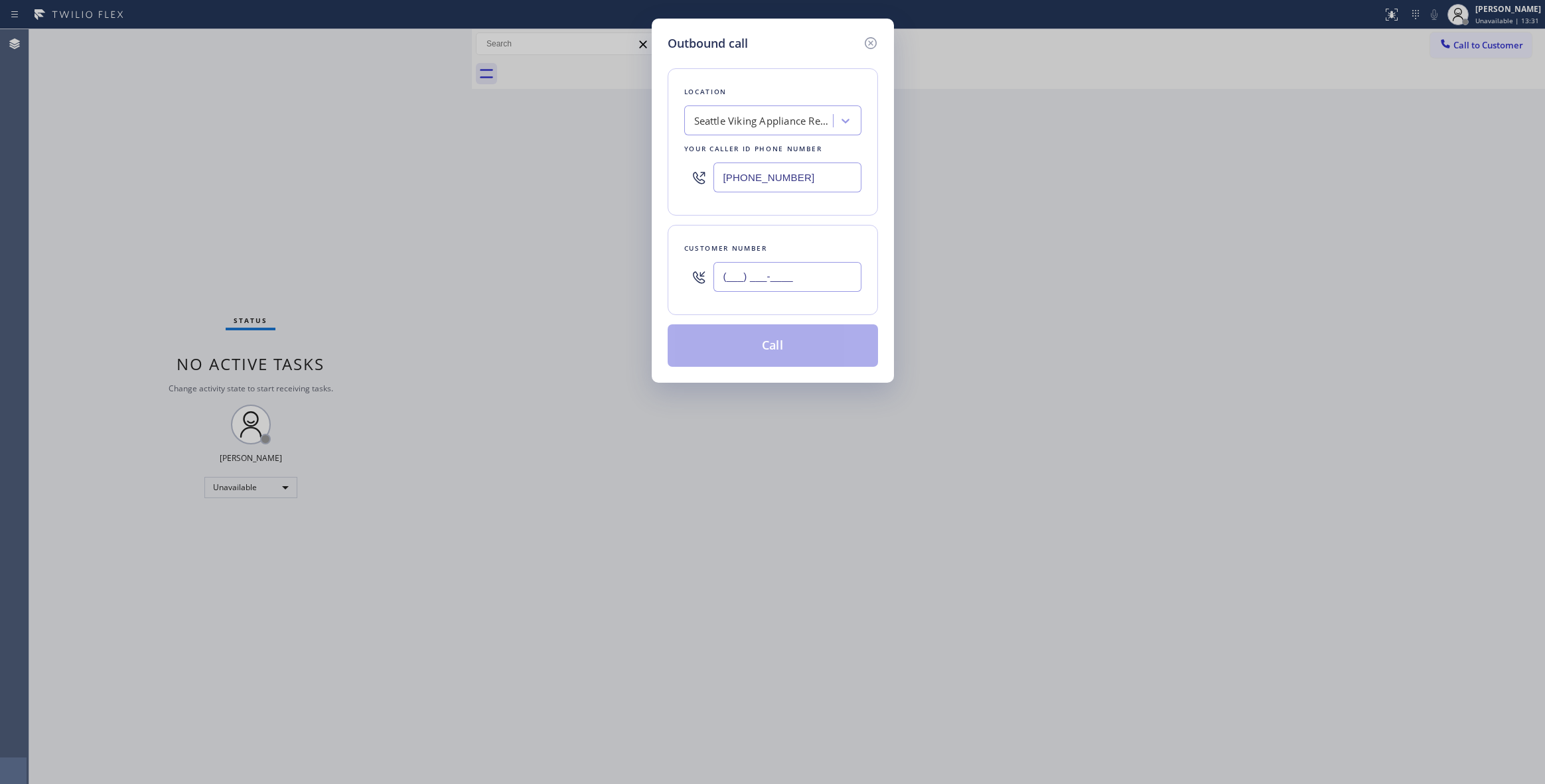
click at [763, 277] on input "(___) ___-____" at bounding box center [787, 277] width 148 height 30
paste input "949) 306-4186"
type input "[PHONE_NUMBER]"
drag, startPoint x: 836, startPoint y: 171, endPoint x: 502, endPoint y: 181, distance: 334.1
click at [476, 171] on div "Outbound call Location [GEOGRAPHIC_DATA] Viking Appliance Repair Your caller id…" at bounding box center [772, 392] width 1545 height 784
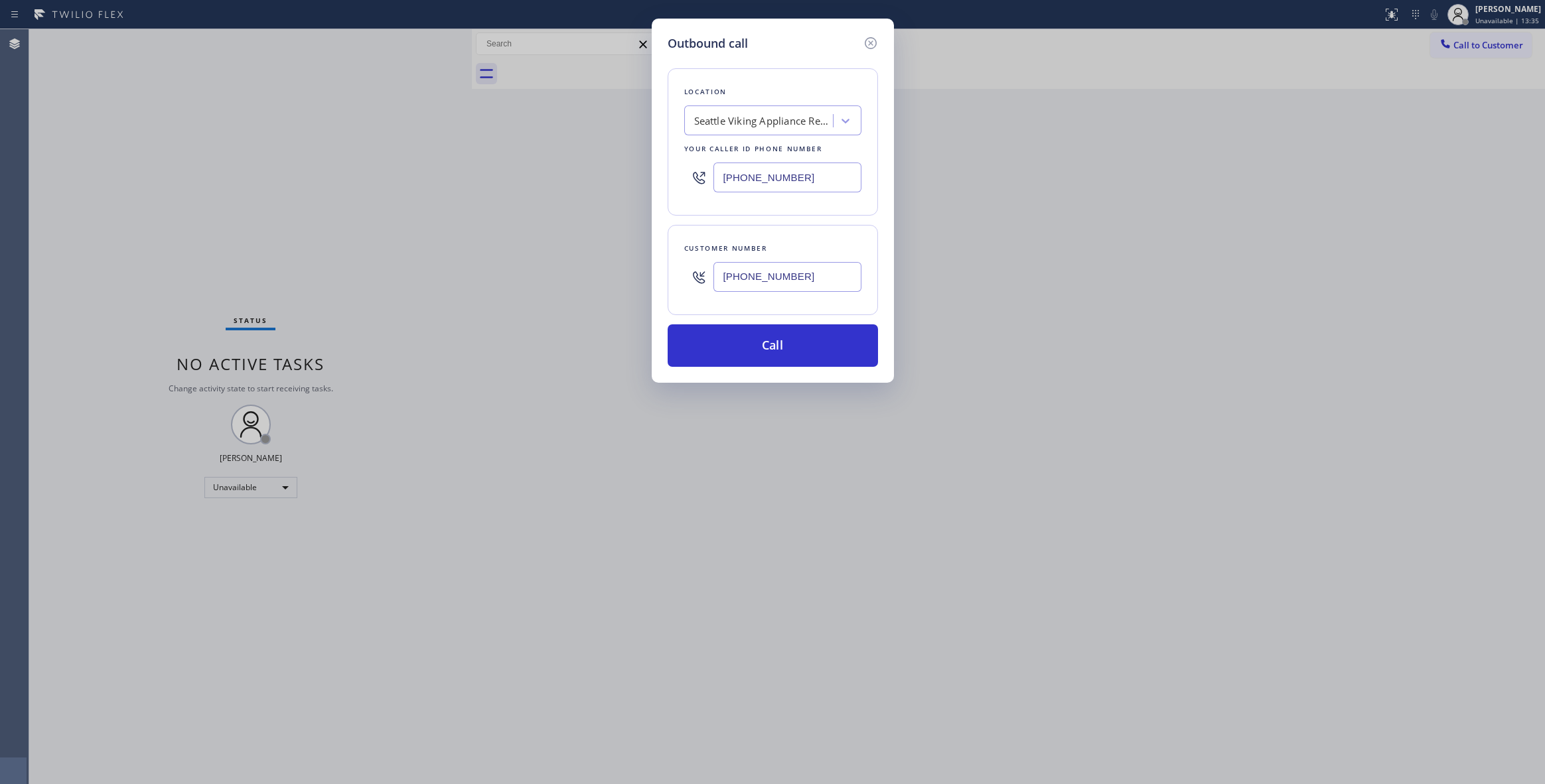
paste input "844) 735-4685"
type input "[PHONE_NUMBER]"
click at [794, 343] on button "Call" at bounding box center [773, 346] width 210 height 42
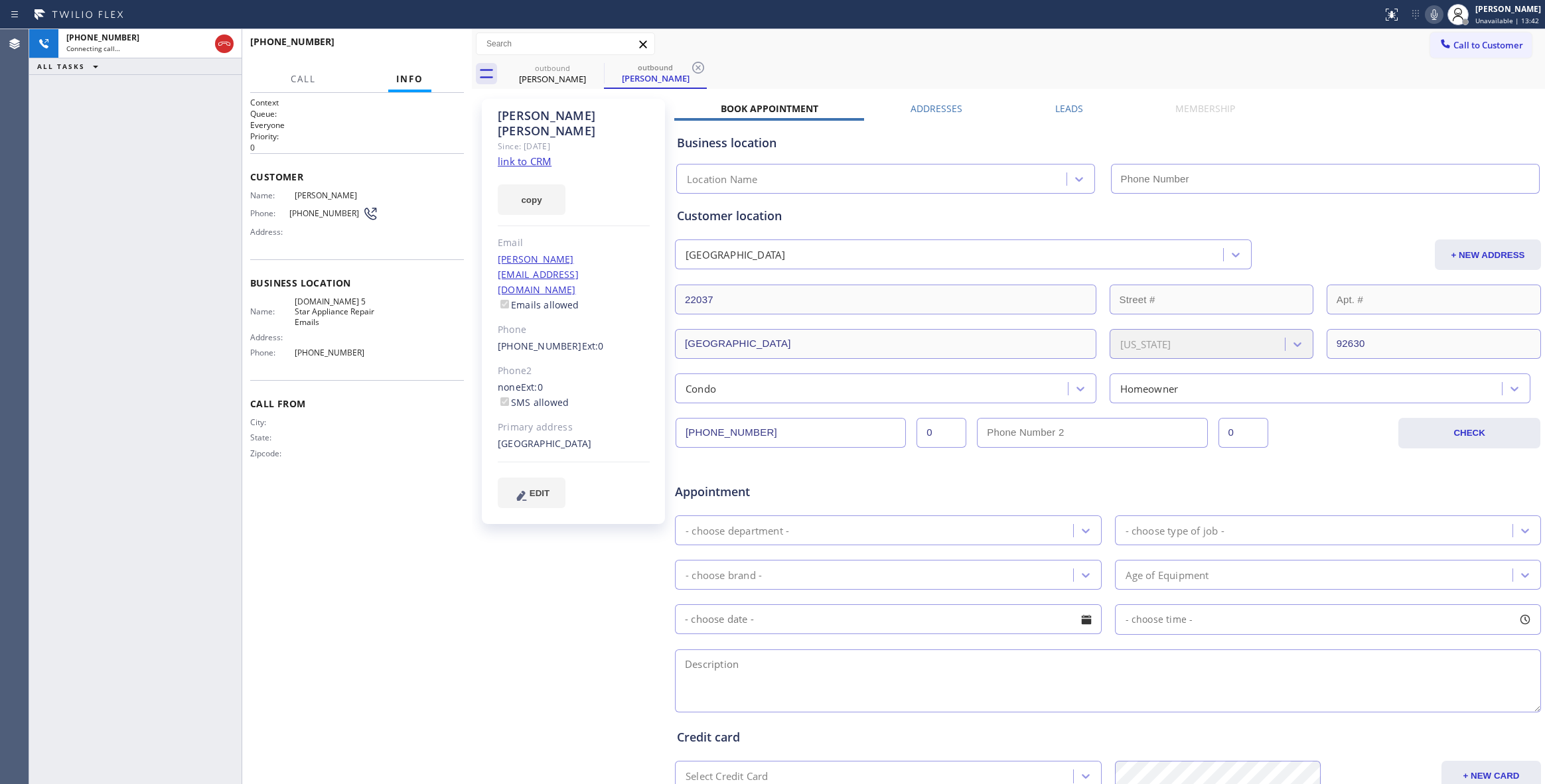
type input "[PHONE_NUMBER]"
click at [120, 643] on div "[PHONE_NUMBER] Connecting call… ALL TASKS ALL TASKS ACTIVE TASKS TASKS IN WRAP …" at bounding box center [135, 406] width 212 height 755
click at [701, 69] on icon at bounding box center [698, 68] width 16 height 16
click at [438, 48] on span "HANG UP" at bounding box center [433, 48] width 41 height 9
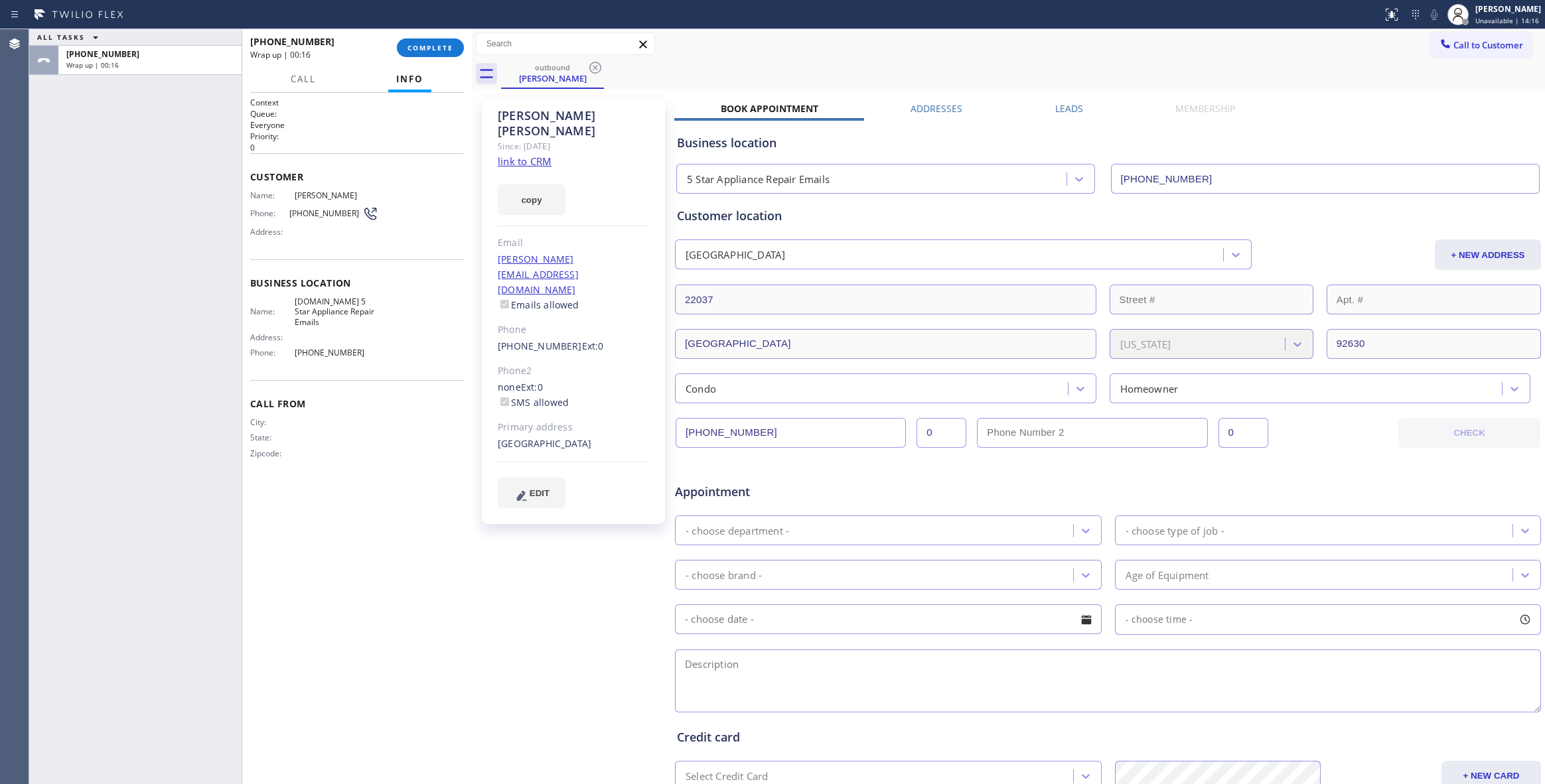
click at [539, 560] on div "[PERSON_NAME] Since: [DATE] link to CRM copy Email [PERSON_NAME][EMAIL_ADDRESS]…" at bounding box center [575, 522] width 199 height 860
click at [108, 245] on div "ALL TASKS ALL TASKS ACTIVE TASKS TASKS IN WRAP UP [PHONE_NUMBER] Wrap up | 00:43" at bounding box center [135, 406] width 212 height 755
click at [211, 362] on div "ALL TASKS ALL TASKS ACTIVE TASKS TASKS IN WRAP UP [PHONE_NUMBER] Wrap up | 01:07" at bounding box center [135, 406] width 212 height 755
click at [56, 669] on div "ALL TASKS ALL TASKS ACTIVE TASKS TASKS IN WRAP UP [PHONE_NUMBER] Wrap up | 03:51" at bounding box center [135, 406] width 212 height 755
click at [420, 38] on div "[PHONE_NUMBER] Wrap up | 06:22 COMPLETE" at bounding box center [357, 48] width 214 height 35
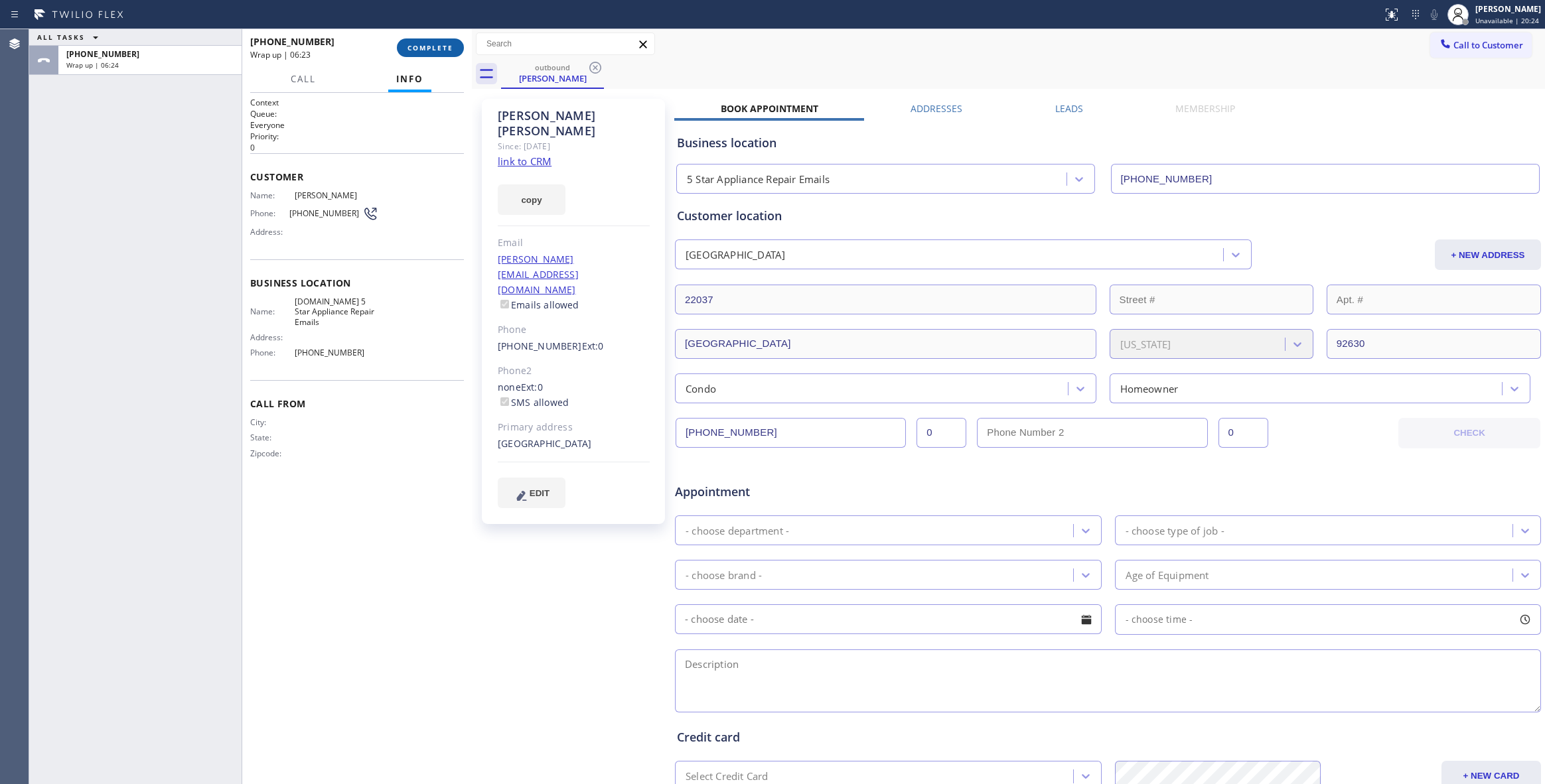
click at [421, 44] on span "COMPLETE" at bounding box center [430, 48] width 46 height 9
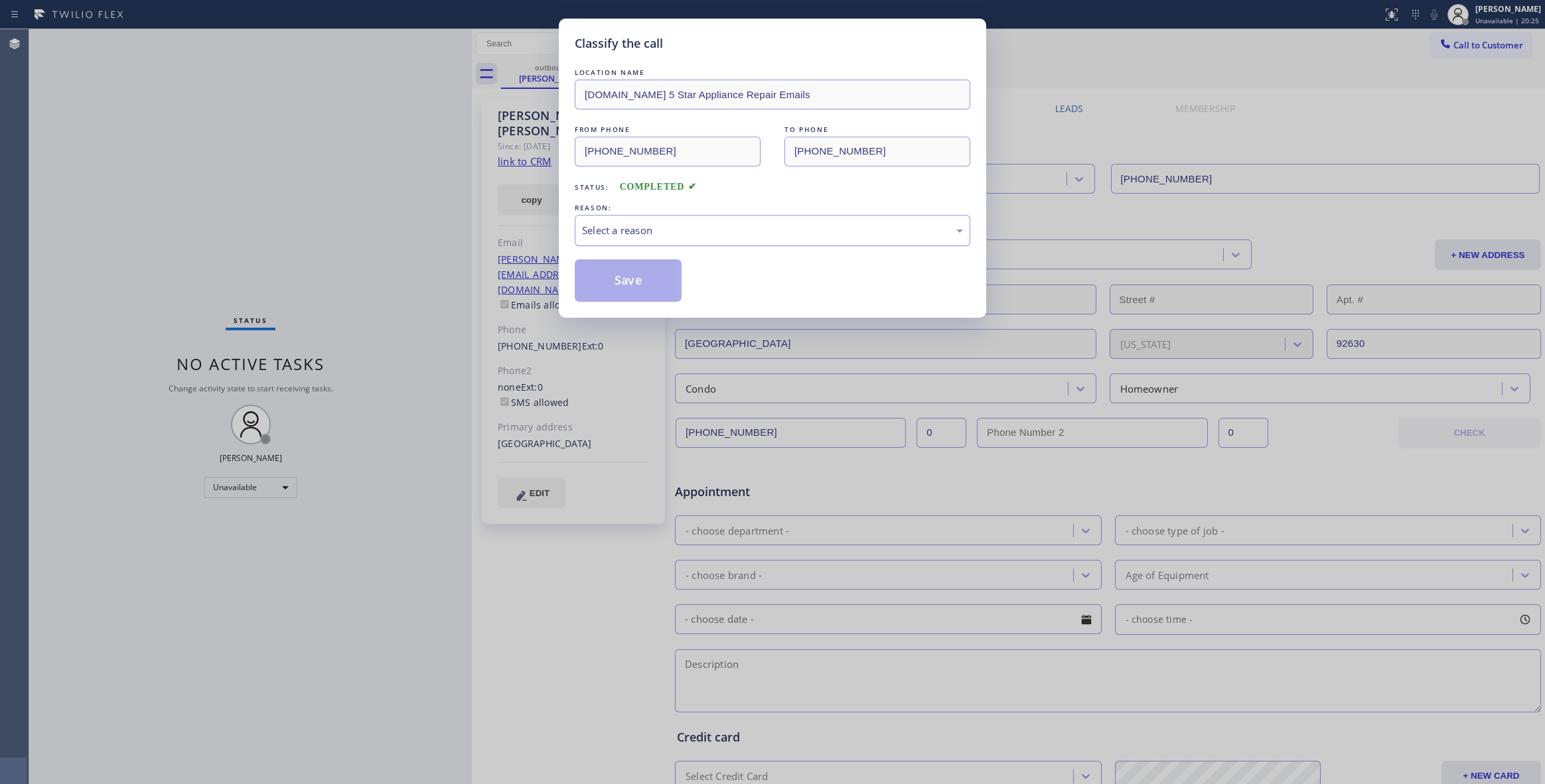
click at [657, 232] on div "Select a reason" at bounding box center [773, 230] width 381 height 15
click at [637, 272] on button "Save" at bounding box center [628, 281] width 107 height 42
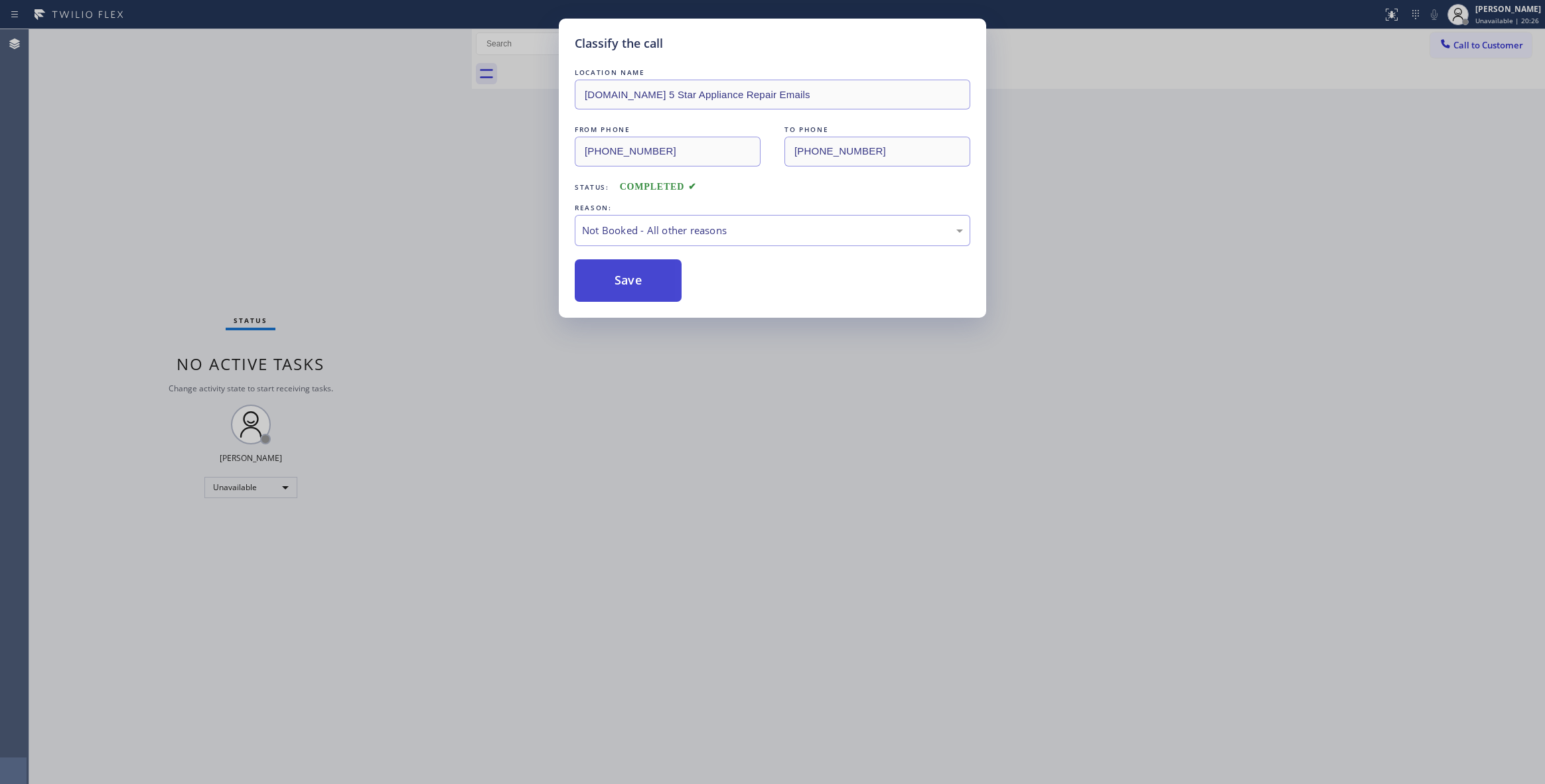
click at [637, 272] on button "Save" at bounding box center [628, 281] width 107 height 42
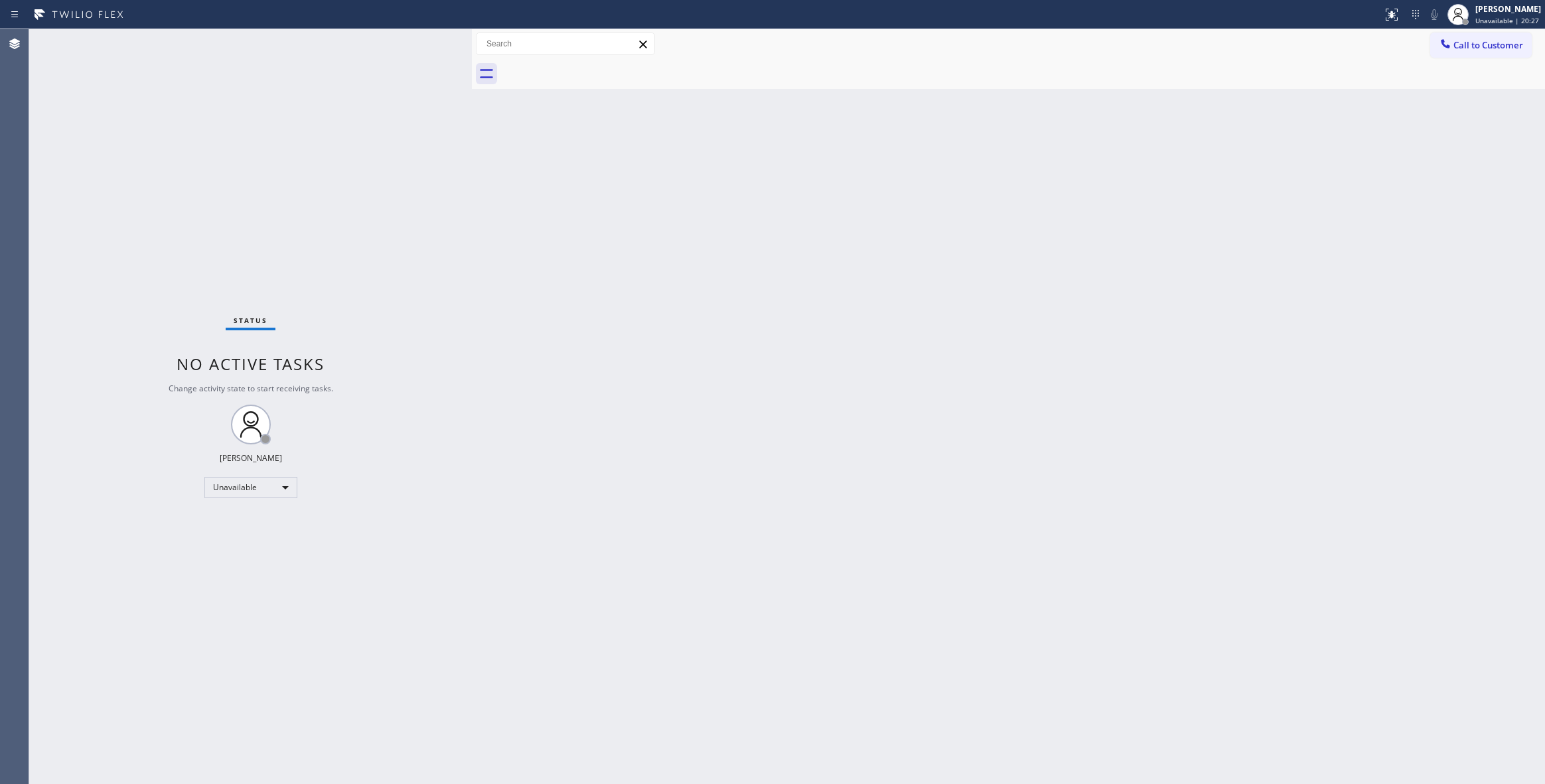
click at [1479, 46] on span "Call to Customer" at bounding box center [1488, 45] width 70 height 12
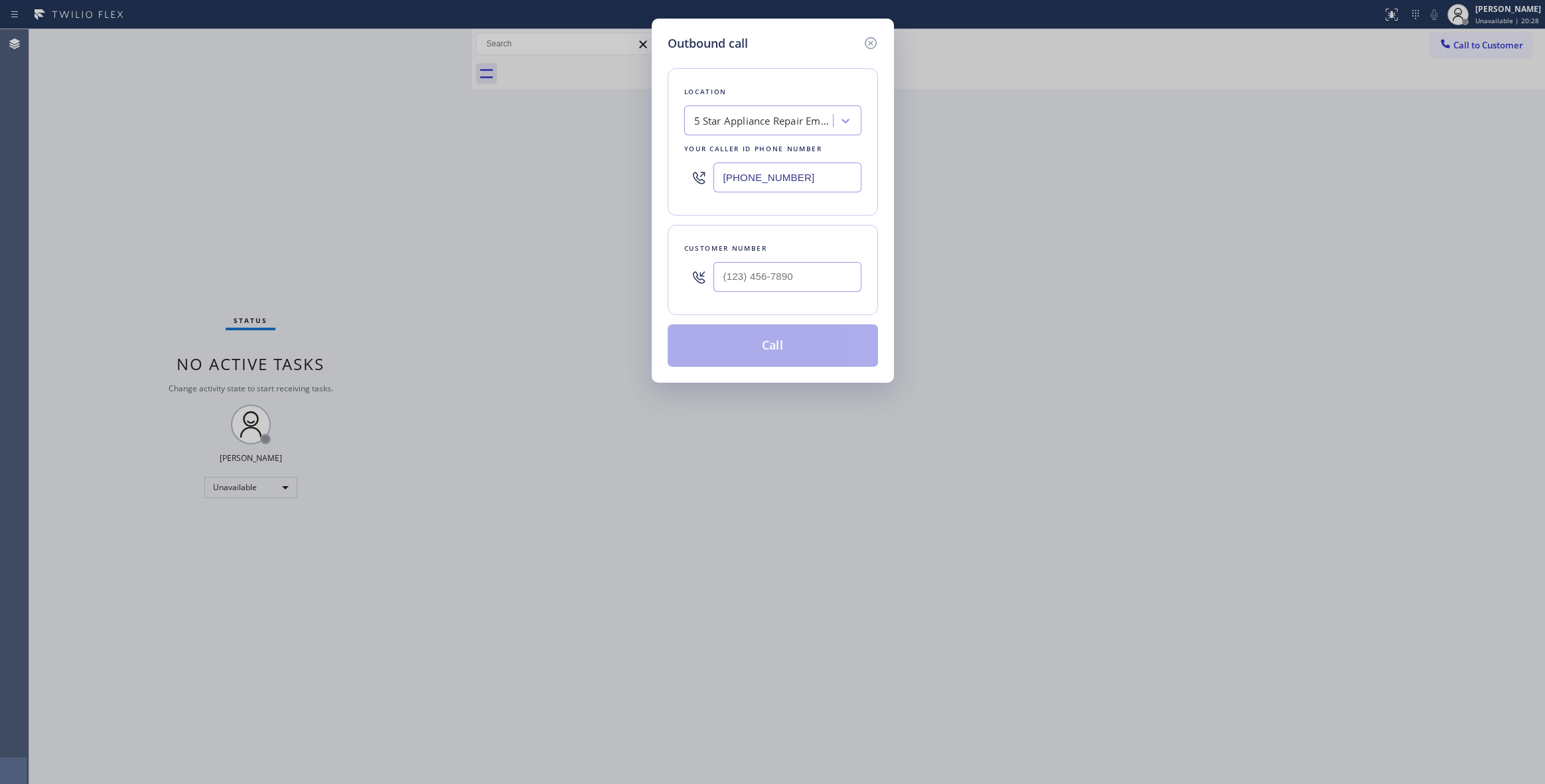
click at [762, 297] on div at bounding box center [787, 277] width 148 height 43
click at [765, 284] on input "(___) ___-____" at bounding box center [787, 277] width 148 height 30
paste input "530) 913-3157"
type input "[PHONE_NUMBER]"
drag, startPoint x: 818, startPoint y: 179, endPoint x: 606, endPoint y: 271, distance: 231.1
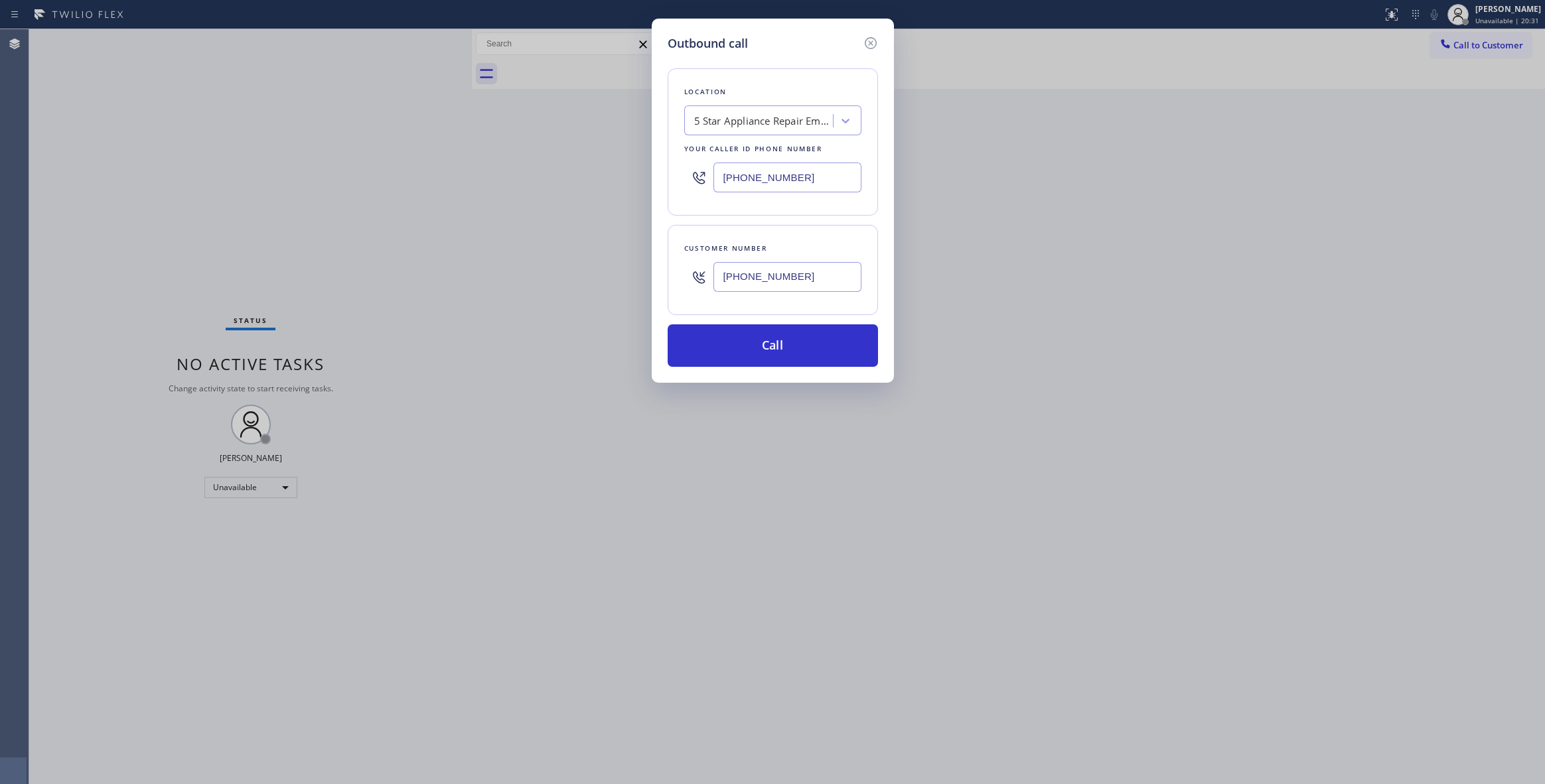
click at [343, 163] on div "Outbound call Location 5 Star Appliance Repair Emails Your caller id phone numb…" at bounding box center [772, 392] width 1545 height 784
paste input "55) 731-4952"
type input "[PHONE_NUMBER]"
click at [799, 356] on button "Call" at bounding box center [773, 346] width 210 height 42
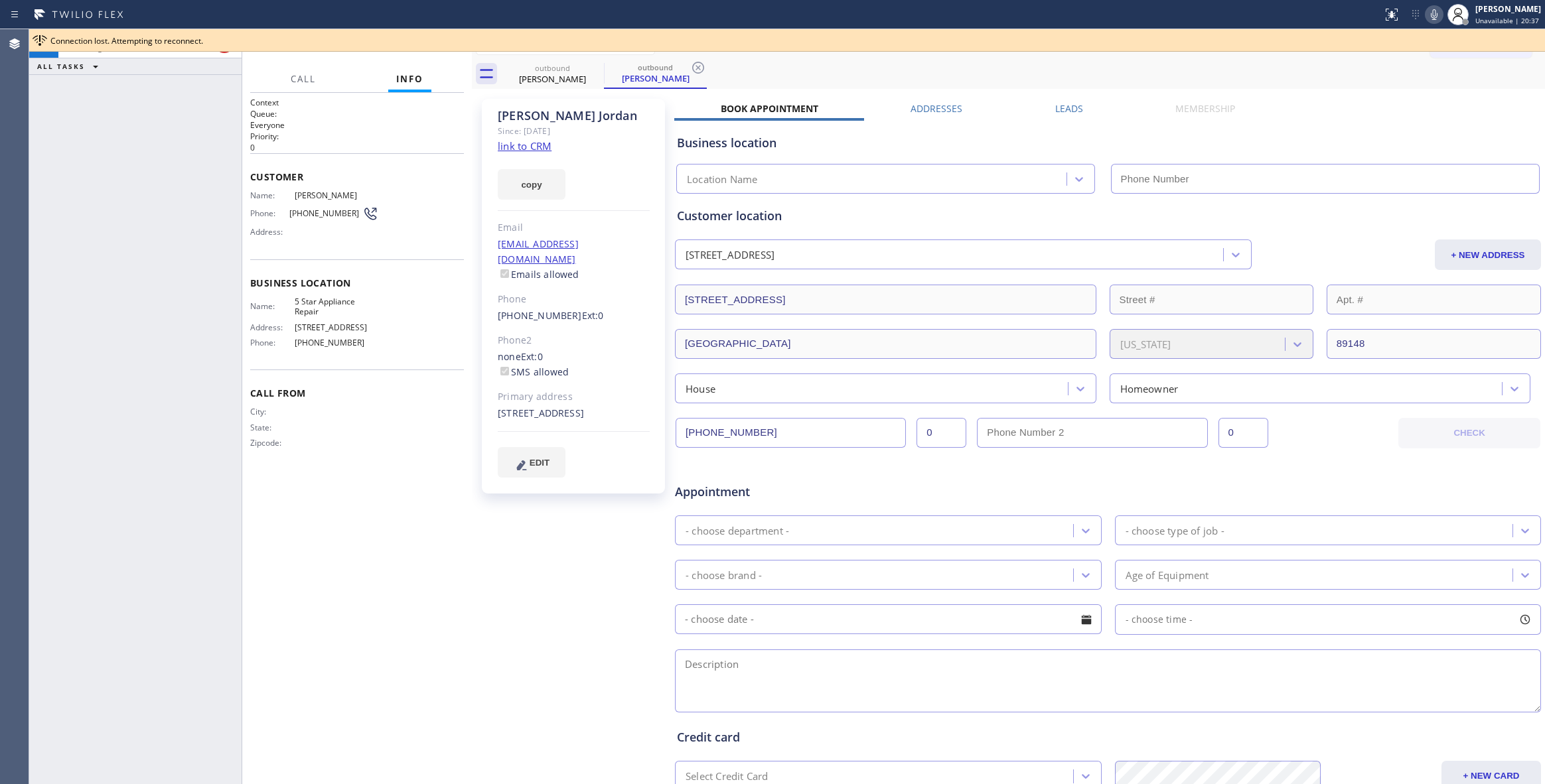
type input "[PHONE_NUMBER]"
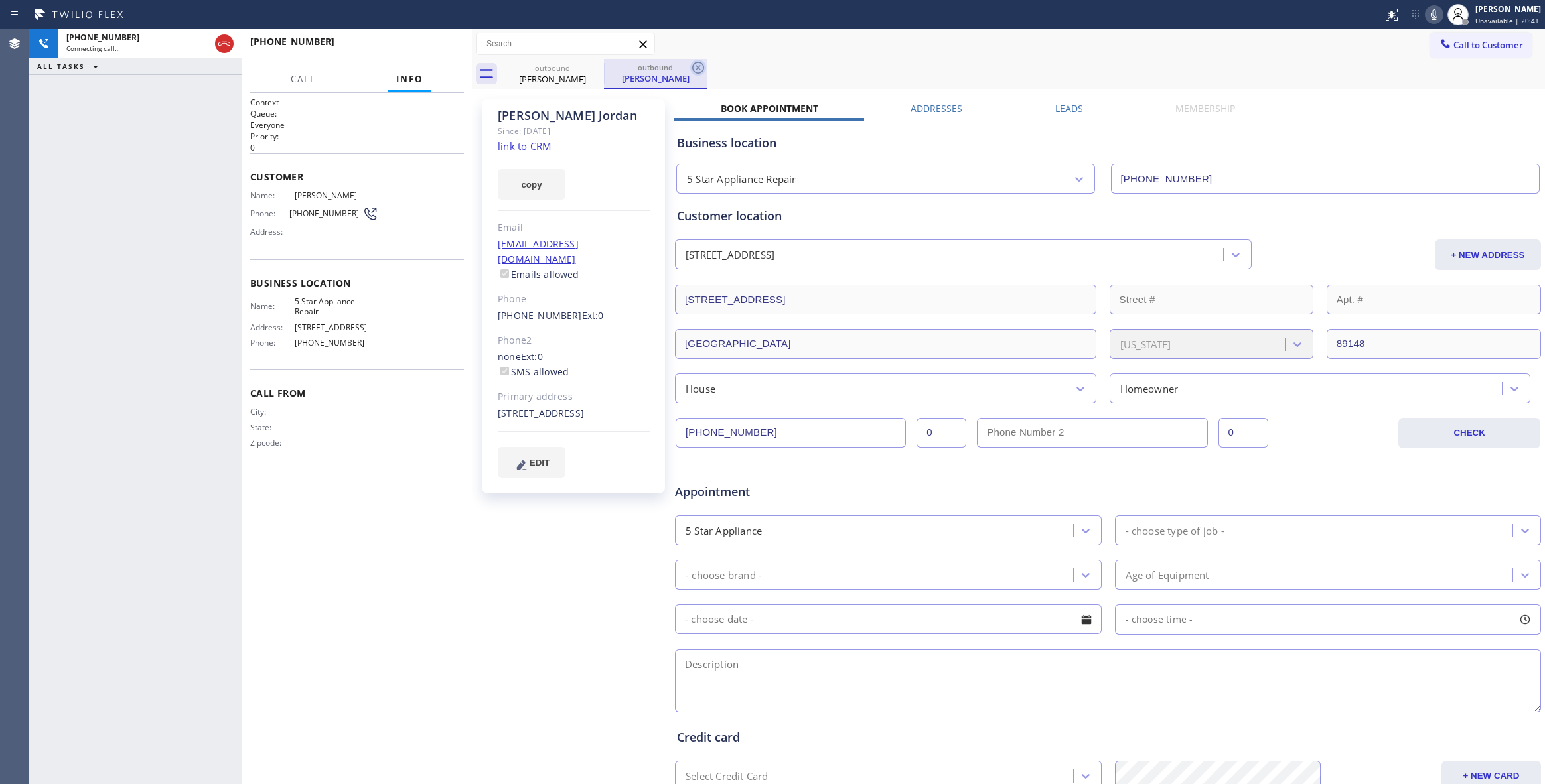
click at [696, 67] on icon at bounding box center [698, 68] width 12 height 12
click at [554, 582] on div "[PERSON_NAME] Since: [DATE] link to CRM copy Email [EMAIL_ADDRESS][DOMAIN_NAME]…" at bounding box center [575, 522] width 199 height 860
drag, startPoint x: 466, startPoint y: 712, endPoint x: 486, endPoint y: 781, distance: 71.8
click at [479, 783] on div "[PHONE_NUMBER] Connecting call… ALL TASKS ALL TASKS ACTIVE TASKS TASKS IN WRAP …" at bounding box center [787, 406] width 1516 height 755
drag, startPoint x: 106, startPoint y: 251, endPoint x: 175, endPoint y: 181, distance: 98.3
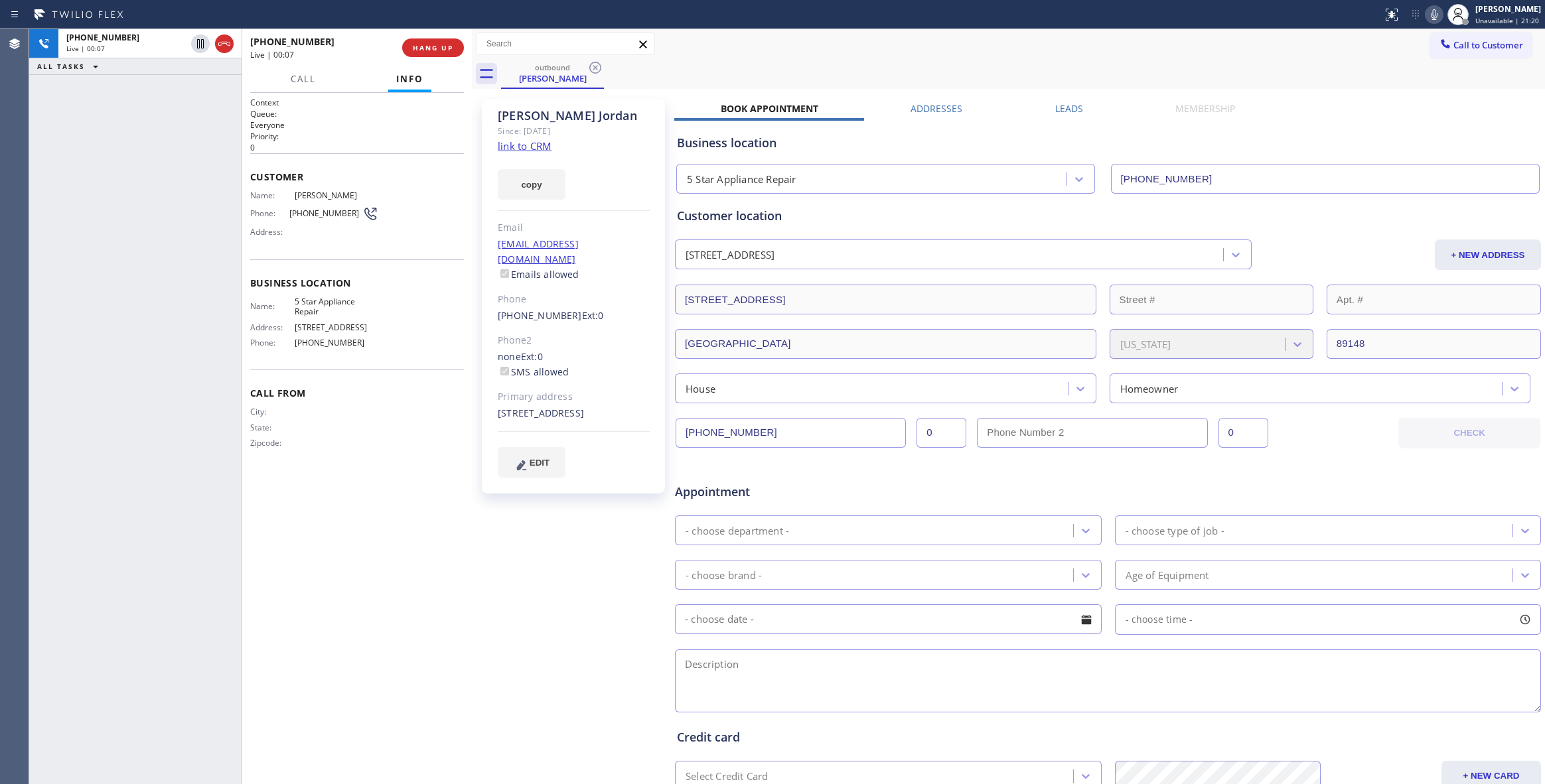
click at [105, 242] on div "[PHONE_NUMBER] Live | 00:07 ALL TASKS ALL TASKS ACTIVE TASKS TASKS IN WRAP UP" at bounding box center [135, 406] width 212 height 755
click at [447, 41] on button "HANG UP" at bounding box center [433, 48] width 62 height 19
click at [538, 143] on link "link to CRM" at bounding box center [525, 146] width 54 height 13
click at [447, 49] on span "COMPLETE" at bounding box center [430, 48] width 46 height 9
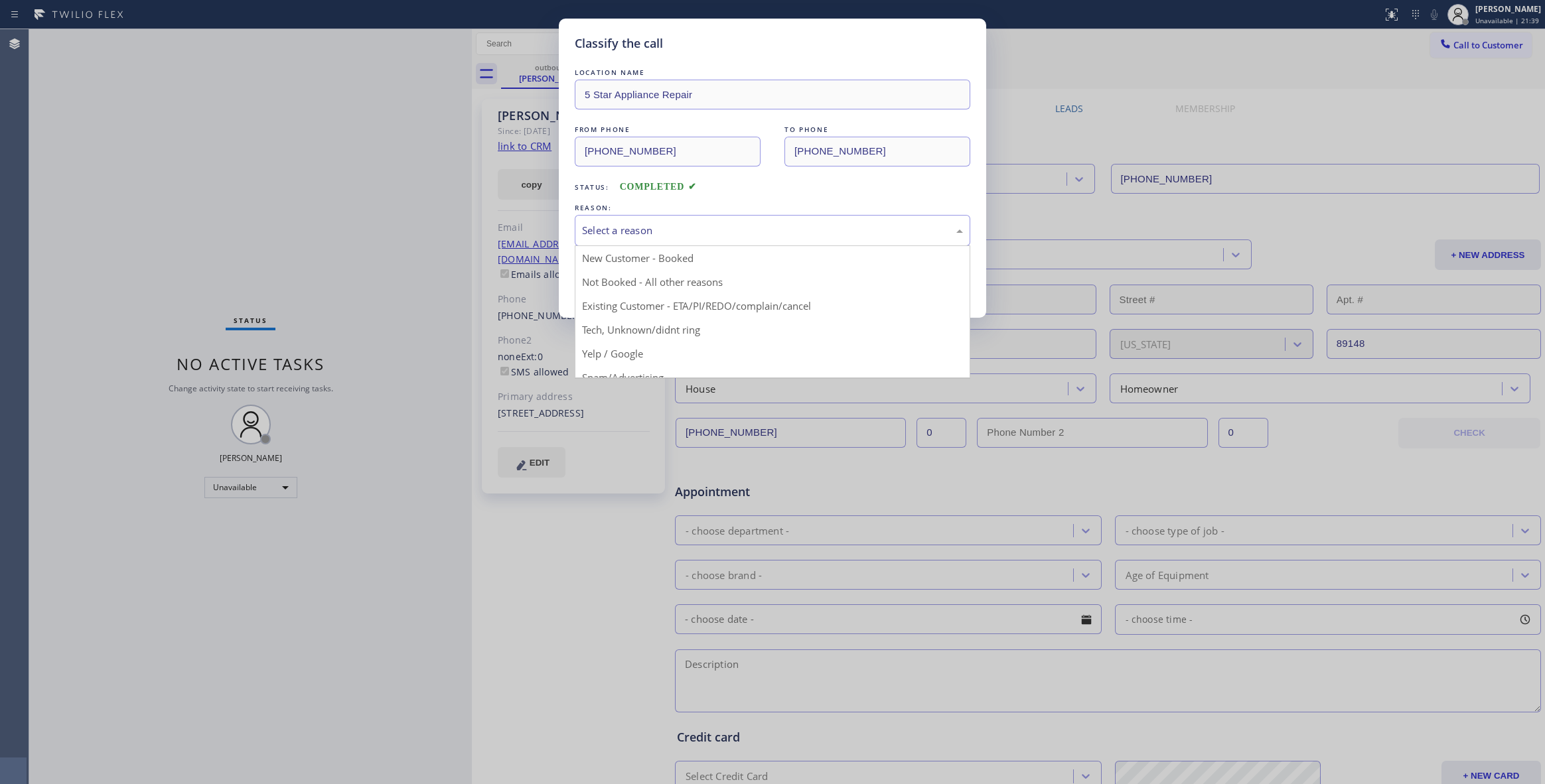
click at [649, 215] on div "Select a reason" at bounding box center [773, 230] width 396 height 31
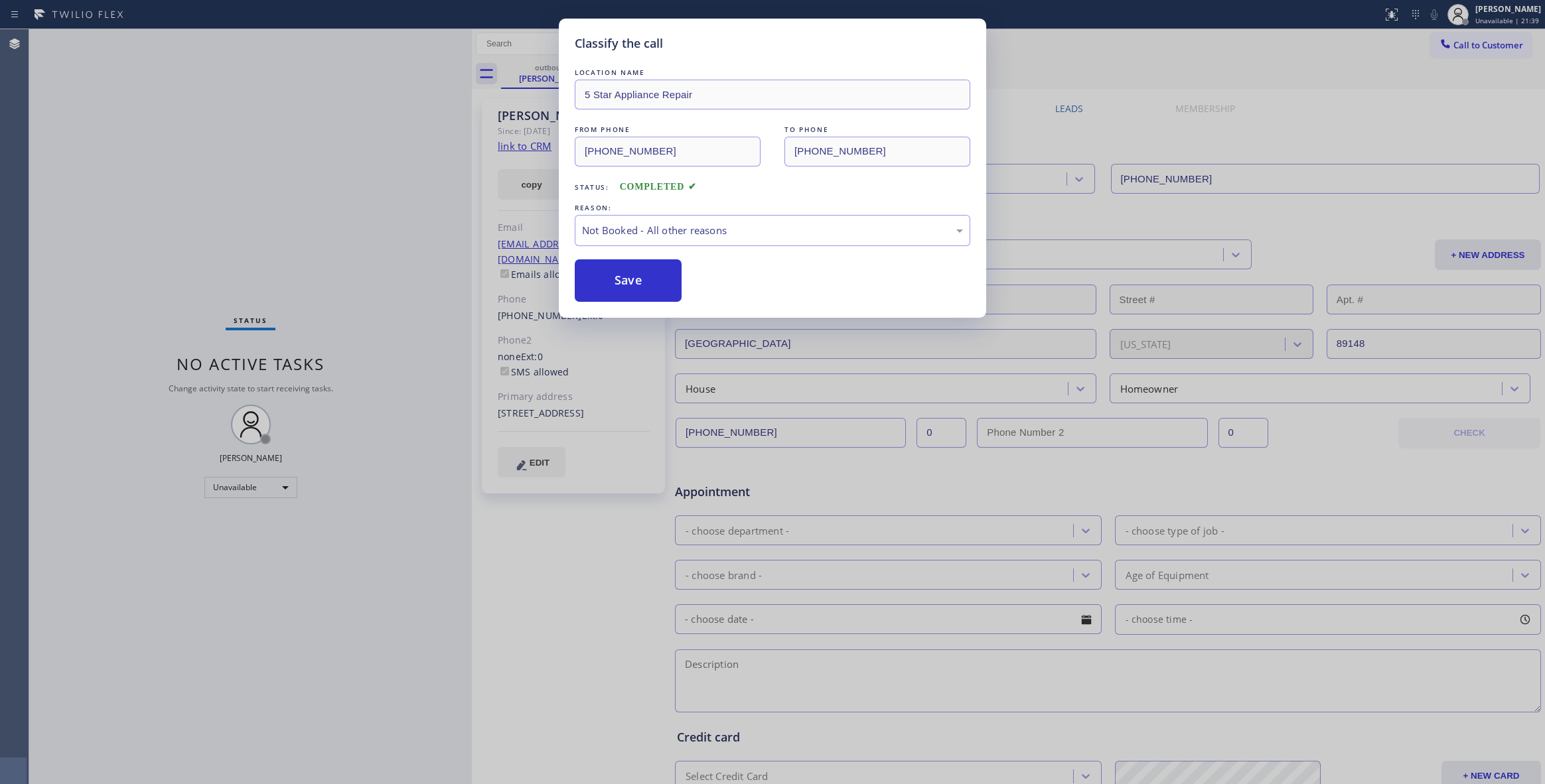
click at [631, 281] on button "Save" at bounding box center [628, 281] width 107 height 42
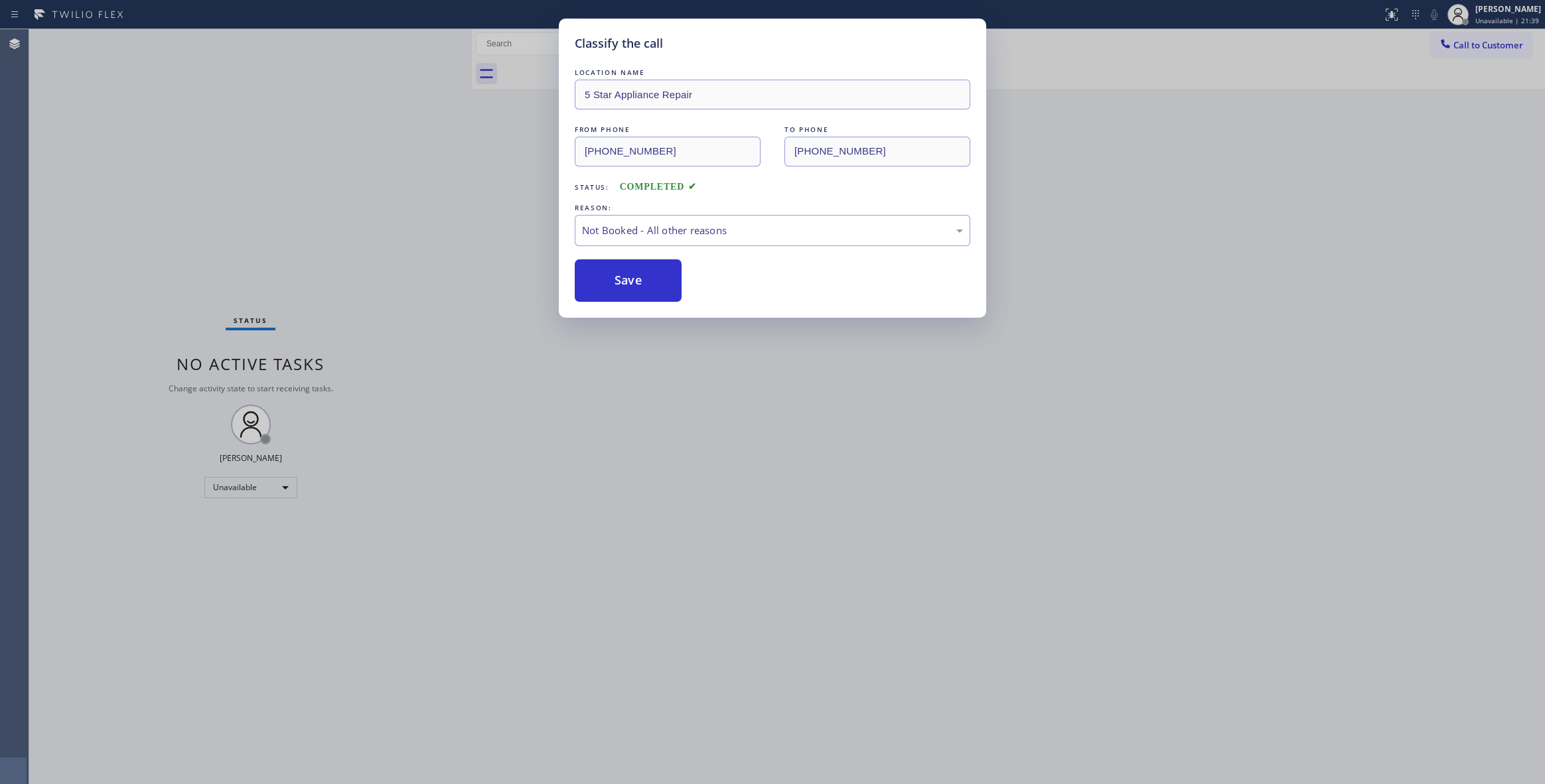
click at [631, 281] on button "Save" at bounding box center [628, 281] width 107 height 42
drag, startPoint x: 631, startPoint y: 281, endPoint x: 607, endPoint y: 281, distance: 24.0
click at [607, 281] on button "Save" at bounding box center [628, 281] width 107 height 42
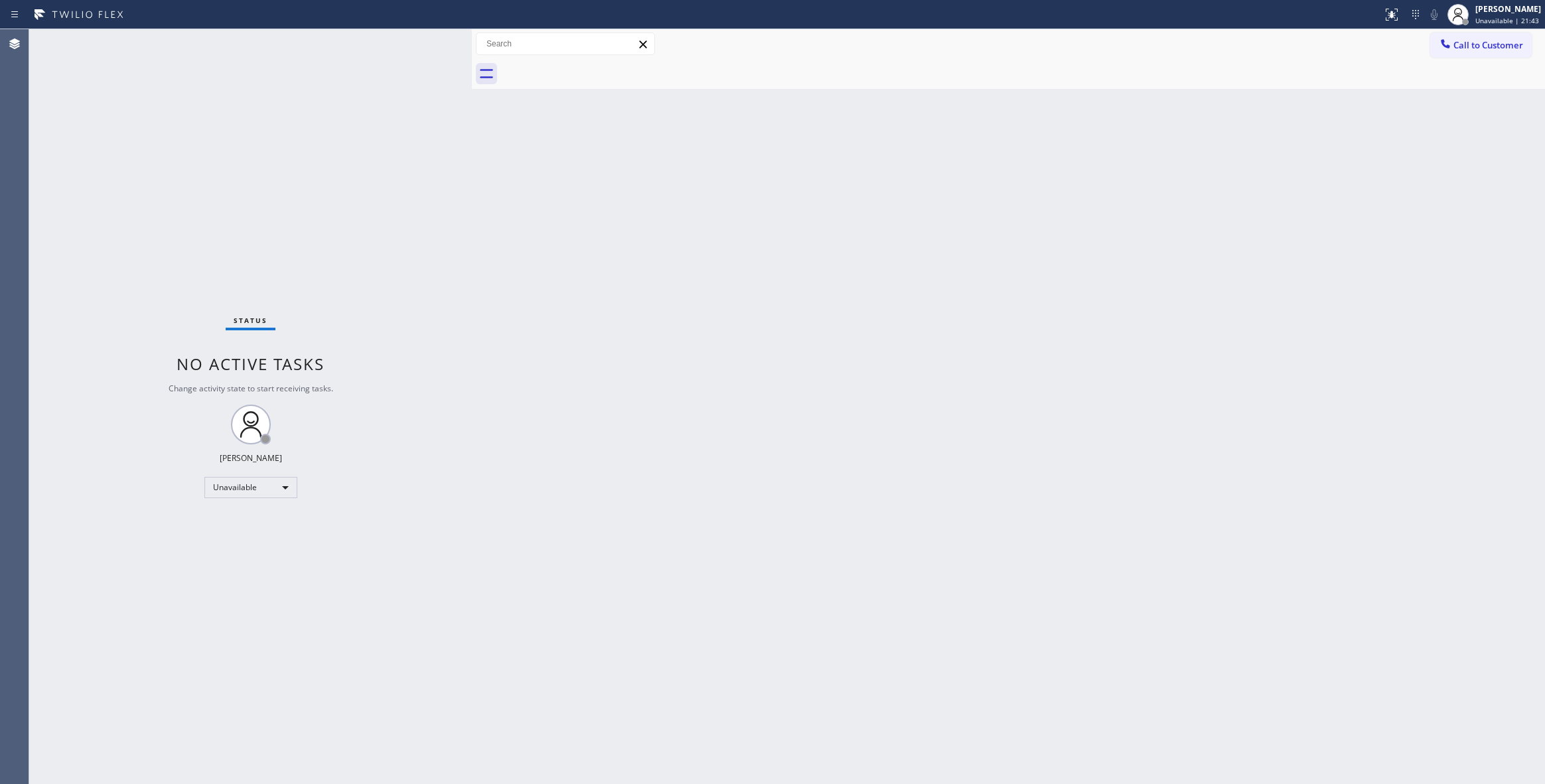
click at [1119, 277] on div "Back to Dashboard Change Sender ID Customers Technicians Select a contact Outbo…" at bounding box center [1009, 406] width 1073 height 755
drag, startPoint x: 1501, startPoint y: 46, endPoint x: 1410, endPoint y: 68, distance: 93.6
click at [1499, 46] on span "Call to Customer" at bounding box center [1488, 45] width 70 height 12
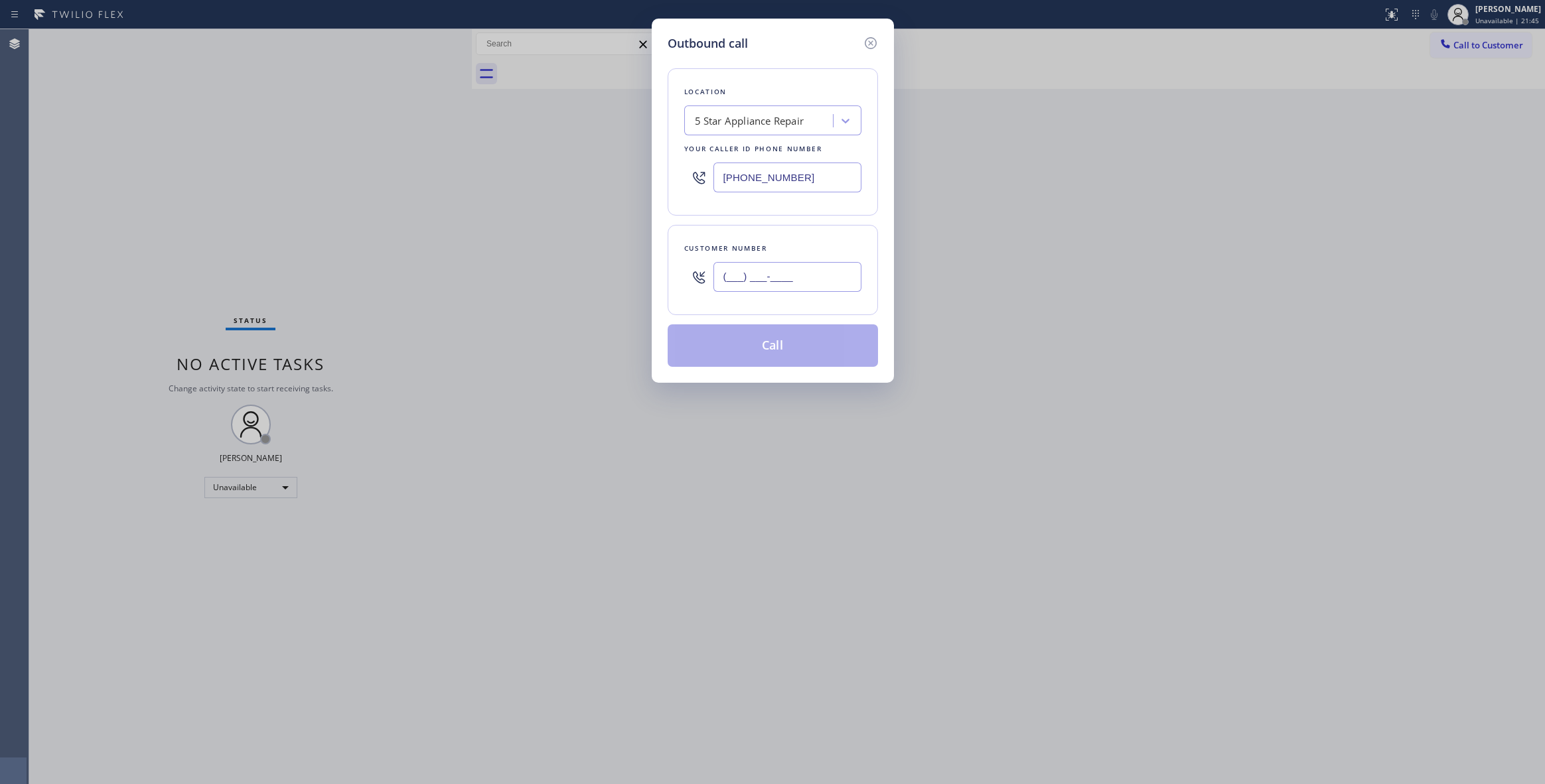
click at [752, 279] on input "(___) ___-____" at bounding box center [787, 277] width 148 height 30
paste input "480) 205-6725"
type input "[PHONE_NUMBER]"
drag, startPoint x: 823, startPoint y: 178, endPoint x: 112, endPoint y: 210, distance: 711.7
click at [112, 210] on div "Outbound call Location 5 Star Appliance Repair Your caller id phone number [PHO…" at bounding box center [772, 392] width 1545 height 784
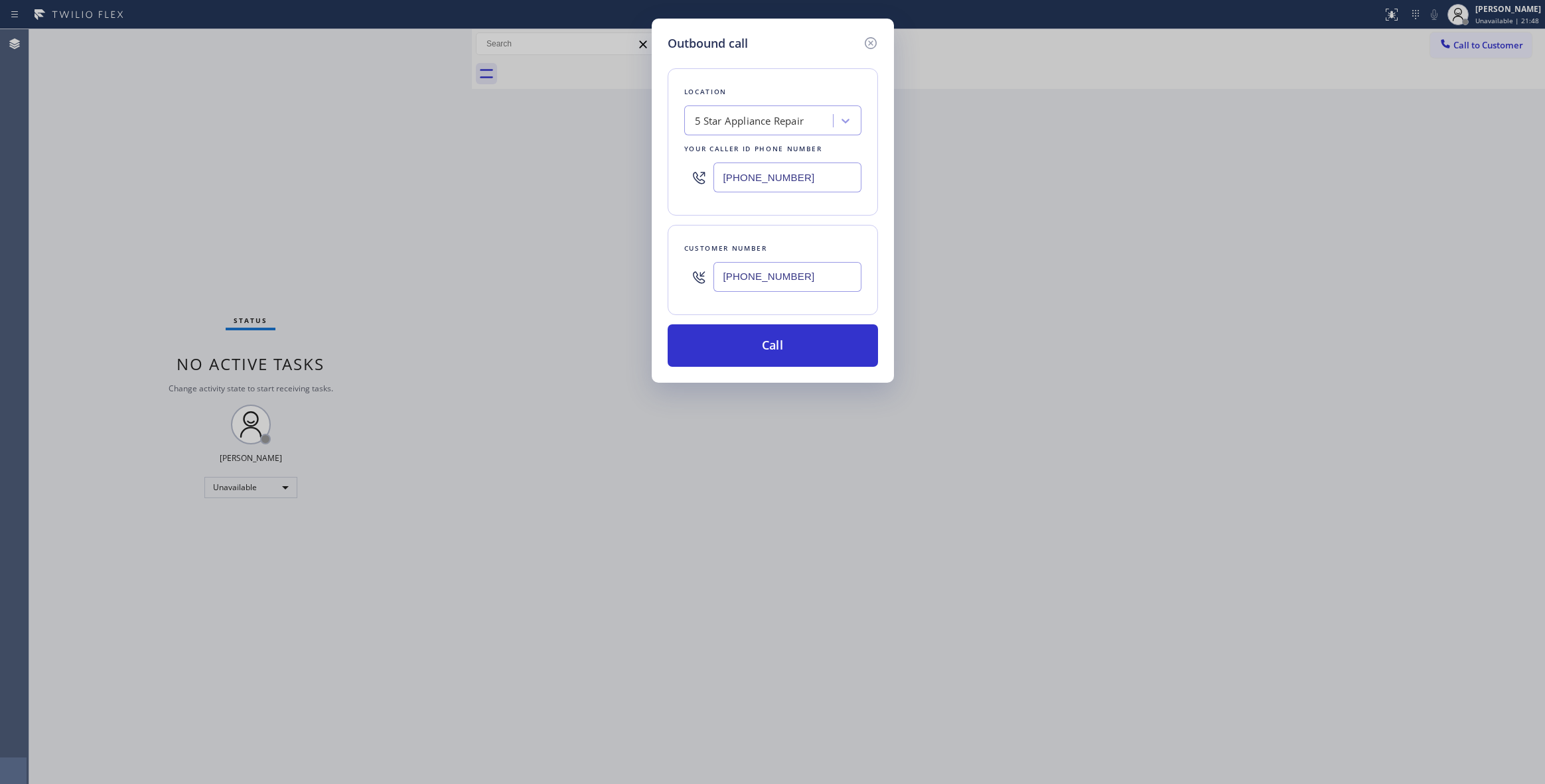
paste input "626) 602-992"
type input "[PHONE_NUMBER]"
click at [694, 345] on button "Call" at bounding box center [773, 346] width 210 height 42
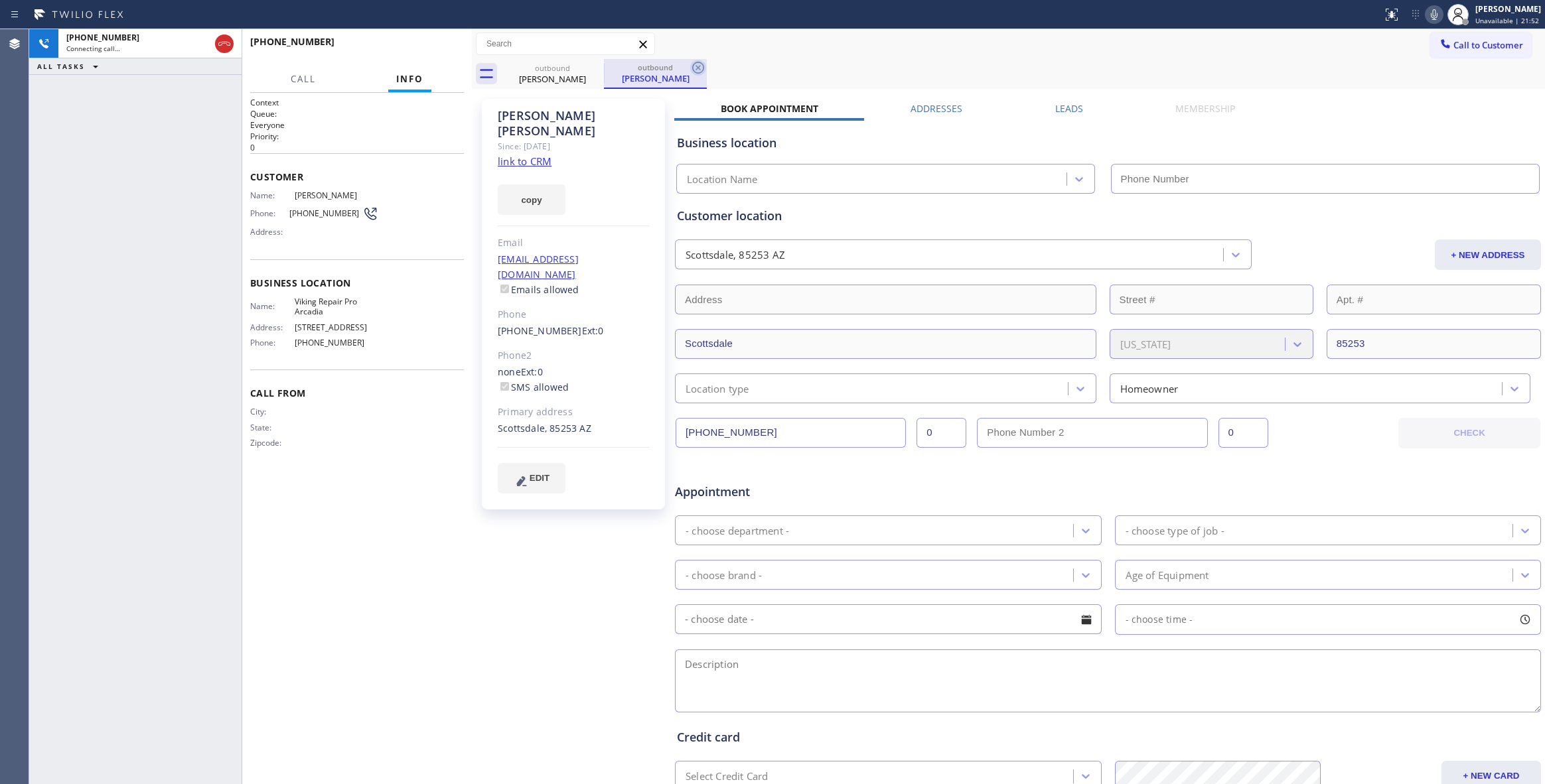
click at [703, 67] on icon at bounding box center [698, 68] width 12 height 12
type input "[PHONE_NUMBER]"
click at [545, 155] on link "link to CRM" at bounding box center [525, 161] width 54 height 13
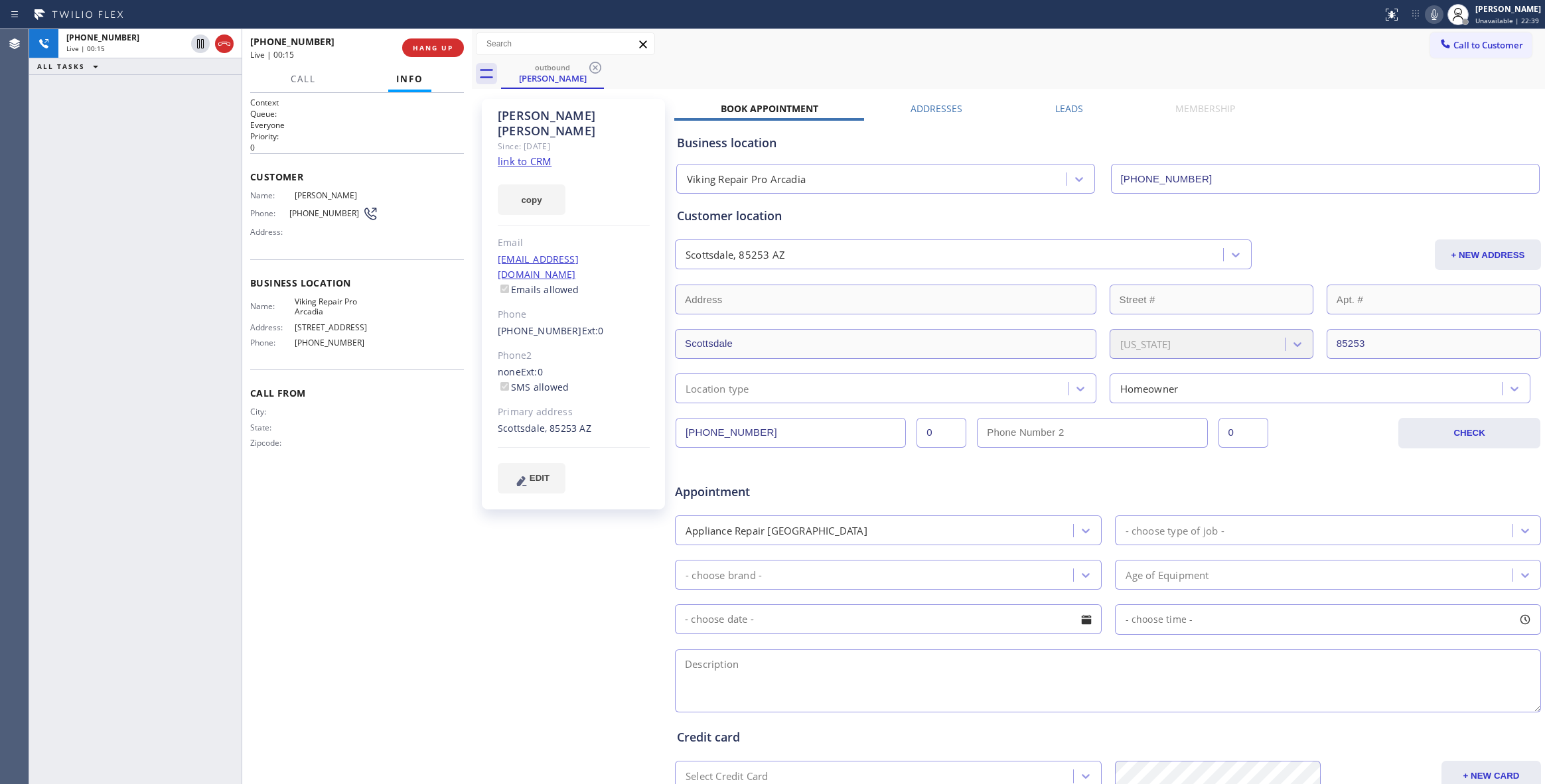
click at [446, 57] on div "[PHONE_NUMBER] Live | 00:15 HANG UP" at bounding box center [357, 48] width 214 height 35
click at [441, 49] on span "HANG UP" at bounding box center [433, 48] width 41 height 9
click at [442, 49] on span "COMPLETE" at bounding box center [430, 48] width 46 height 9
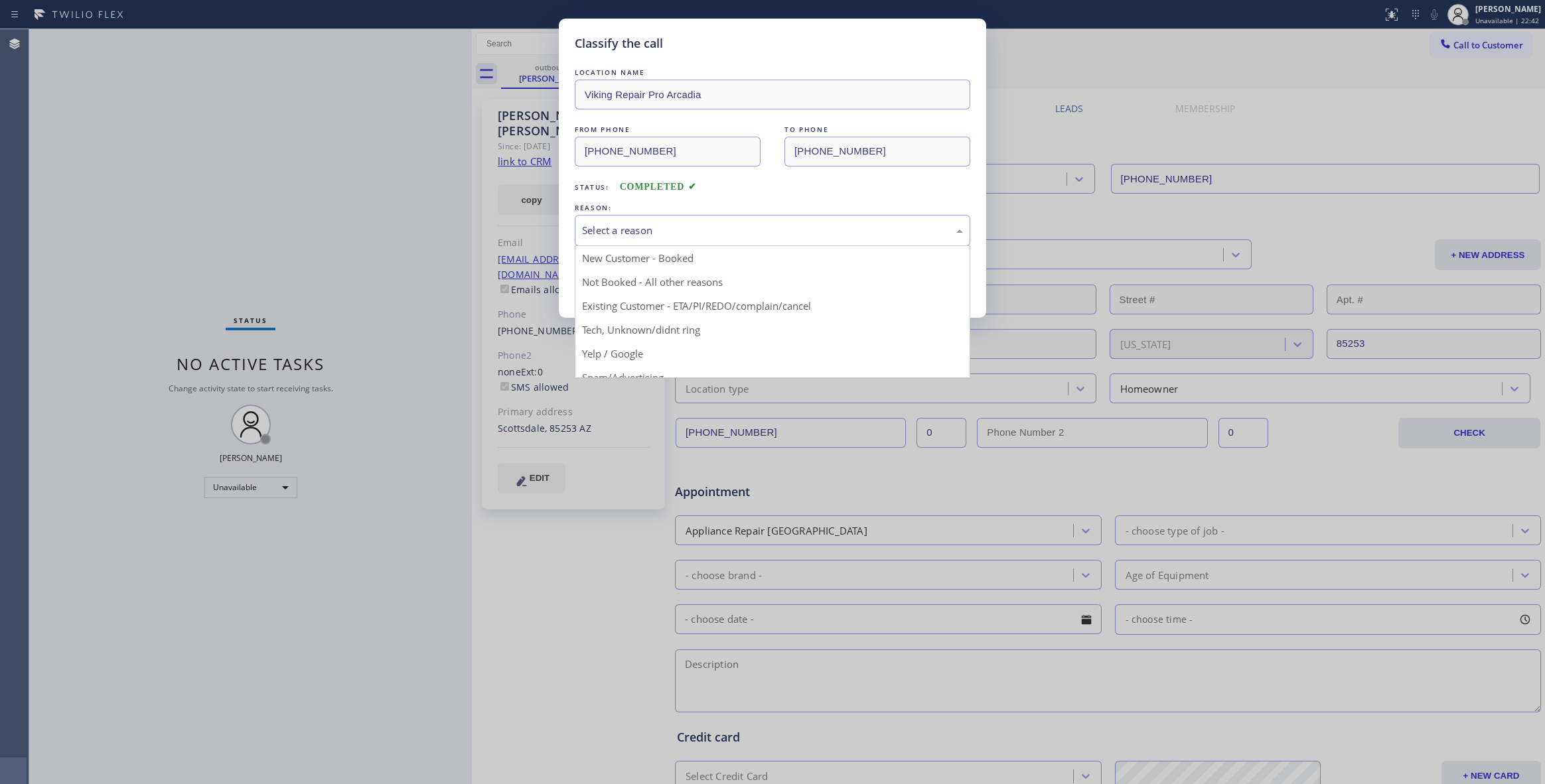
click at [633, 224] on div "Select a reason" at bounding box center [773, 230] width 381 height 15
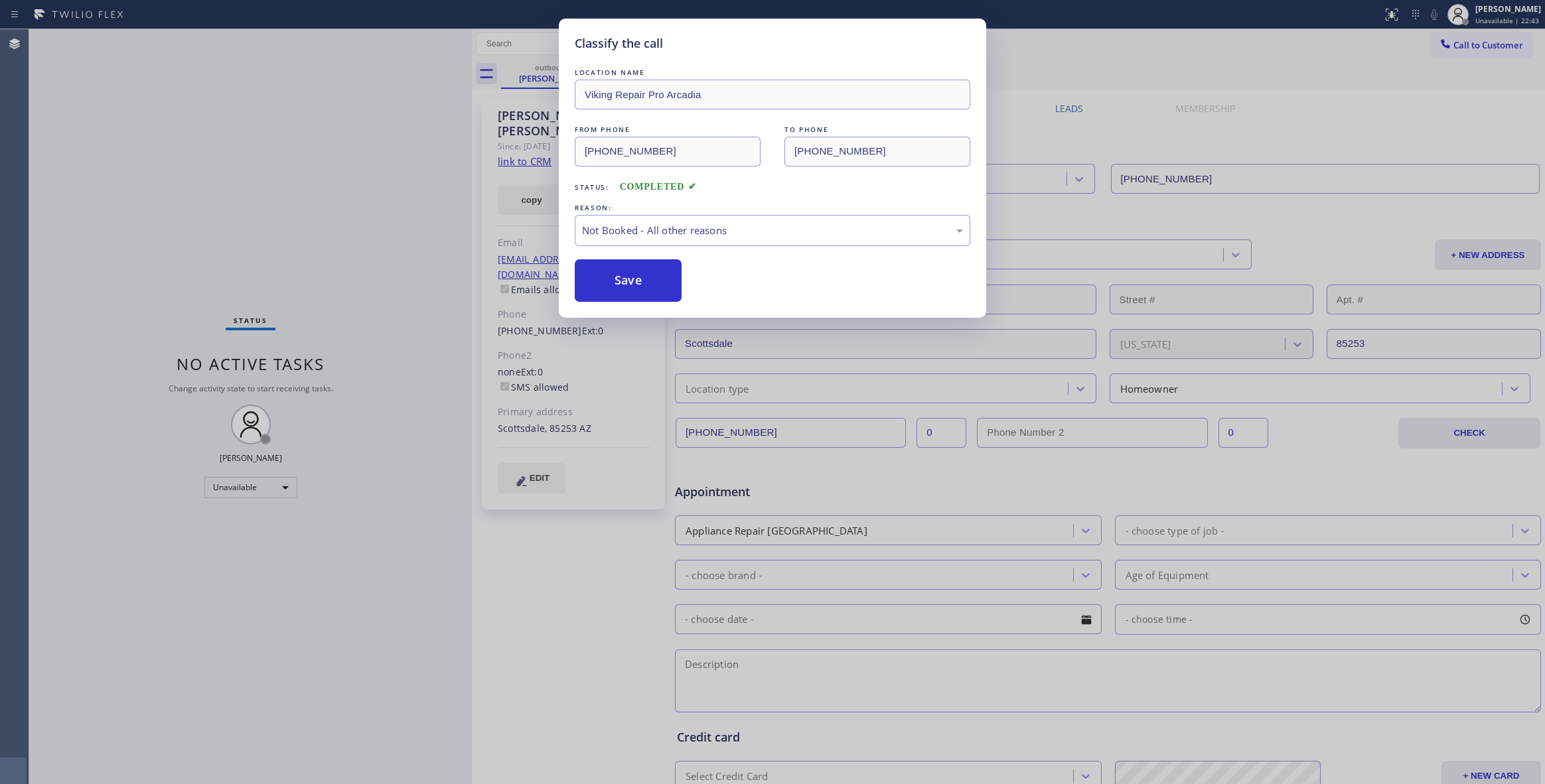
click at [628, 274] on button "Save" at bounding box center [628, 281] width 107 height 42
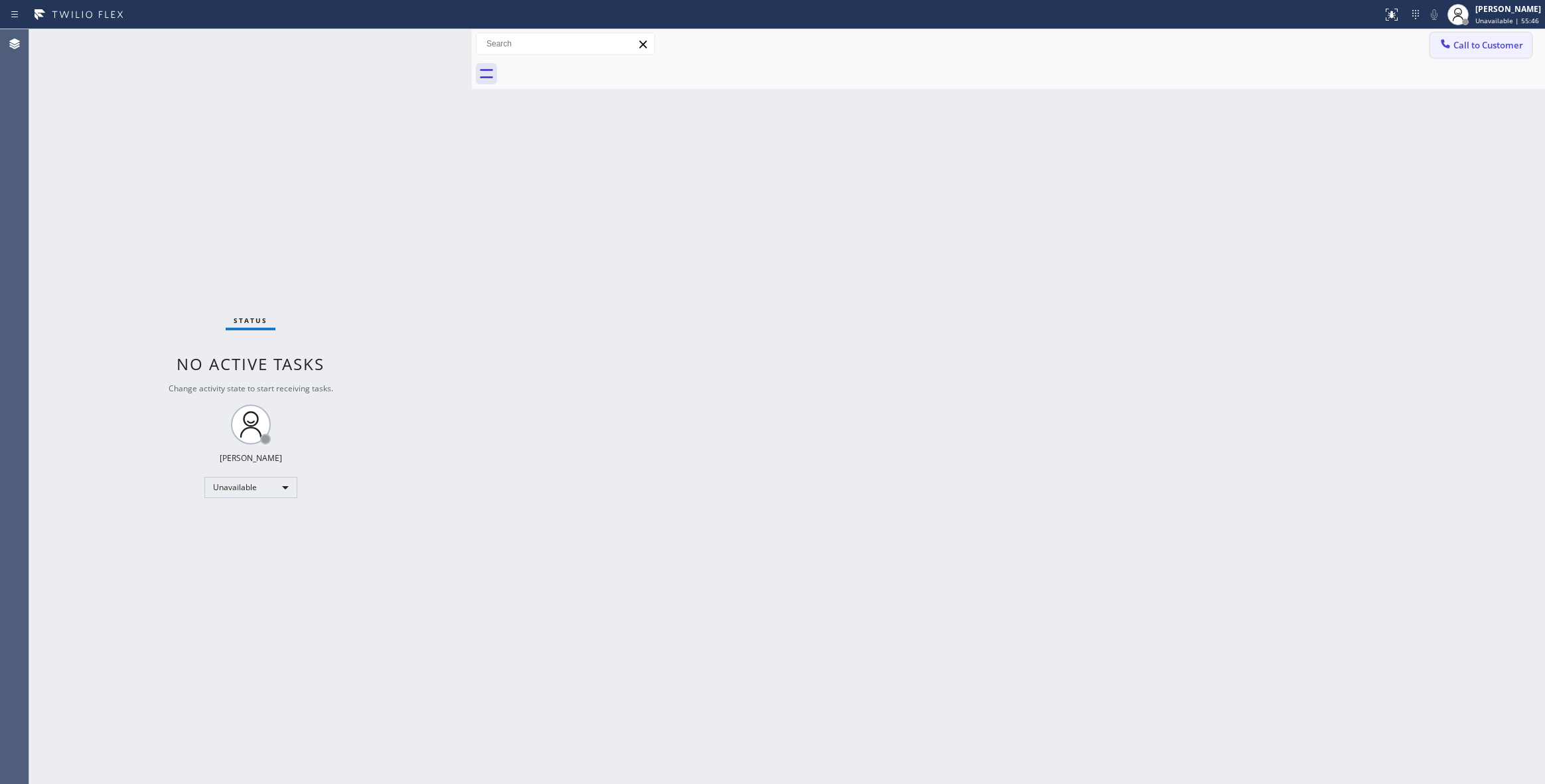
click at [1493, 40] on span "Call to Customer" at bounding box center [1488, 45] width 70 height 12
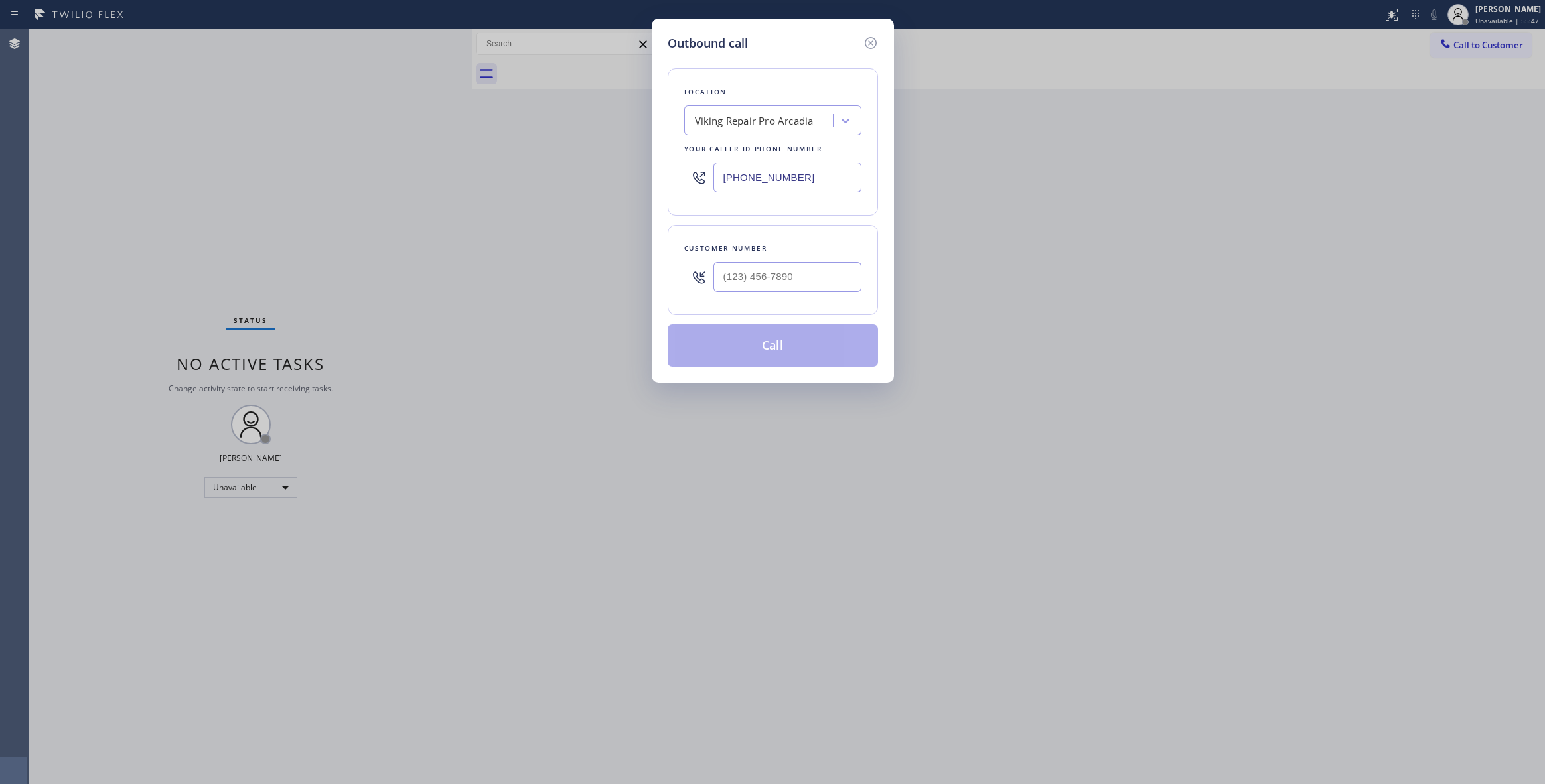
drag, startPoint x: 819, startPoint y: 181, endPoint x: 486, endPoint y: 38, distance: 362.4
click at [394, 165] on div "Outbound call Location Viking Repair Pro Arcadia Your caller id phone number [P…" at bounding box center [772, 392] width 1545 height 784
paste input "347) 284-6179"
type input "[PHONE_NUMBER]"
click at [747, 274] on input "(___) ___-____" at bounding box center [787, 277] width 148 height 30
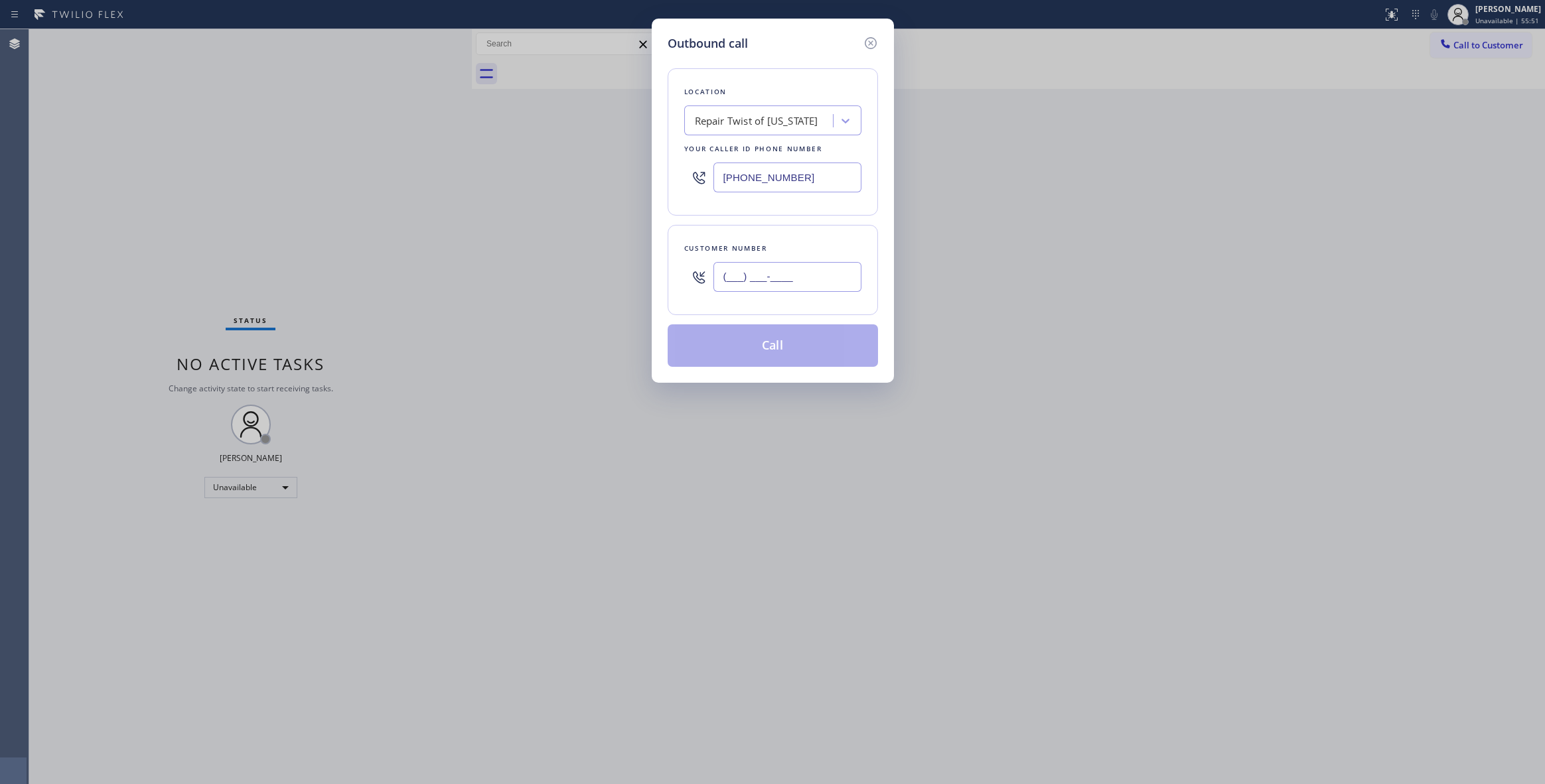
paste input "347) 741-9235"
type input "[PHONE_NUMBER]"
click at [766, 351] on button "Call" at bounding box center [773, 346] width 210 height 42
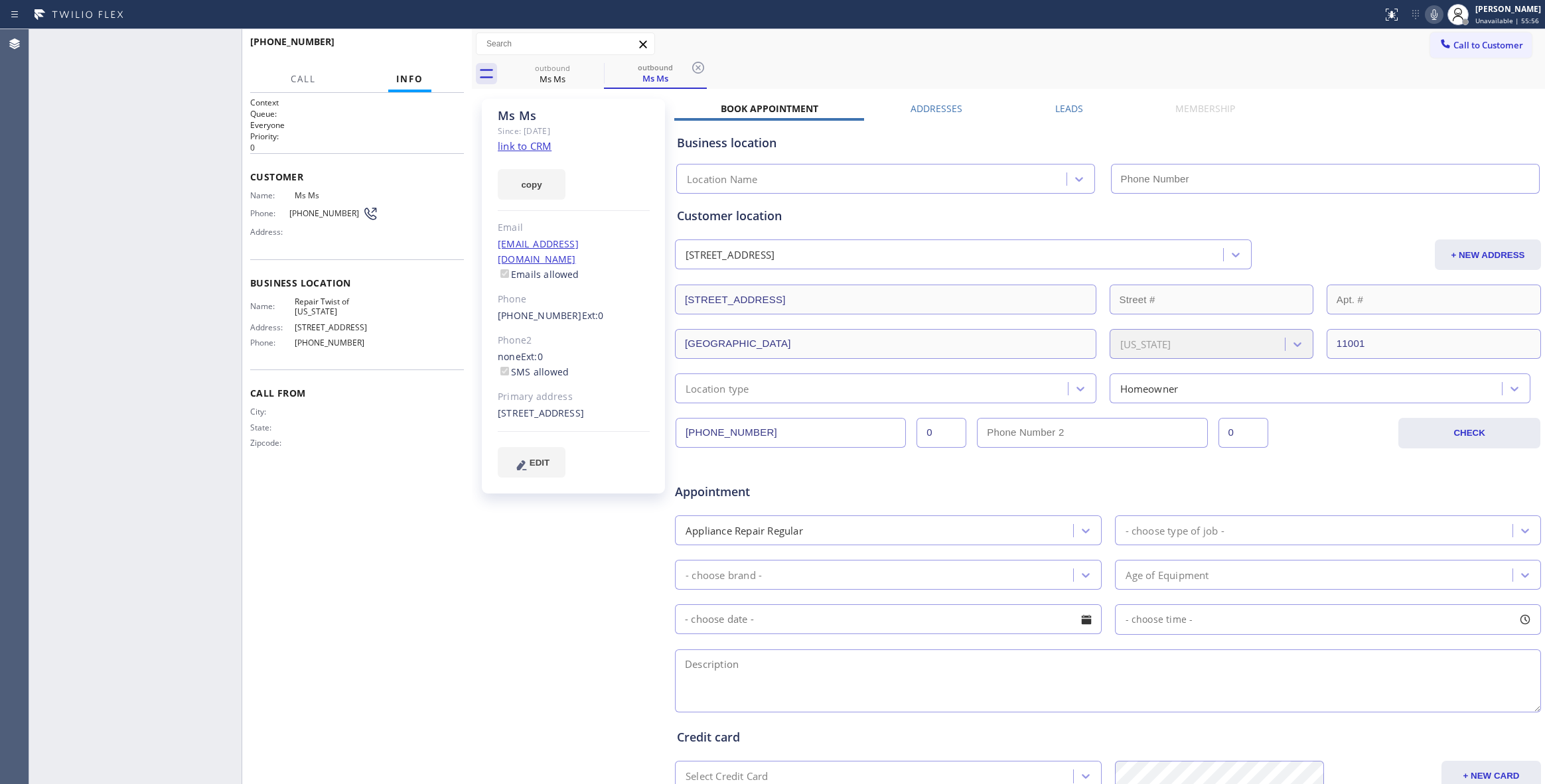
type input "[PHONE_NUMBER]"
click at [696, 66] on icon at bounding box center [698, 68] width 12 height 12
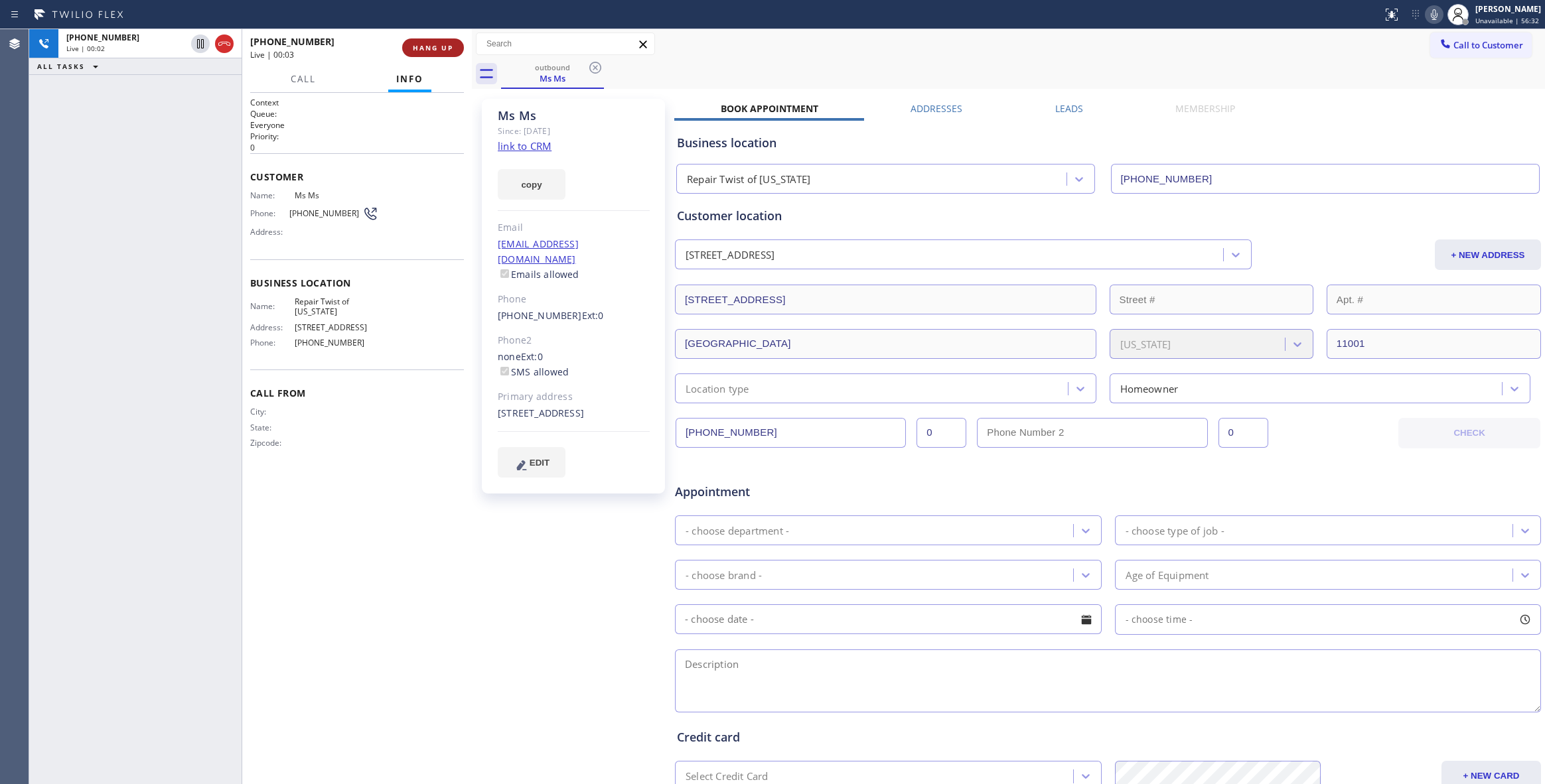
click at [430, 48] on span "HANG UP" at bounding box center [433, 48] width 41 height 9
click at [431, 46] on span "HANG UP" at bounding box center [433, 48] width 41 height 9
drag, startPoint x: 355, startPoint y: 212, endPoint x: 285, endPoint y: 212, distance: 70.0
click at [285, 212] on div "Phone: [PHONE_NUMBER]" at bounding box center [314, 214] width 128 height 16
copy div "[PHONE_NUMBER]"
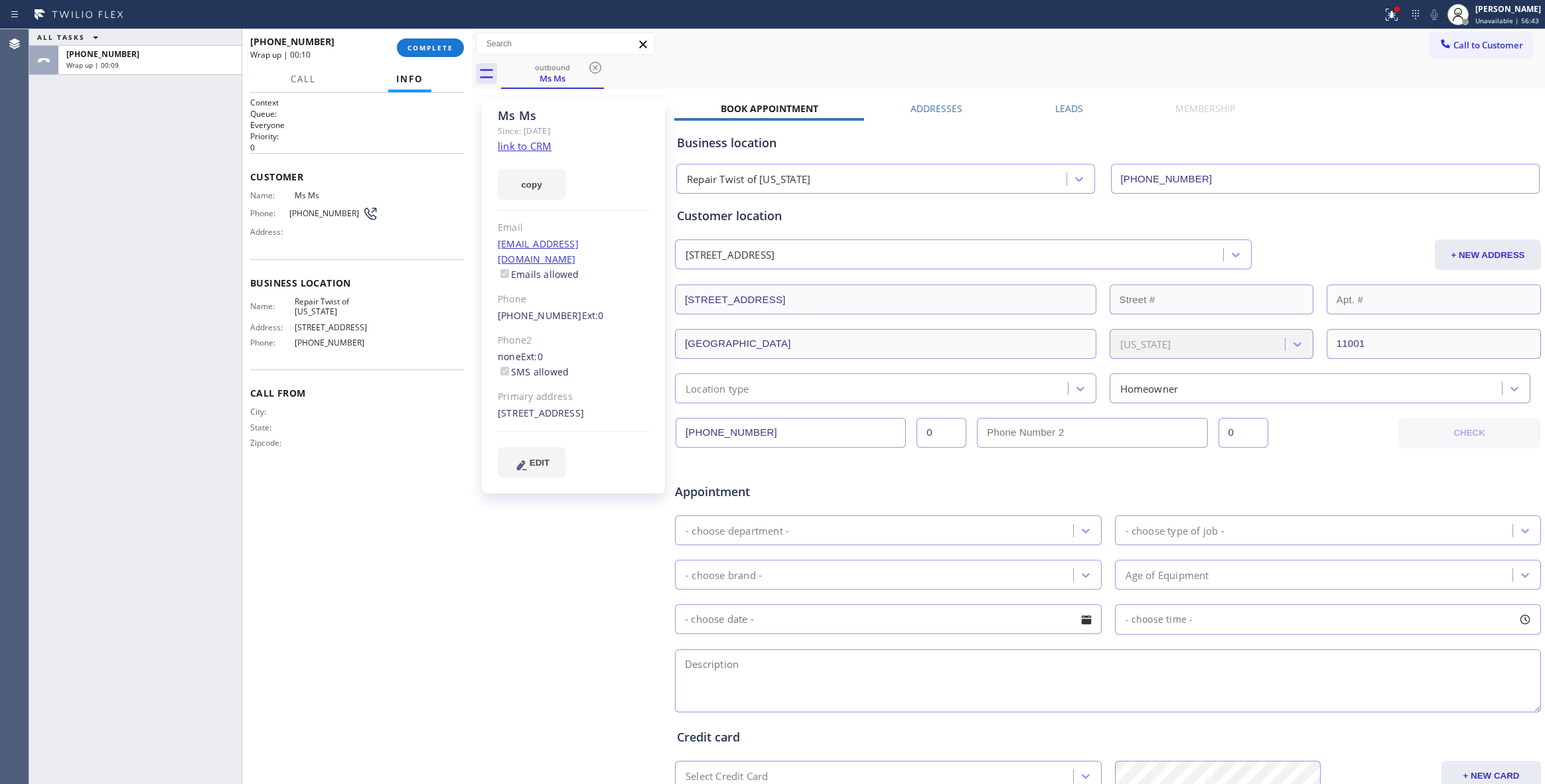
drag, startPoint x: 428, startPoint y: 555, endPoint x: 428, endPoint y: 500, distance: 55.0
click at [428, 535] on div "Context Queue: Everyone Priority: 0 Customer Name: Ms Ms [PERSON_NAME]: [PHONE_…" at bounding box center [357, 438] width 214 height 683
drag, startPoint x: 359, startPoint y: 360, endPoint x: 295, endPoint y: 299, distance: 88.4
click at [295, 299] on div "Name: Repair Twist of [US_STATE] Address: [STREET_ADDRESS] Phone: [PHONE_NUMBER]" at bounding box center [314, 325] width 128 height 57
copy div "Repair Twist of [US_STATE] Address: [STREET_ADDRESS] Phone: [PHONE_NUMBER]"
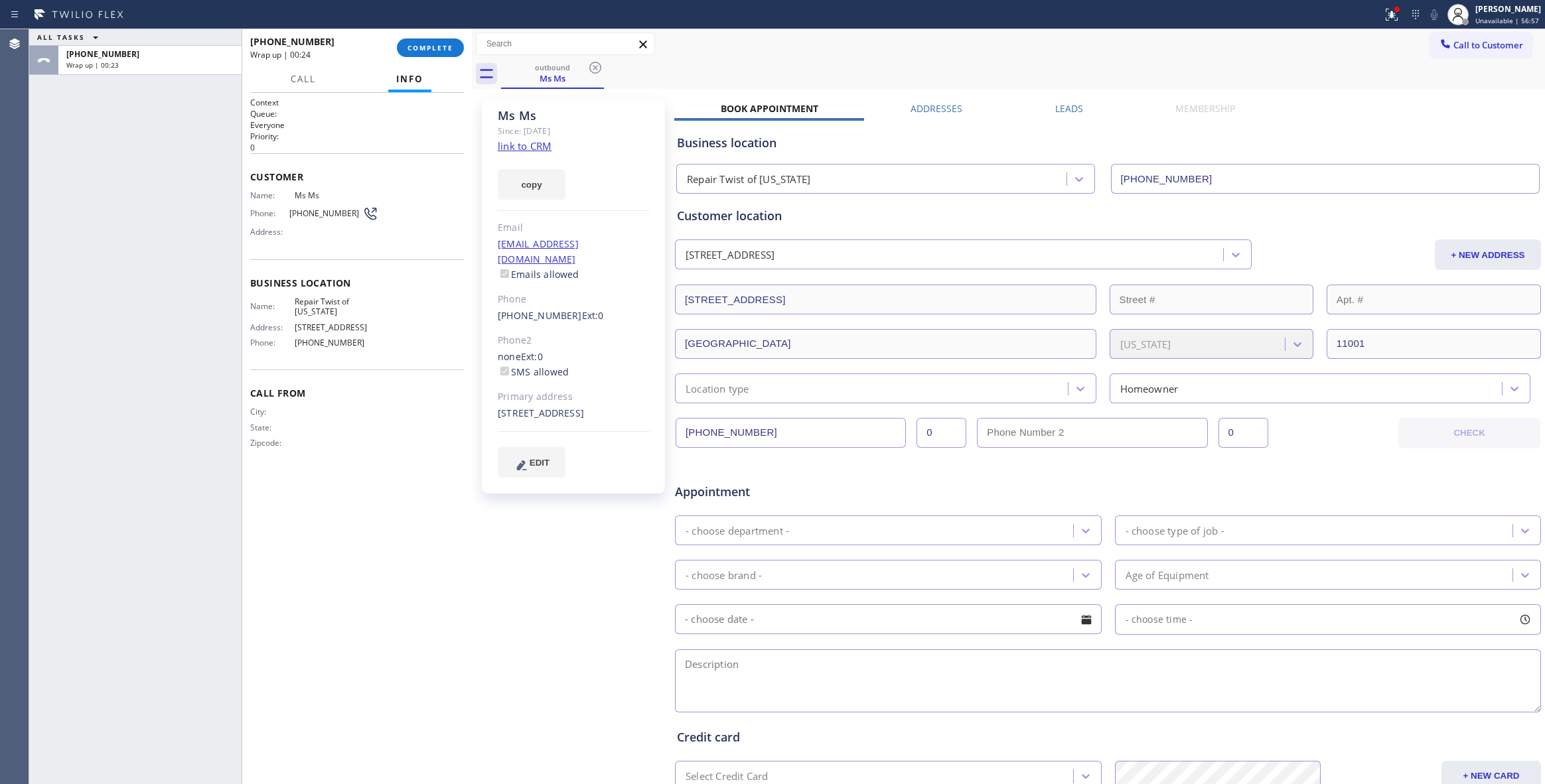
drag, startPoint x: 514, startPoint y: 572, endPoint x: 514, endPoint y: 368, distance: 204.0
click at [514, 559] on div "Ms Ms Since: [DATE] link to CRM copy Email [EMAIL_ADDRESS][DOMAIN_NAME] Emails …" at bounding box center [575, 522] width 199 height 860
drag, startPoint x: 351, startPoint y: 216, endPoint x: 282, endPoint y: 215, distance: 69.0
click at [282, 215] on div "Phone: [PHONE_NUMBER]" at bounding box center [314, 214] width 128 height 16
copy div "[PHONE_NUMBER]"
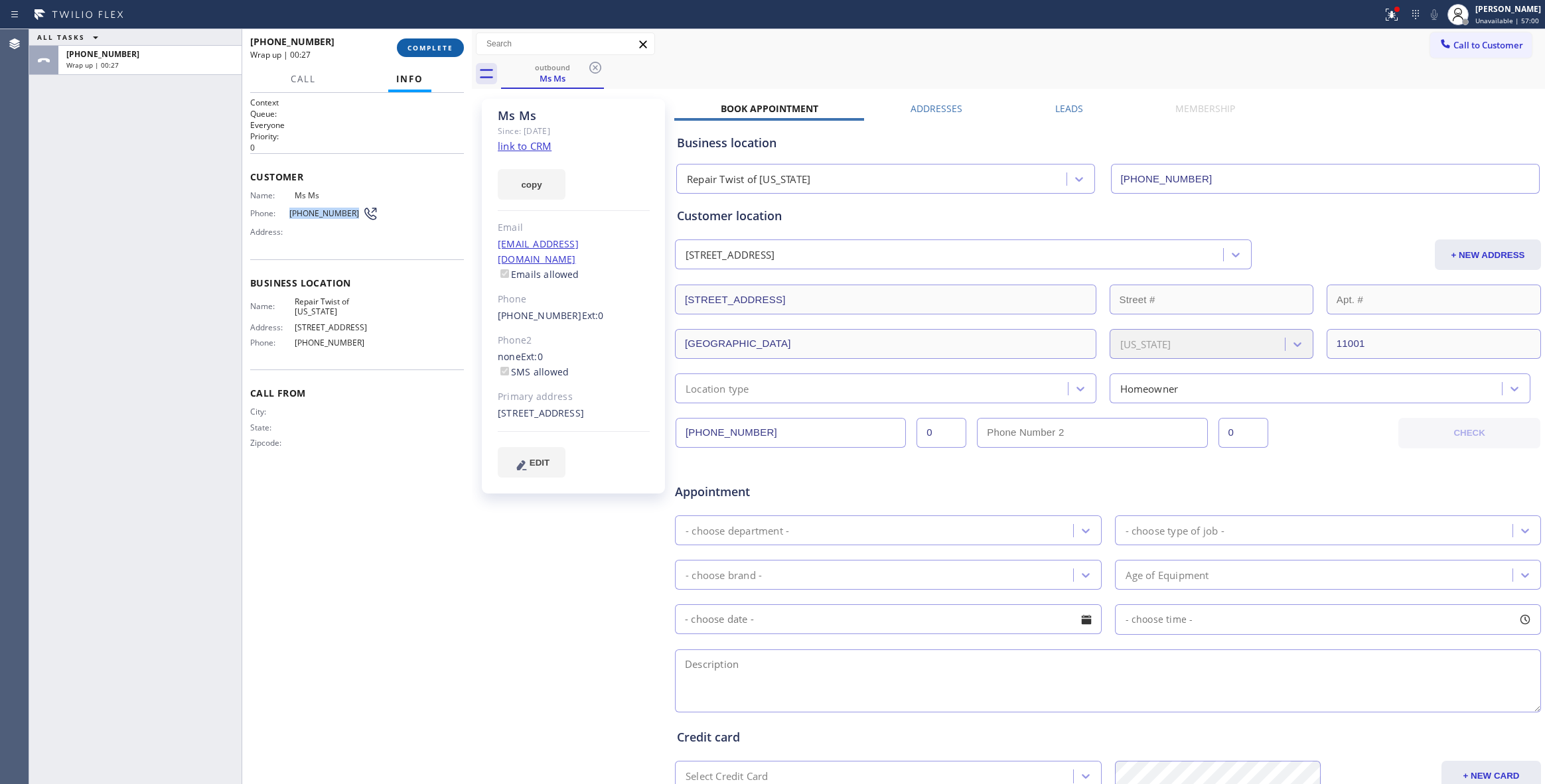
click at [442, 41] on button "COMPLETE" at bounding box center [430, 48] width 67 height 19
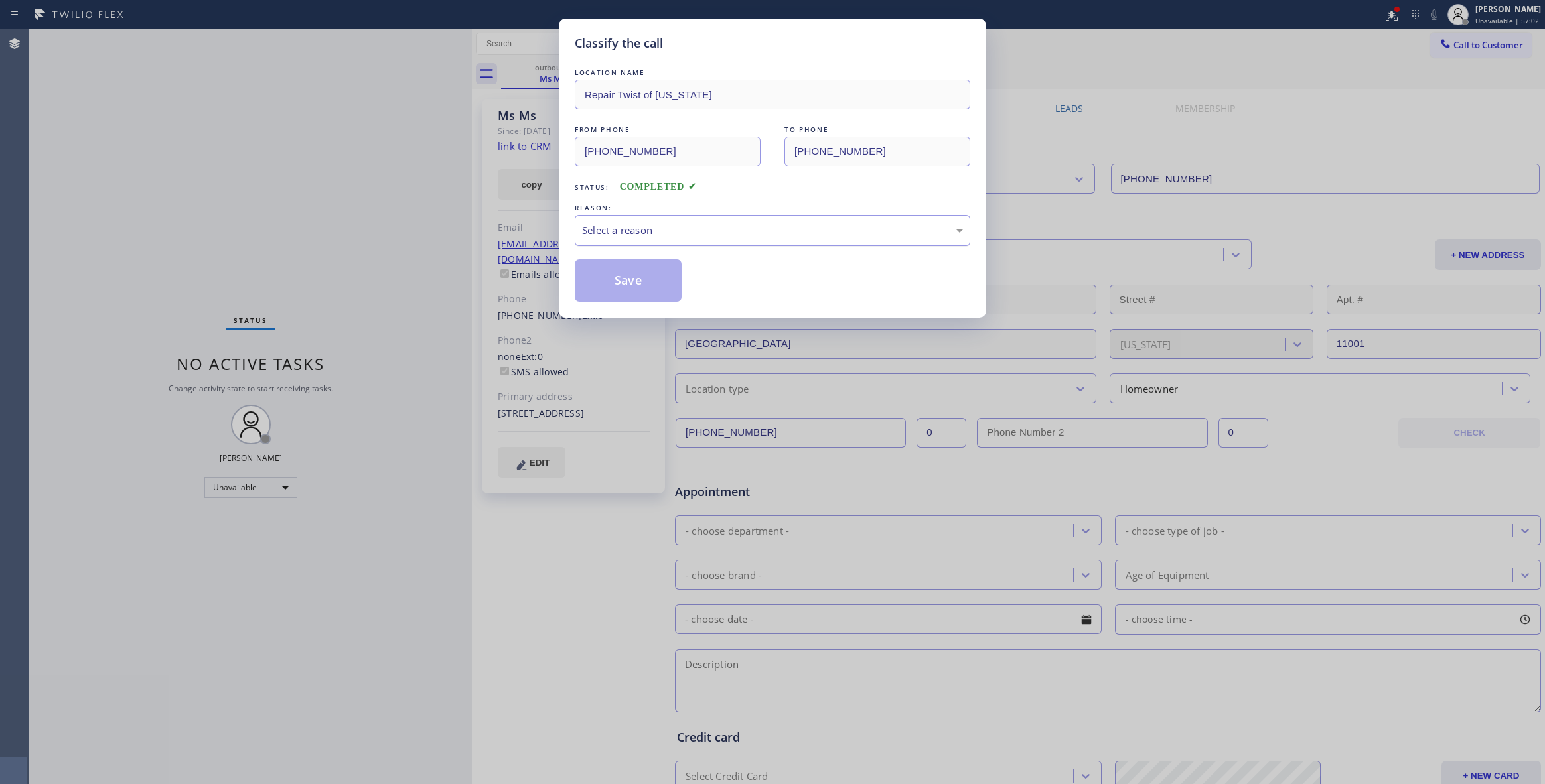
click at [613, 237] on div "Select a reason" at bounding box center [773, 230] width 381 height 15
click at [610, 281] on button "Save" at bounding box center [628, 281] width 107 height 42
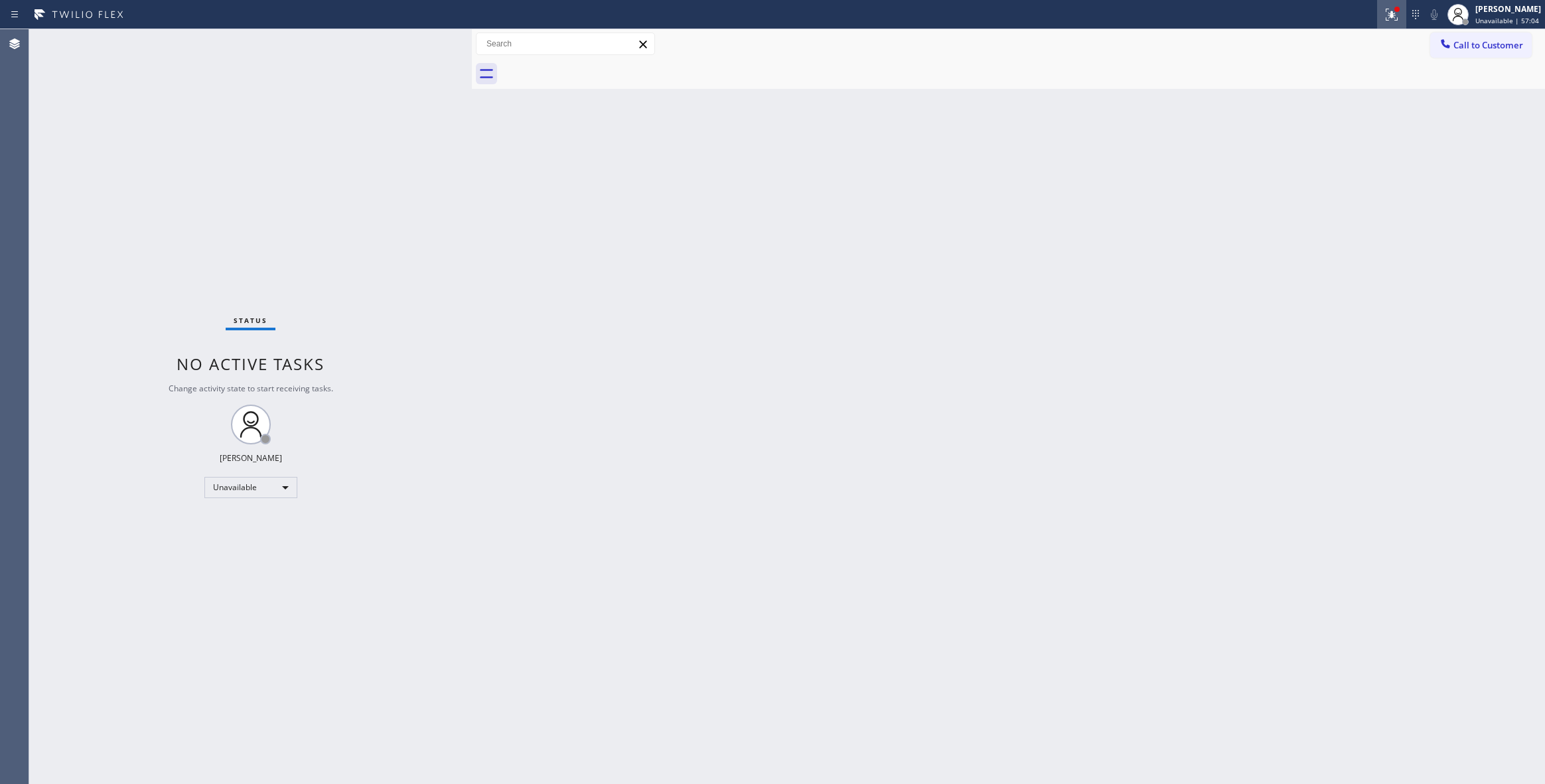
click at [1386, 16] on icon at bounding box center [1390, 13] width 8 height 9
click at [1314, 174] on span "Clear issues" at bounding box center [1304, 174] width 62 height 9
click at [1465, 42] on span "Call to Customer" at bounding box center [1488, 45] width 70 height 12
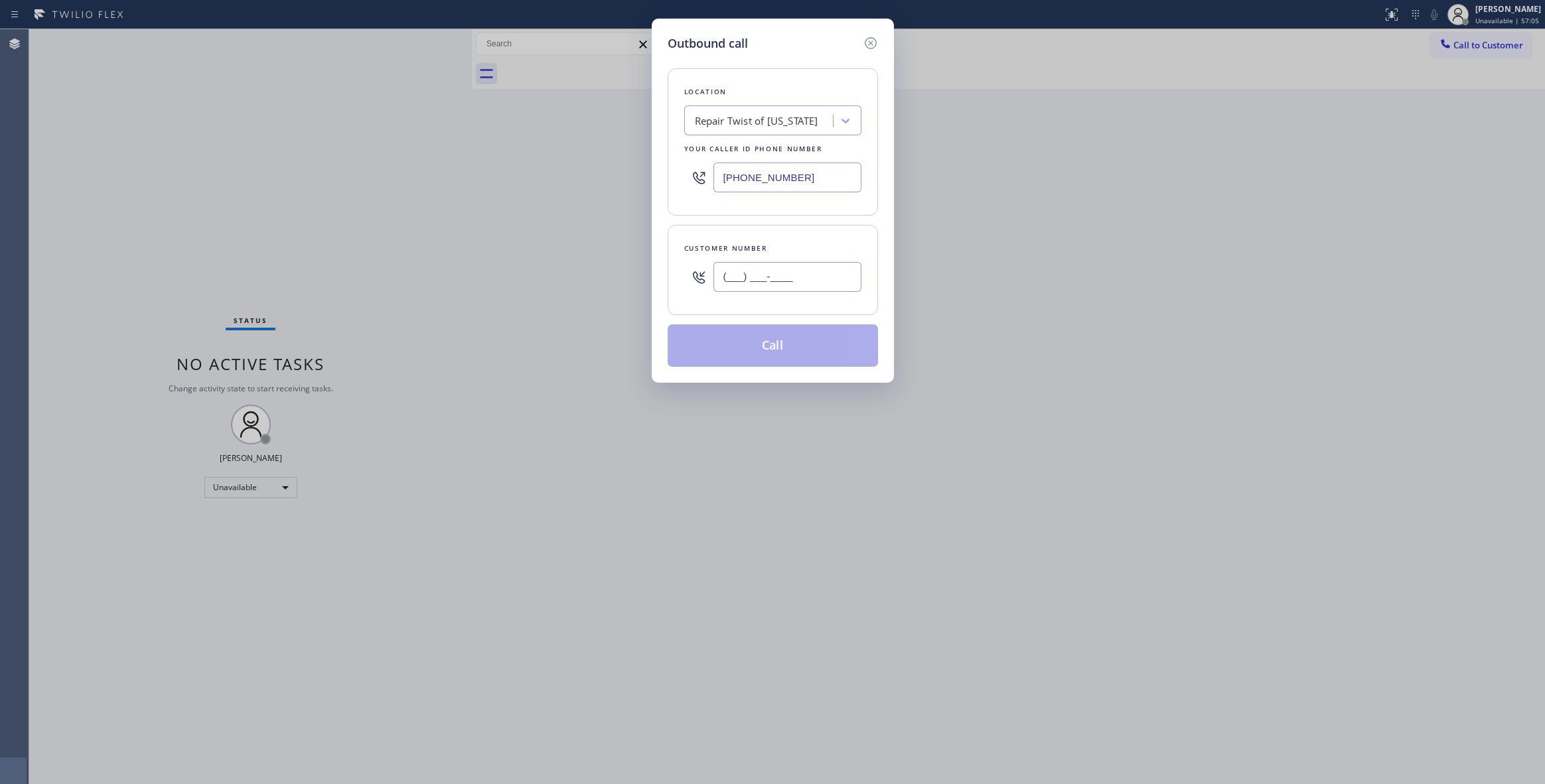
click at [770, 270] on input "(___) ___-____" at bounding box center [787, 277] width 148 height 30
paste input "347) 741-9235"
type input "[PHONE_NUMBER]"
click at [768, 351] on button "Call" at bounding box center [773, 346] width 210 height 42
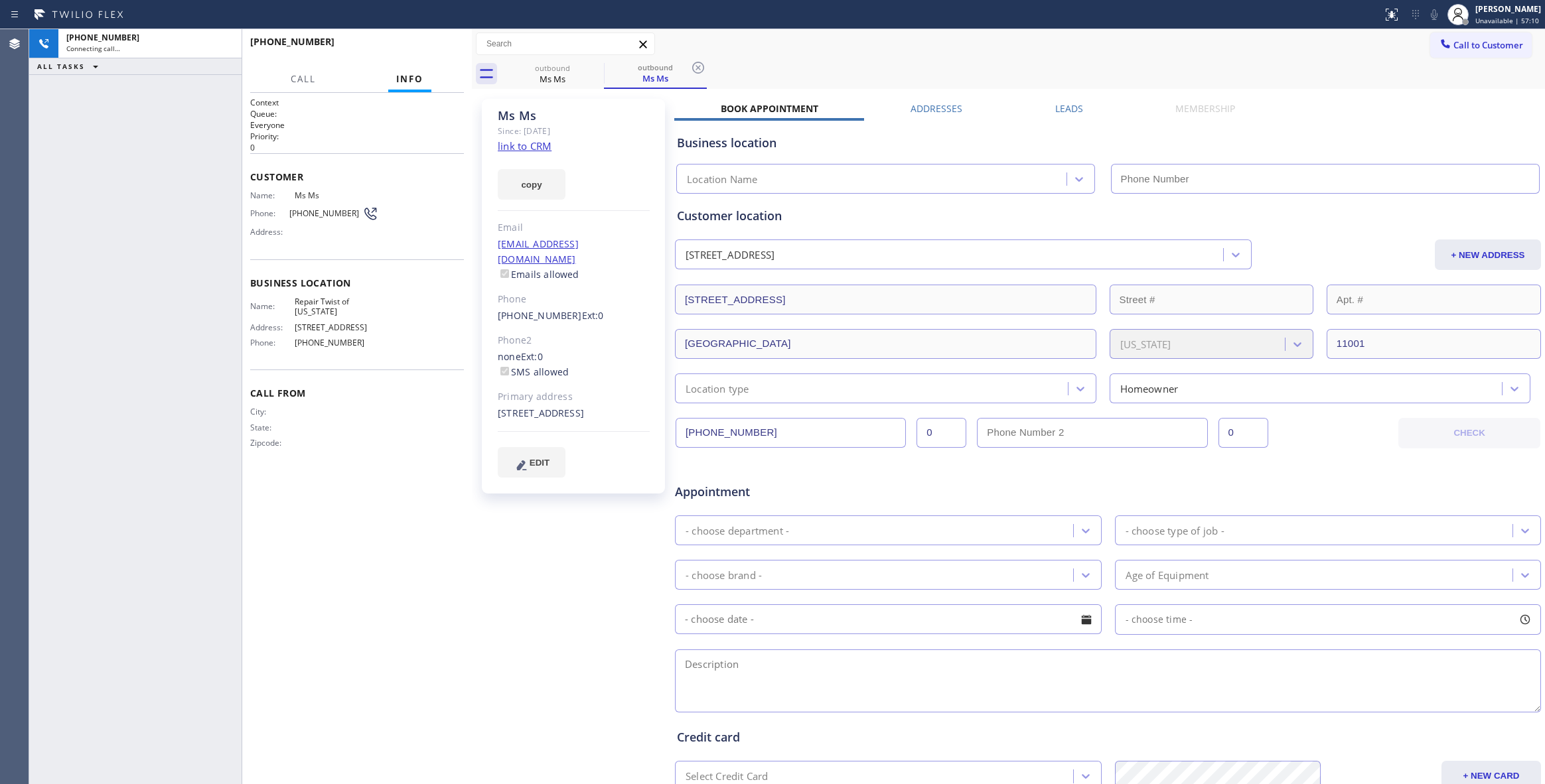
type input "[PHONE_NUMBER]"
click at [703, 64] on icon at bounding box center [698, 68] width 16 height 16
drag, startPoint x: 175, startPoint y: 232, endPoint x: 264, endPoint y: 161, distance: 113.9
click at [175, 231] on div "[PHONE_NUMBER] Live | 00:11 ALL TASKS ALL TASKS ACTIVE TASKS TASKS IN WRAP UP" at bounding box center [135, 406] width 212 height 755
click at [437, 39] on button "HANG UP" at bounding box center [433, 48] width 62 height 19
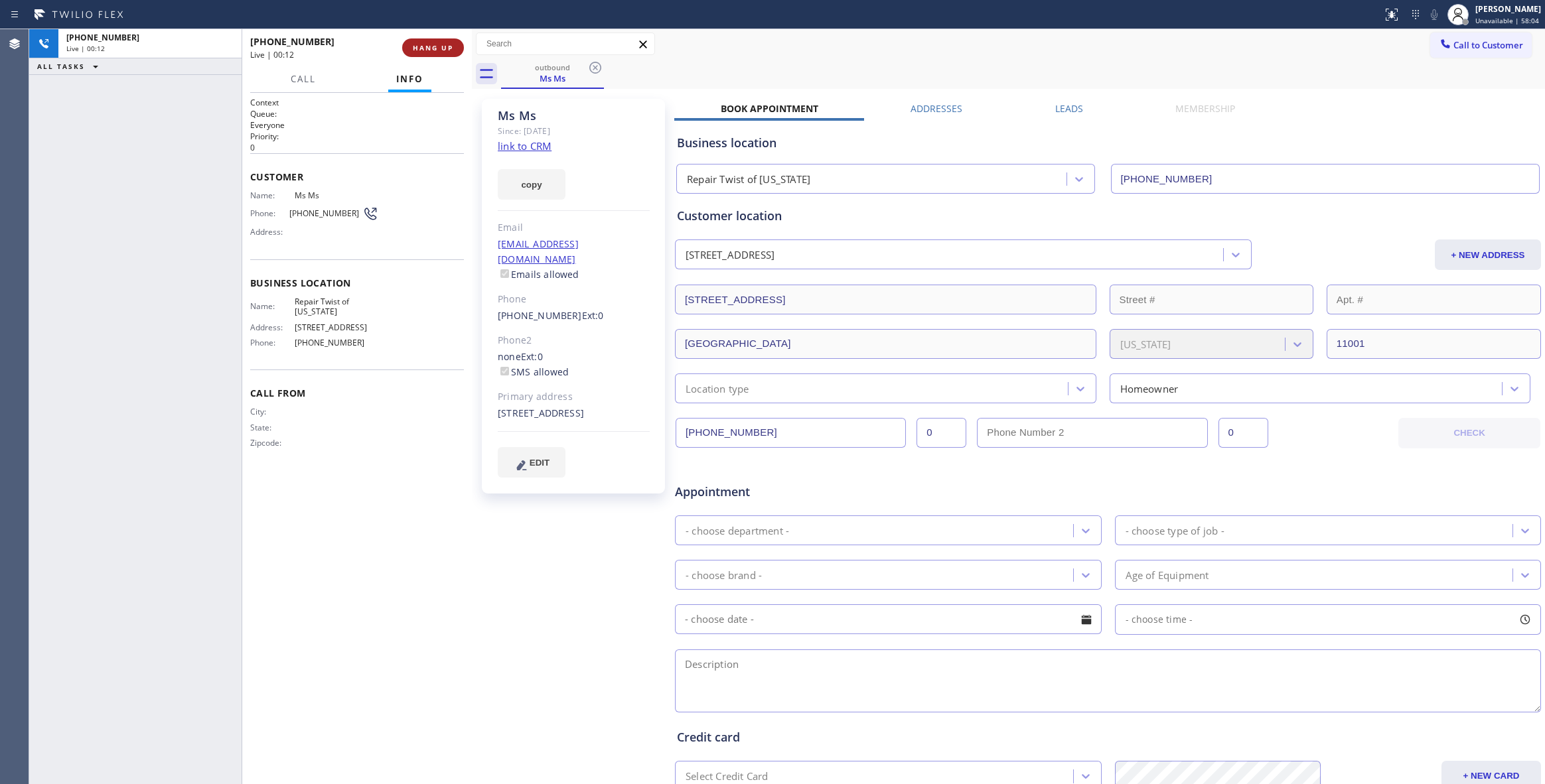
click at [437, 39] on button "HANG UP" at bounding box center [433, 48] width 62 height 19
click at [428, 41] on button "COMPLETE" at bounding box center [430, 48] width 67 height 19
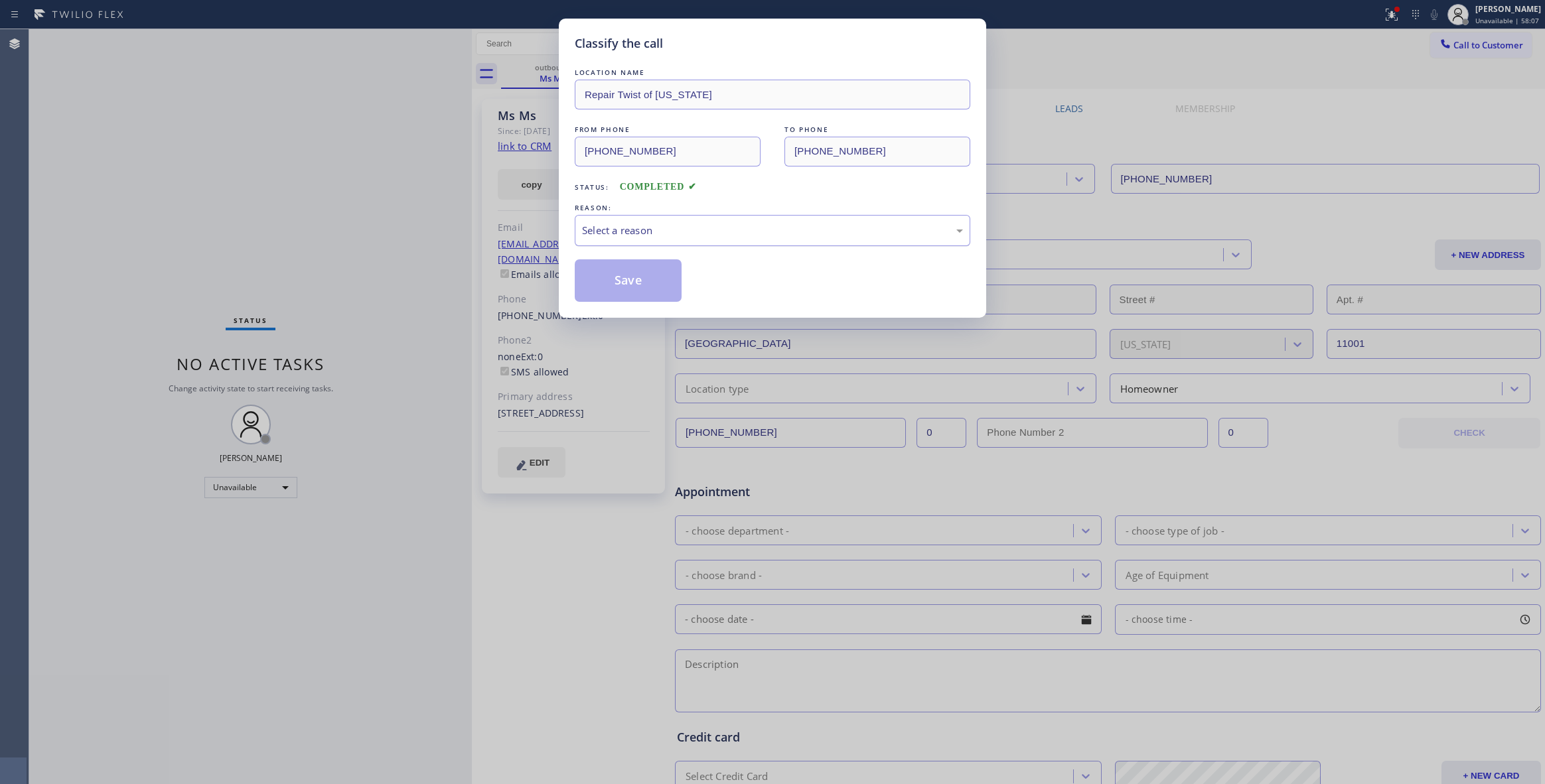
click at [594, 232] on div "Select a reason" at bounding box center [773, 230] width 381 height 15
click at [617, 285] on button "Save" at bounding box center [628, 281] width 107 height 42
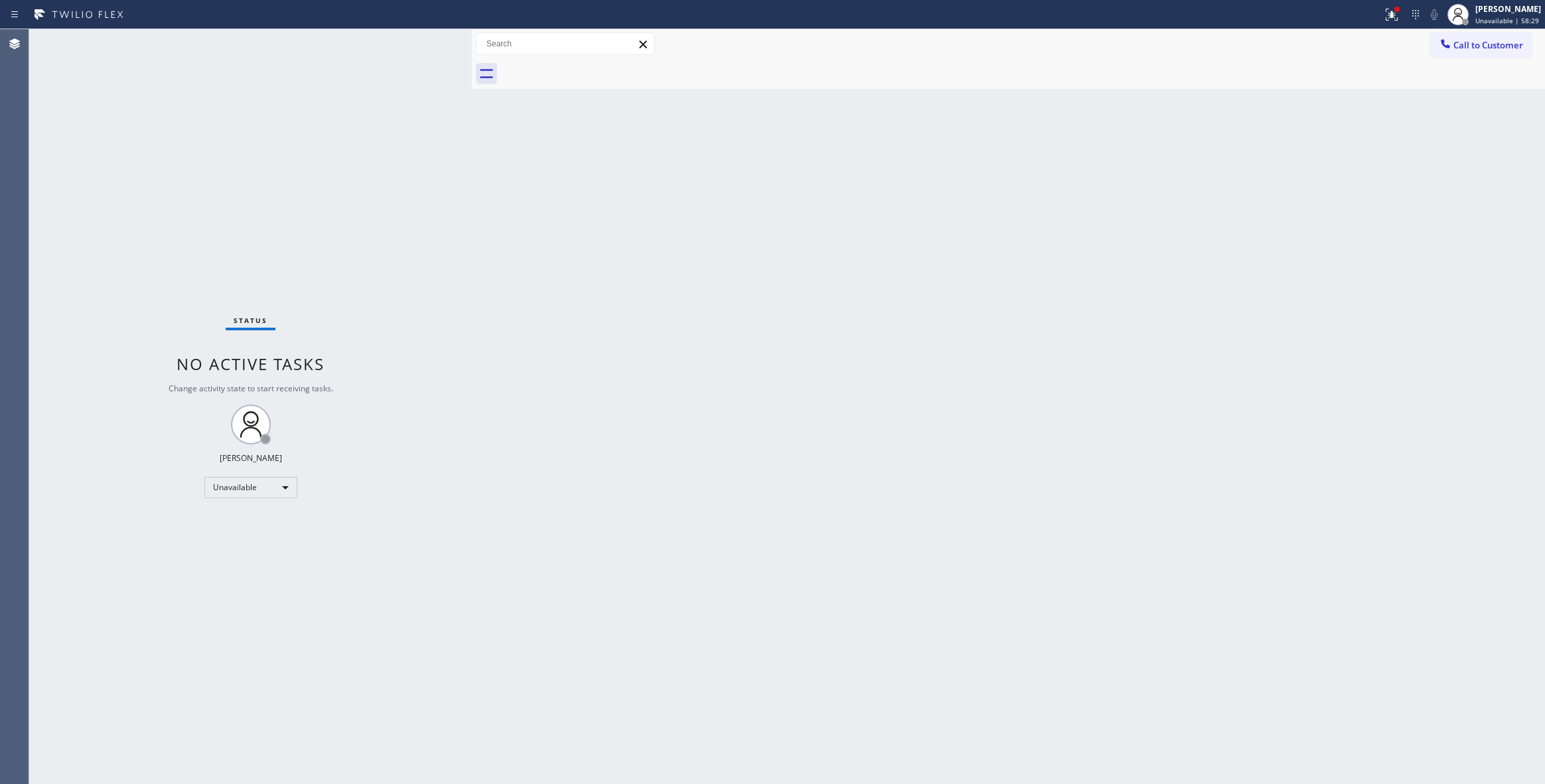
drag, startPoint x: 117, startPoint y: 133, endPoint x: 829, endPoint y: 108, distance: 712.4
click at [118, 131] on div "Status No active tasks Change activity state to start receiving tasks. [PERSON_…" at bounding box center [250, 406] width 443 height 755
click at [1499, 48] on span "Call to Customer" at bounding box center [1488, 45] width 70 height 12
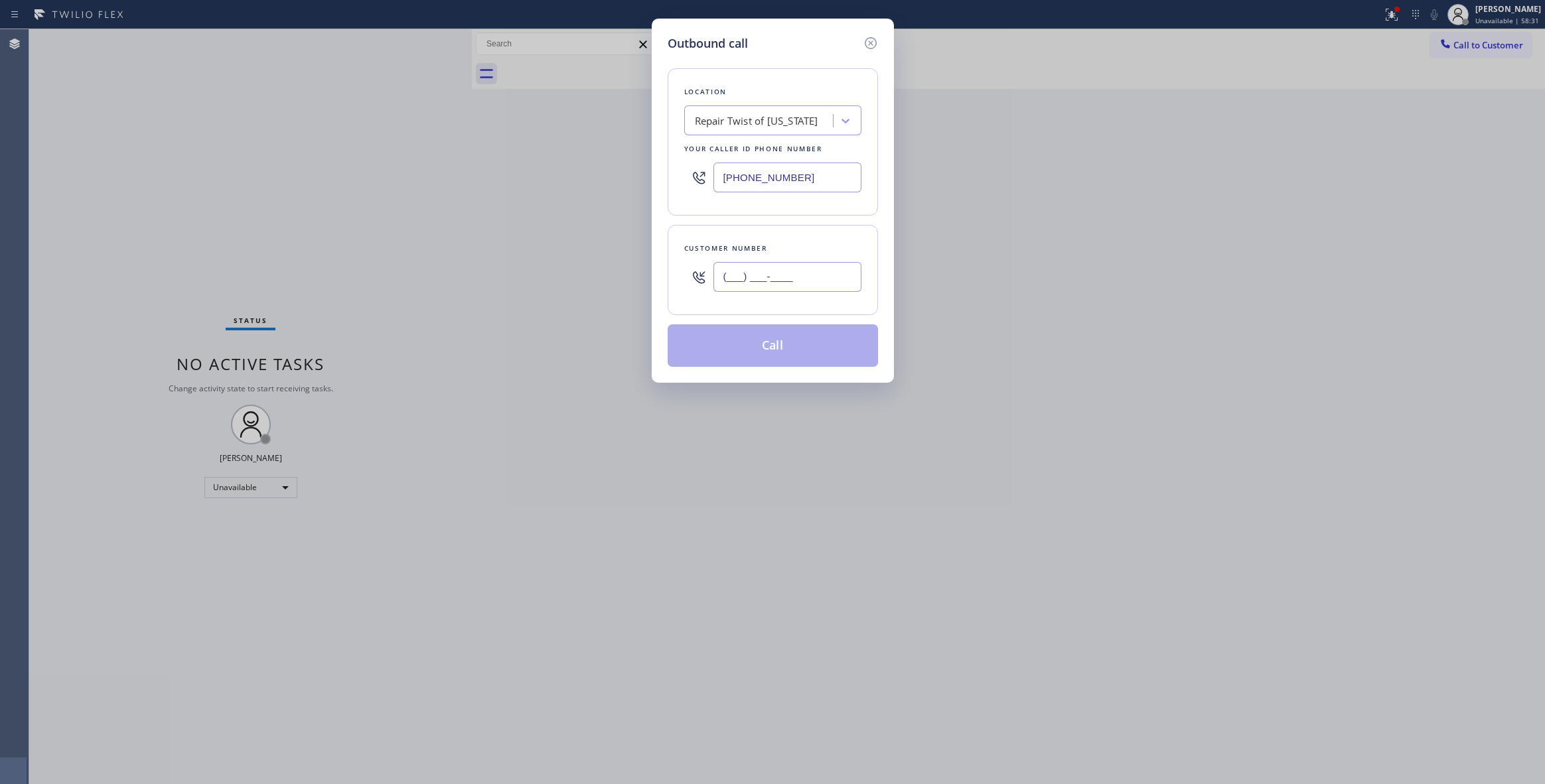
click at [819, 264] on input "(___) ___-____" at bounding box center [787, 277] width 148 height 30
paste input "917) 838-7158"
type input "[PHONE_NUMBER]"
click at [240, 197] on div "Outbound call Location Repair Twist of [US_STATE] Your caller id phone number […" at bounding box center [772, 392] width 1545 height 784
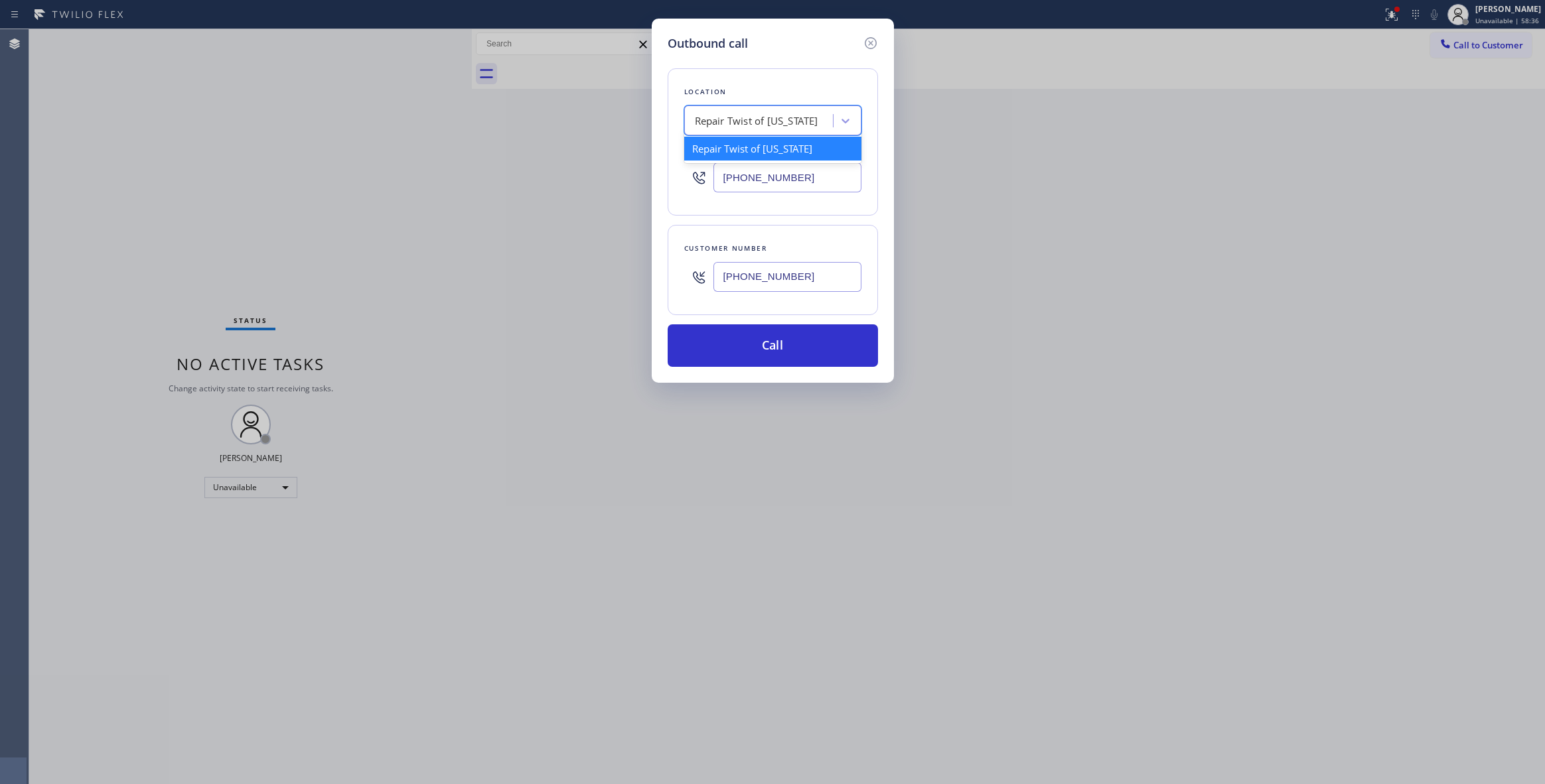
click at [784, 121] on div "Repair Twist of [US_STATE]" at bounding box center [756, 121] width 123 height 15
paste input "Viking Repair Service"
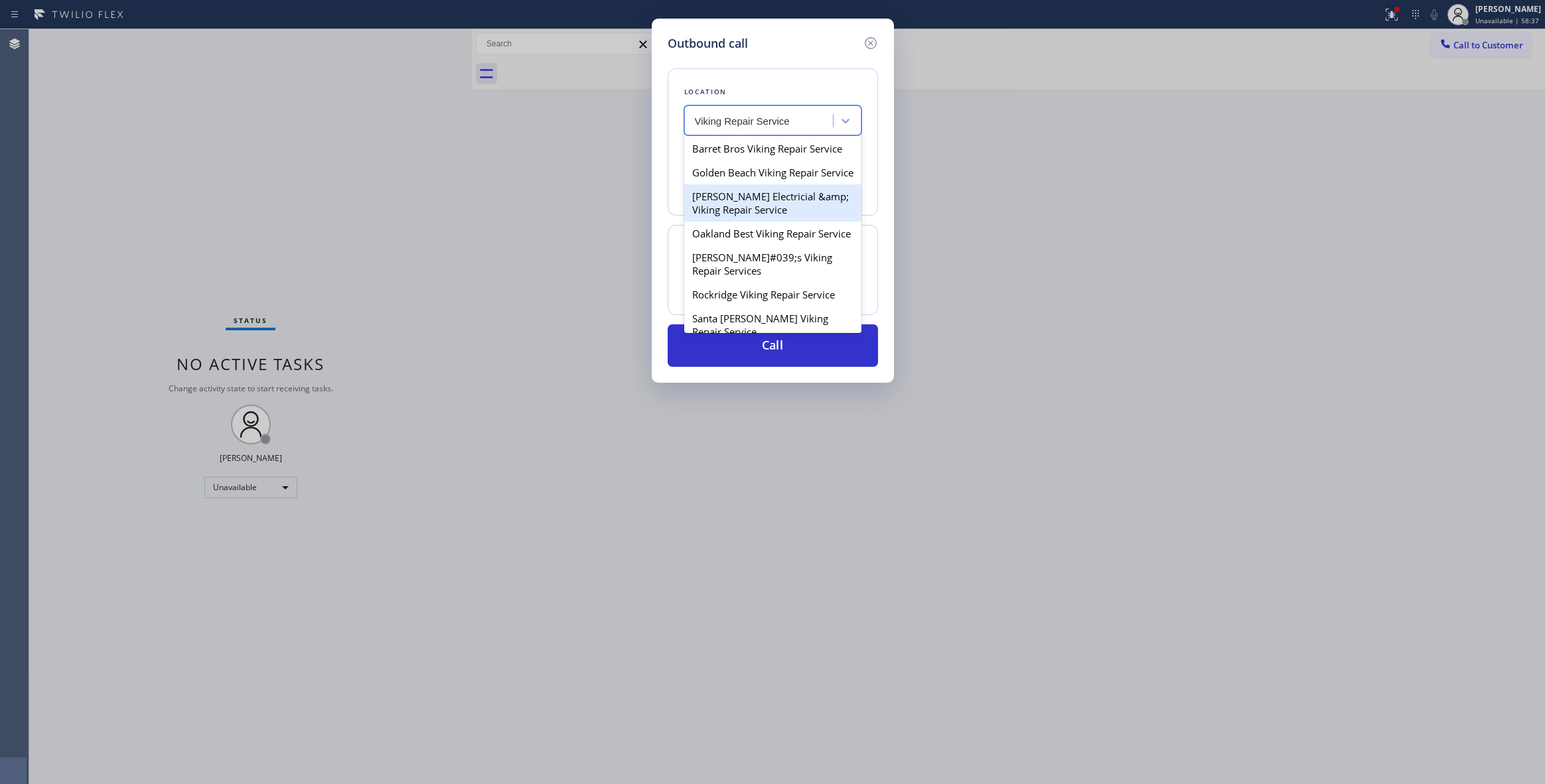
type input "Viking Repair Service"
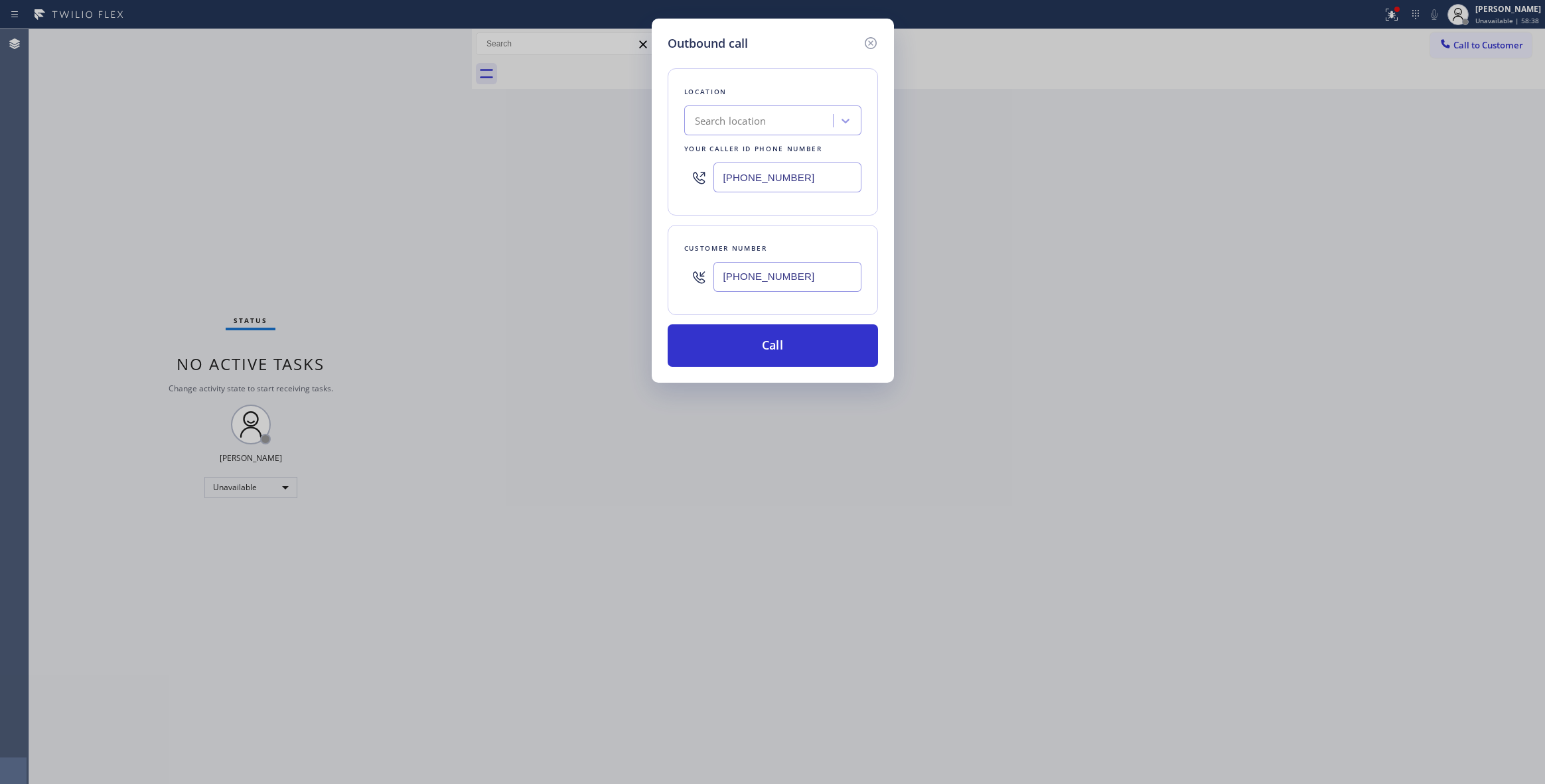
drag, startPoint x: 1144, startPoint y: 484, endPoint x: 1098, endPoint y: 481, distance: 46.1
click at [1134, 484] on div "Outbound call Location Search location Your caller id phone number [PHONE_NUMBE…" at bounding box center [772, 392] width 1545 height 784
drag, startPoint x: 819, startPoint y: 279, endPoint x: 676, endPoint y: 258, distance: 144.5
click at [677, 264] on div "Customer number [PHONE_NUMBER]" at bounding box center [773, 270] width 210 height 90
drag, startPoint x: 818, startPoint y: 281, endPoint x: 49, endPoint y: 291, distance: 769.1
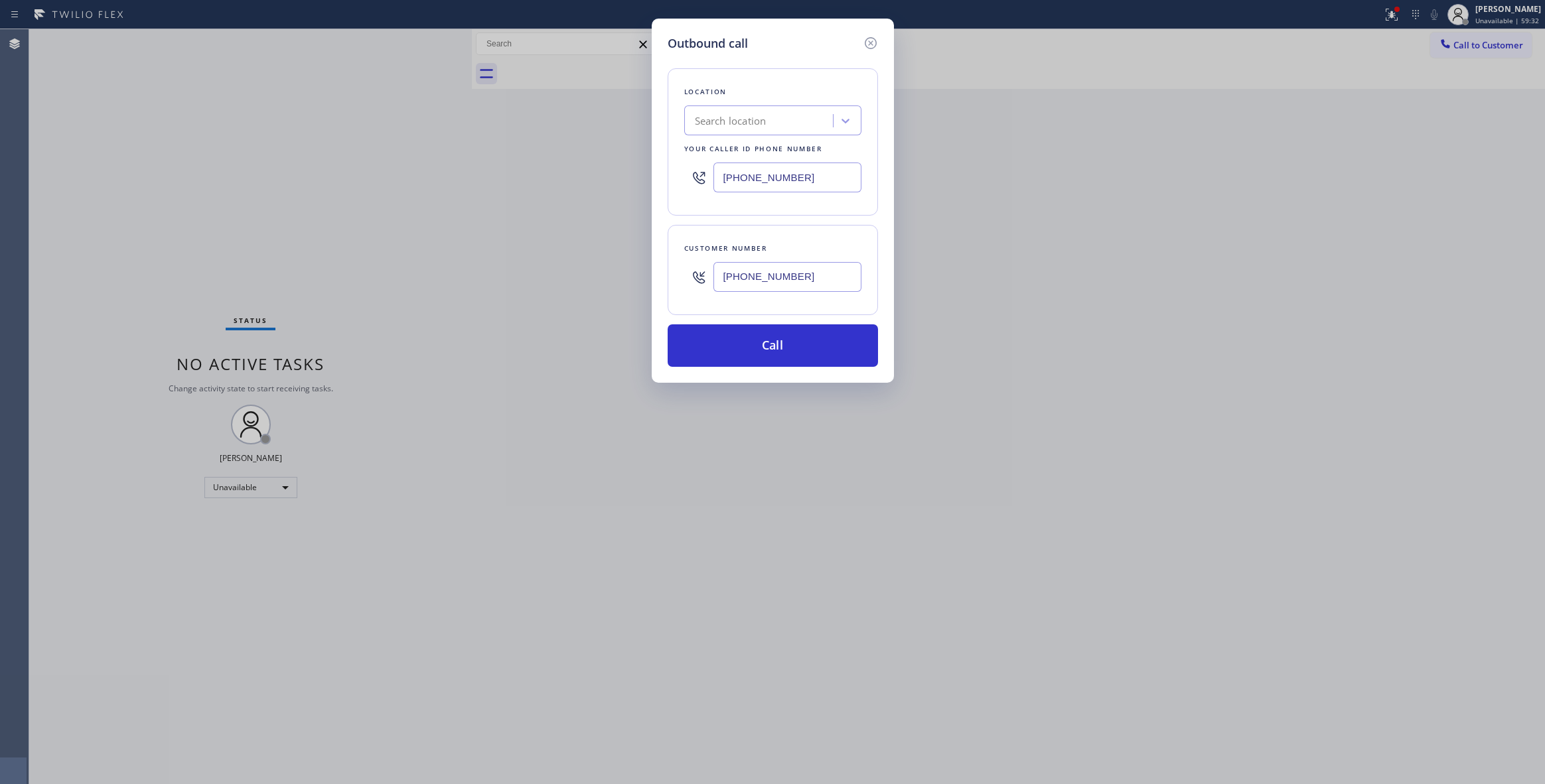
click at [311, 250] on div "Outbound call Location Search location Your caller id phone number [PHONE_NUMBE…" at bounding box center [772, 392] width 1545 height 784
paste input "text"
type input "[PHONE_NUMBER]"
paste input "929) 203-9072"
drag, startPoint x: 823, startPoint y: 174, endPoint x: 479, endPoint y: 160, distance: 344.3
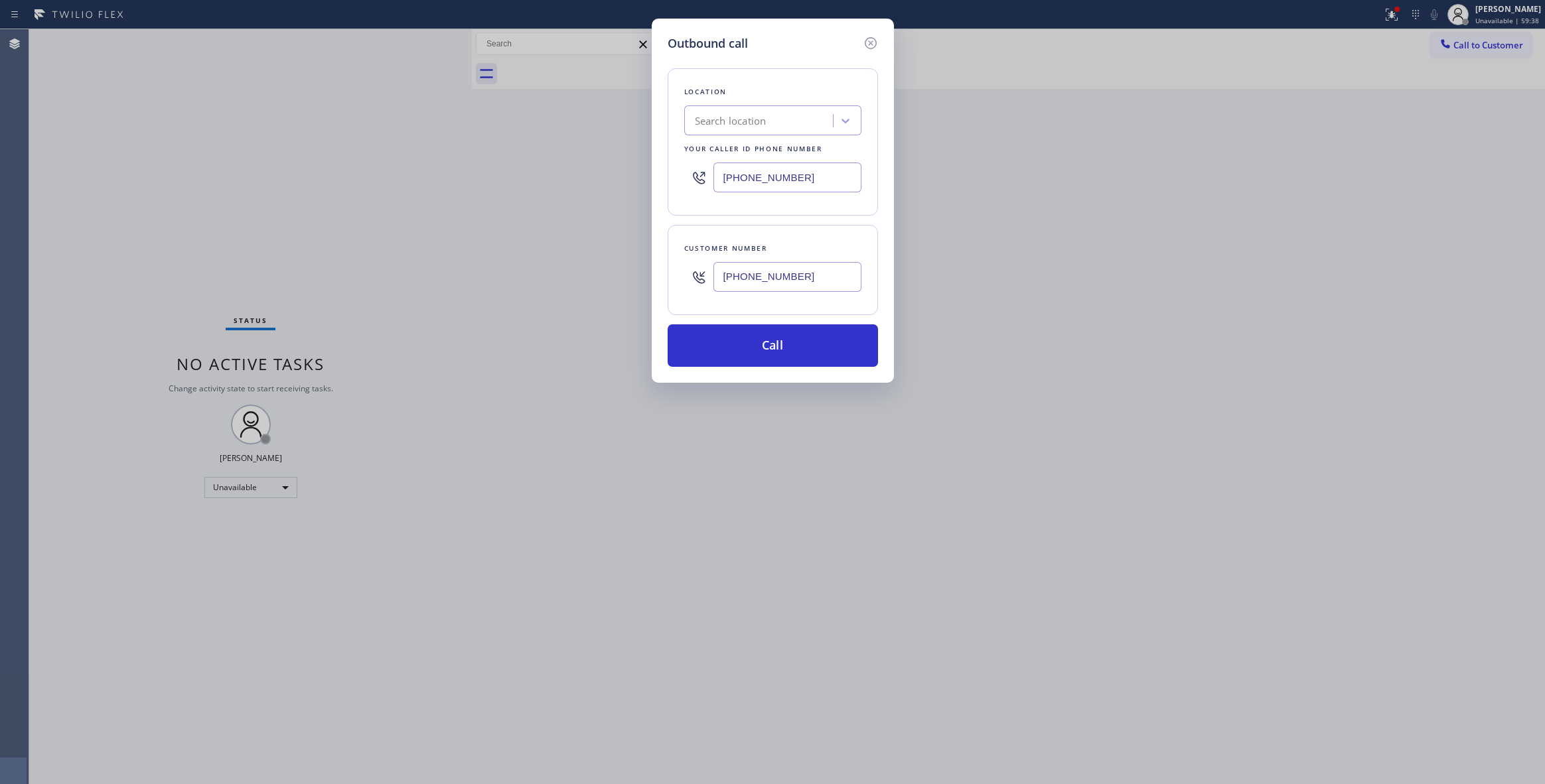
click at [413, 169] on div "Outbound call Location Search location Your caller id phone number [PHONE_NUMBE…" at bounding box center [772, 392] width 1545 height 784
type input "[PHONE_NUMBER]"
click at [776, 359] on button "Call" at bounding box center [773, 346] width 210 height 42
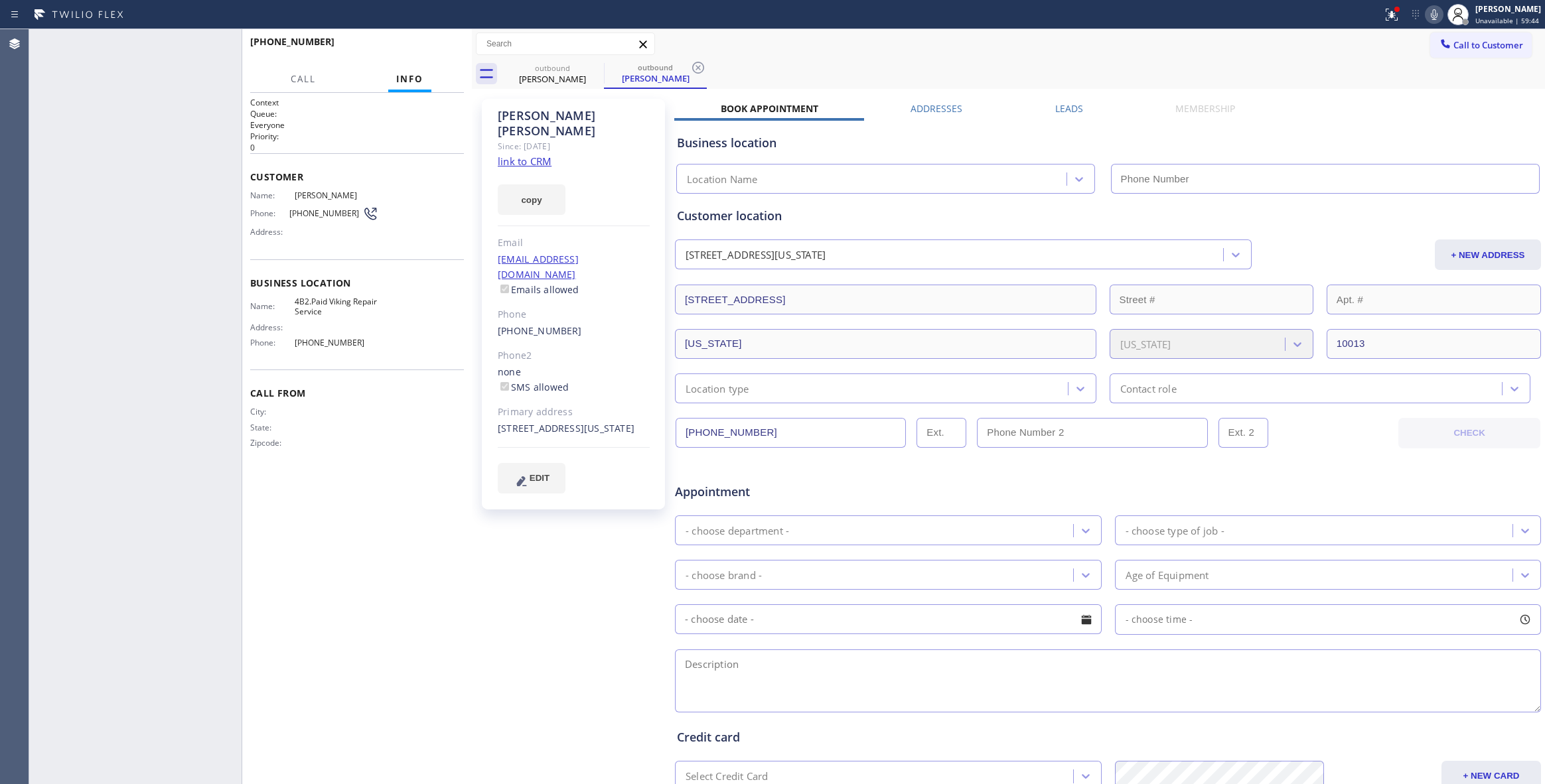
type input "[PHONE_NUMBER]"
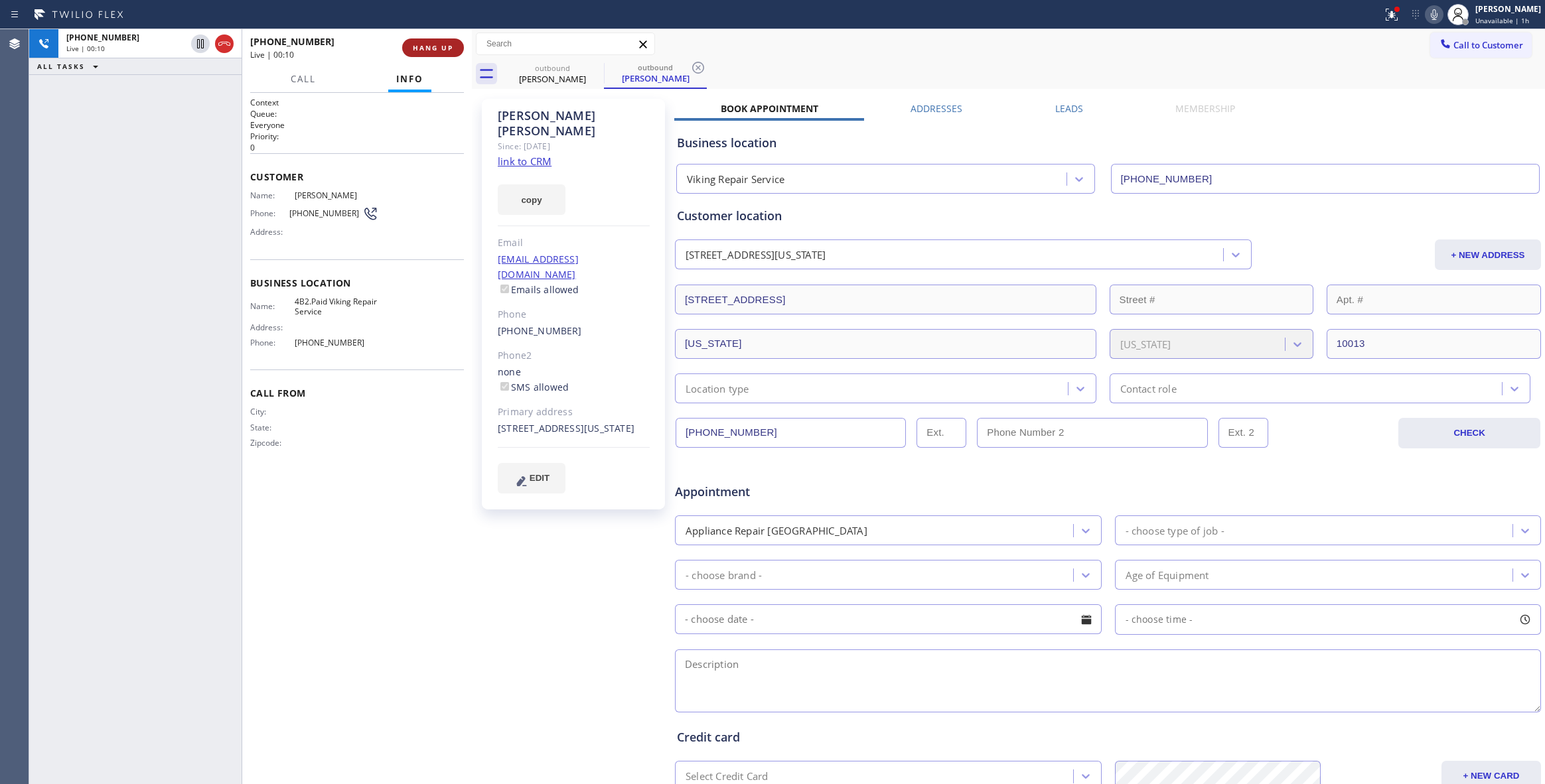
click at [428, 41] on button "HANG UP" at bounding box center [433, 48] width 62 height 19
click at [441, 44] on span "HANG UP" at bounding box center [433, 48] width 41 height 9
click at [441, 44] on span "COMPLETE" at bounding box center [430, 48] width 46 height 9
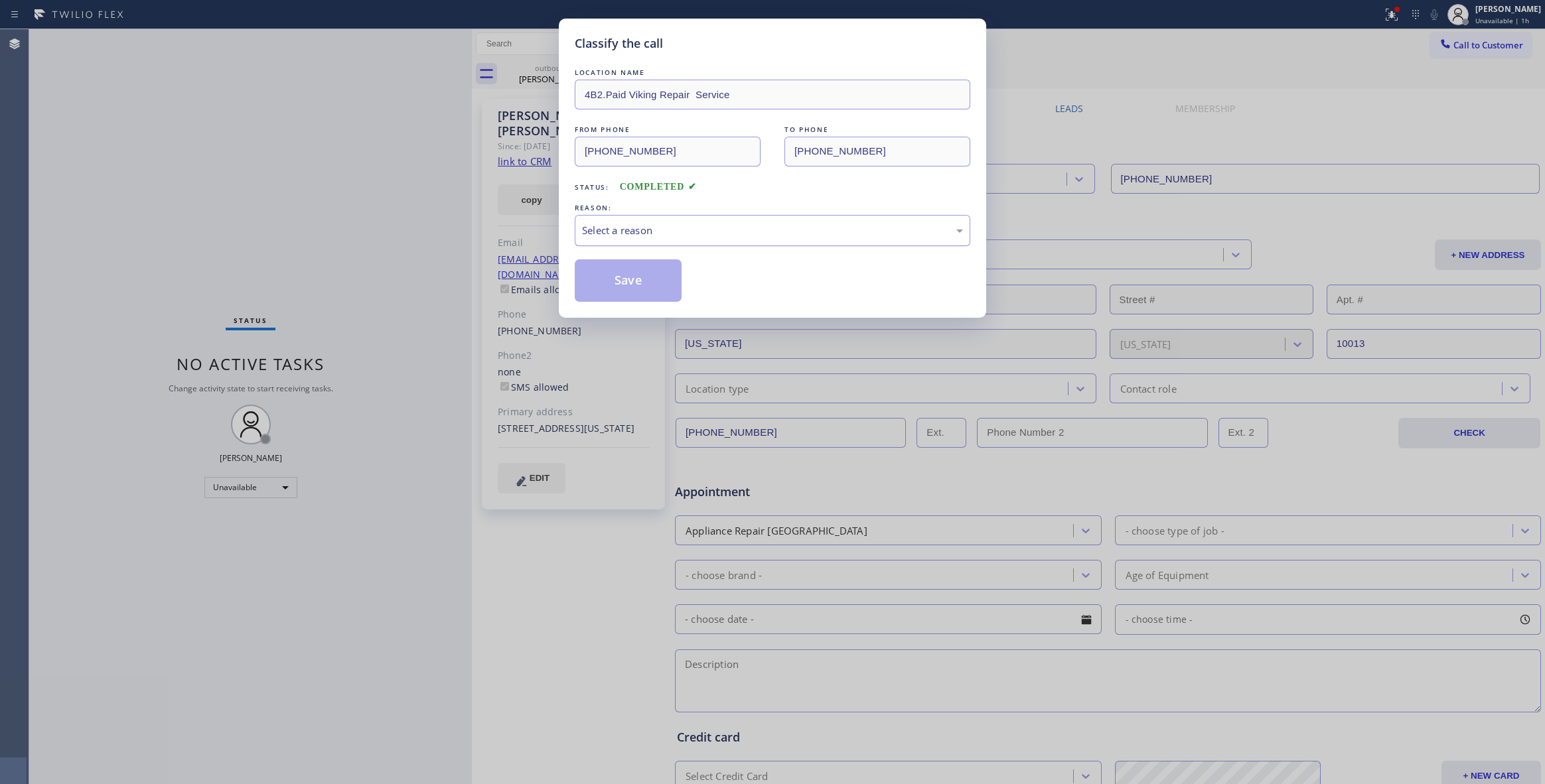
click at [610, 227] on div "Select a reason" at bounding box center [773, 230] width 381 height 15
click at [606, 287] on button "Save" at bounding box center [628, 281] width 107 height 42
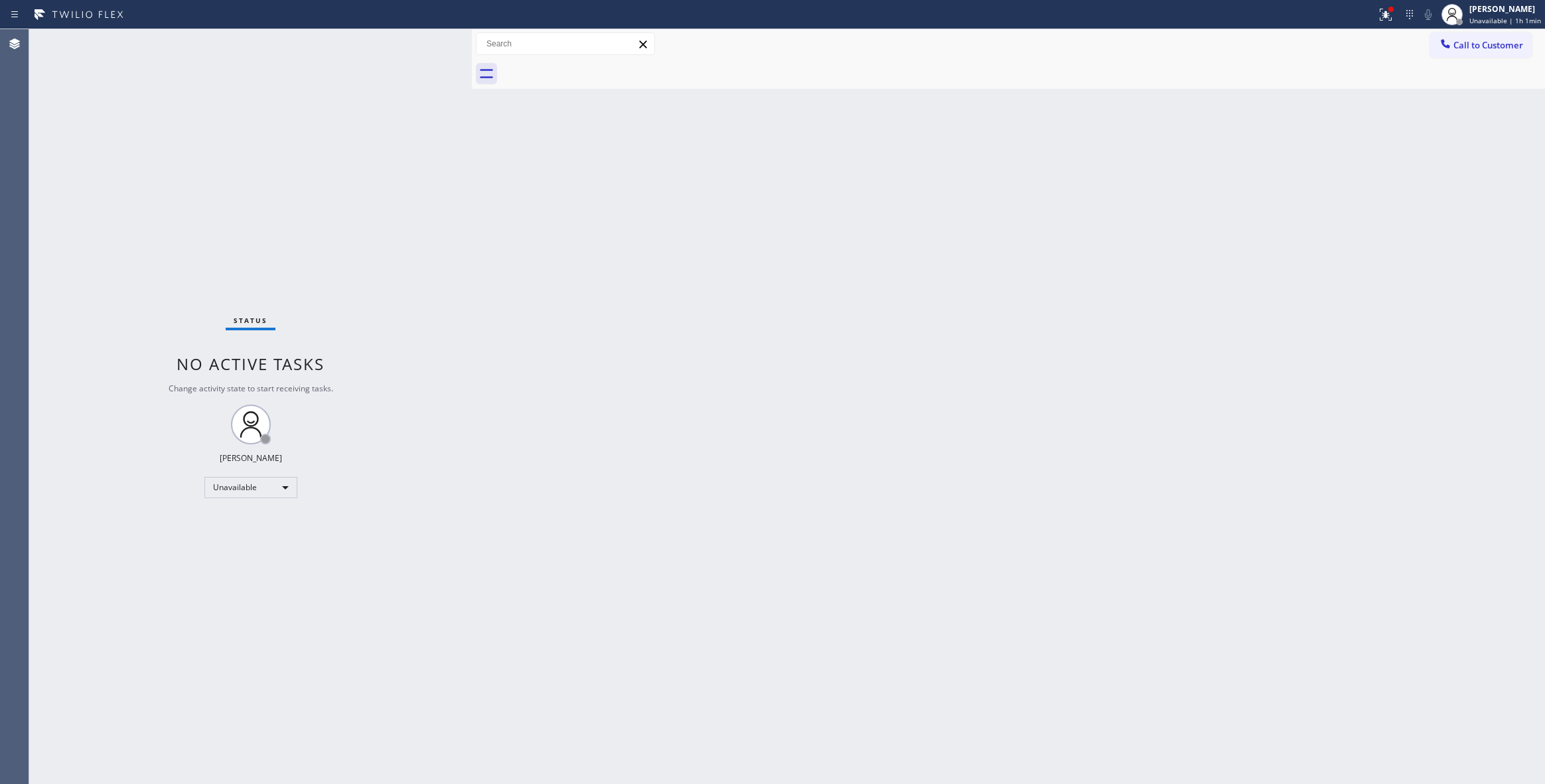
click at [1510, 49] on span "Call to Customer" at bounding box center [1488, 45] width 70 height 12
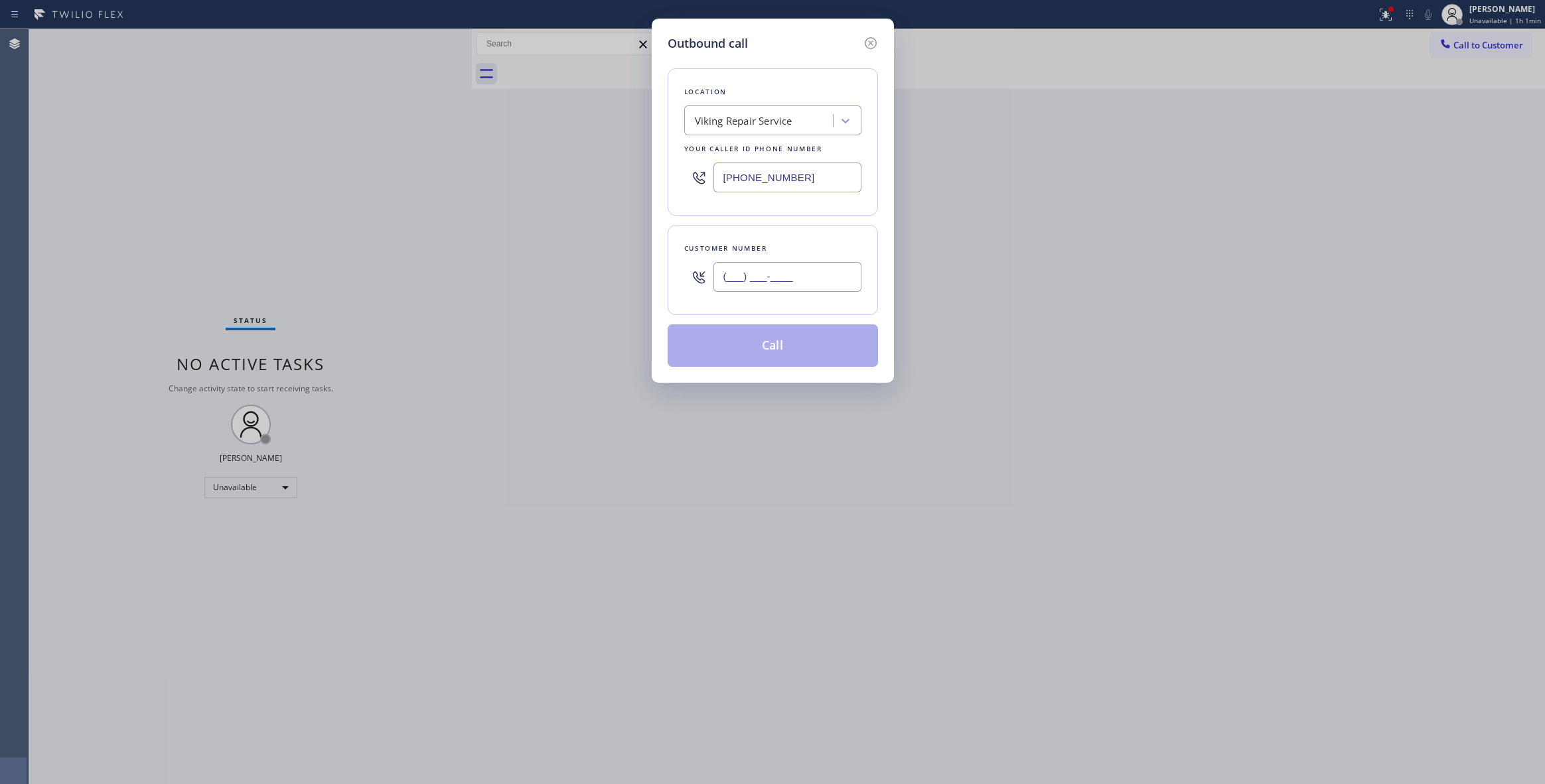
click at [792, 282] on input "(___) ___-____" at bounding box center [787, 277] width 148 height 30
paste input "917) 838-7158"
type input "[PHONE_NUMBER]"
click at [762, 346] on button "Call" at bounding box center [773, 346] width 210 height 42
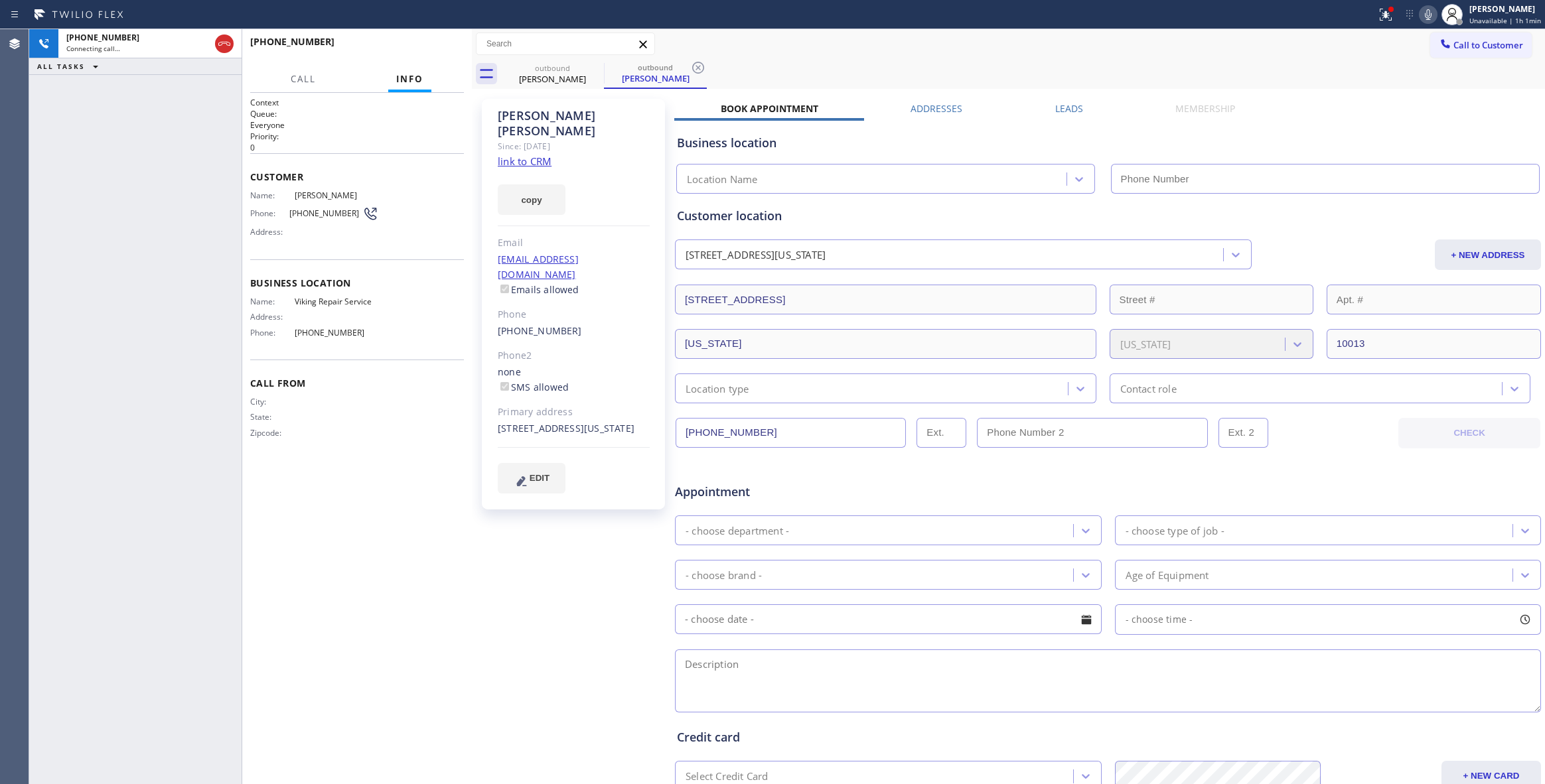
type input "[PHONE_NUMBER]"
click at [61, 366] on div "[PHONE_NUMBER] Connecting call… ALL TASKS ALL TASKS ACTIVE TASKS TASKS IN WRAP …" at bounding box center [135, 406] width 212 height 755
drag, startPoint x: 457, startPoint y: 191, endPoint x: 457, endPoint y: 167, distance: 24.0
click at [457, 177] on div "Customer Name: [PERSON_NAME] Phone: [PHONE_NUMBER] Address:" at bounding box center [357, 206] width 214 height 106
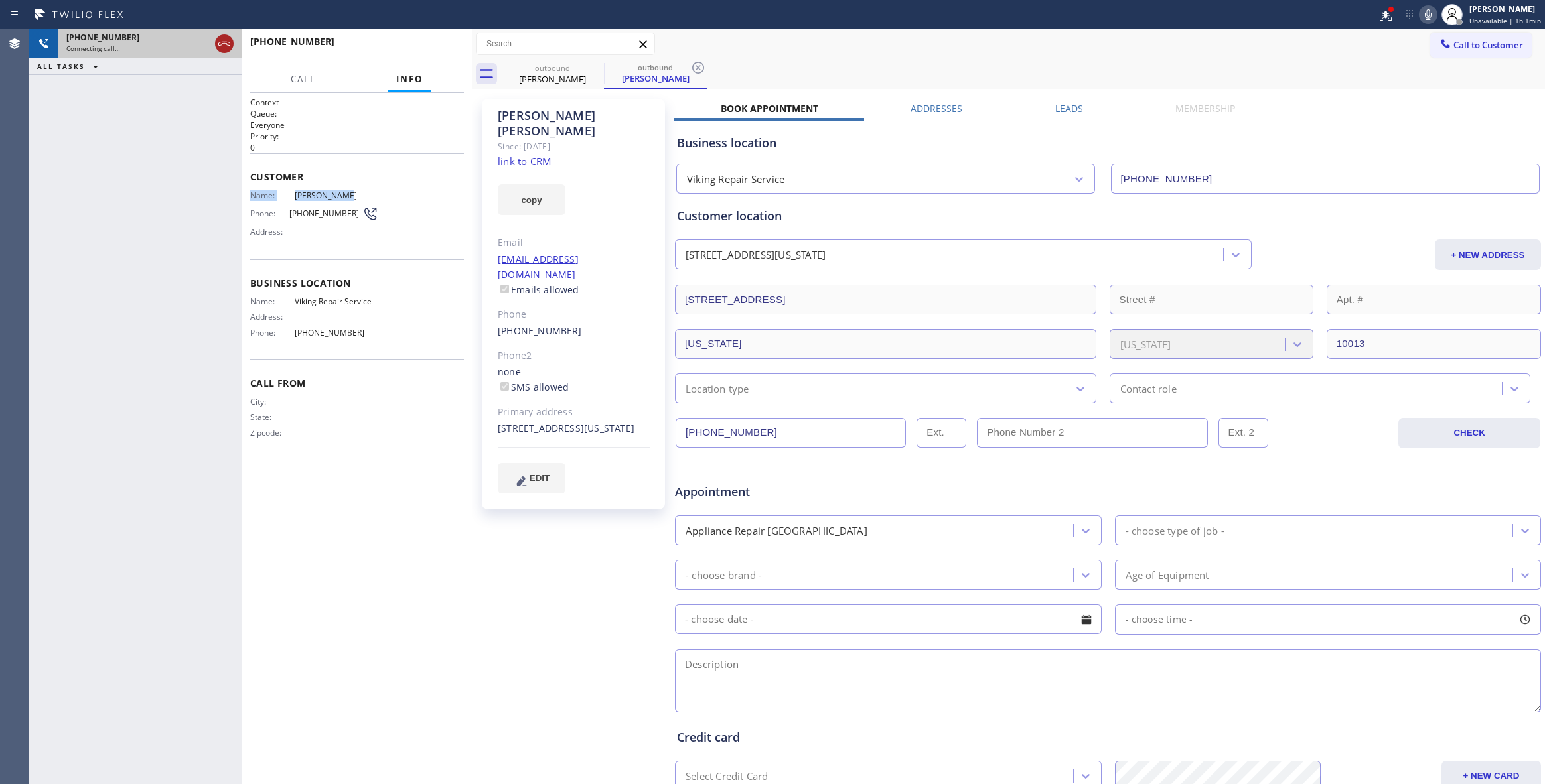
click at [224, 45] on icon at bounding box center [224, 44] width 16 height 16
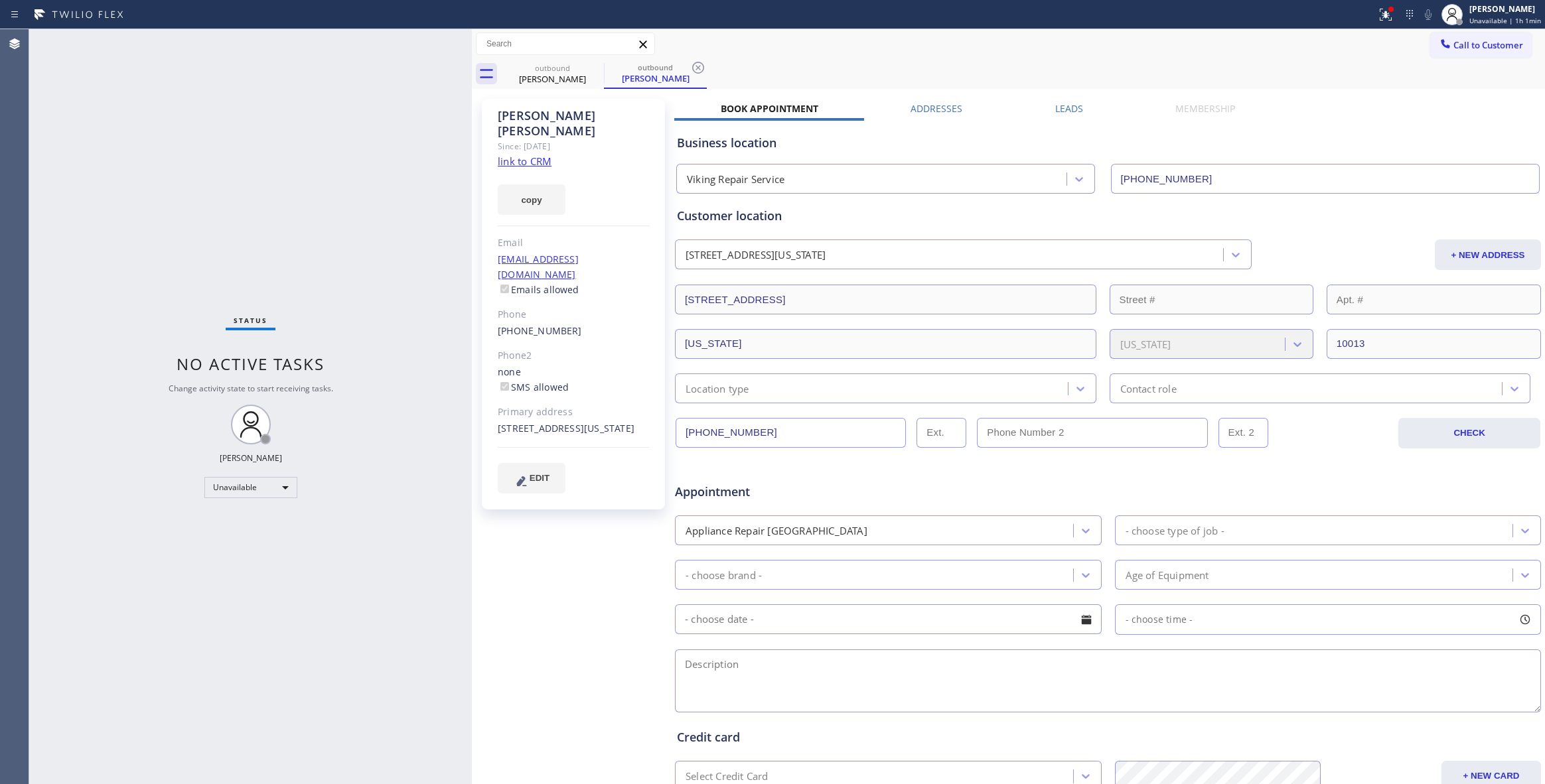
drag, startPoint x: 693, startPoint y: 64, endPoint x: 652, endPoint y: 75, distance: 42.4
click at [693, 64] on icon at bounding box center [698, 68] width 12 height 12
click at [596, 62] on icon at bounding box center [596, 68] width 16 height 16
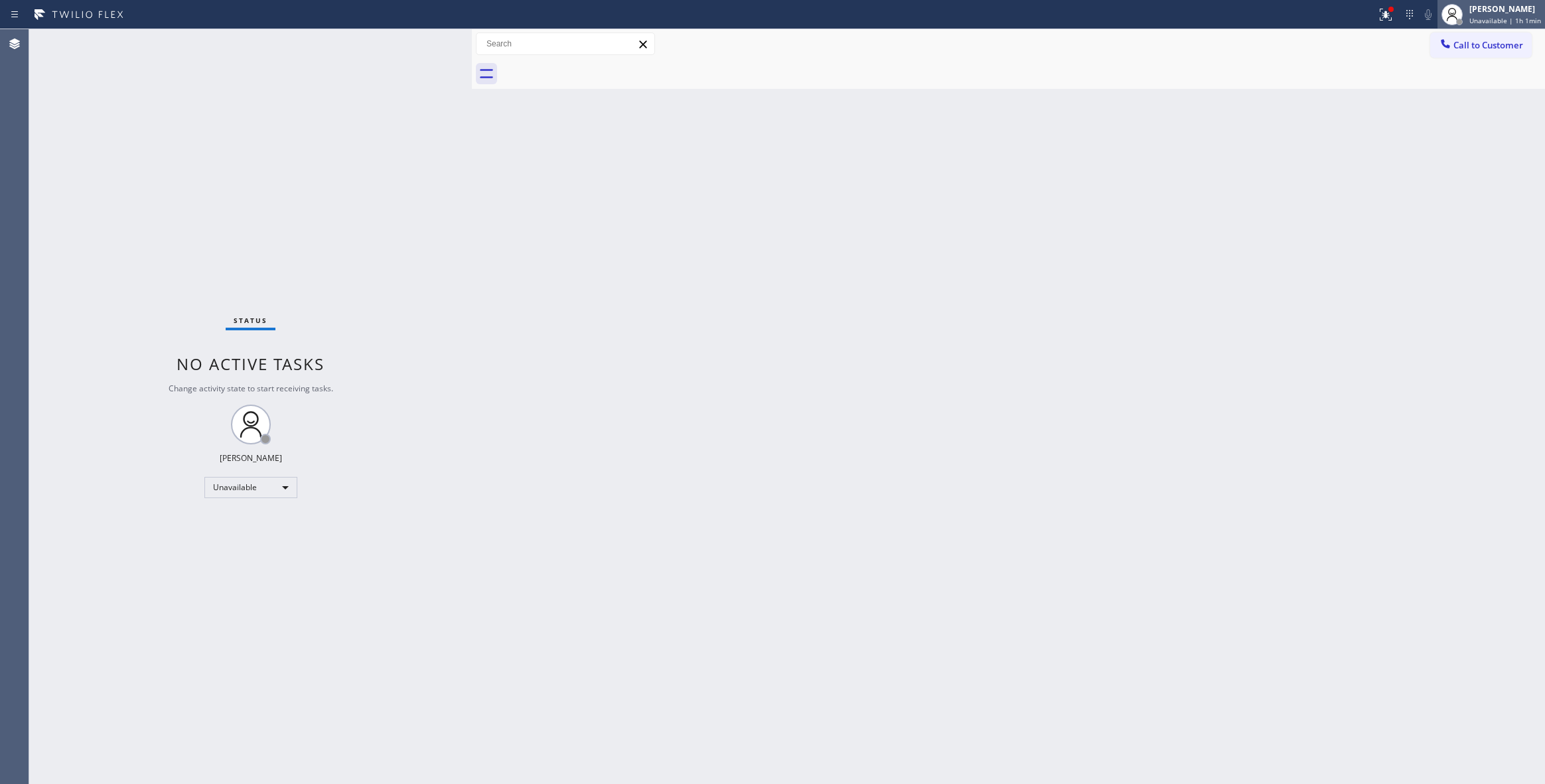
click at [1484, 11] on div "[PERSON_NAME]" at bounding box center [1505, 9] width 72 height 11
click at [1437, 68] on button "Available" at bounding box center [1479, 70] width 133 height 17
drag, startPoint x: 1119, startPoint y: 244, endPoint x: 1192, endPoint y: 176, distance: 99.8
click at [1125, 236] on div "Back to Dashboard Change Sender ID Customers Technicians Select a contact Outbo…" at bounding box center [1009, 406] width 1073 height 755
click at [1449, 50] on div at bounding box center [1445, 45] width 16 height 16
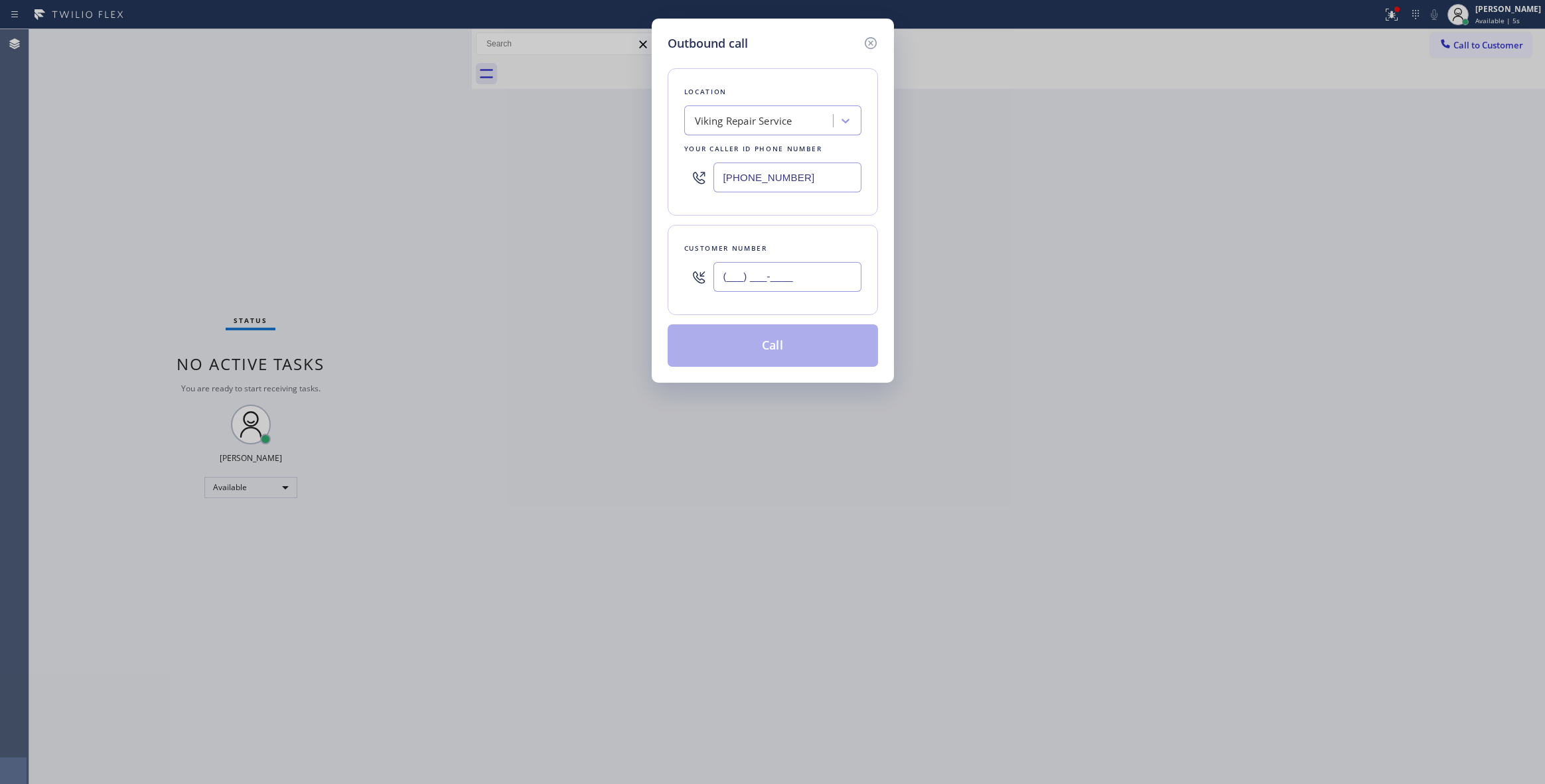
click at [770, 277] on input "(___) ___-____" at bounding box center [787, 277] width 148 height 30
paste input "347) 741-9235"
type input "[PHONE_NUMBER]"
paste input "347) 284-6179"
drag, startPoint x: 816, startPoint y: 174, endPoint x: 521, endPoint y: 175, distance: 295.0
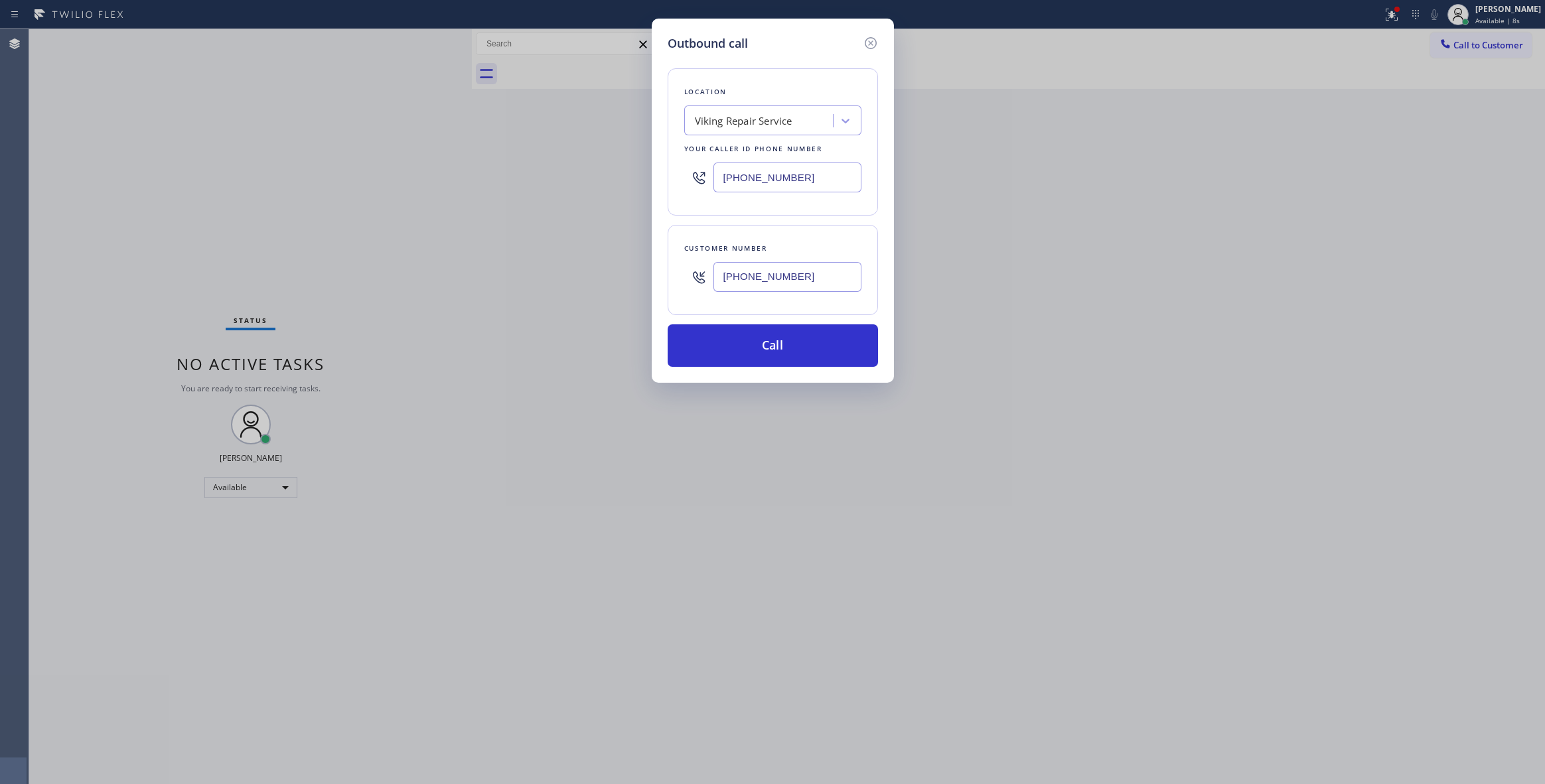
click at [521, 174] on div "Outbound call Location Viking Repair Service Your caller id phone number [PHONE…" at bounding box center [772, 392] width 1545 height 784
type input "[PHONE_NUMBER]"
click at [744, 354] on button "Call" at bounding box center [773, 346] width 210 height 42
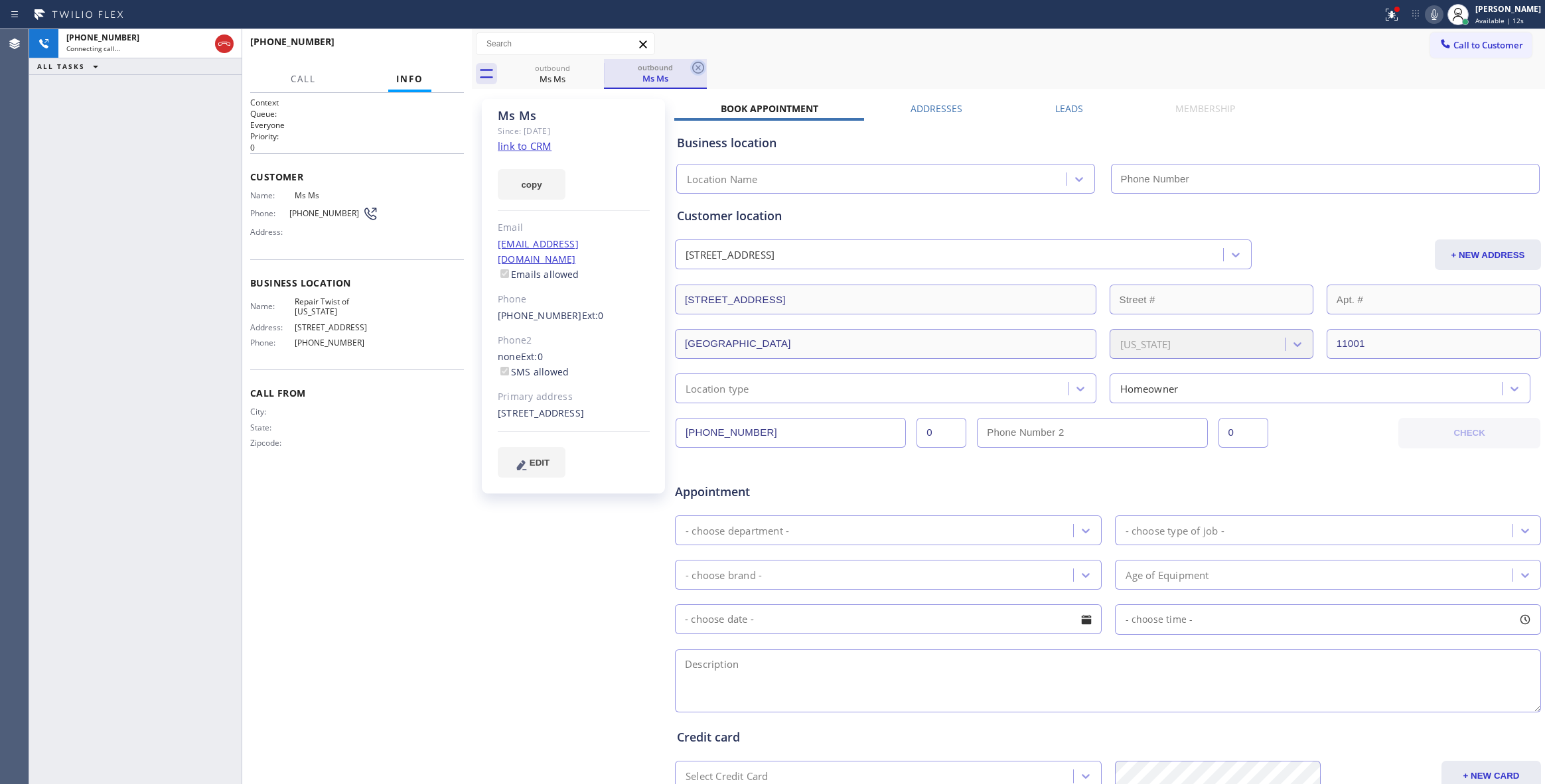
type input "[PHONE_NUMBER]"
click at [696, 64] on icon at bounding box center [698, 68] width 16 height 16
click at [139, 238] on div "[PHONE_NUMBER] Live | 00:01 ALL TASKS ALL TASKS ACTIVE TASKS TASKS IN WRAP UP" at bounding box center [135, 406] width 212 height 755
click at [550, 558] on div "Ms Ms Since: [DATE] link to CRM copy Email [EMAIL_ADDRESS][DOMAIN_NAME] Emails …" at bounding box center [575, 522] width 199 height 860
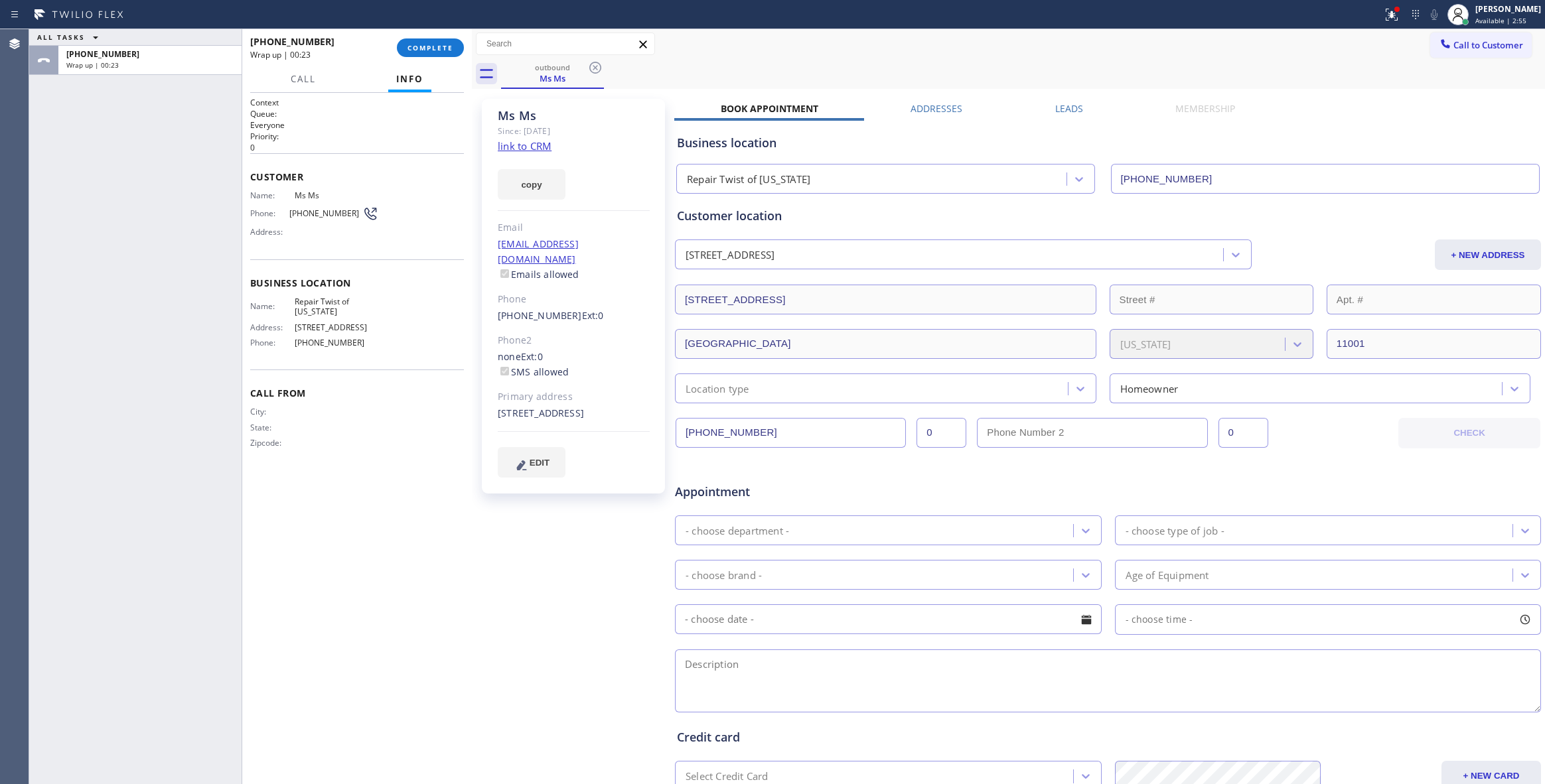
click at [522, 144] on link "link to CRM" at bounding box center [525, 146] width 54 height 13
click at [426, 45] on span "COMPLETE" at bounding box center [430, 48] width 46 height 9
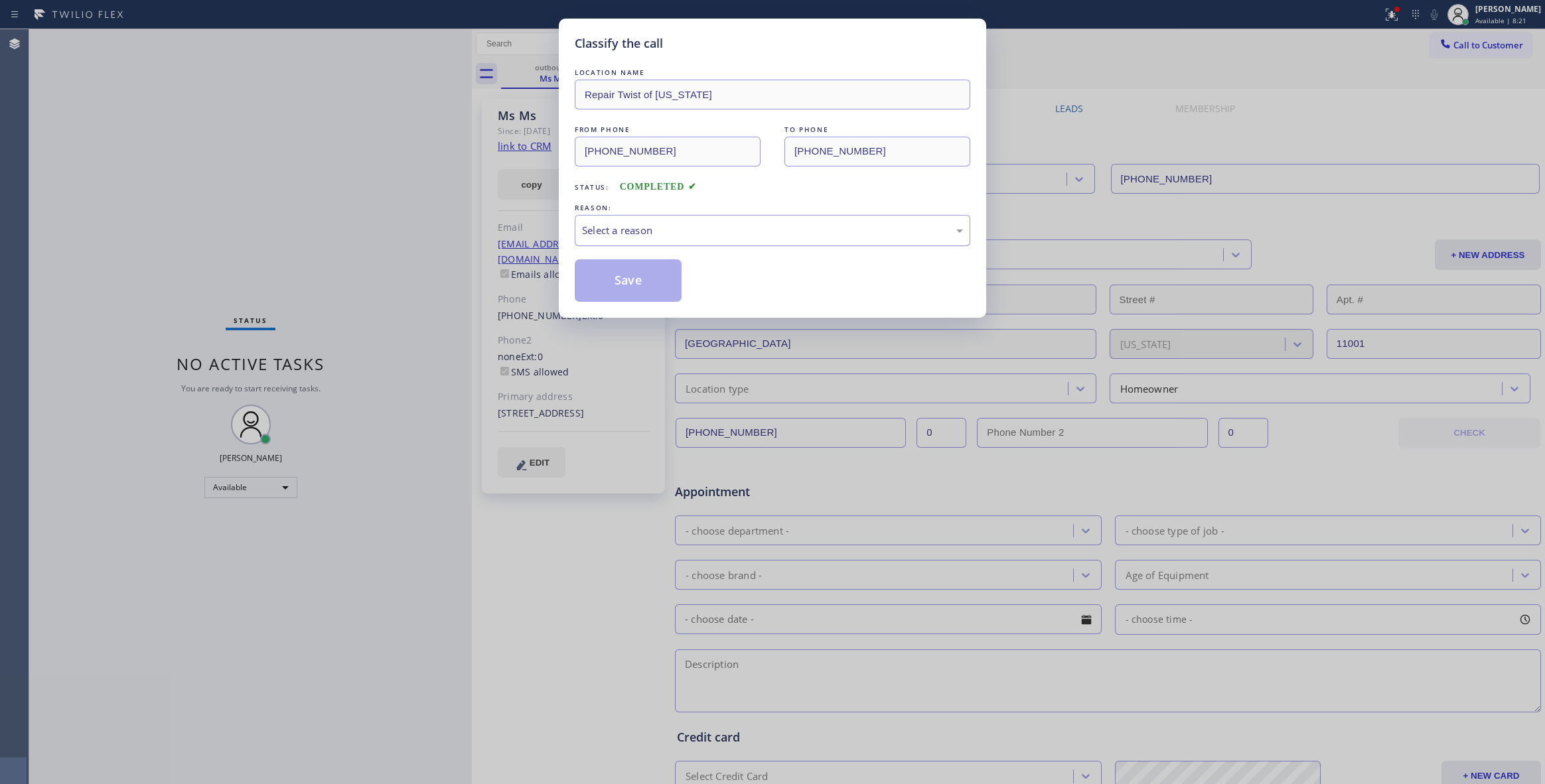
click at [724, 227] on div "Select a reason" at bounding box center [773, 230] width 381 height 15
click at [629, 279] on button "Save" at bounding box center [628, 281] width 107 height 42
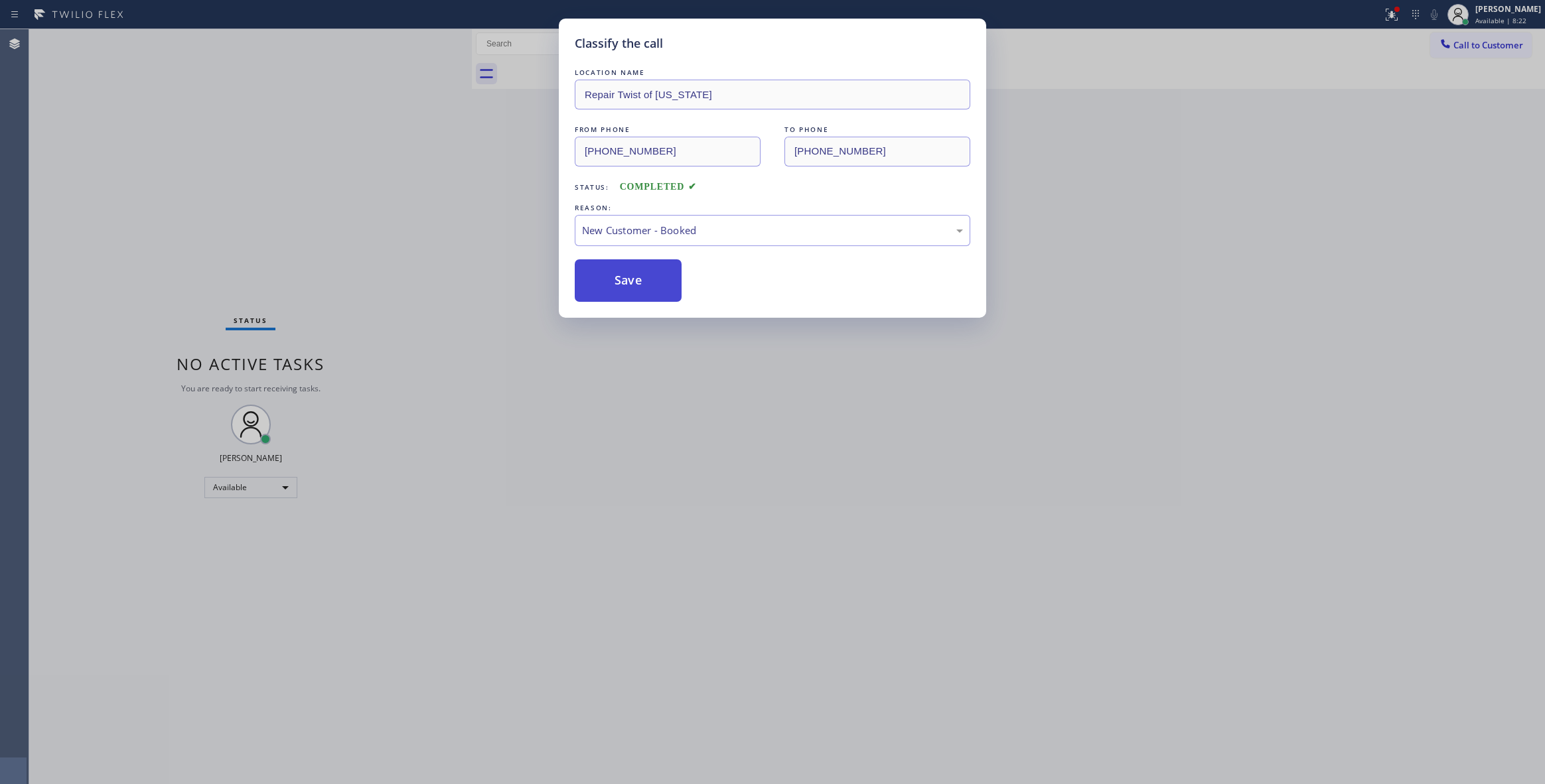
click at [629, 279] on button "Save" at bounding box center [628, 281] width 107 height 42
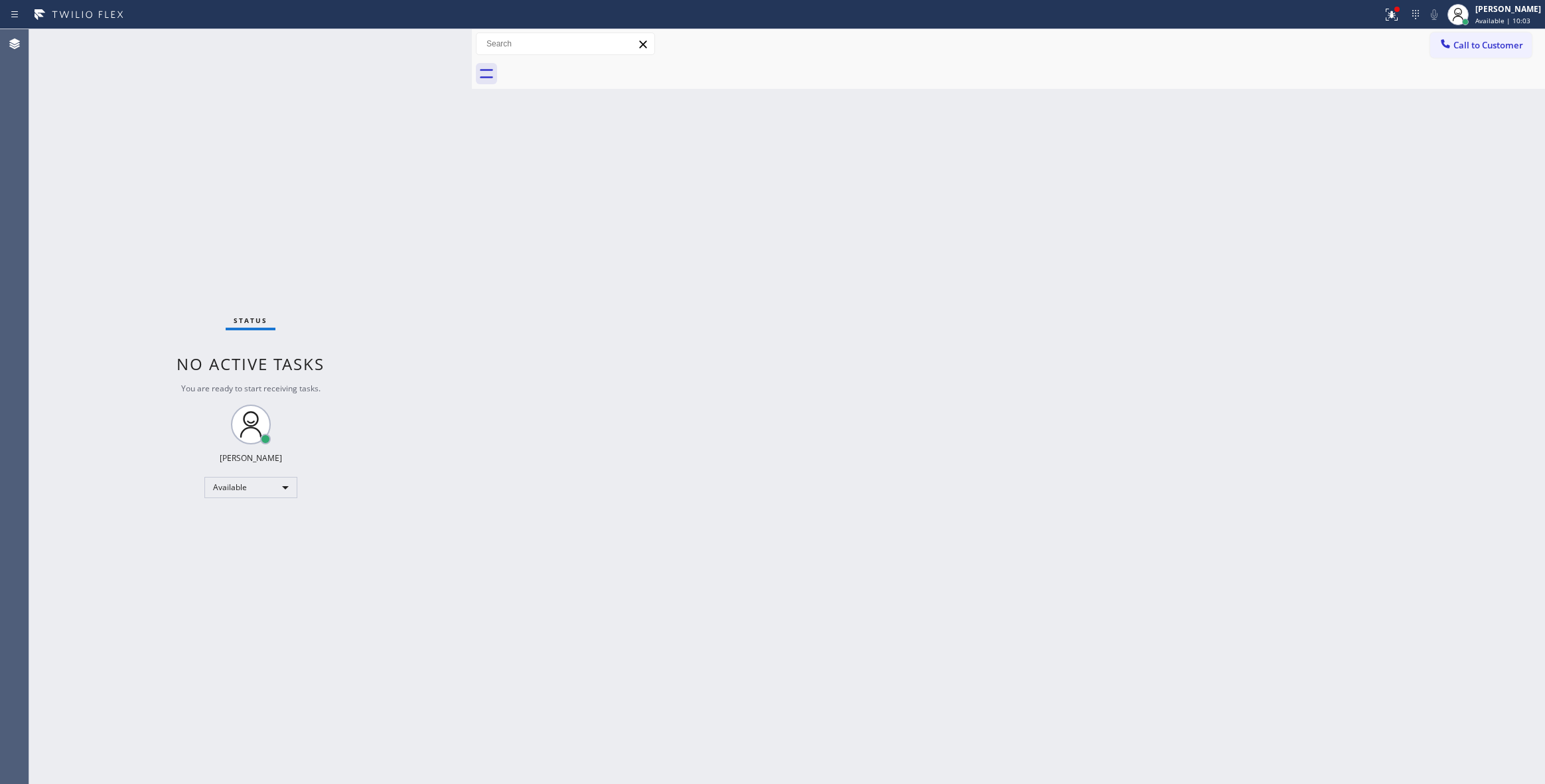
click at [65, 283] on div "Status No active tasks You are ready to start receiving tasks. [PERSON_NAME] Av…" at bounding box center [250, 406] width 443 height 755
click at [1483, 46] on span "Call to Customer" at bounding box center [1488, 45] width 70 height 12
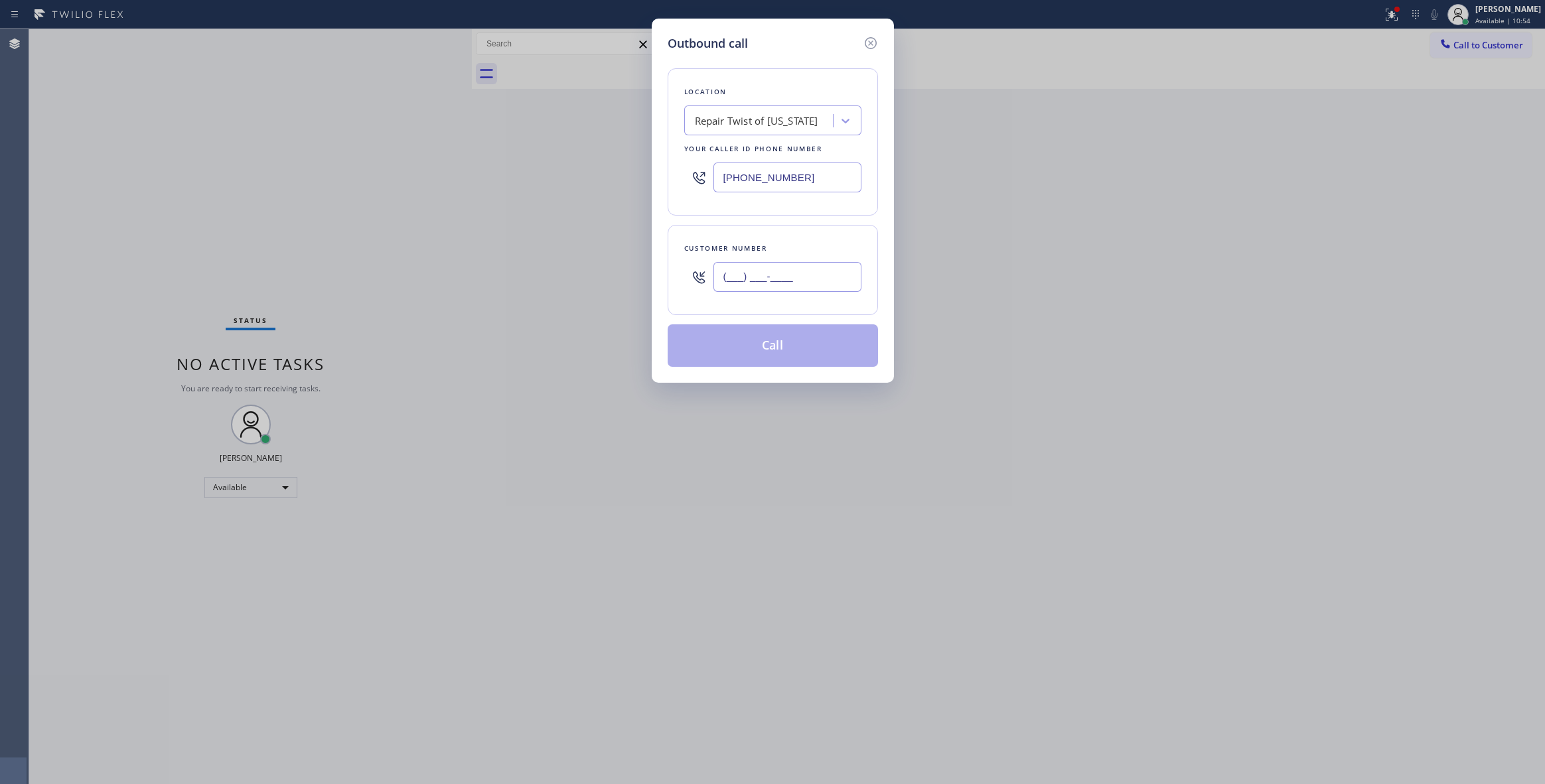
click at [791, 277] on input "(___) ___-____" at bounding box center [787, 277] width 148 height 30
paste input "206) 251-3414"
type input "[PHONE_NUMBER]"
paste input "425) 475-1001"
drag, startPoint x: 812, startPoint y: 185, endPoint x: 596, endPoint y: 184, distance: 216.0
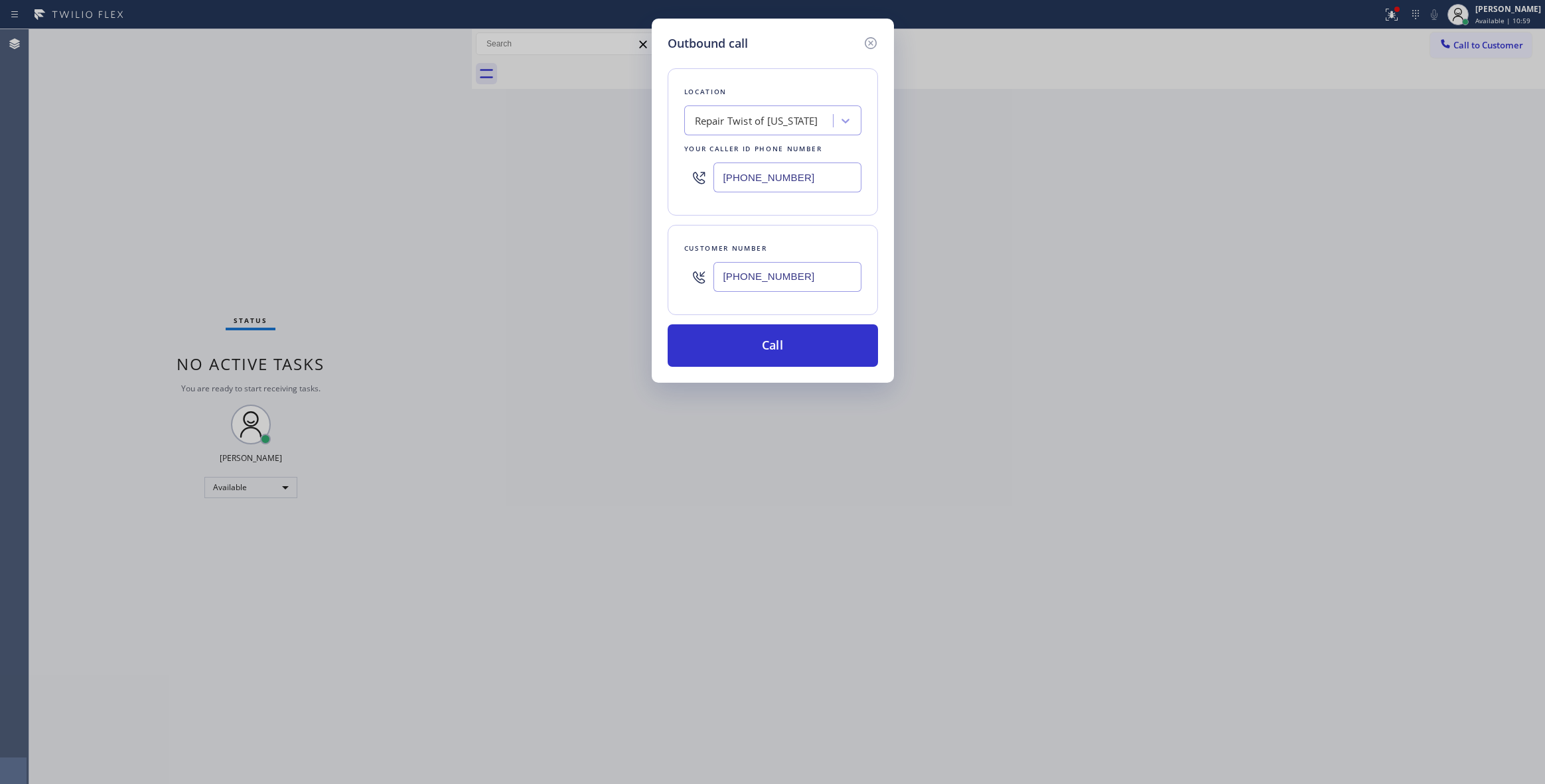
click at [594, 184] on div "Outbound call Location Repair Twist of [US_STATE] Your caller id phone number […" at bounding box center [772, 392] width 1545 height 784
type input "[PHONE_NUMBER]"
click at [764, 357] on button "Call" at bounding box center [773, 346] width 210 height 42
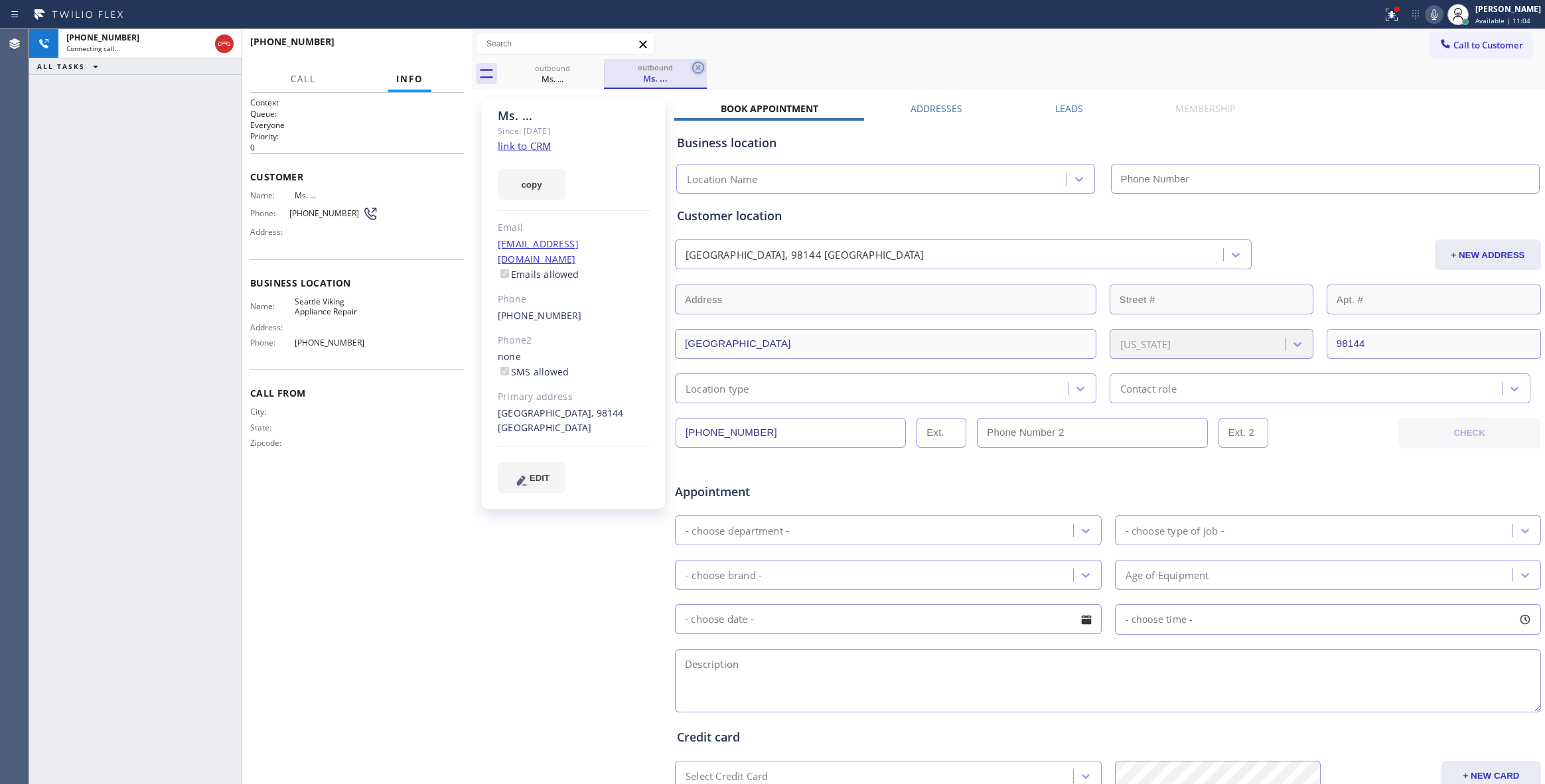
type input "[PHONE_NUMBER]"
click at [698, 67] on icon at bounding box center [698, 68] width 12 height 12
click at [530, 146] on link "link to CRM" at bounding box center [525, 146] width 54 height 13
click at [417, 48] on span "HANG UP" at bounding box center [433, 48] width 41 height 9
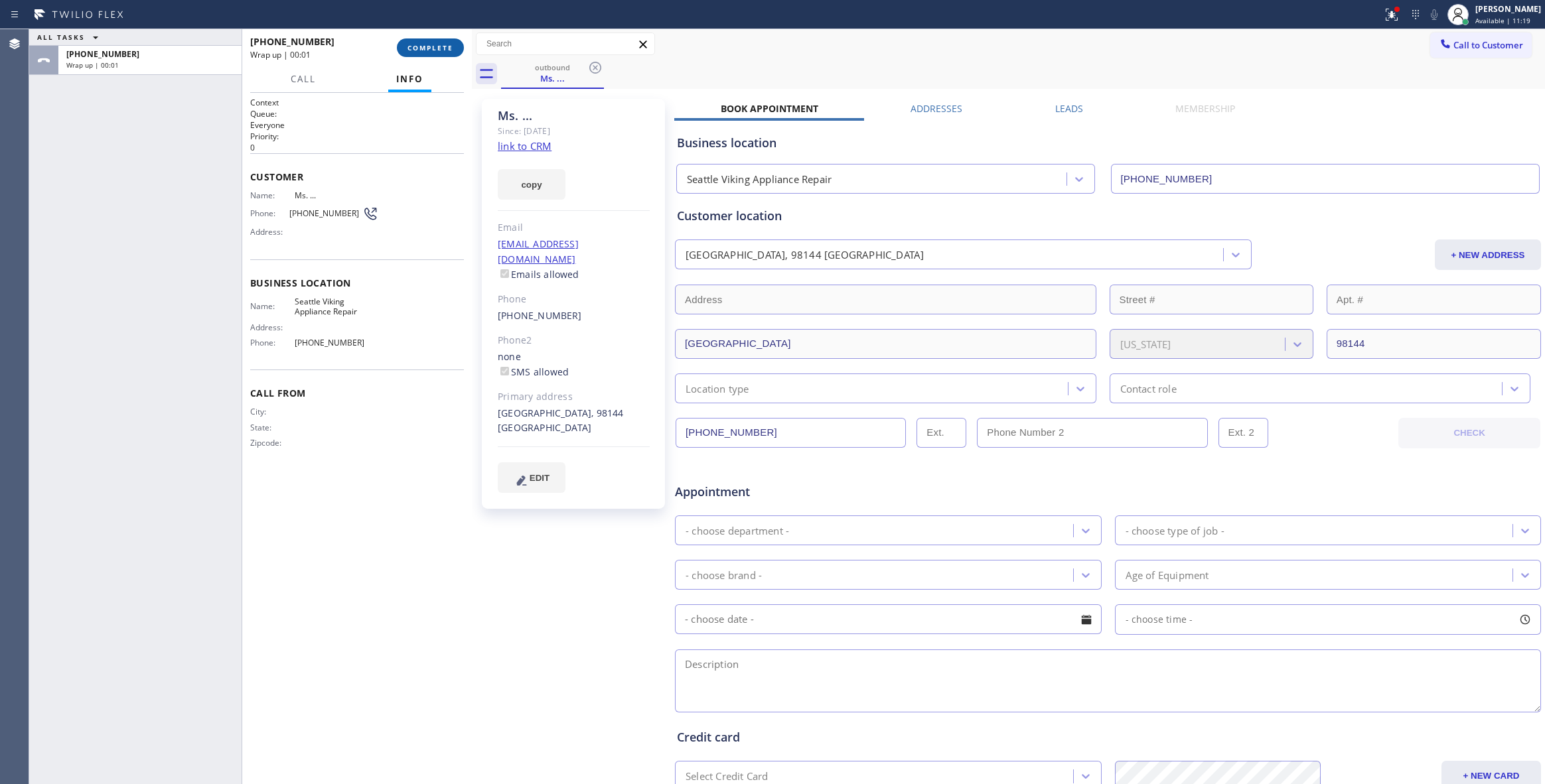
click at [417, 48] on span "COMPLETE" at bounding box center [430, 48] width 46 height 9
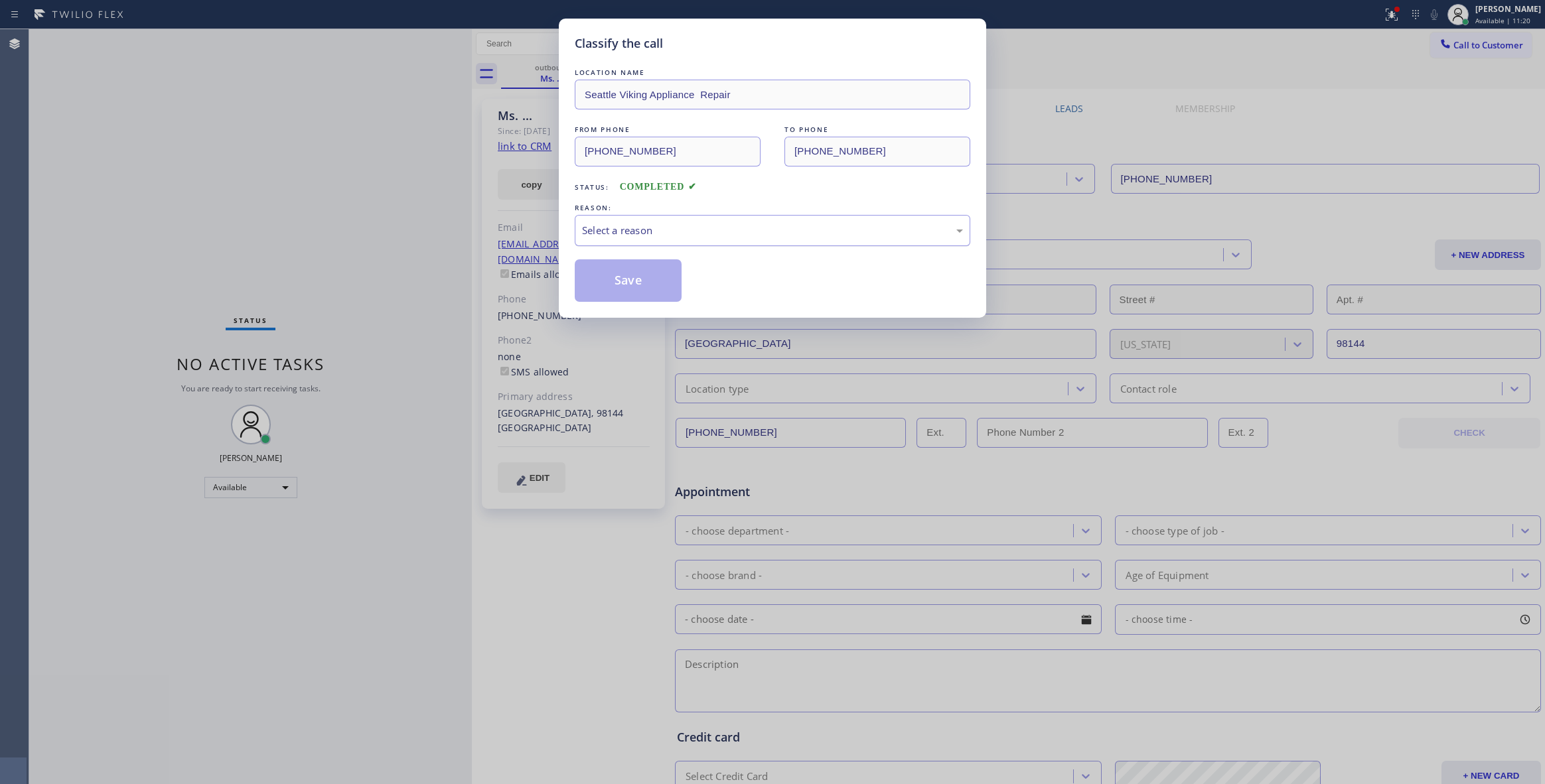
click at [641, 228] on div "Select a reason" at bounding box center [773, 230] width 381 height 15
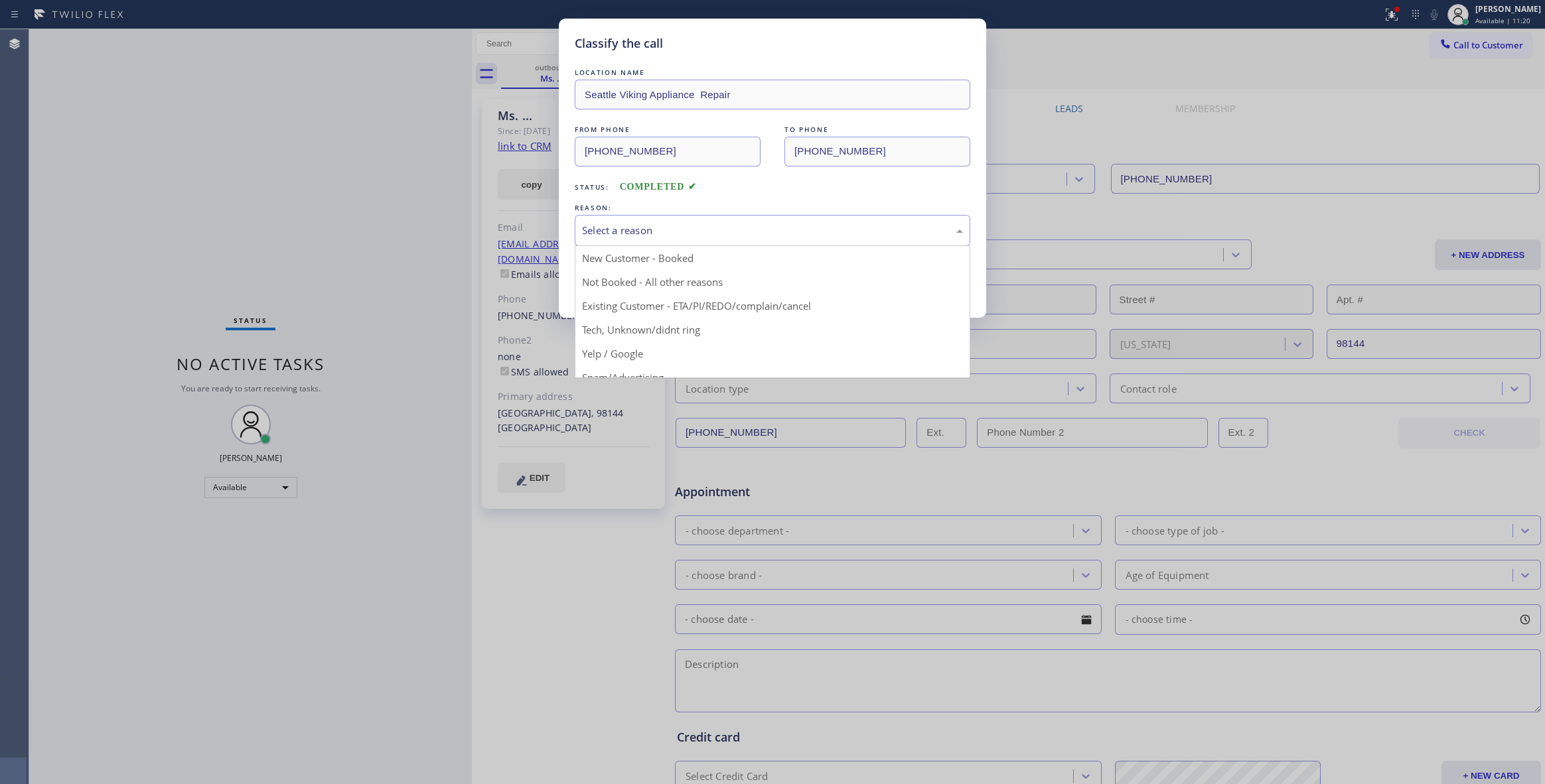
click at [614, 285] on button "Save" at bounding box center [628, 281] width 107 height 42
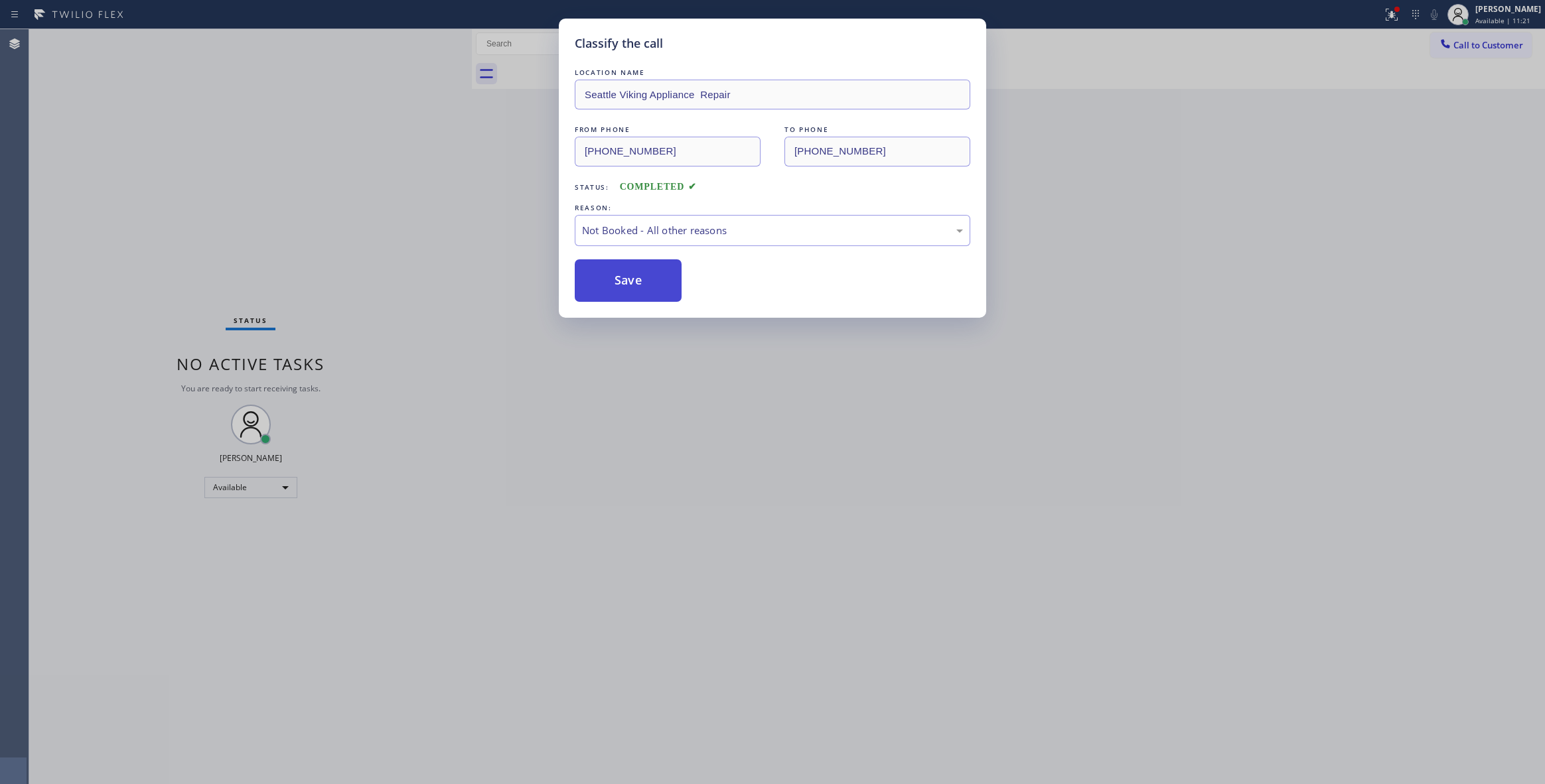
click at [614, 284] on button "Save" at bounding box center [628, 281] width 107 height 42
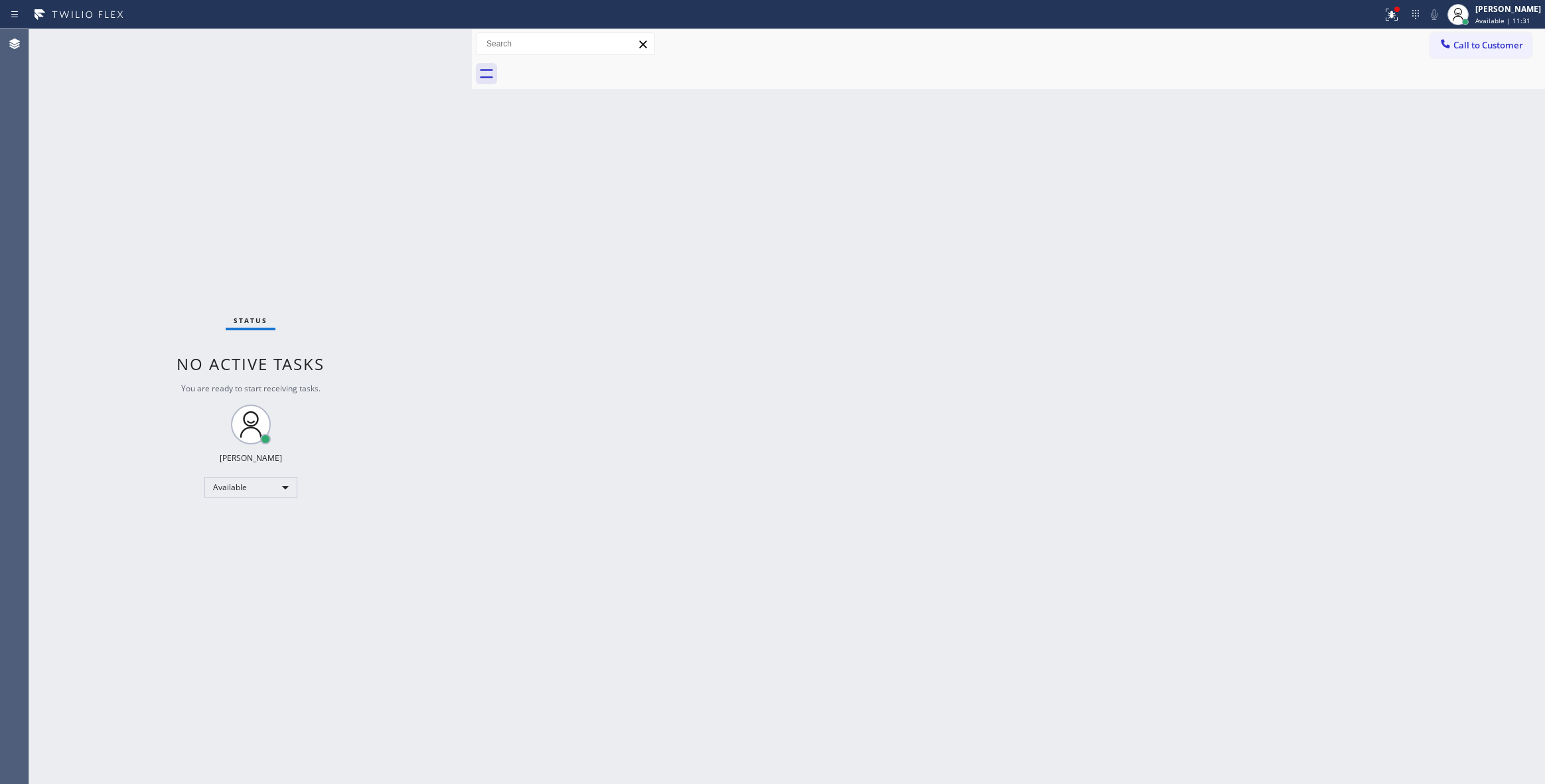
drag, startPoint x: 70, startPoint y: 219, endPoint x: 207, endPoint y: 159, distance: 149.6
click at [70, 219] on div "Status No active tasks You are ready to start receiving tasks. [PERSON_NAME] Av…" at bounding box center [250, 406] width 443 height 755
click at [1495, 46] on span "Call to Customer" at bounding box center [1488, 45] width 70 height 12
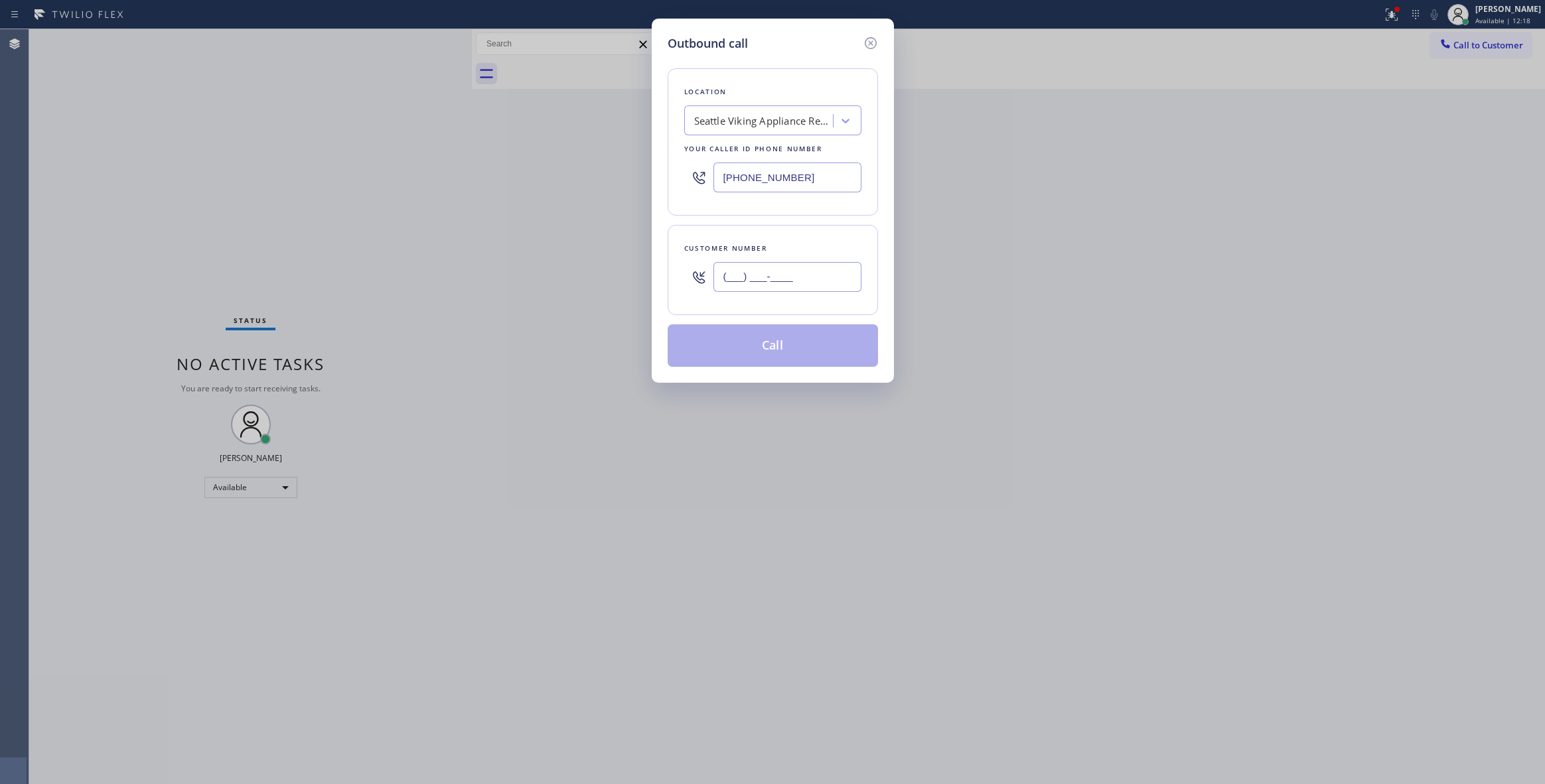
click at [771, 274] on input "(___) ___-____" at bounding box center [787, 277] width 148 height 30
paste input "917) 838-7158"
type input "[PHONE_NUMBER]"
drag, startPoint x: 823, startPoint y: 168, endPoint x: 532, endPoint y: 176, distance: 291.1
click at [532, 175] on div "Outbound call Location [GEOGRAPHIC_DATA] Viking Appliance Repair Your caller id…" at bounding box center [772, 392] width 1545 height 784
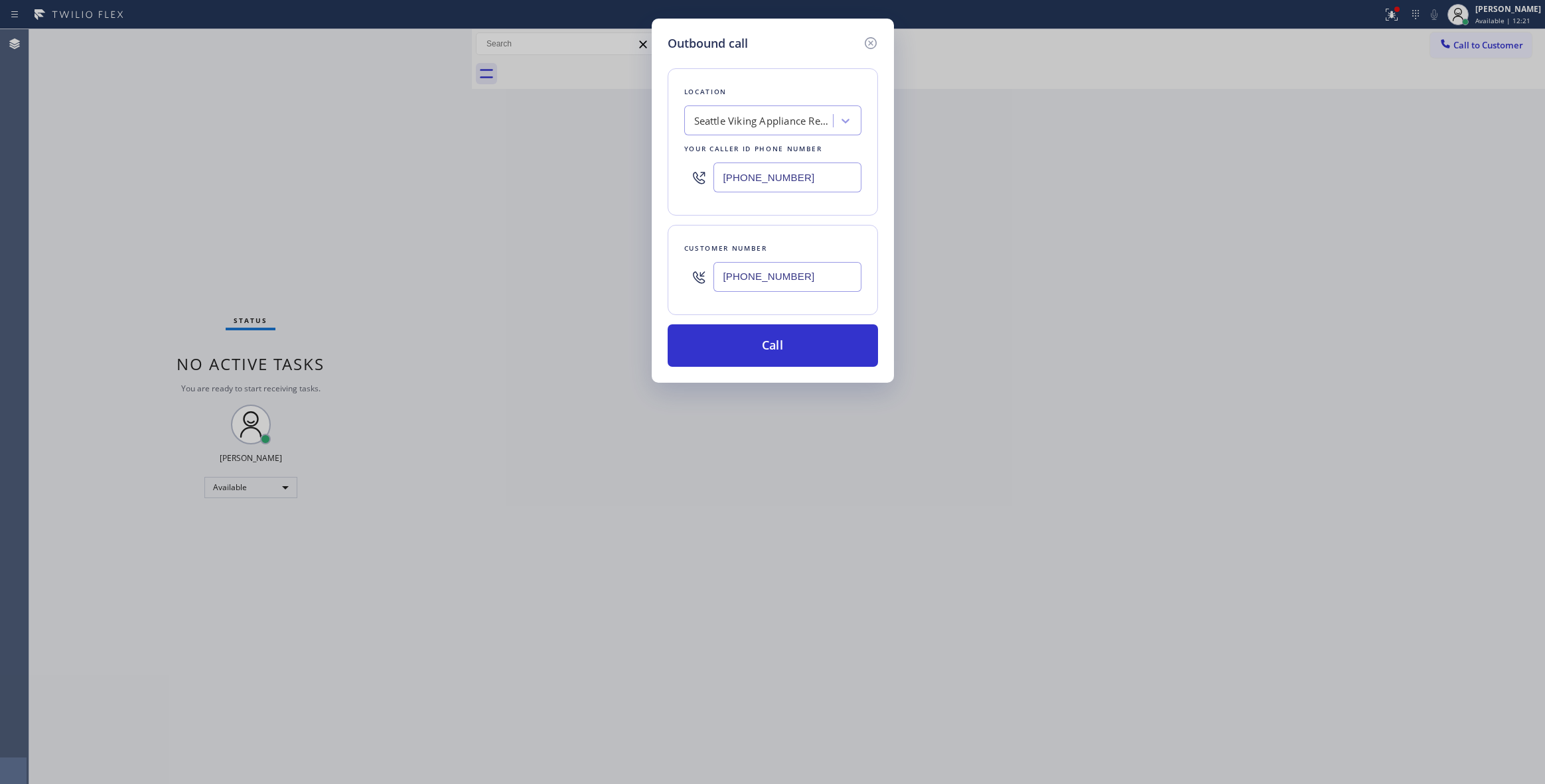
paste input "929) 203-9072"
type input "[PHONE_NUMBER]"
click at [767, 357] on button "Call" at bounding box center [773, 346] width 210 height 42
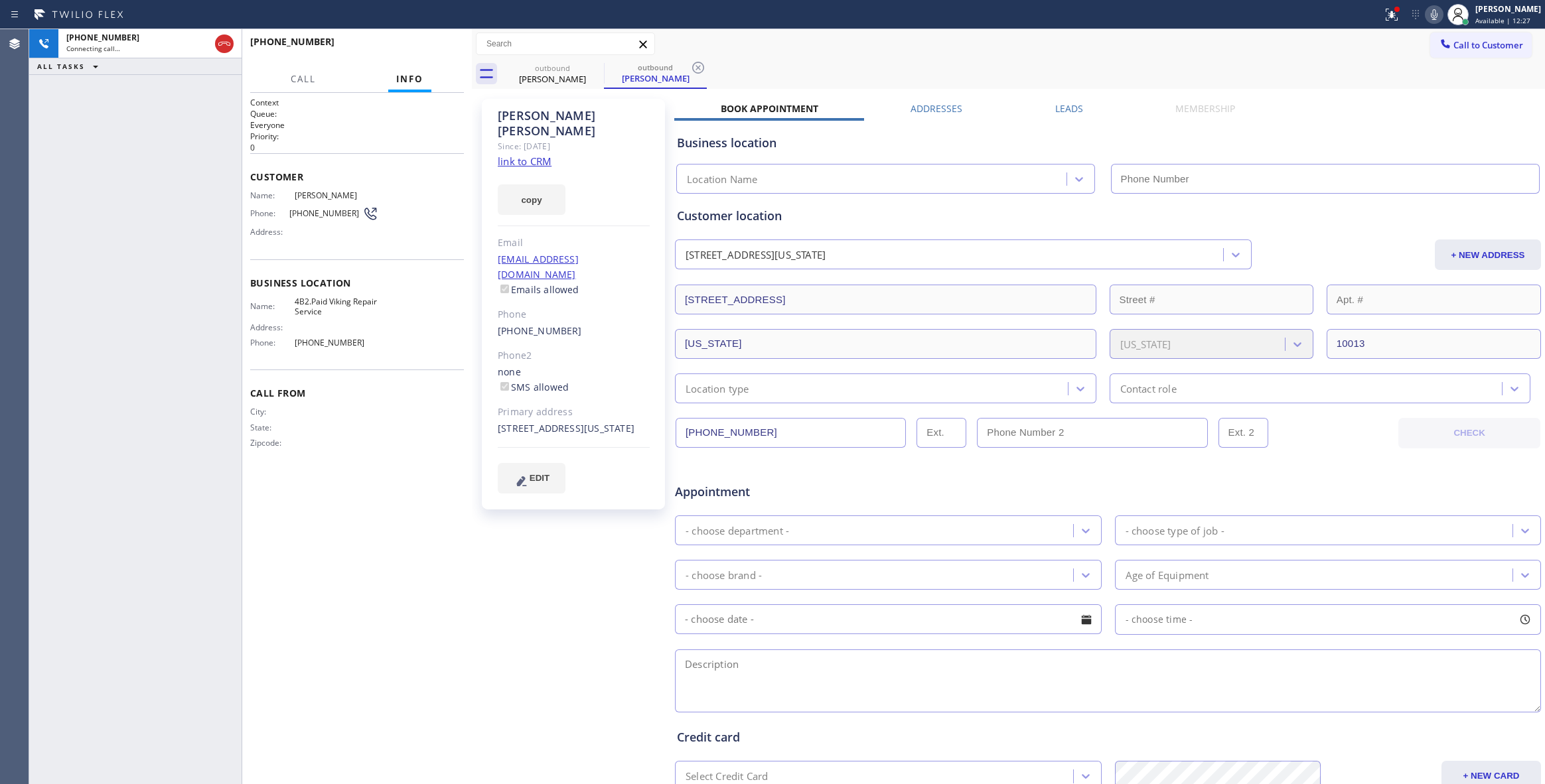
type input "[PHONE_NUMBER]"
drag, startPoint x: 20, startPoint y: 445, endPoint x: 67, endPoint y: 396, distance: 67.9
click at [21, 443] on div "Agent Desktop" at bounding box center [14, 406] width 29 height 755
click at [413, 62] on div "[PHONE_NUMBER] Live | 00:15 HANG UP" at bounding box center [357, 48] width 214 height 35
click at [418, 45] on span "HANG UP" at bounding box center [433, 48] width 41 height 9
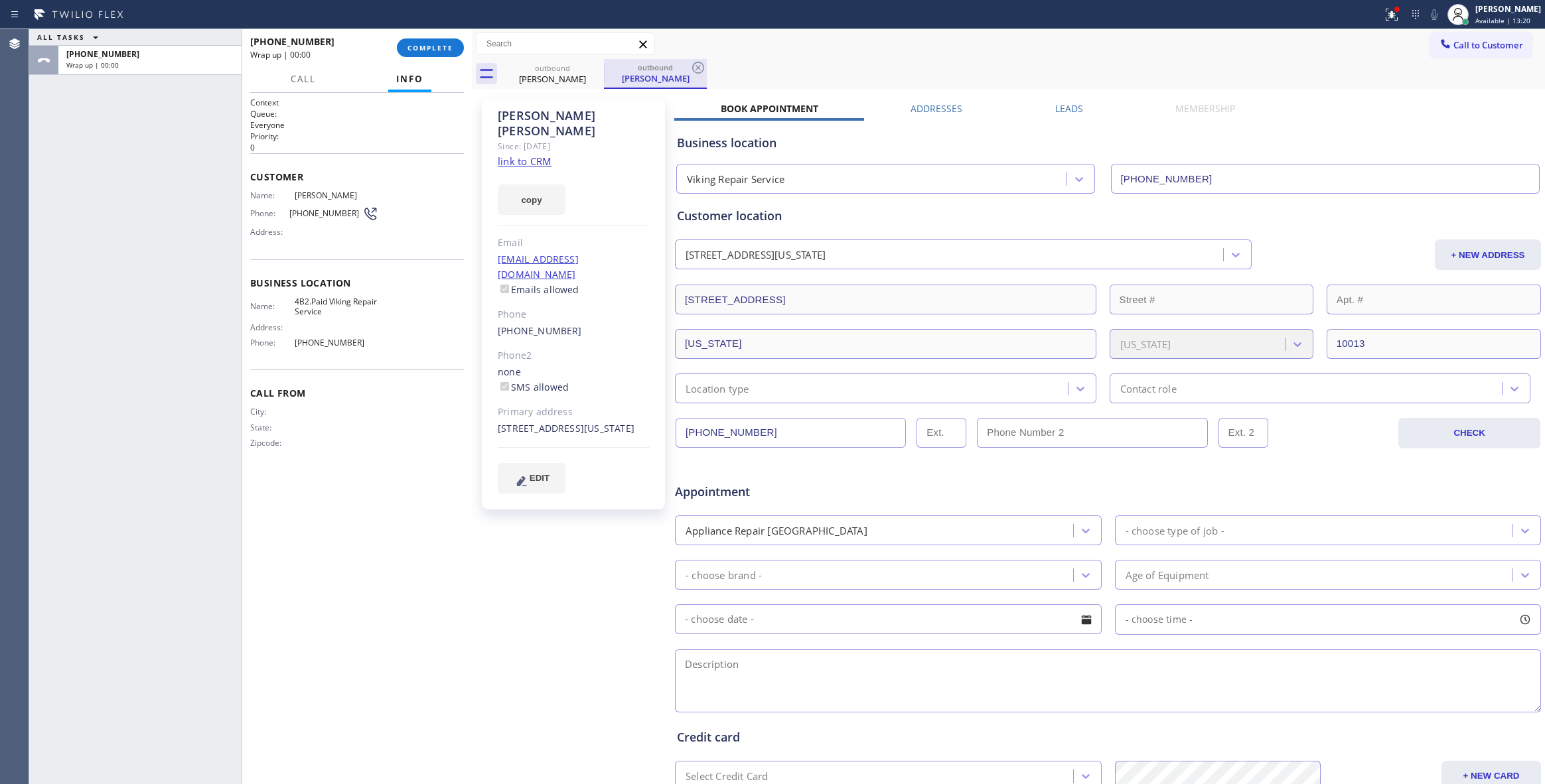
click at [706, 64] on div "outbound [PERSON_NAME]" at bounding box center [655, 74] width 103 height 30
drag, startPoint x: 696, startPoint y: 66, endPoint x: 502, endPoint y: 66, distance: 194.0
click at [696, 66] on icon at bounding box center [698, 68] width 12 height 12
click at [447, 40] on button "COMPLETE" at bounding box center [430, 48] width 67 height 19
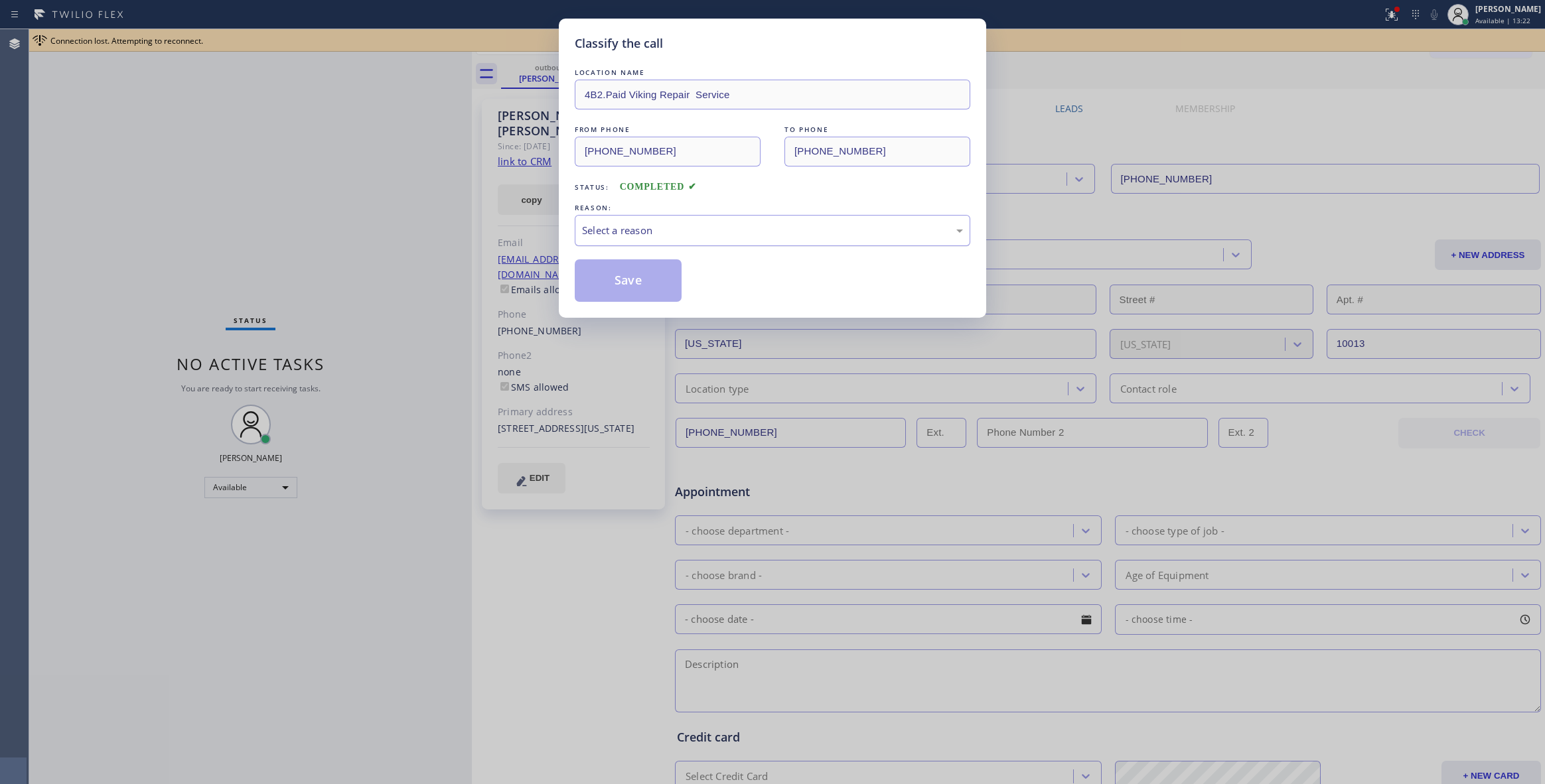
drag, startPoint x: 669, startPoint y: 231, endPoint x: 665, endPoint y: 238, distance: 8.1
click at [668, 231] on div "Select a reason" at bounding box center [773, 230] width 381 height 15
click at [620, 282] on button "Save" at bounding box center [628, 281] width 107 height 42
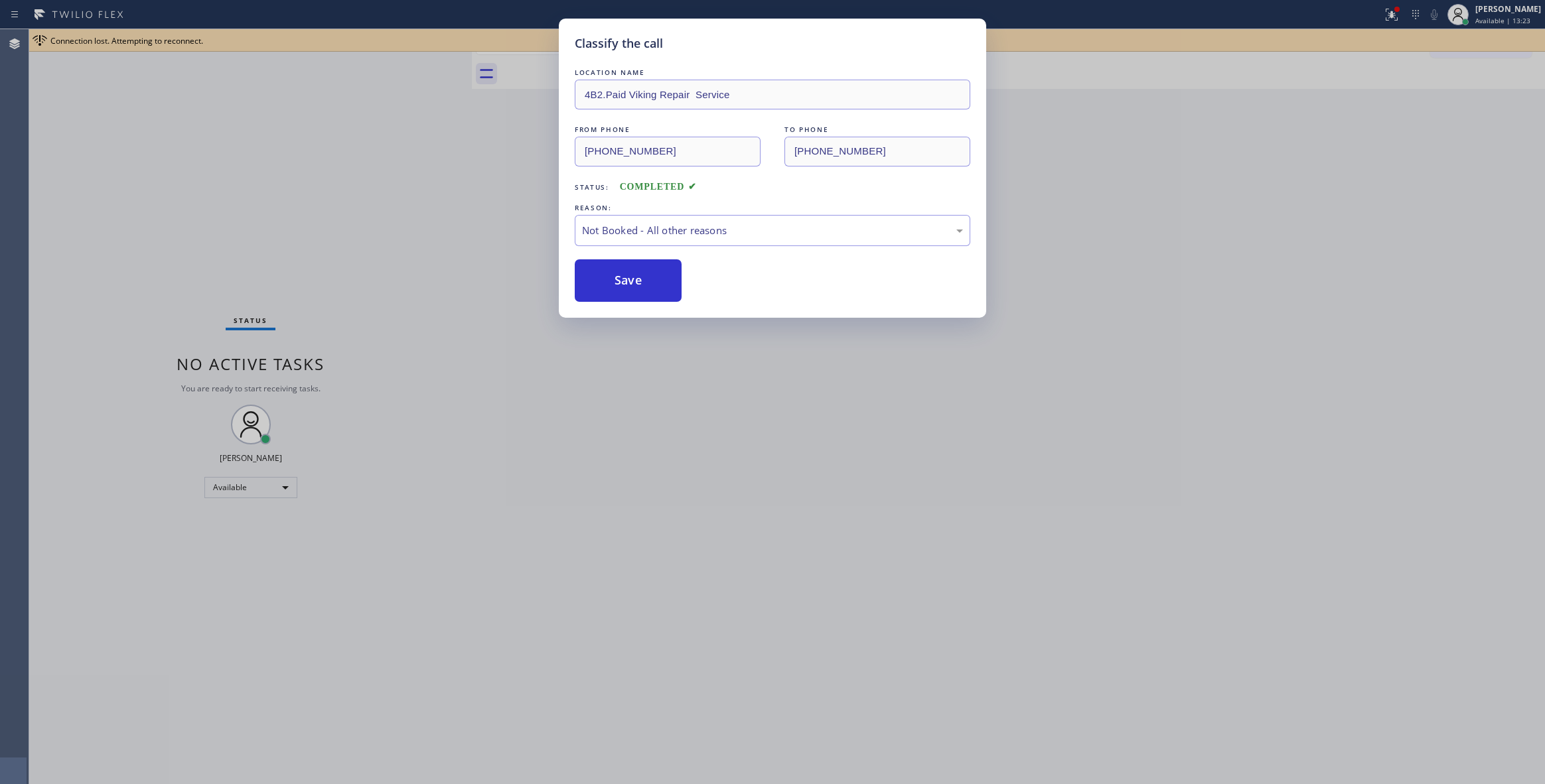
click at [620, 282] on button "Save" at bounding box center [628, 281] width 107 height 42
drag, startPoint x: 330, startPoint y: 189, endPoint x: 357, endPoint y: 187, distance: 27.1
click at [331, 189] on div "Classify the call LOCATION NAME 4B2.Paid Viking Repair Service FROM PHONE [PHON…" at bounding box center [772, 392] width 1545 height 784
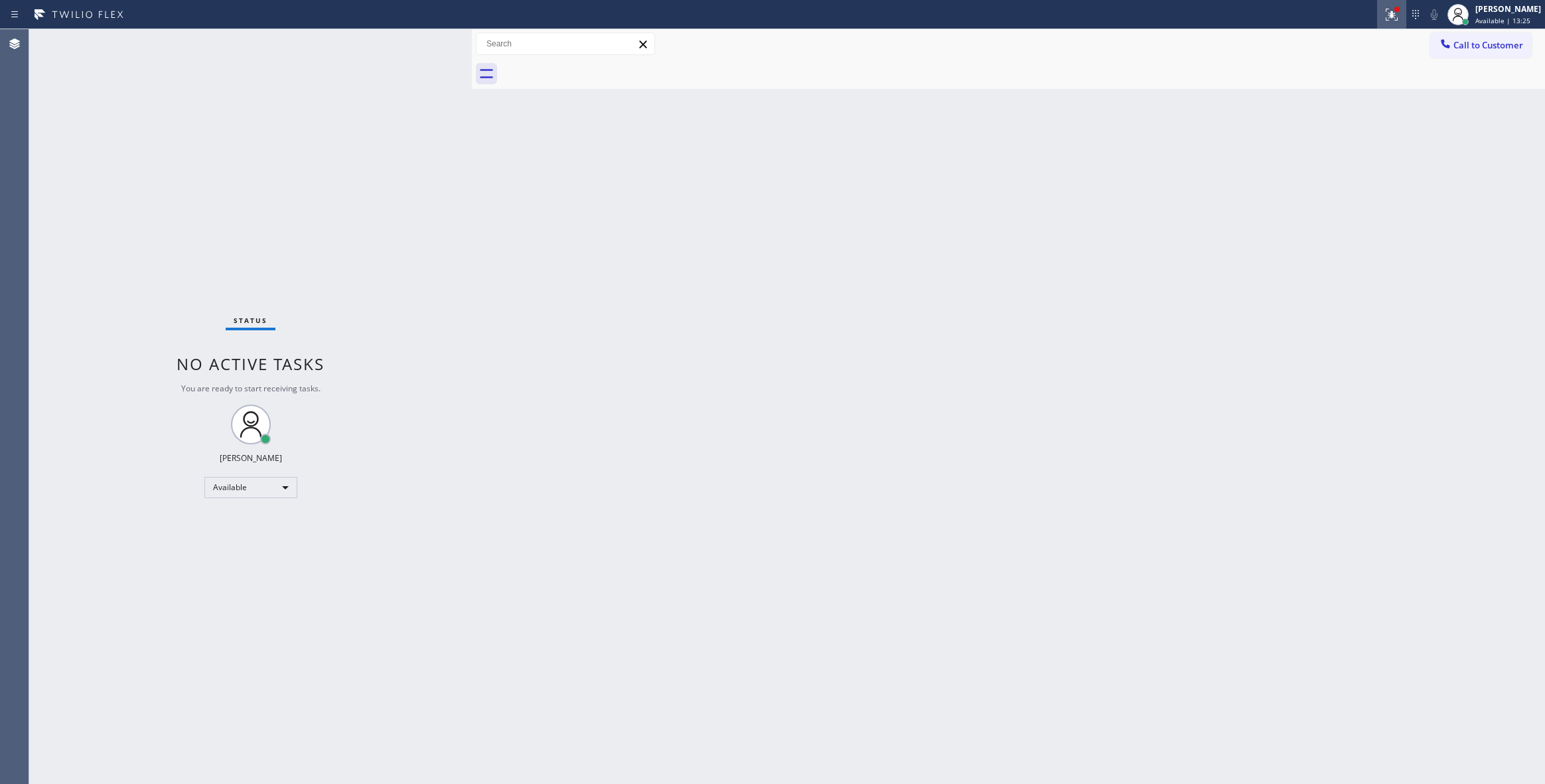
click at [1384, 15] on icon at bounding box center [1392, 15] width 16 height 16
drag, startPoint x: 1334, startPoint y: 185, endPoint x: 1327, endPoint y: 181, distance: 8.1
click at [1327, 181] on div "Status report Issues detected These issues could affect your workflow. Please c…" at bounding box center [1304, 110] width 173 height 163
click at [1325, 181] on button "Clear issues" at bounding box center [1304, 174] width 155 height 19
click at [228, 187] on div "Status No active tasks You are ready to start receiving tasks. [PERSON_NAME] Av…" at bounding box center [250, 406] width 443 height 755
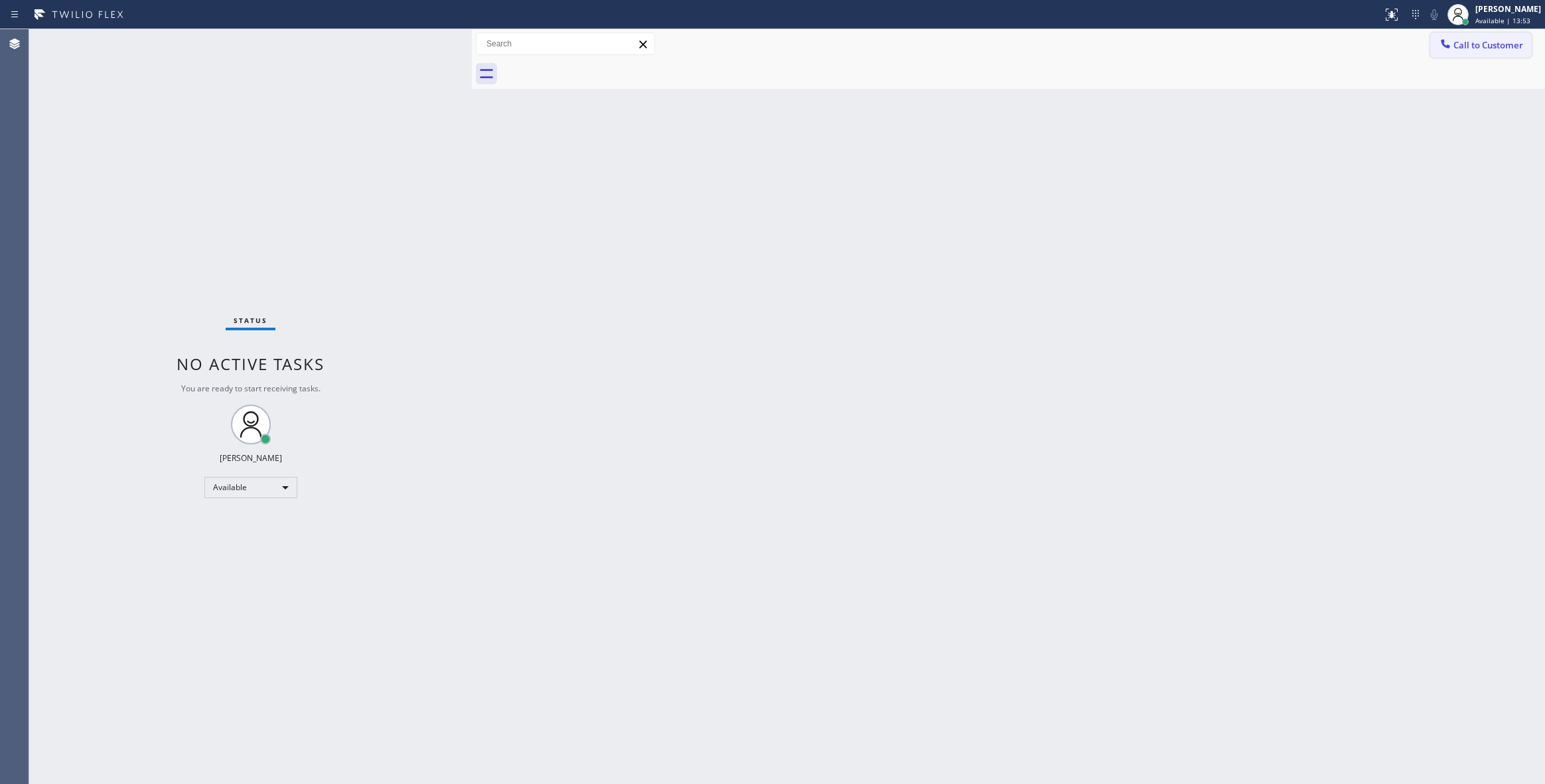
click at [1491, 50] on span "Call to Customer" at bounding box center [1488, 45] width 70 height 12
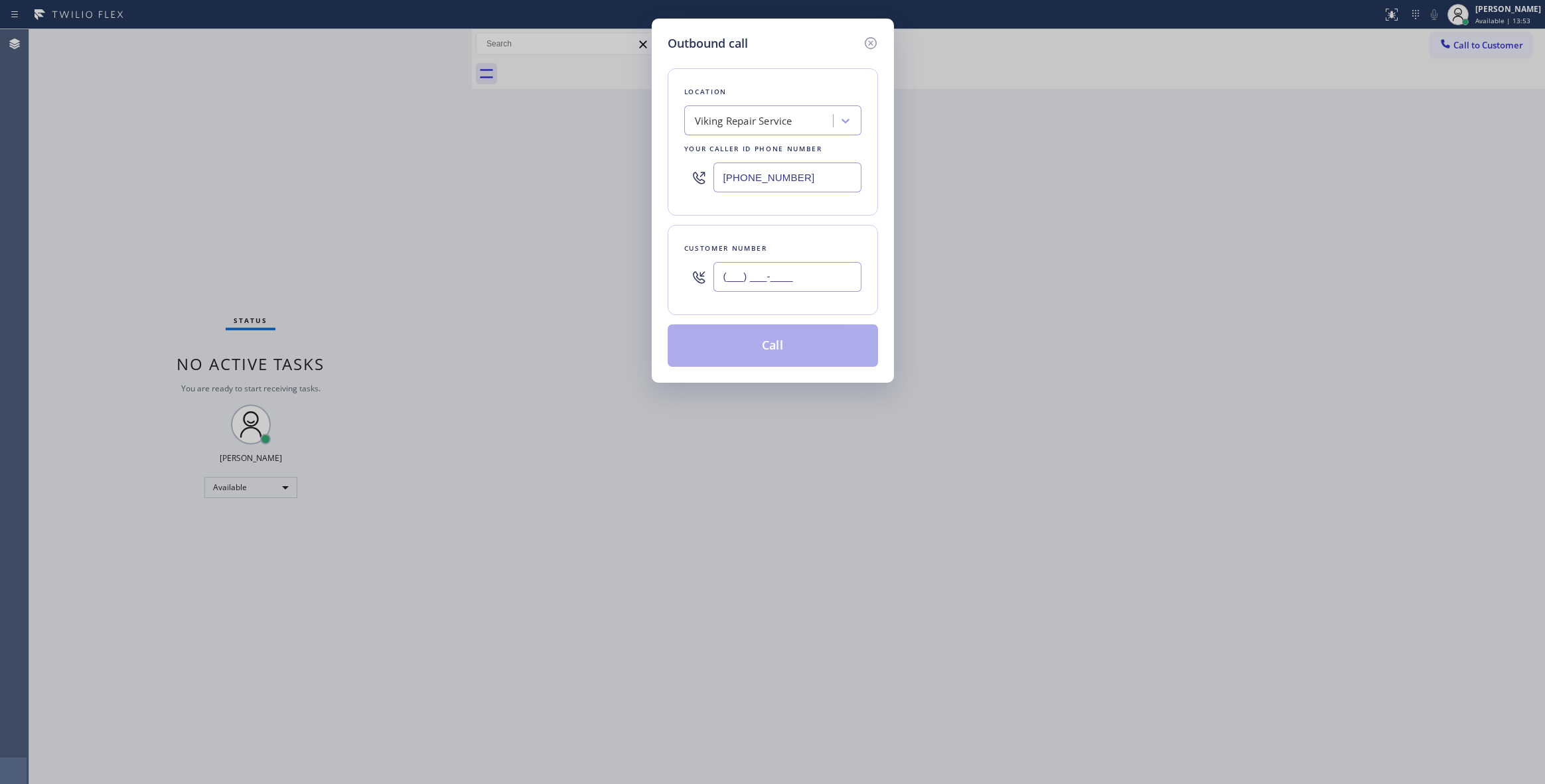
click at [776, 274] on input "(___) ___-____" at bounding box center [787, 277] width 148 height 30
paste input "949) 306-4186"
type input "[PHONE_NUMBER]"
drag, startPoint x: 657, startPoint y: 173, endPoint x: 424, endPoint y: 189, distance: 233.5
click at [424, 189] on div "Outbound call Location Viking Repair Service Your caller id phone number [PHONE…" at bounding box center [772, 392] width 1545 height 784
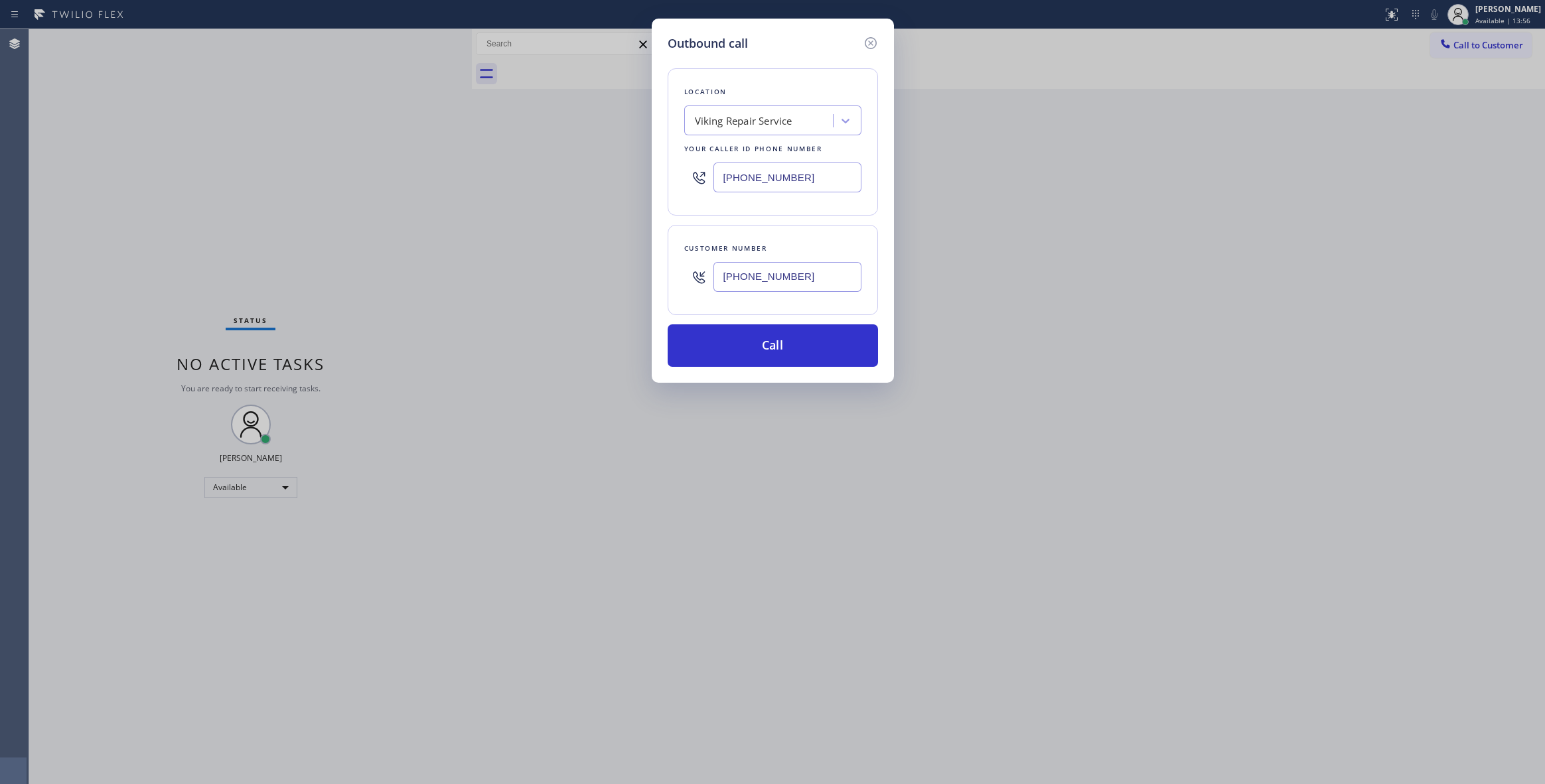
paste input "844) 735-4685"
type input "[PHONE_NUMBER]"
click at [755, 343] on button "Call" at bounding box center [773, 346] width 210 height 42
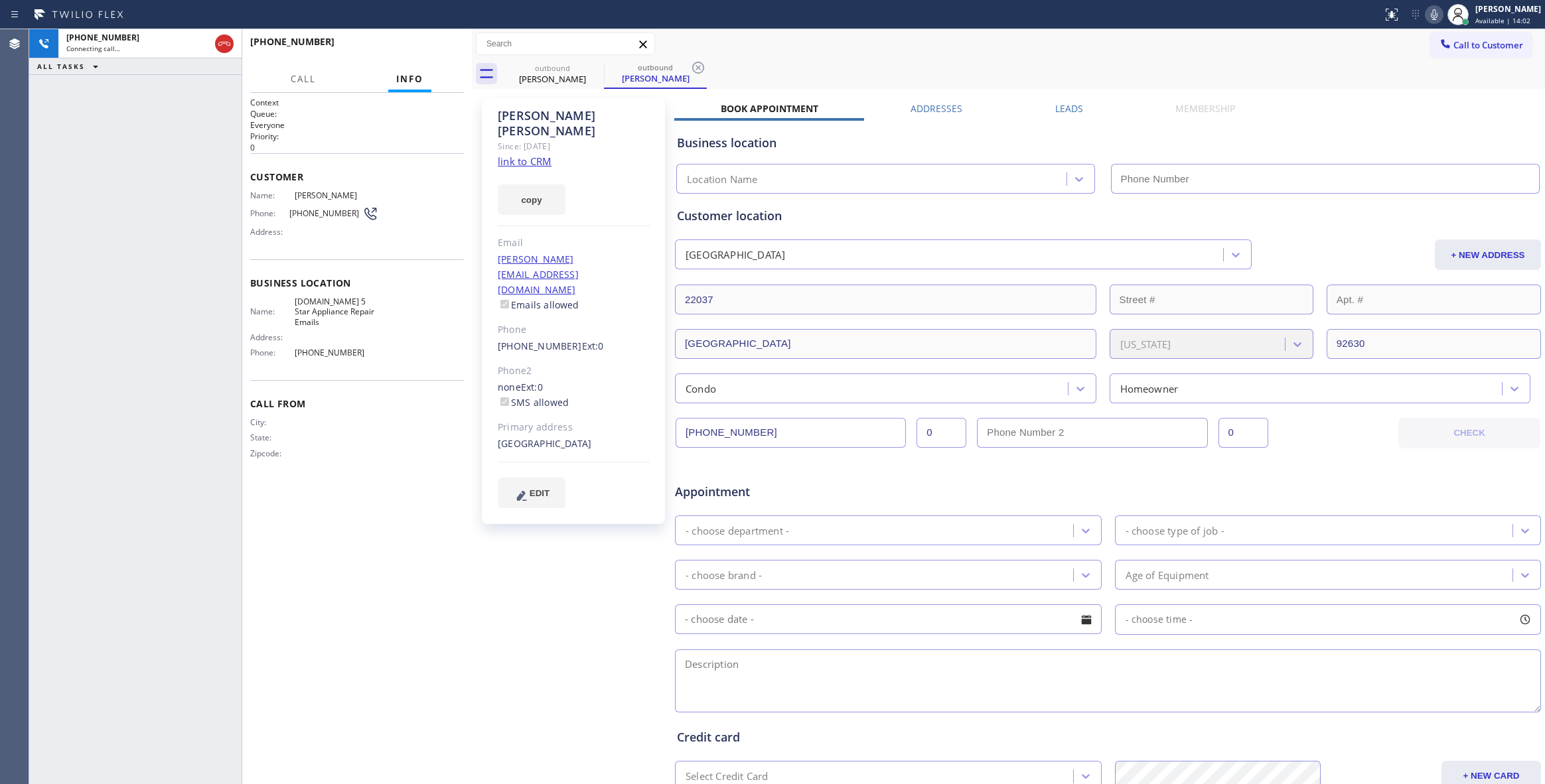
type input "[PHONE_NUMBER]"
click at [691, 70] on icon at bounding box center [698, 68] width 16 height 16
click at [436, 42] on button "HANG UP" at bounding box center [433, 48] width 62 height 19
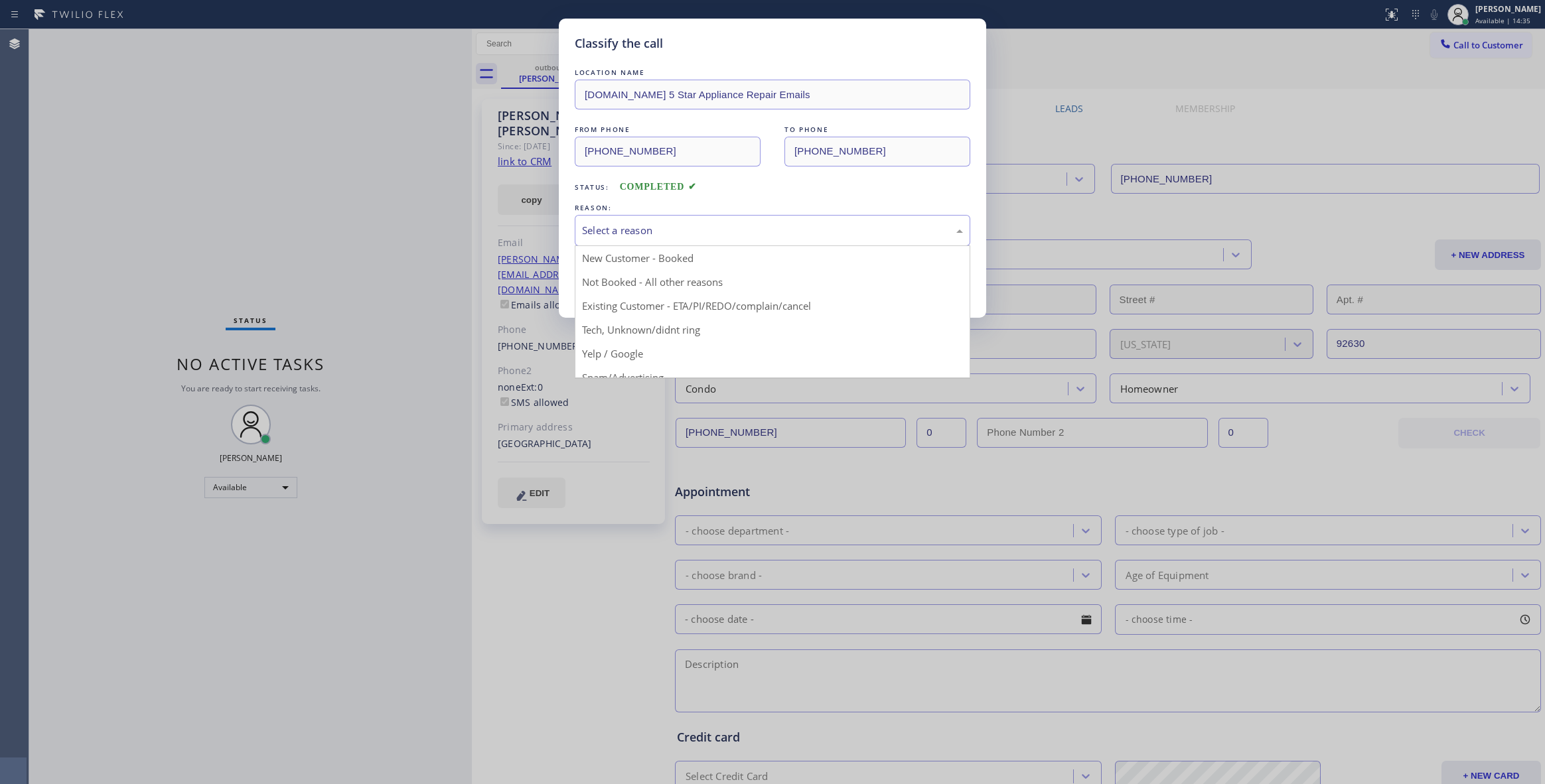
click at [594, 240] on div "Select a reason" at bounding box center [773, 230] width 396 height 31
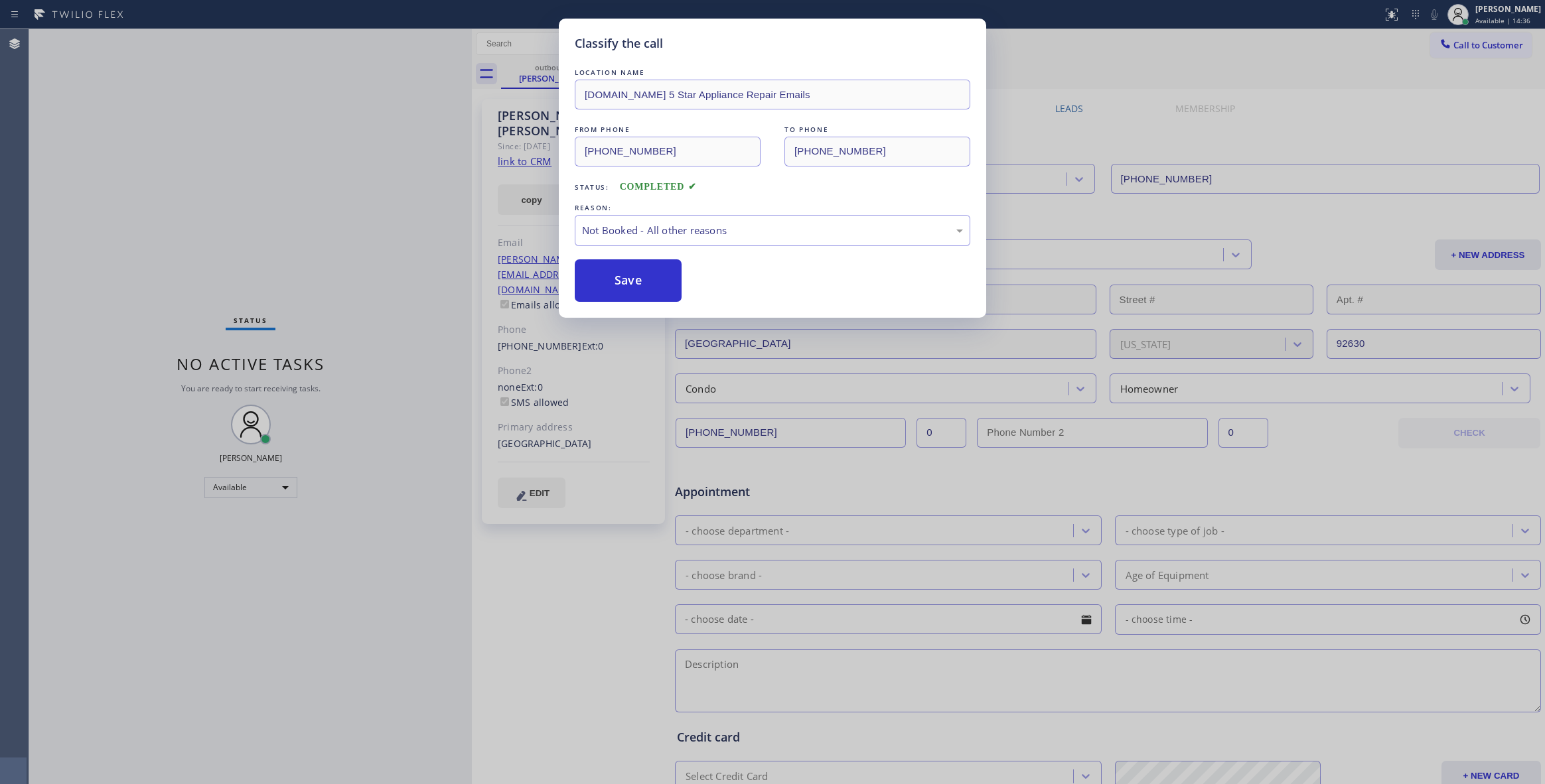
click at [619, 284] on button "Save" at bounding box center [628, 281] width 107 height 42
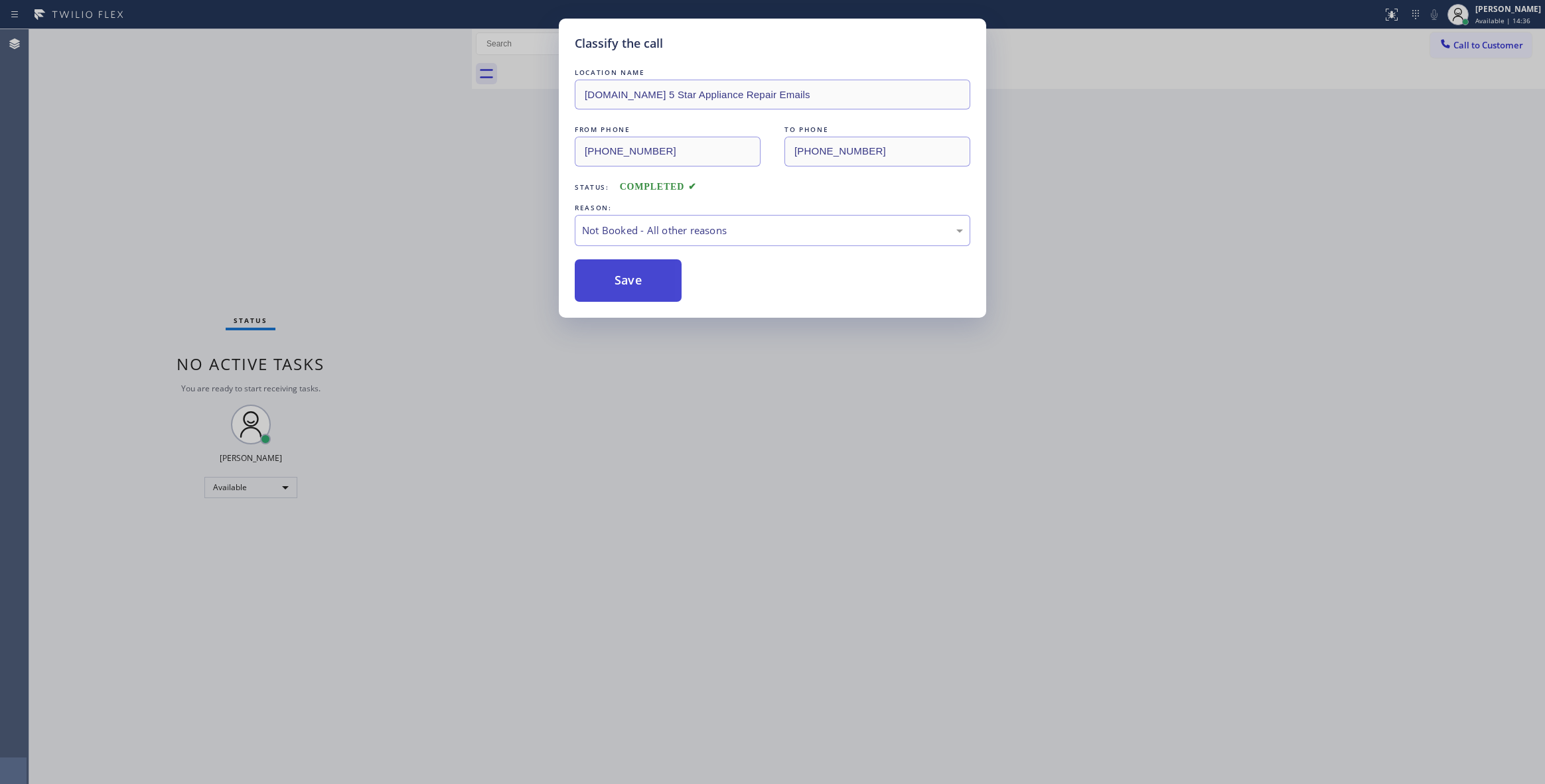
click at [619, 283] on button "Save" at bounding box center [628, 281] width 107 height 42
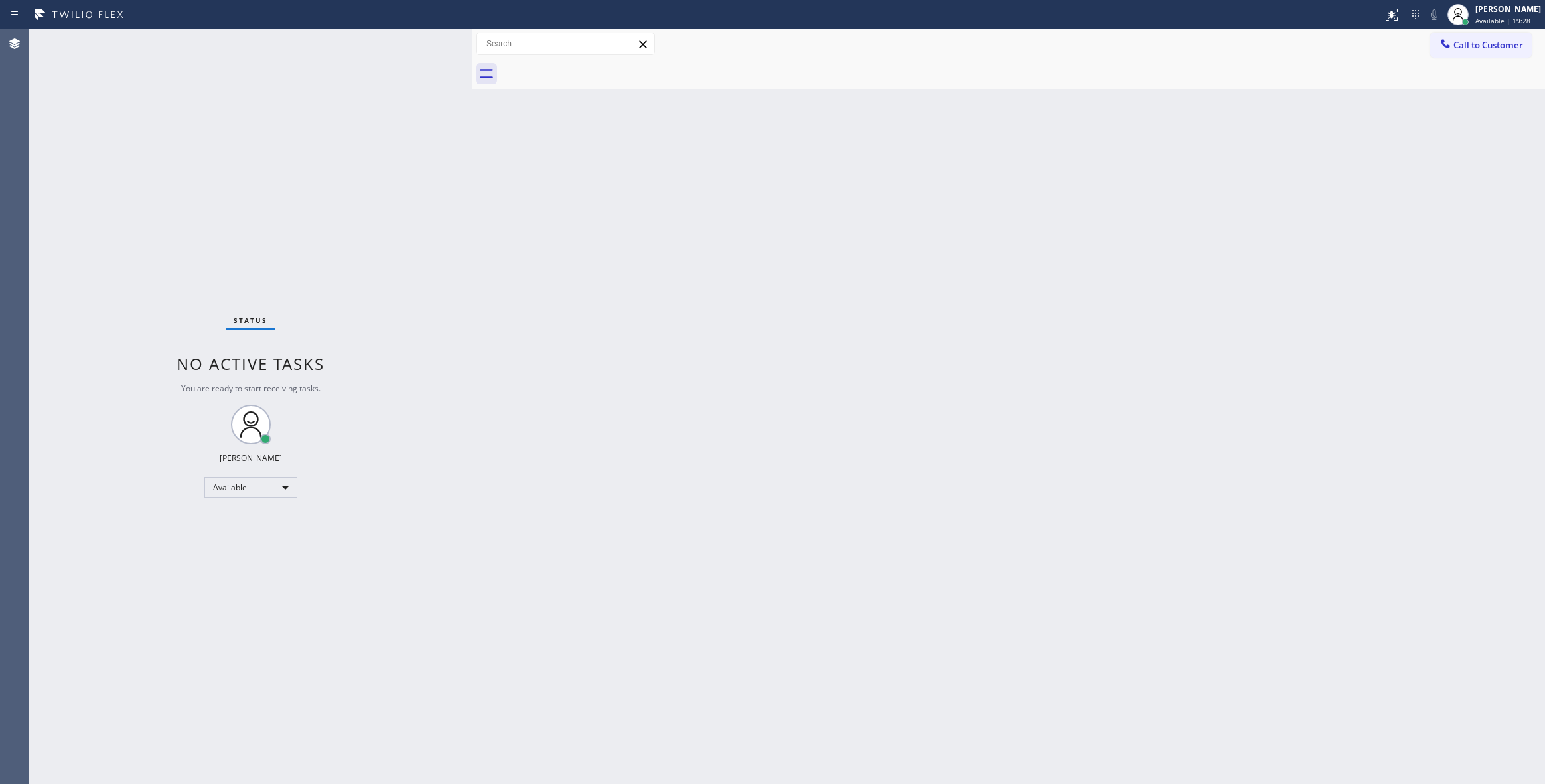
drag, startPoint x: 159, startPoint y: 694, endPoint x: 280, endPoint y: 503, distance: 226.1
click at [165, 669] on div "Status No active tasks You are ready to start receiving tasks. [PERSON_NAME] Av…" at bounding box center [250, 406] width 443 height 755
click at [1495, 46] on span "Call to Customer" at bounding box center [1488, 45] width 70 height 12
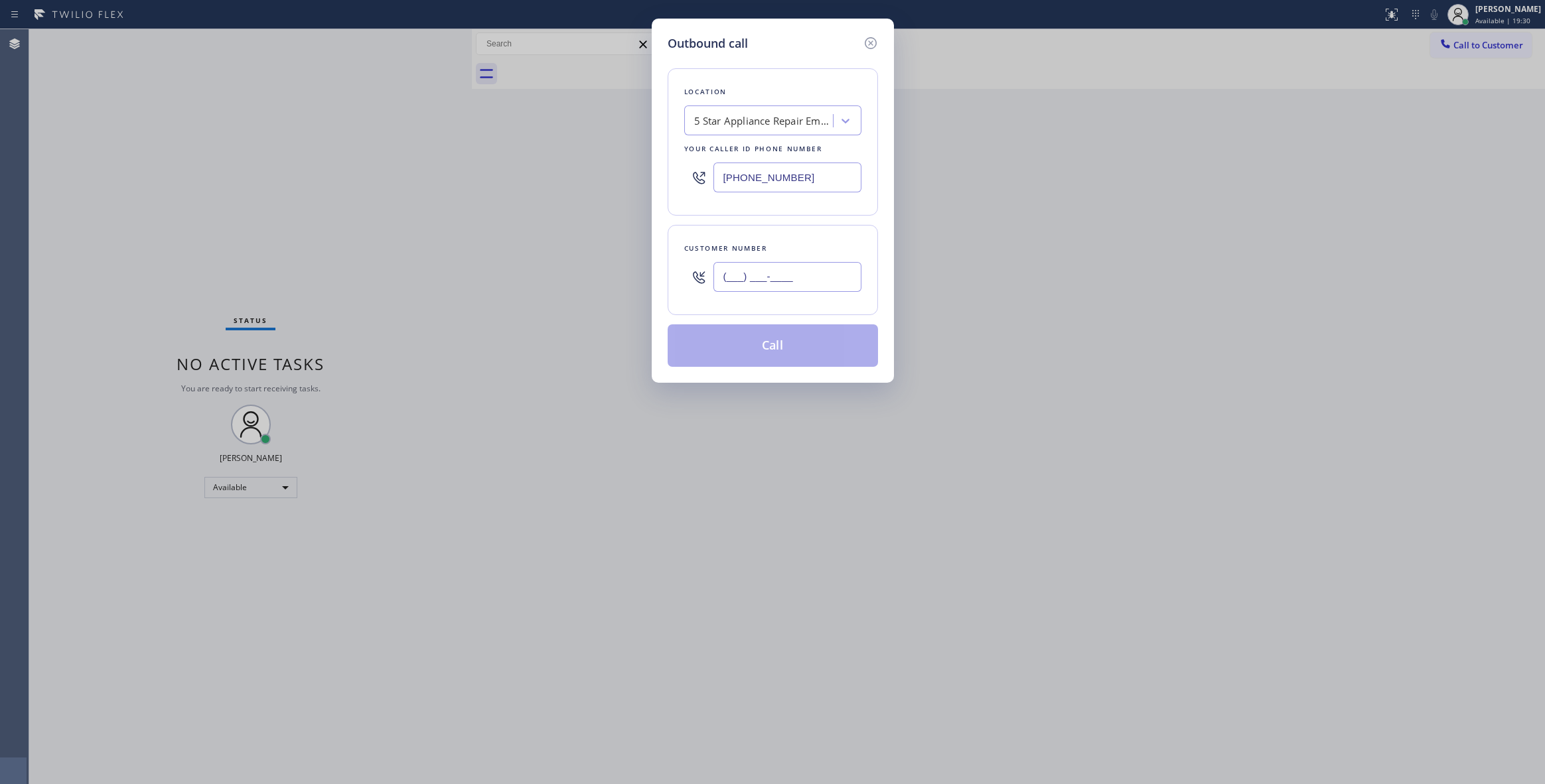
click at [801, 279] on input "(___) ___-____" at bounding box center [787, 277] width 148 height 30
paste input "949) 306-4186"
type input "[PHONE_NUMBER]"
click at [768, 349] on button "Call" at bounding box center [773, 346] width 210 height 42
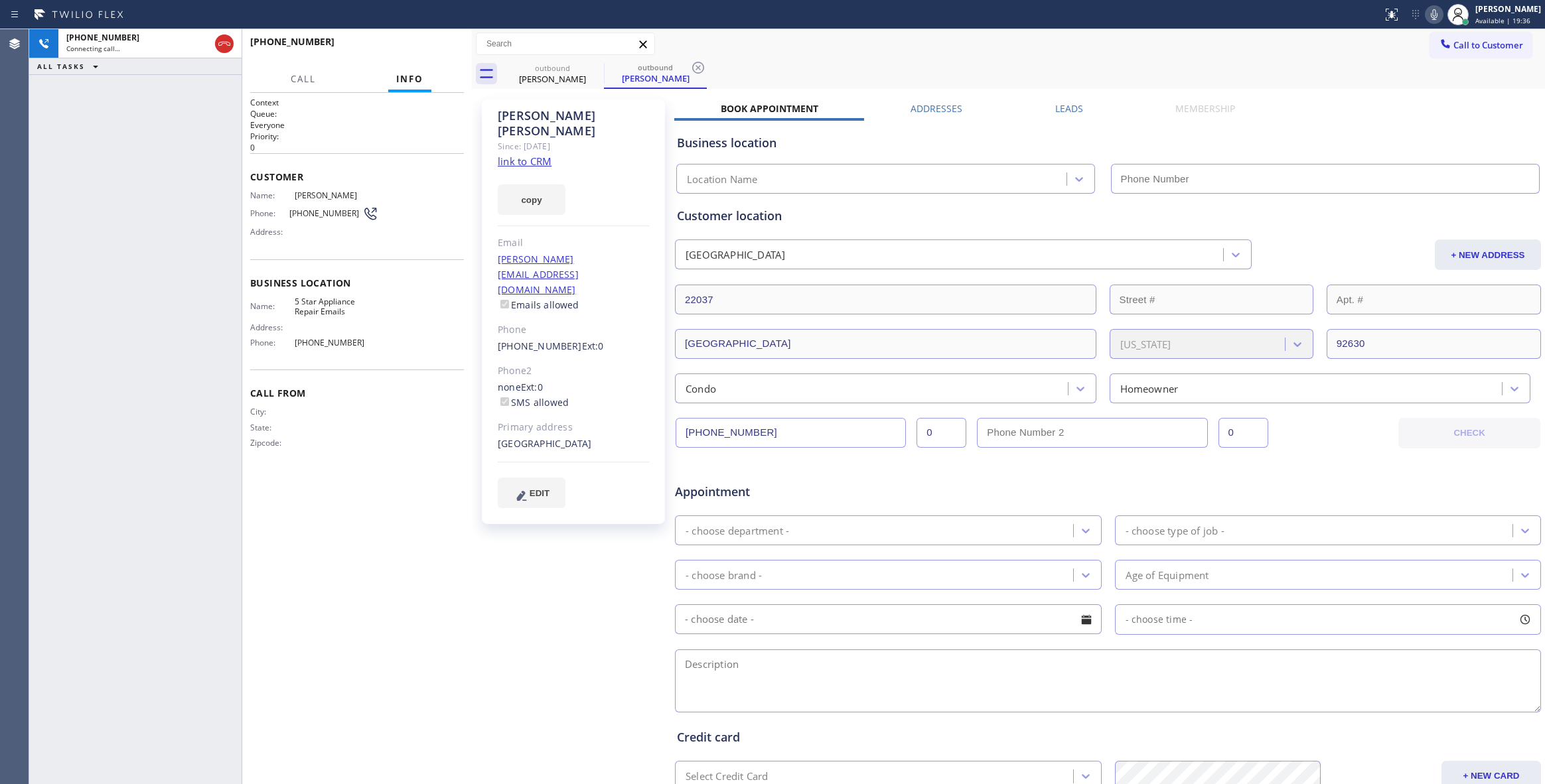
type input "[PHONE_NUMBER]"
click at [698, 69] on icon at bounding box center [698, 68] width 12 height 12
click at [534, 582] on div "[PERSON_NAME] Since: [DATE] link to CRM copy Email [PERSON_NAME][EMAIL_ADDRESS]…" at bounding box center [575, 522] width 199 height 860
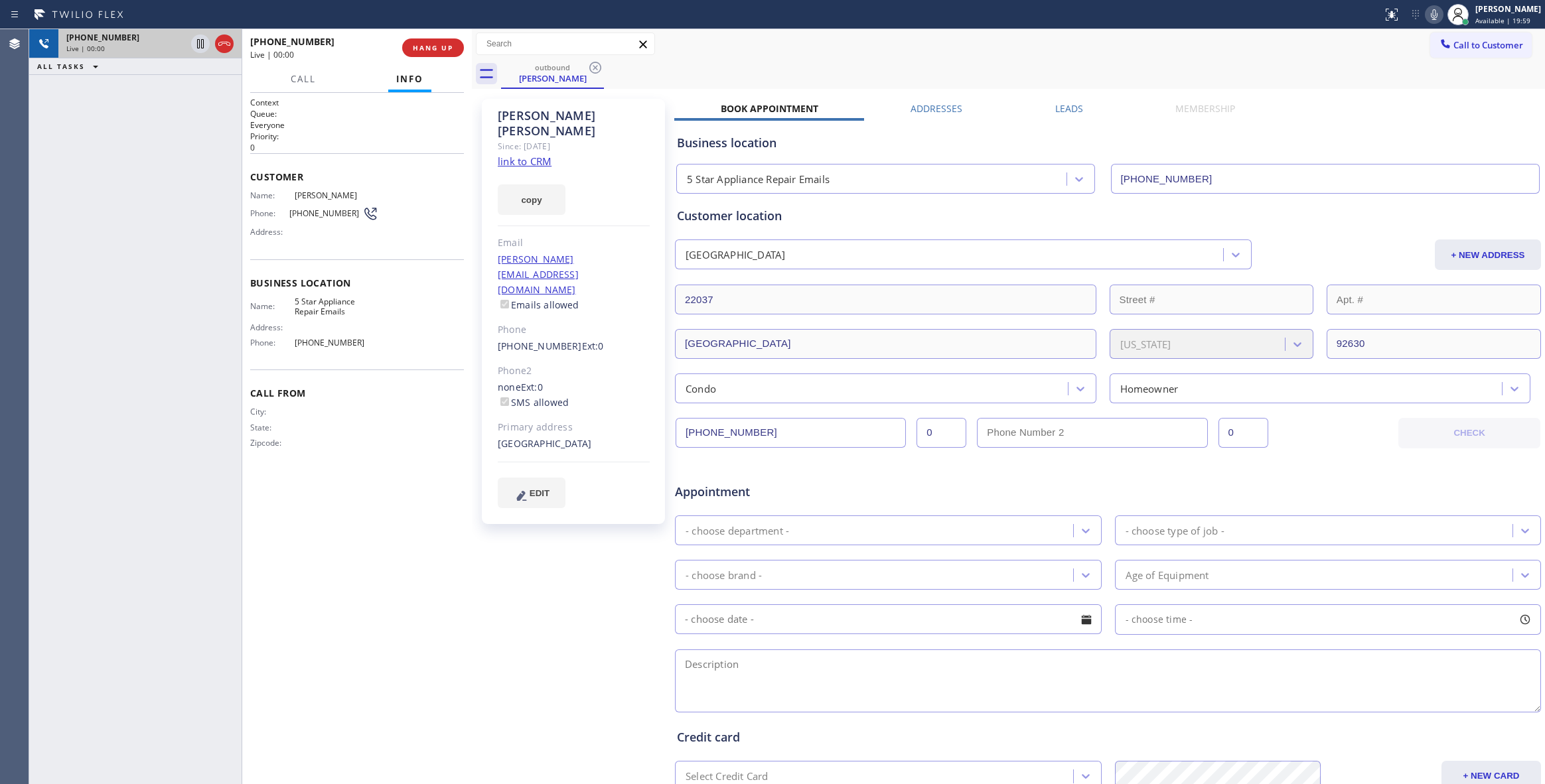
drag, startPoint x: 222, startPoint y: 45, endPoint x: 234, endPoint y: 46, distance: 12.0
click at [222, 45] on icon at bounding box center [224, 44] width 16 height 16
click at [412, 46] on button "HANG UP" at bounding box center [433, 48] width 62 height 19
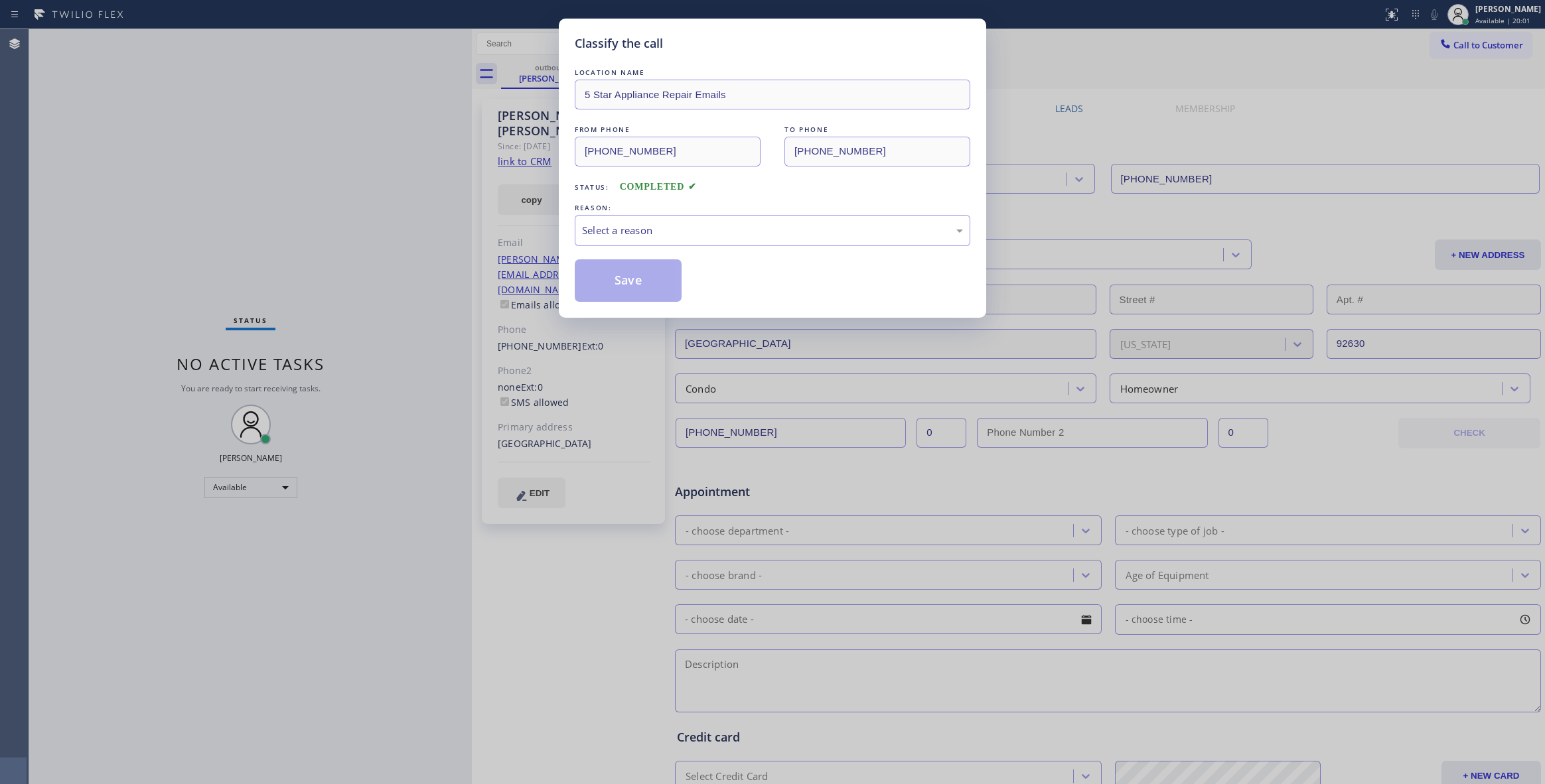
click at [576, 212] on div "REASON:" at bounding box center [773, 208] width 396 height 14
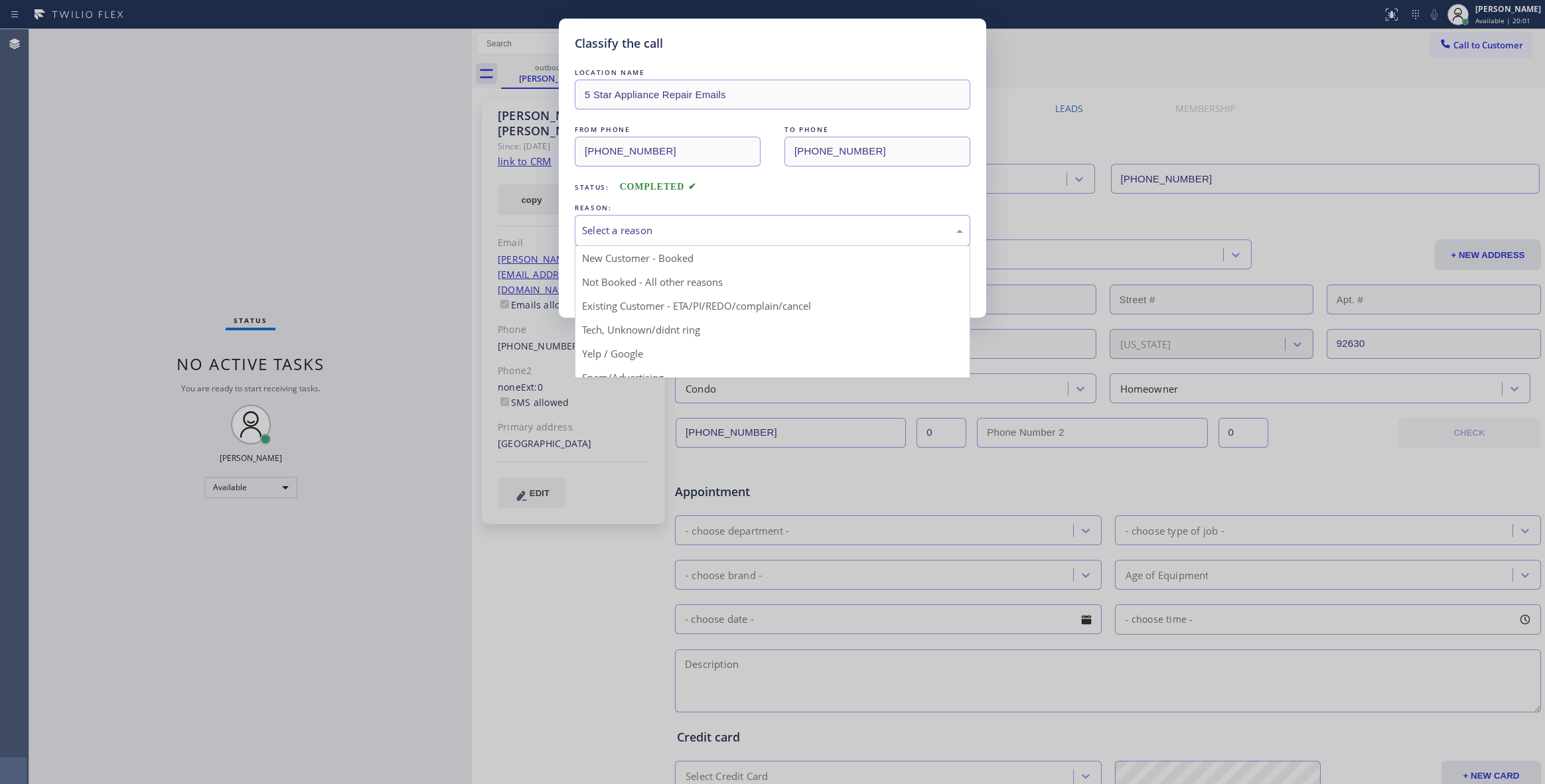
click at [595, 224] on div "Select a reason" at bounding box center [773, 230] width 381 height 15
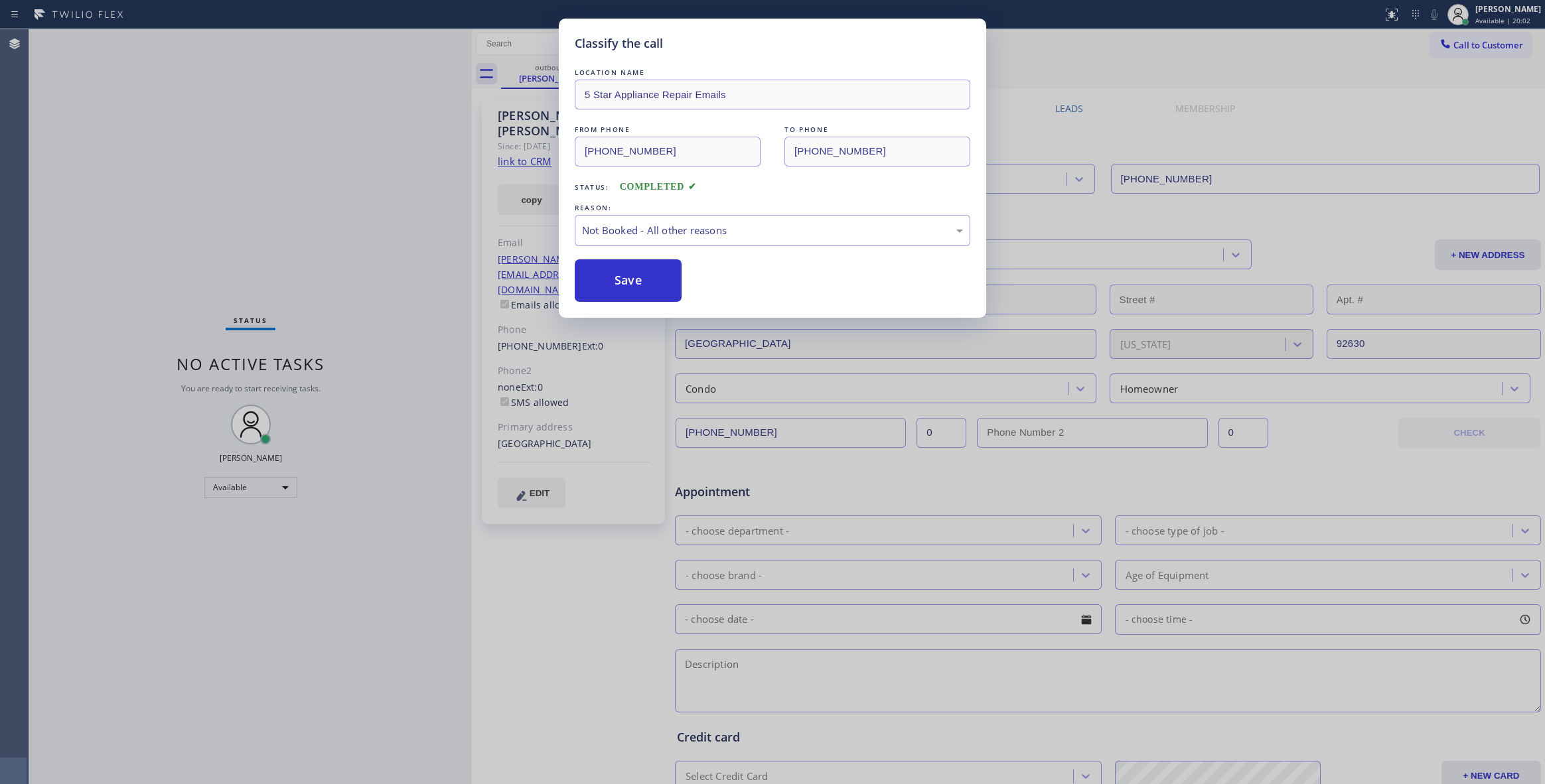
click at [604, 285] on button "Save" at bounding box center [628, 281] width 107 height 42
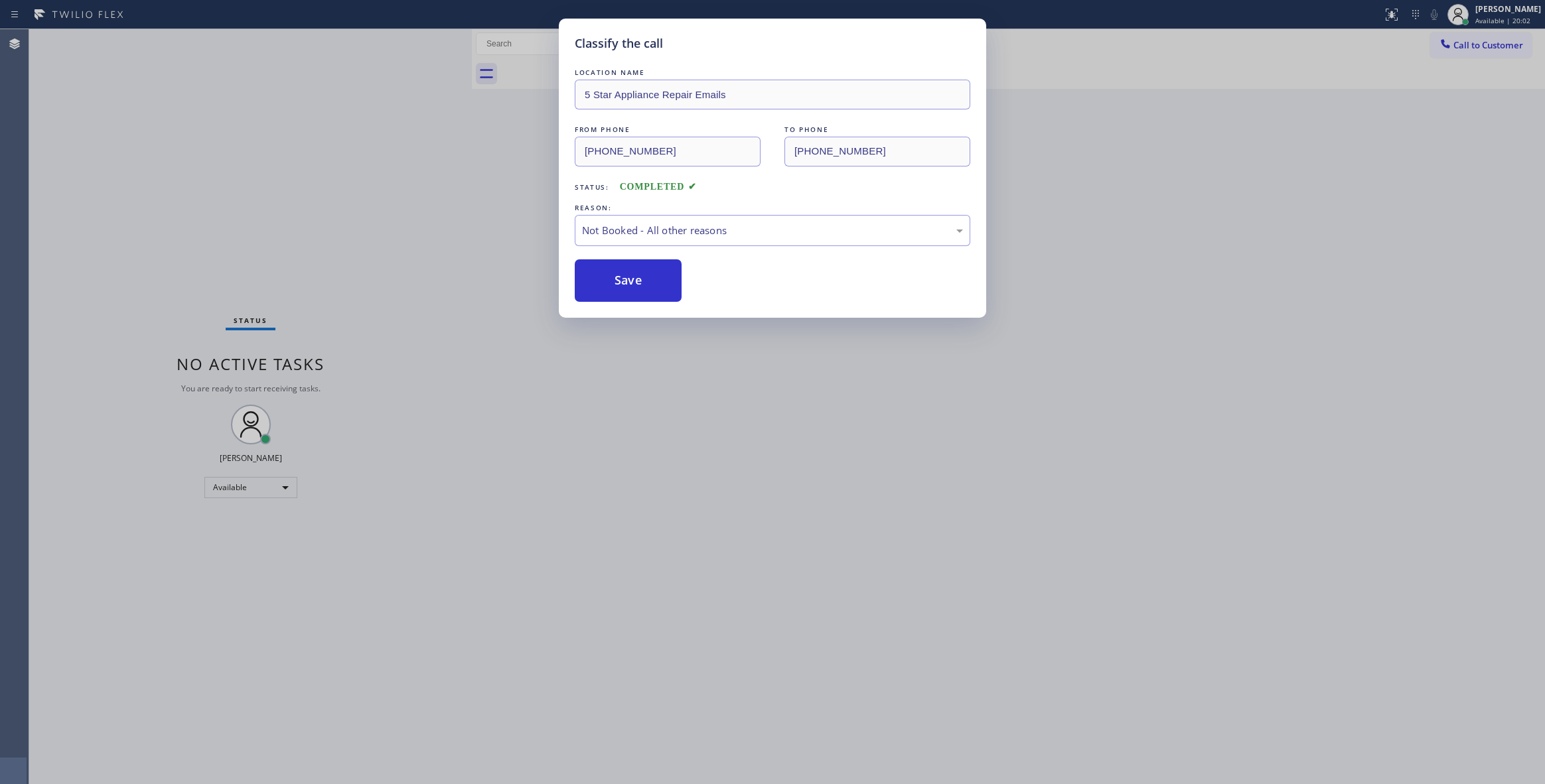
click at [604, 285] on button "Save" at bounding box center [628, 281] width 107 height 42
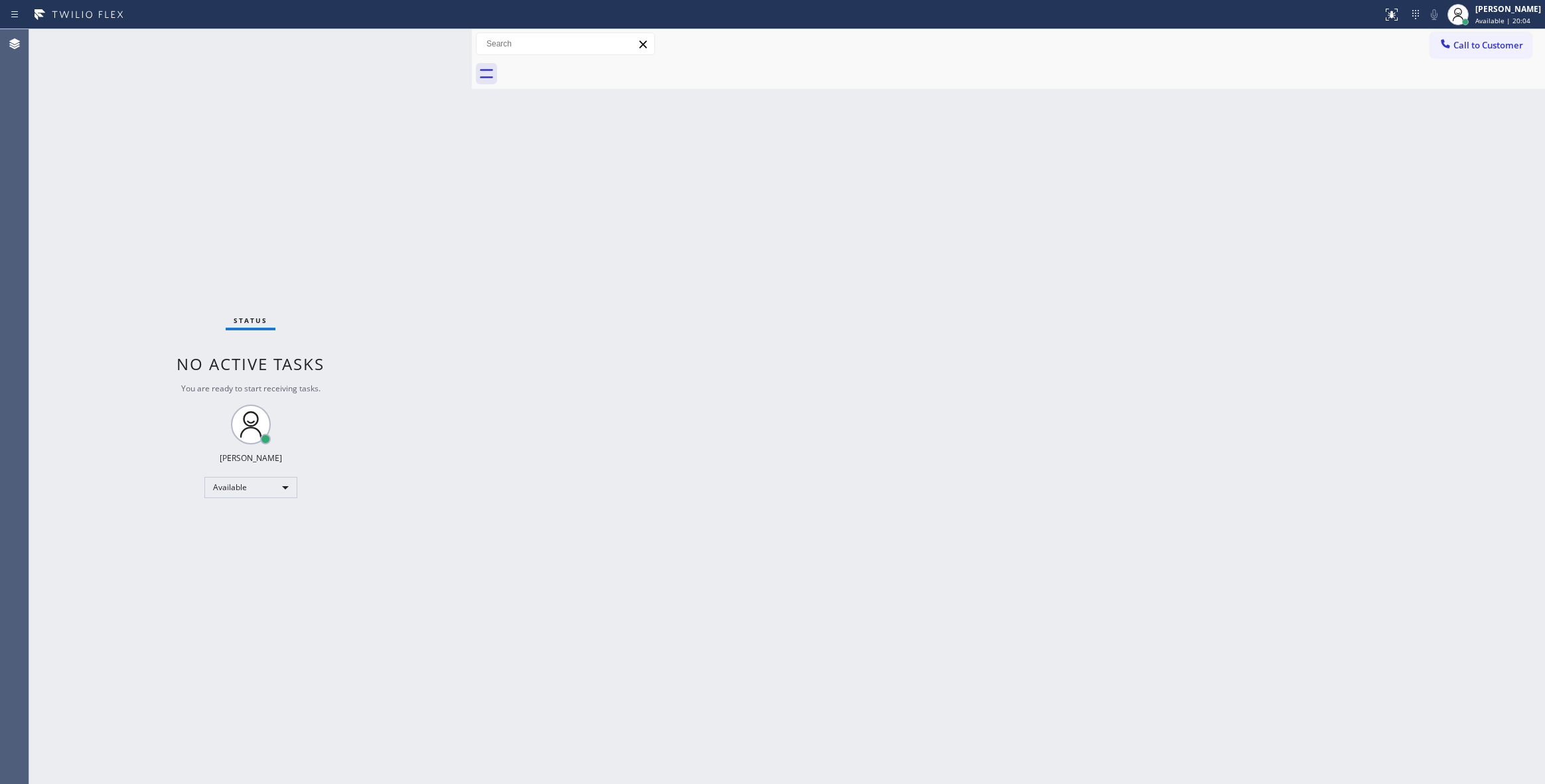
drag, startPoint x: 1005, startPoint y: 218, endPoint x: 1455, endPoint y: 61, distance: 476.6
click at [1025, 211] on div "Back to Dashboard Change Sender ID Customers Technicians Select a contact Outbo…" at bounding box center [1009, 406] width 1073 height 755
click at [1474, 46] on span "Call to Customer" at bounding box center [1488, 45] width 70 height 12
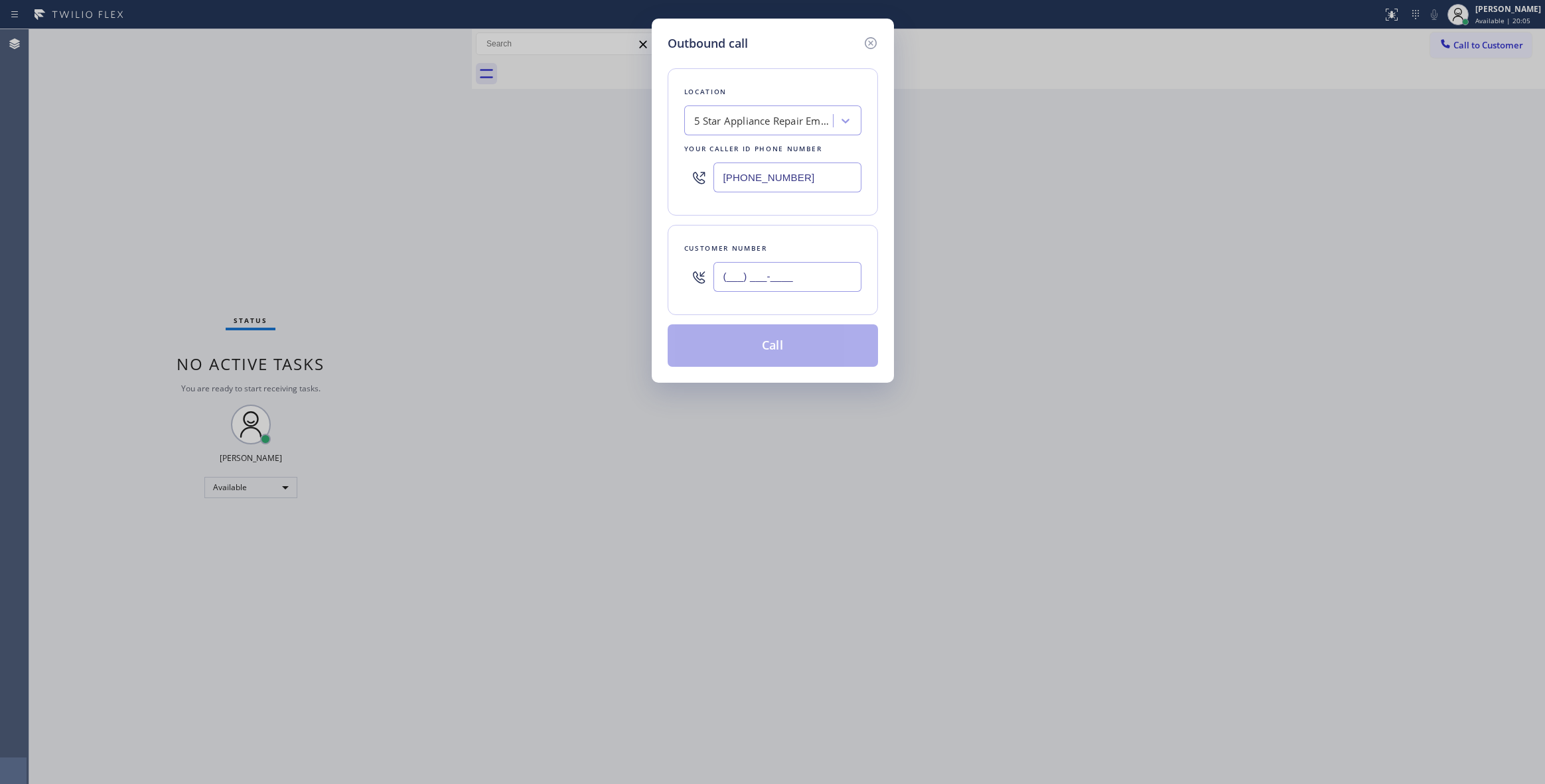
click at [779, 285] on input "(___) ___-____" at bounding box center [787, 277] width 148 height 30
paste input "530) 913-3157"
type input "[PHONE_NUMBER]"
drag, startPoint x: 817, startPoint y: 177, endPoint x: 606, endPoint y: 255, distance: 225.0
click at [407, 179] on div "Outbound call Location 5 Star Appliance Repair Emails Your caller id phone numb…" at bounding box center [772, 392] width 1545 height 784
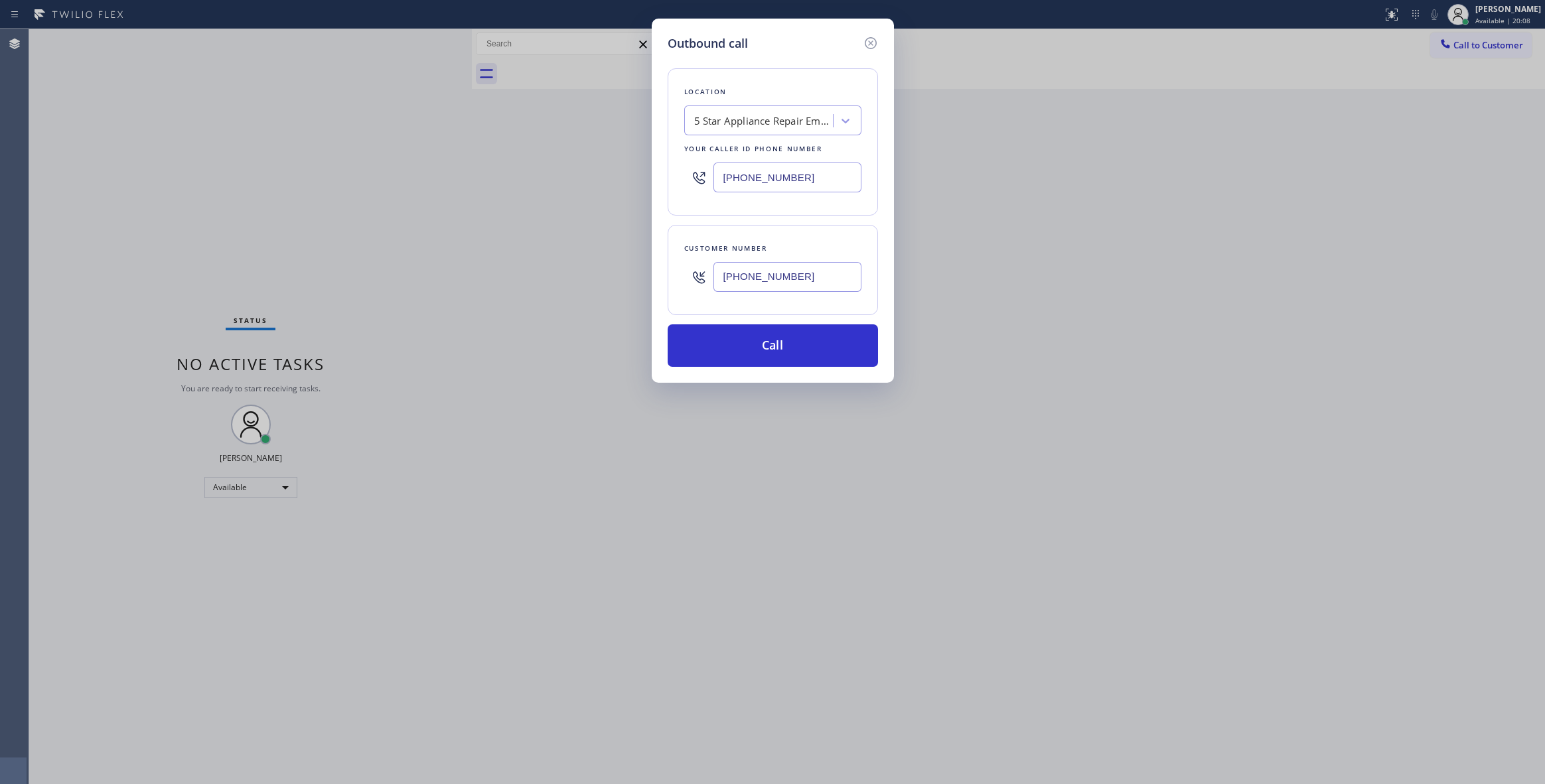
paste input "55) 731-4952"
type input "[PHONE_NUMBER]"
drag, startPoint x: 829, startPoint y: 277, endPoint x: 669, endPoint y: 307, distance: 162.8
click at [632, 279] on div "Outbound call Location 5 Star Appliance Repair Your caller id phone number [PHO…" at bounding box center [772, 392] width 1545 height 784
click at [712, 347] on button "Call" at bounding box center [773, 346] width 210 height 42
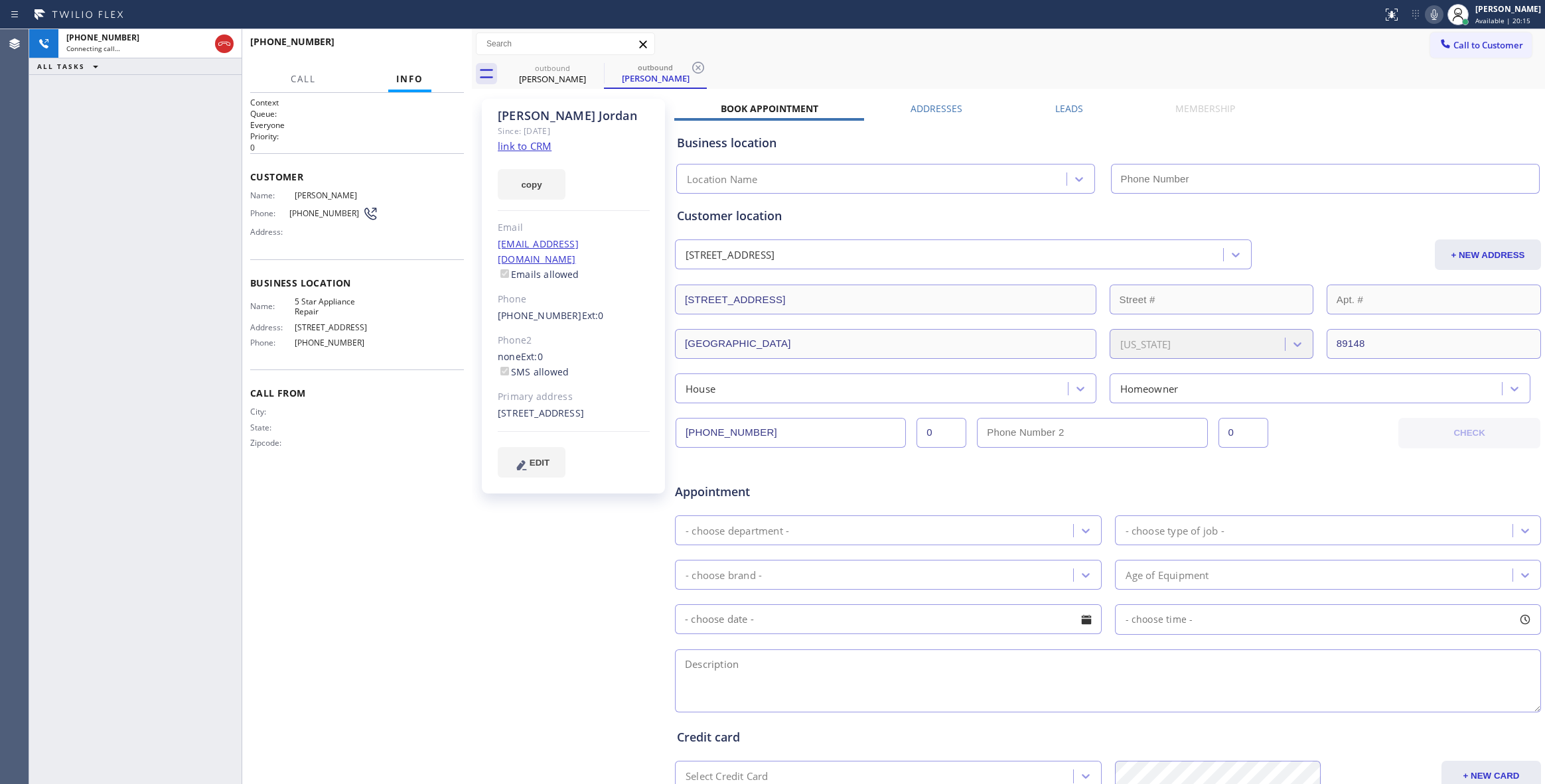
type input "[PHONE_NUMBER]"
click at [421, 48] on span "HANG UP" at bounding box center [433, 48] width 41 height 9
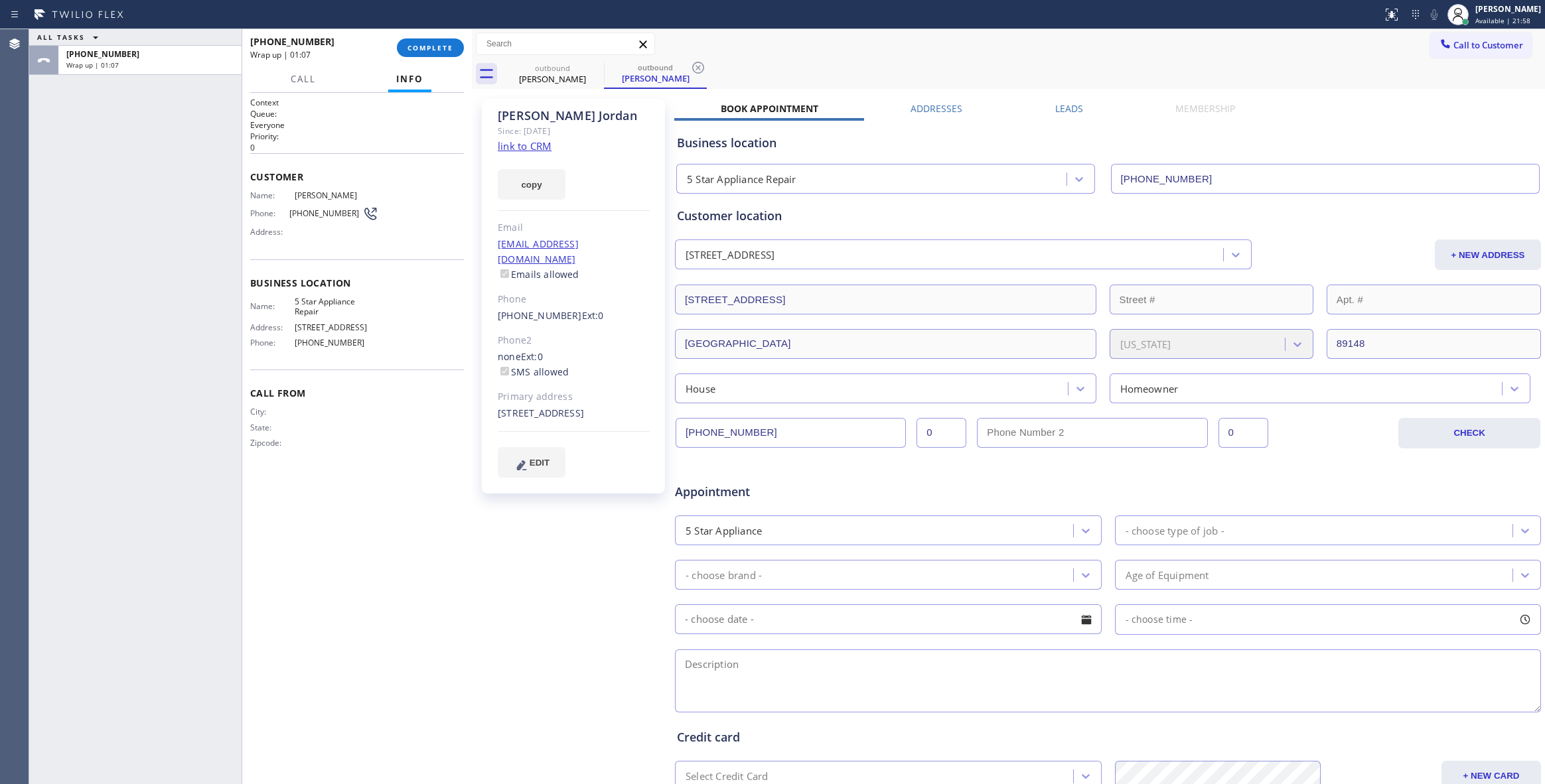
drag, startPoint x: 68, startPoint y: 698, endPoint x: 414, endPoint y: 36, distance: 747.0
click at [78, 672] on div "ALL TASKS ALL TASKS ACTIVE TASKS TASKS IN WRAP UP [PHONE_NUMBER] Wrap up | 01:07" at bounding box center [135, 406] width 212 height 755
click at [418, 41] on button "COMPLETE" at bounding box center [430, 48] width 67 height 19
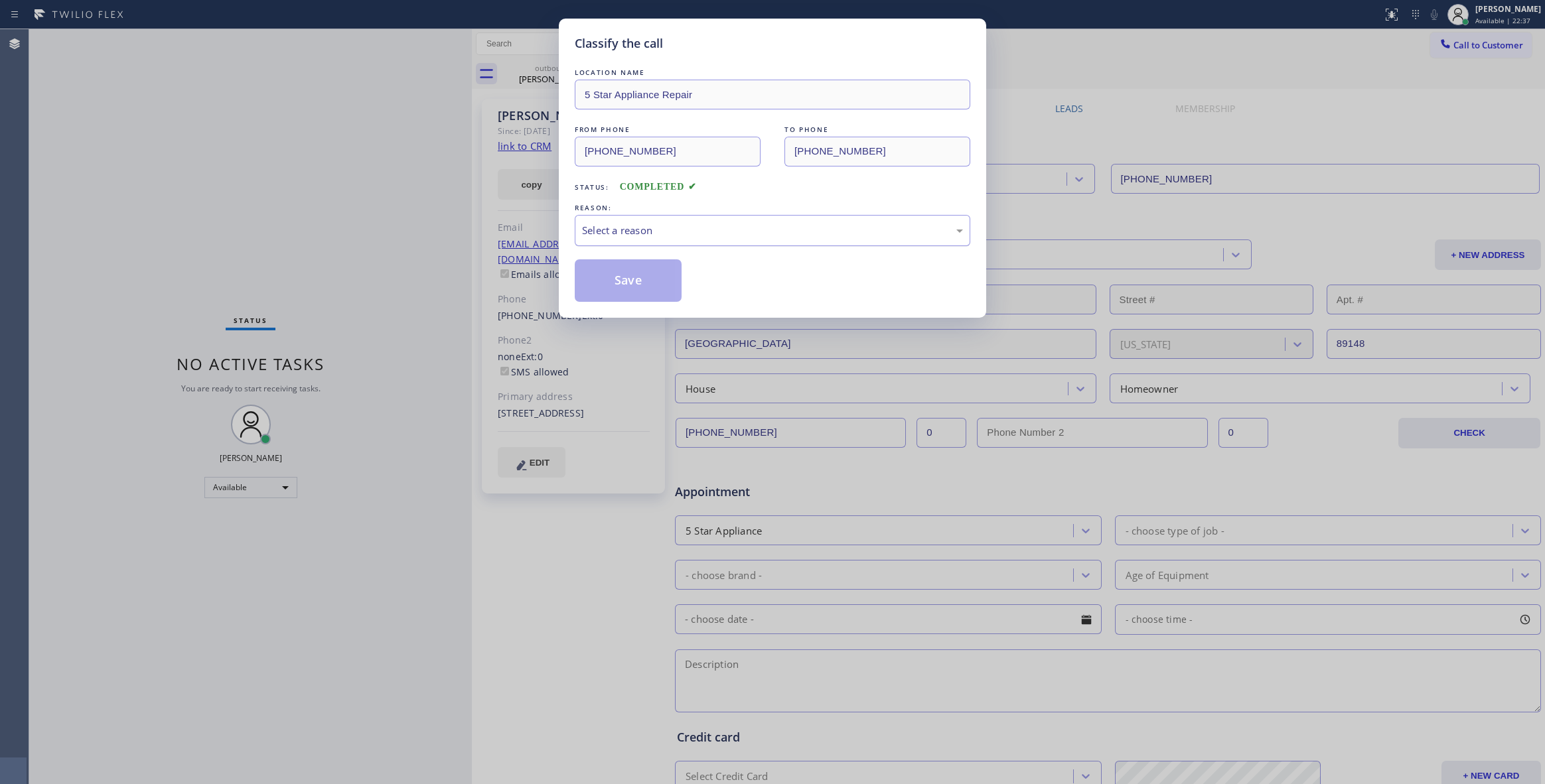
click at [638, 237] on div "Select a reason" at bounding box center [773, 230] width 381 height 15
click at [608, 287] on button "Save" at bounding box center [628, 281] width 107 height 42
drag, startPoint x: 608, startPoint y: 287, endPoint x: 625, endPoint y: 8, distance: 279.5
click at [609, 272] on button "Save" at bounding box center [628, 281] width 107 height 42
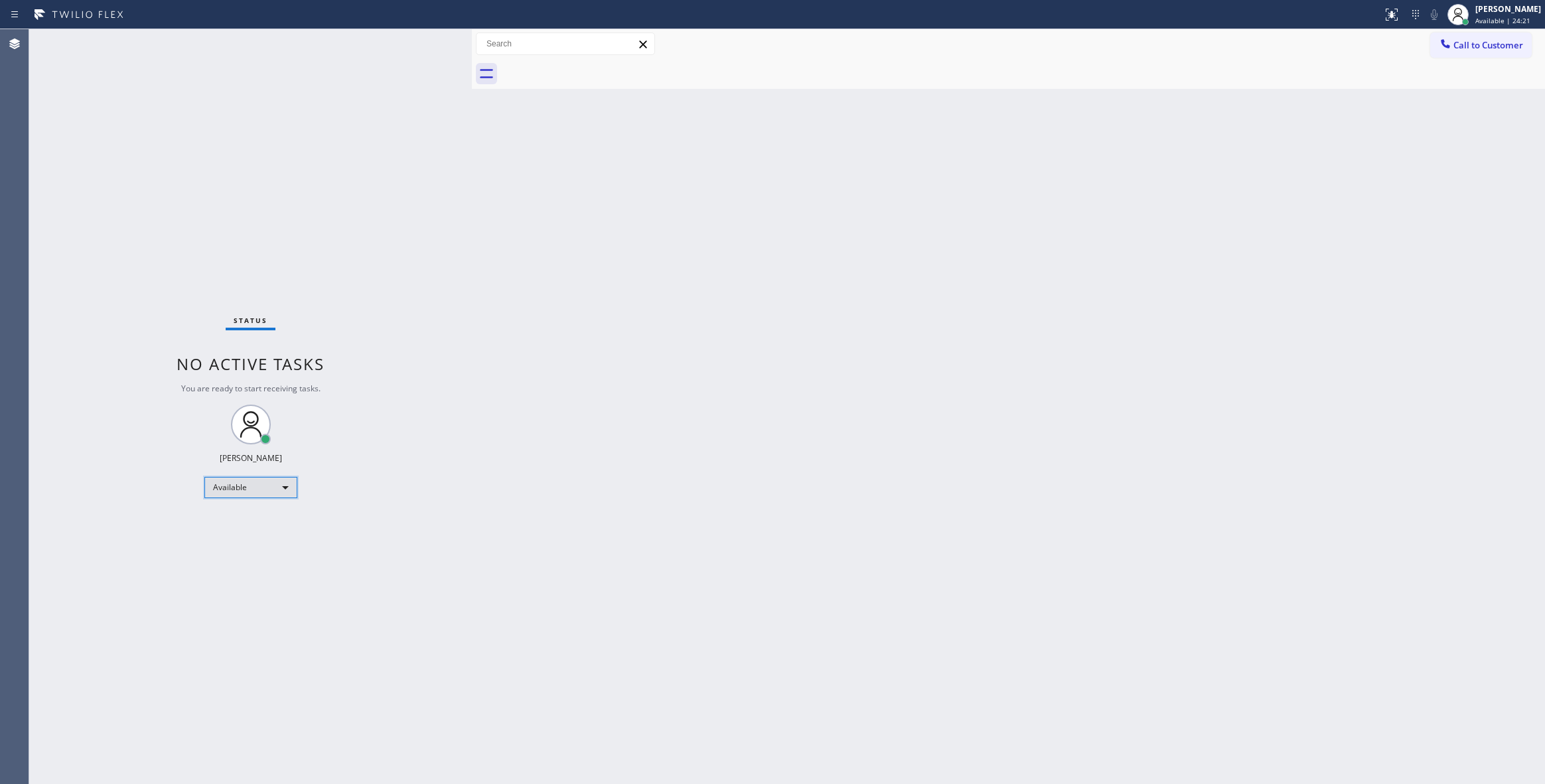
click at [256, 486] on div "Available" at bounding box center [251, 488] width 93 height 21
click at [1476, 16] on div at bounding box center [772, 392] width 1545 height 784
click at [1475, 20] on span "Available | 24:25" at bounding box center [1503, 21] width 55 height 9
click at [1444, 129] on span "Log out" at bounding box center [1433, 129] width 27 height 11
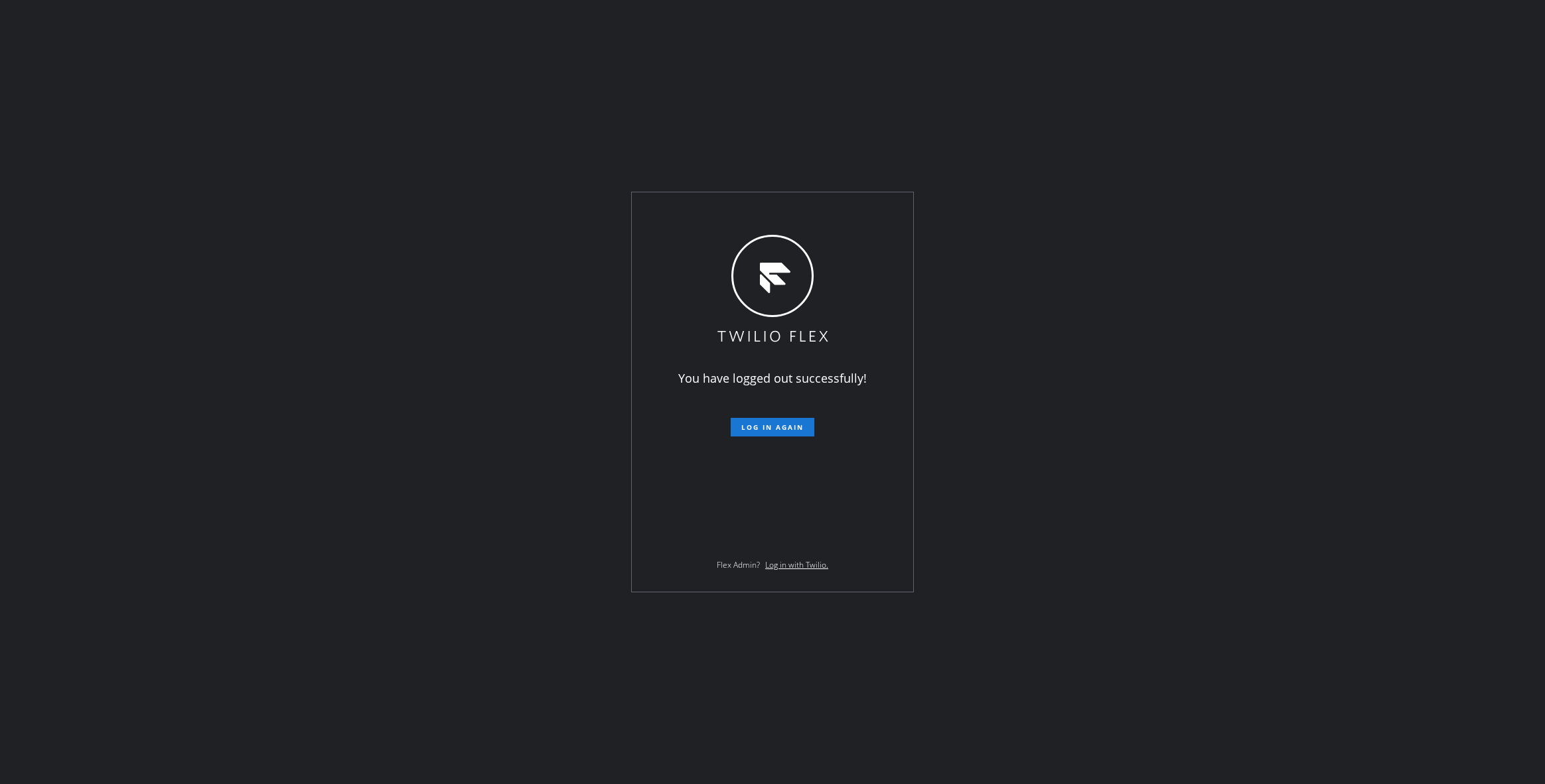
click at [195, 341] on div "You have logged out successfully! Log in again Flex Admin? Log in with Twilio." at bounding box center [772, 392] width 1545 height 784
